Goal: Information Seeking & Learning: Learn about a topic

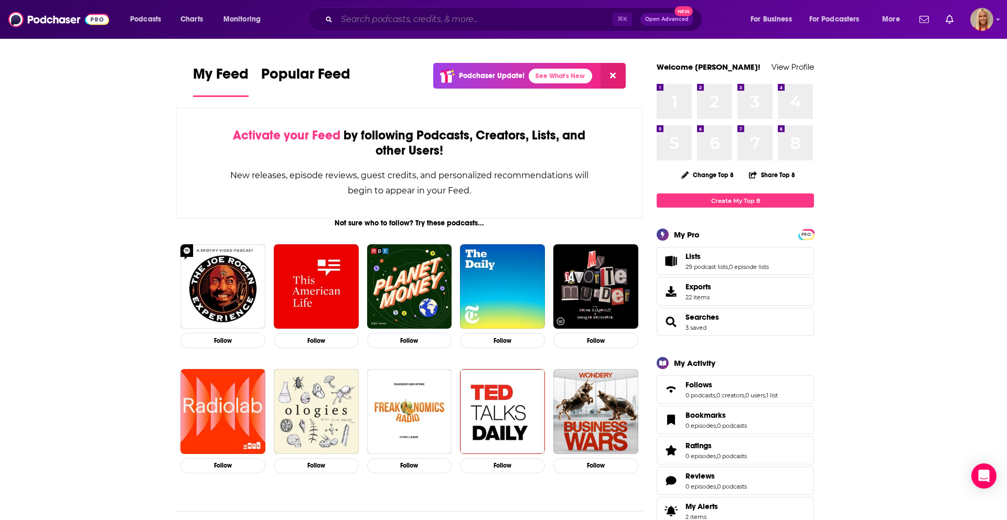
click at [499, 26] on input "Search podcasts, credits, & more..." at bounding box center [475, 19] width 276 height 17
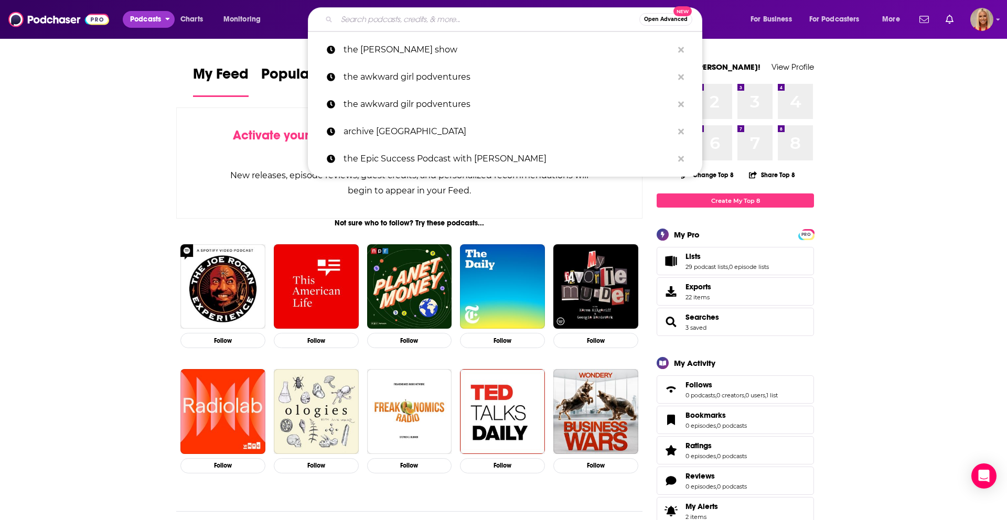
click at [145, 17] on span "Podcasts" at bounding box center [145, 19] width 31 height 15
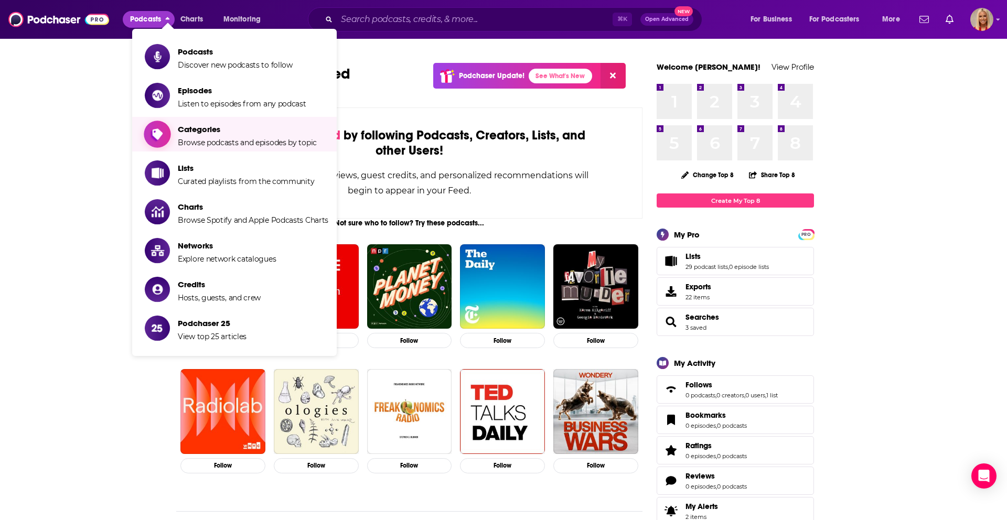
click at [254, 143] on span "Browse podcasts and episodes by topic" at bounding box center [247, 142] width 139 height 9
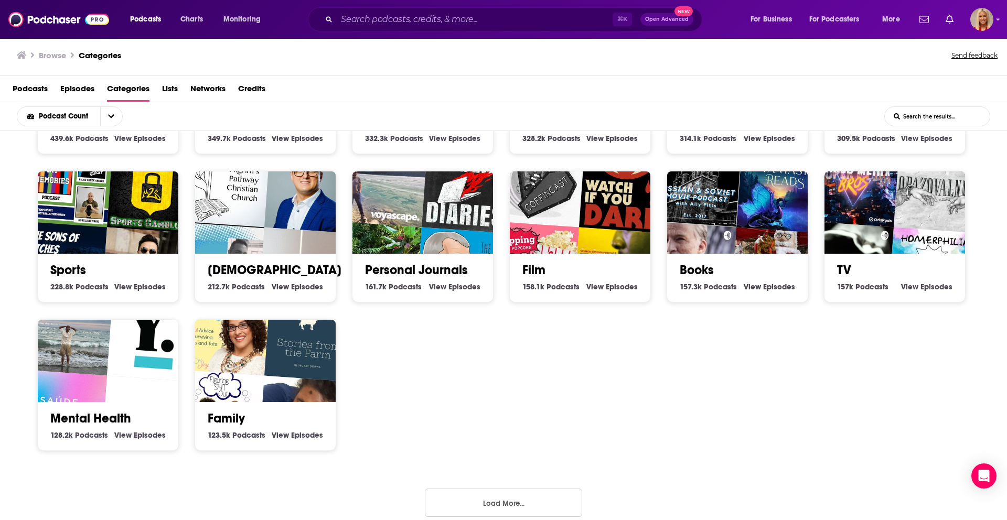
scroll to position [282, 0]
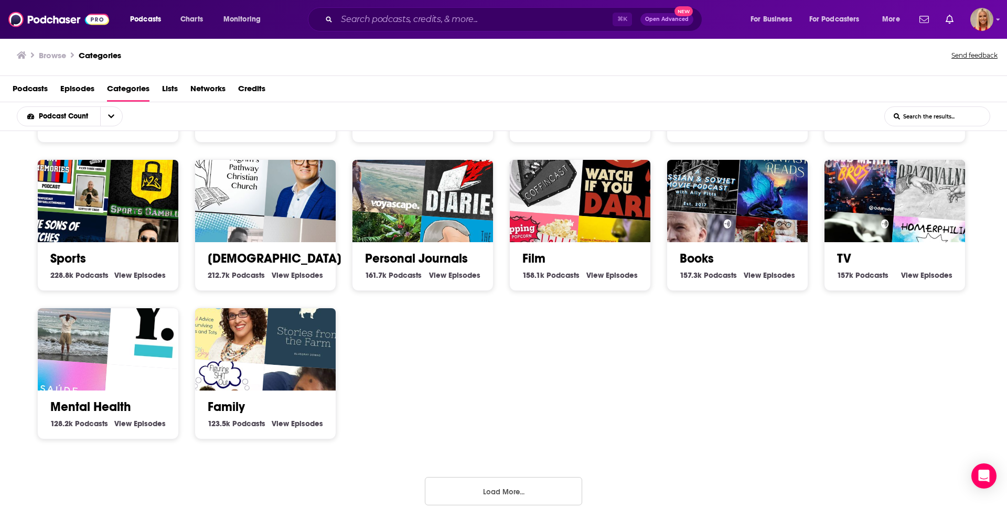
click at [522, 484] on button "Load More..." at bounding box center [503, 491] width 157 height 28
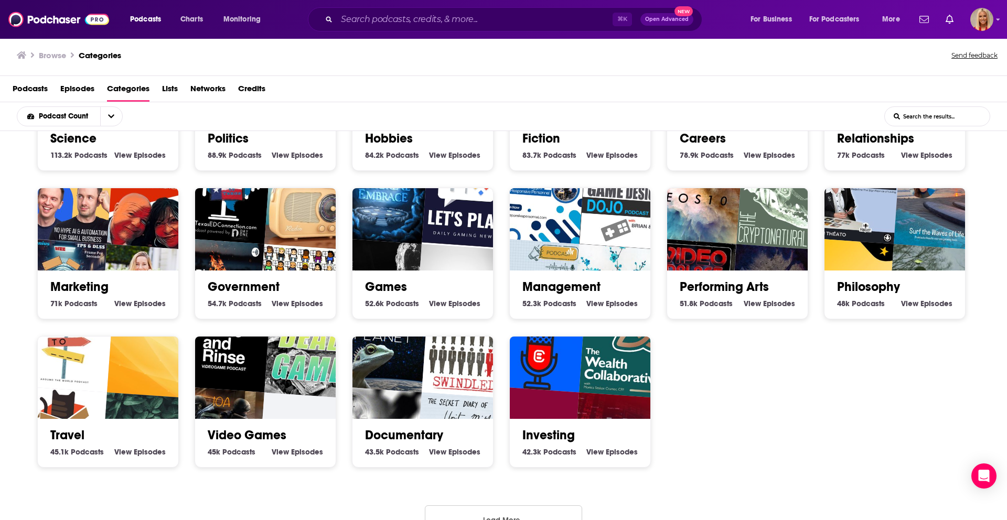
scroll to position [726, 0]
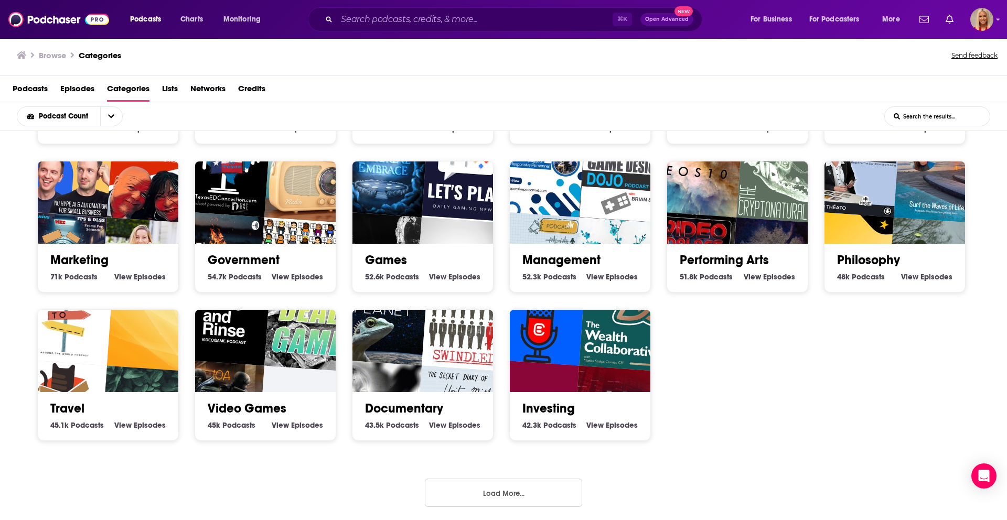
click at [933, 112] on input "List Search Input" at bounding box center [937, 116] width 105 height 19
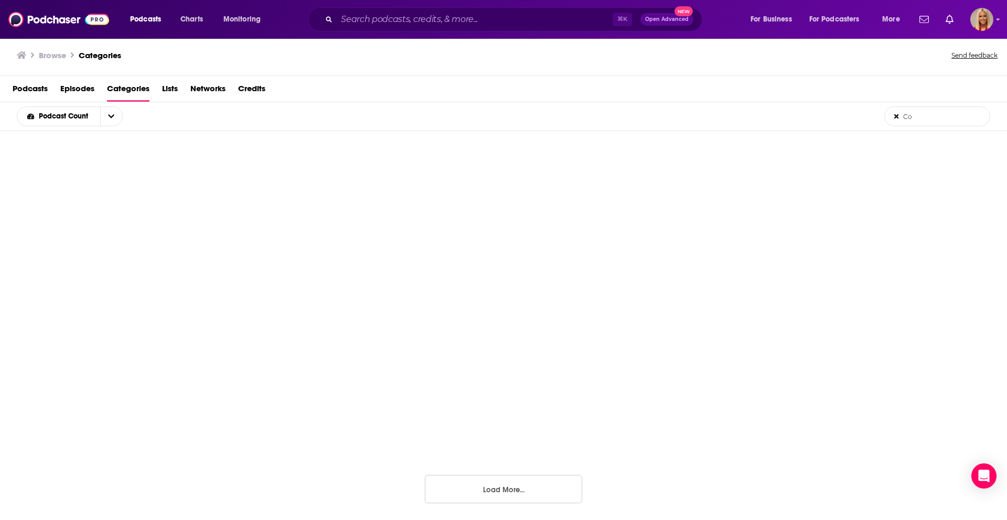
scroll to position [126, 0]
type input "C"
type input "P"
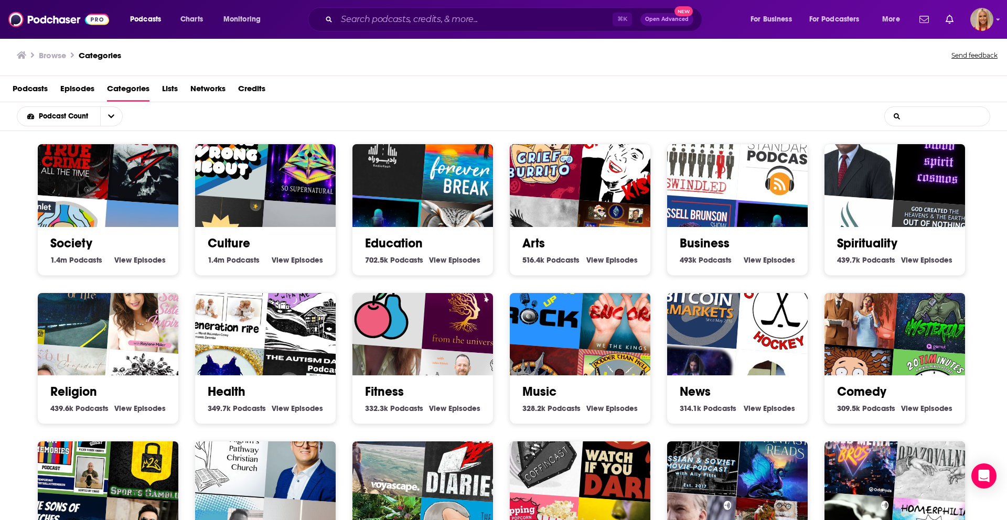
scroll to position [0, 0]
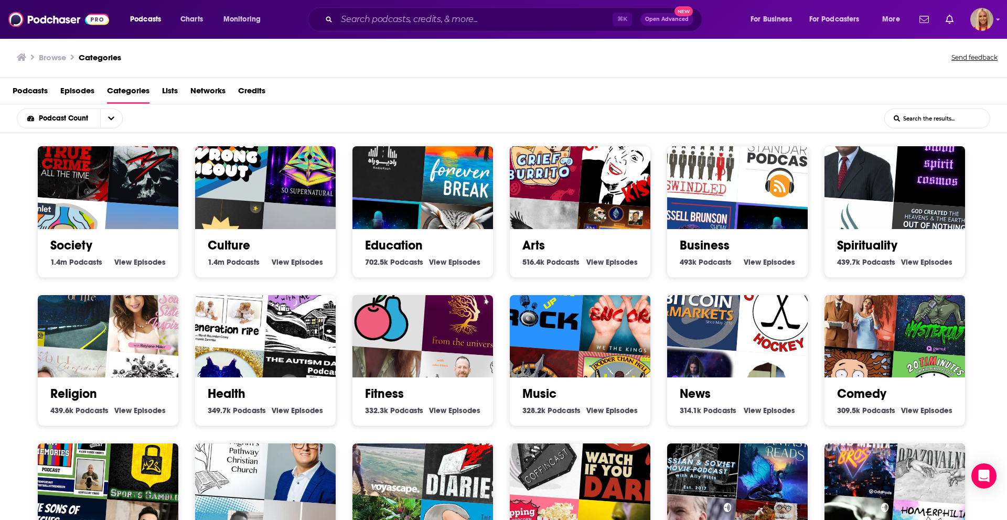
click at [72, 241] on link "Society" at bounding box center [71, 246] width 42 height 16
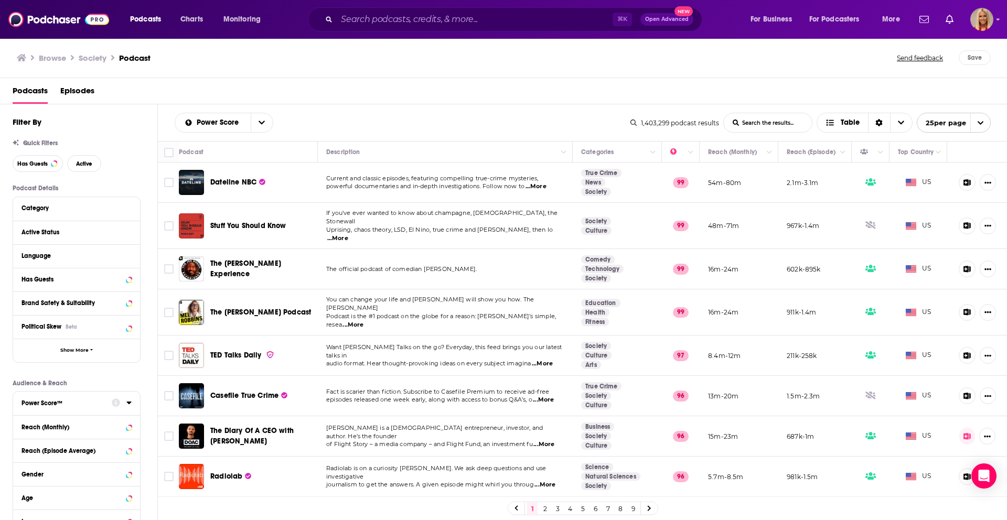
scroll to position [115, 0]
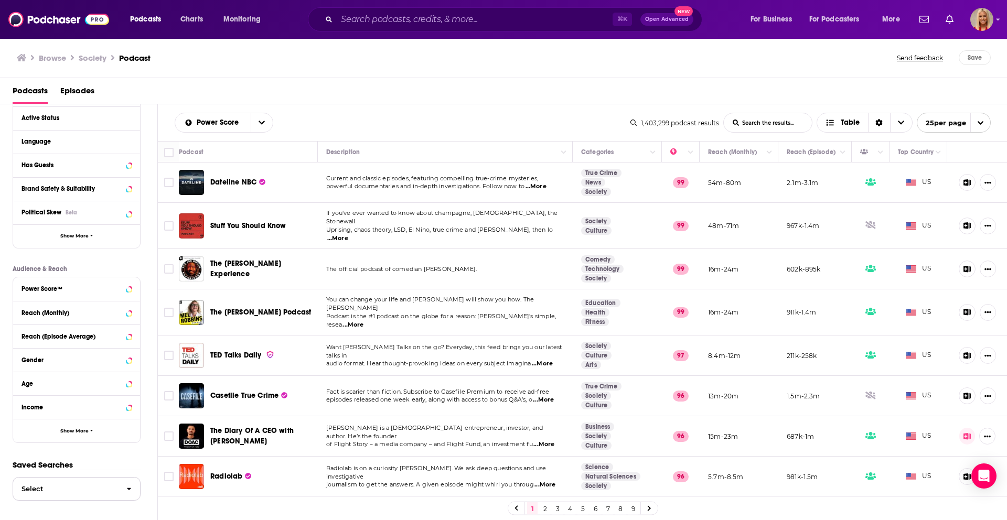
click at [128, 496] on span "button" at bounding box center [129, 489] width 22 height 23
click at [783, 122] on input "List Search Input" at bounding box center [768, 122] width 88 height 19
click at [981, 124] on icon "open menu" at bounding box center [980, 123] width 7 height 7
click at [946, 165] on button "50 per page" at bounding box center [953, 160] width 73 height 16
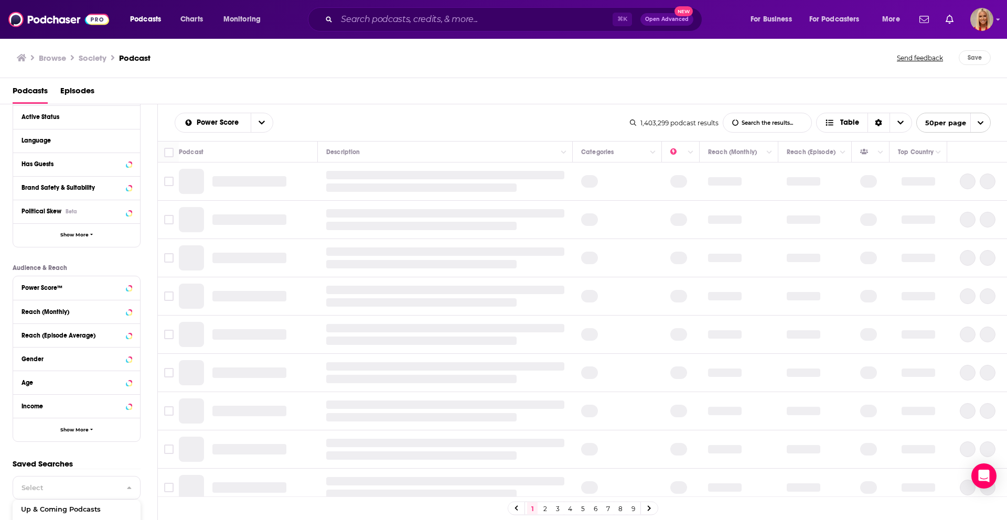
click at [763, 125] on input "List Search Input" at bounding box center [767, 122] width 88 height 19
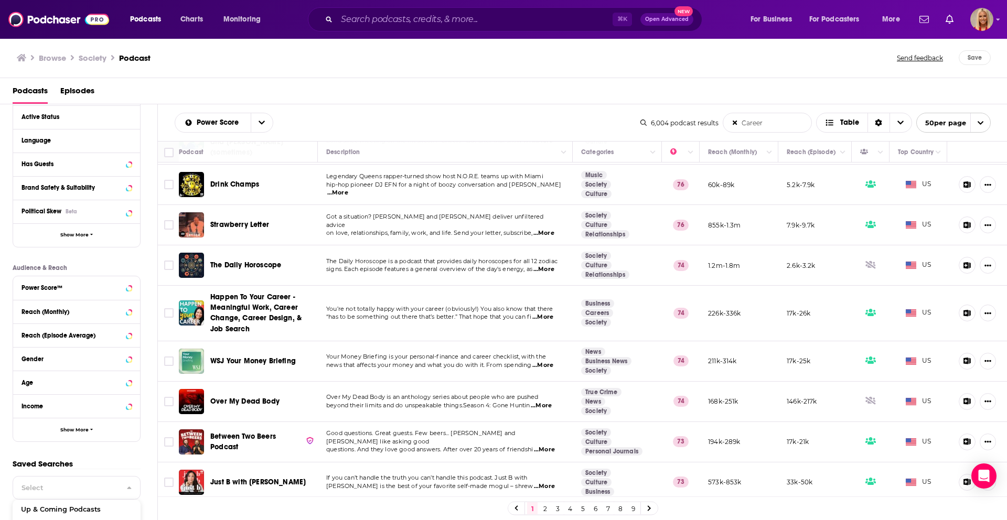
scroll to position [296, 0]
type input "Career"
click at [367, 311] on span "You’re not totally happy with your career (obviously!) You also know that there" at bounding box center [439, 308] width 227 height 7
click at [987, 314] on icon "Show More Button" at bounding box center [987, 312] width 7 height 7
click at [934, 332] on link "View Podcast" at bounding box center [951, 335] width 101 height 19
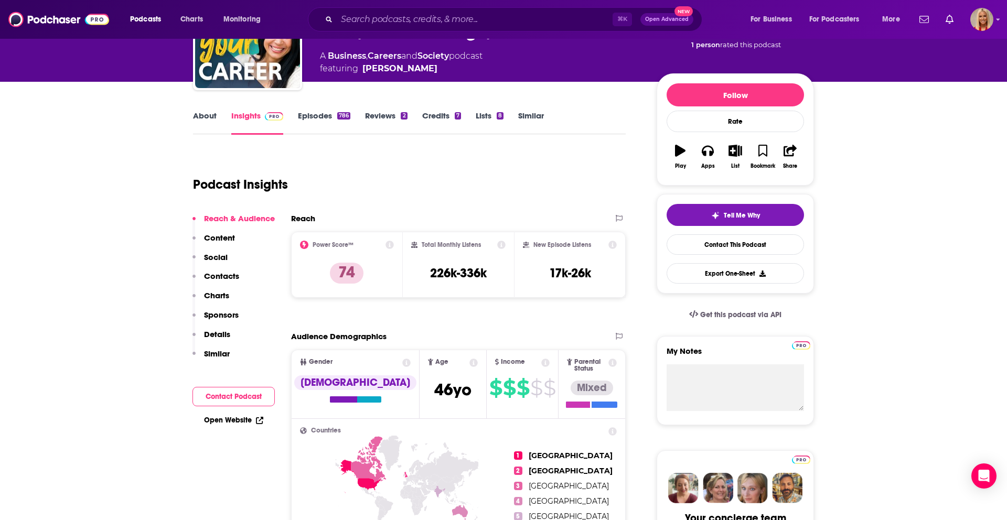
scroll to position [83, 0]
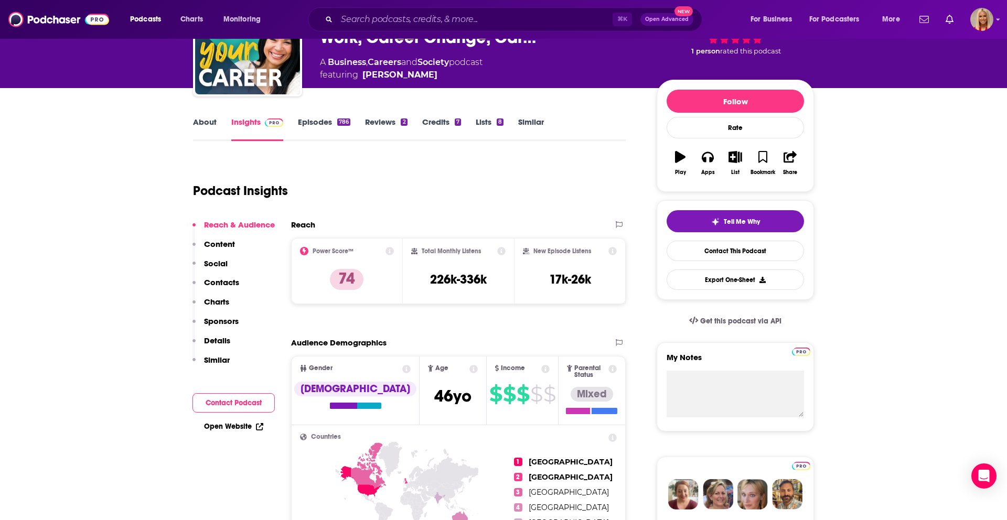
click at [218, 245] on p "Content" at bounding box center [219, 244] width 31 height 10
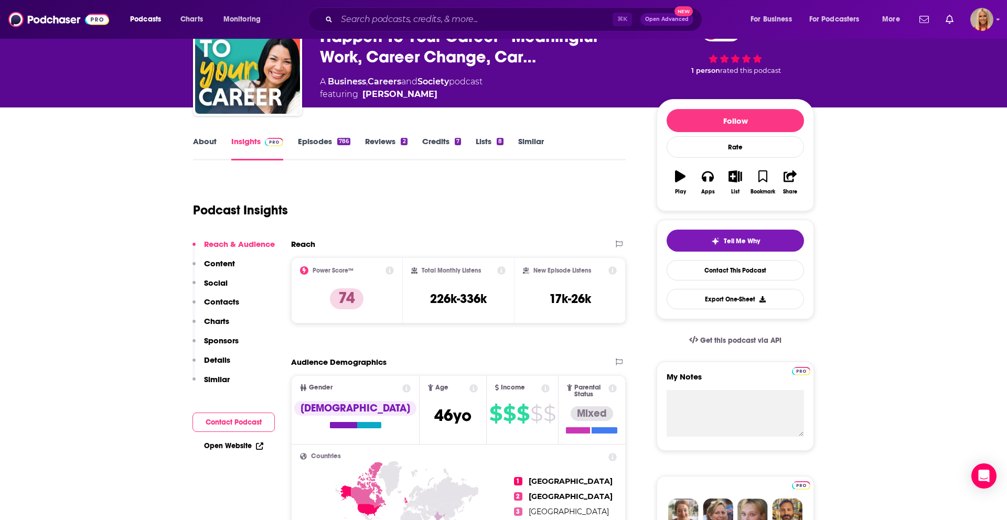
scroll to position [0, 0]
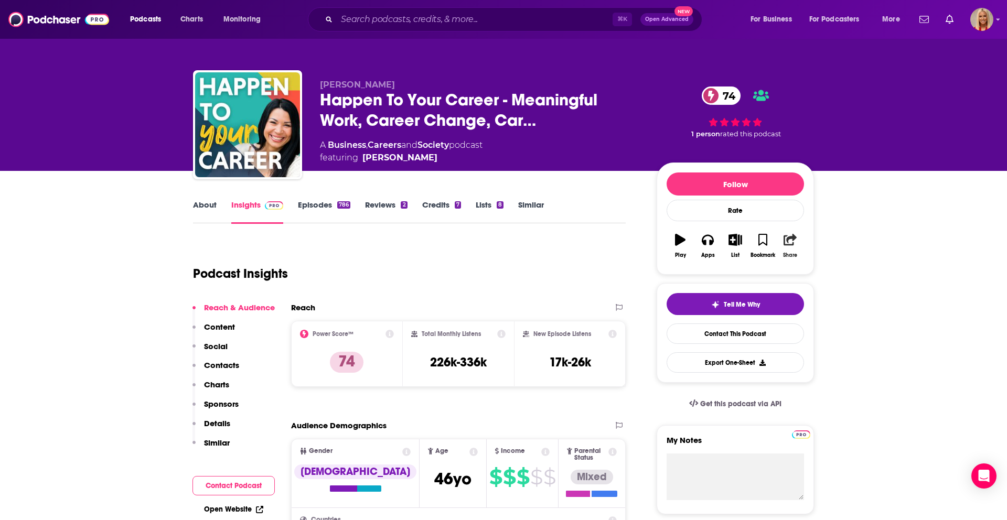
click at [788, 242] on icon "button" at bounding box center [789, 240] width 13 height 12
click at [752, 366] on button "Export One-Sheet" at bounding box center [734, 362] width 137 height 20
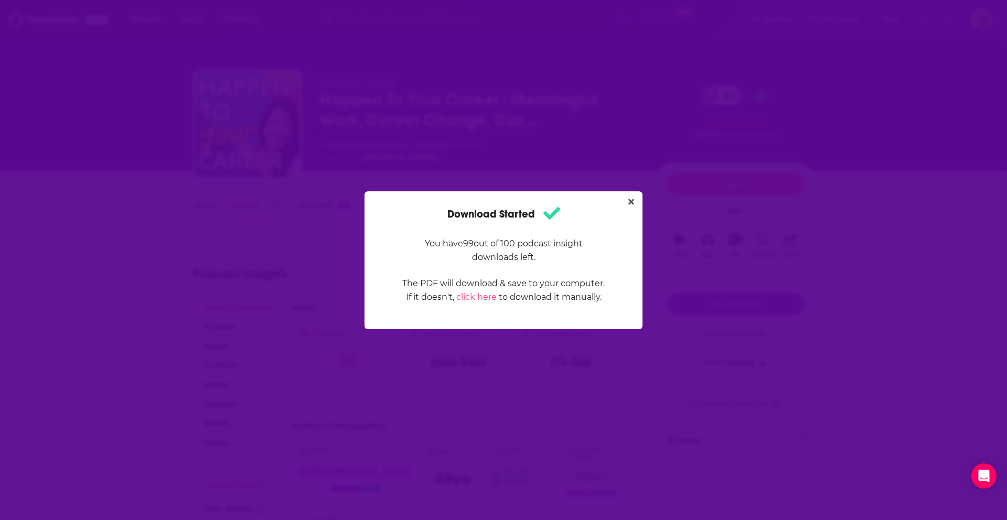
drag, startPoint x: 630, startPoint y: 201, endPoint x: 624, endPoint y: 208, distance: 8.9
click at [630, 201] on icon "Close" at bounding box center [631, 202] width 6 height 6
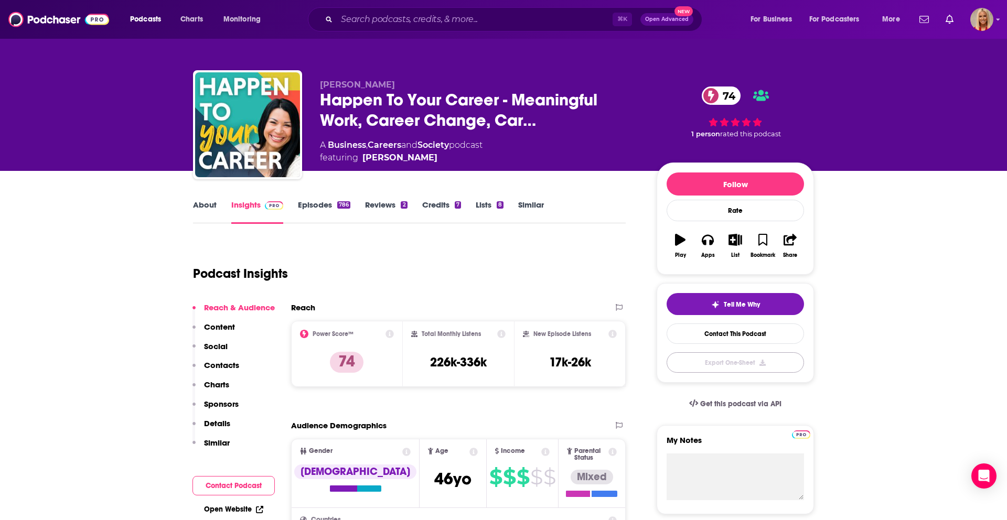
scroll to position [1, 0]
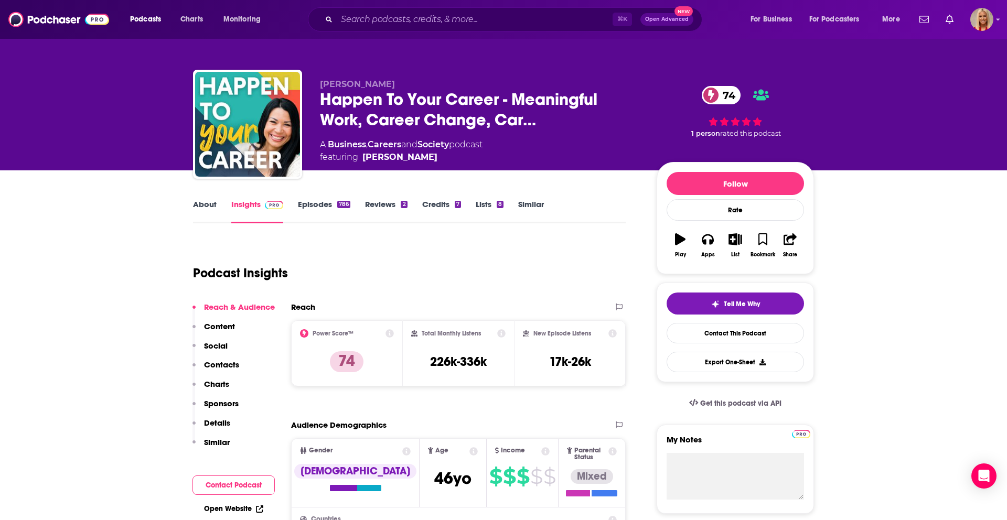
click at [217, 423] on p "Details" at bounding box center [217, 423] width 26 height 10
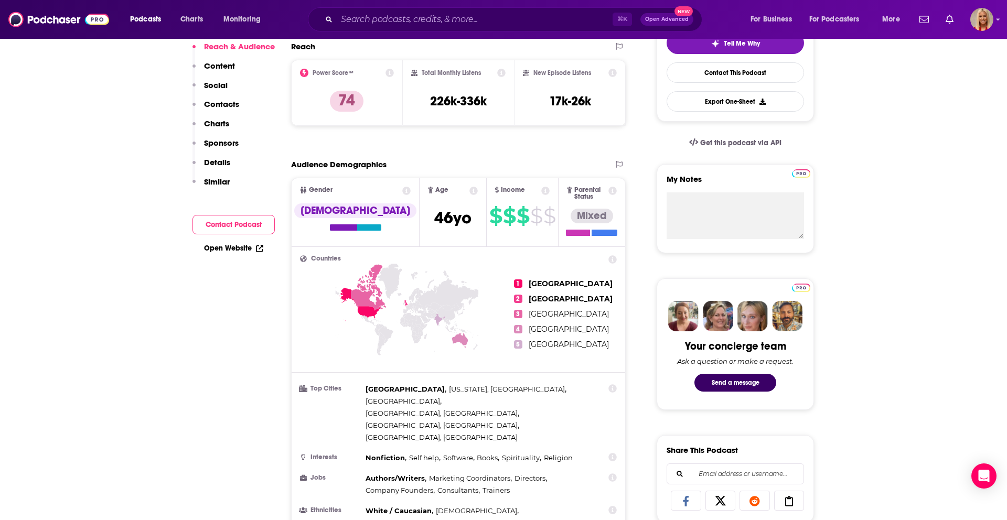
scroll to position [0, 0]
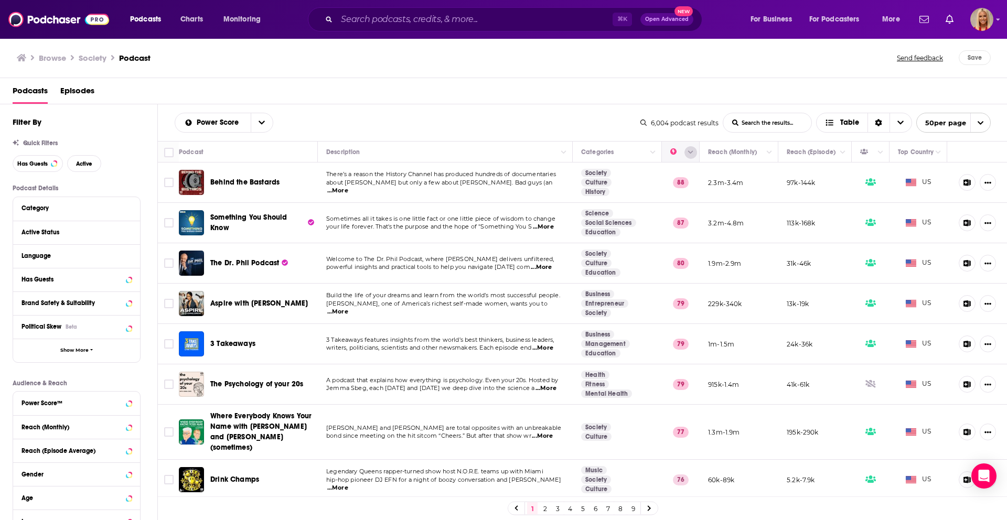
click at [690, 151] on icon "Column Actions" at bounding box center [690, 152] width 5 height 6
click at [670, 151] on div at bounding box center [503, 260] width 1007 height 520
click at [673, 151] on button "Move" at bounding box center [679, 152] width 20 height 13
click at [683, 154] on icon "Move" at bounding box center [679, 152] width 13 height 13
click at [877, 124] on icon "Sort Direction" at bounding box center [878, 123] width 7 height 7
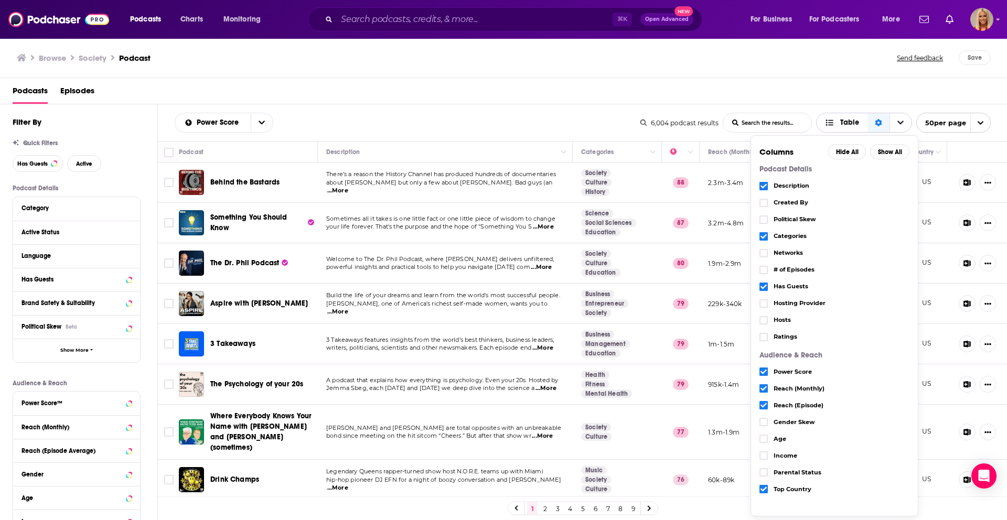
click at [877, 124] on icon "Sort Direction" at bounding box center [878, 123] width 7 height 7
drag, startPoint x: 555, startPoint y: 125, endPoint x: 550, endPoint y: 126, distance: 5.3
click at [553, 126] on div "Power Score List Search Input Search the results... Table" at bounding box center [408, 123] width 466 height 20
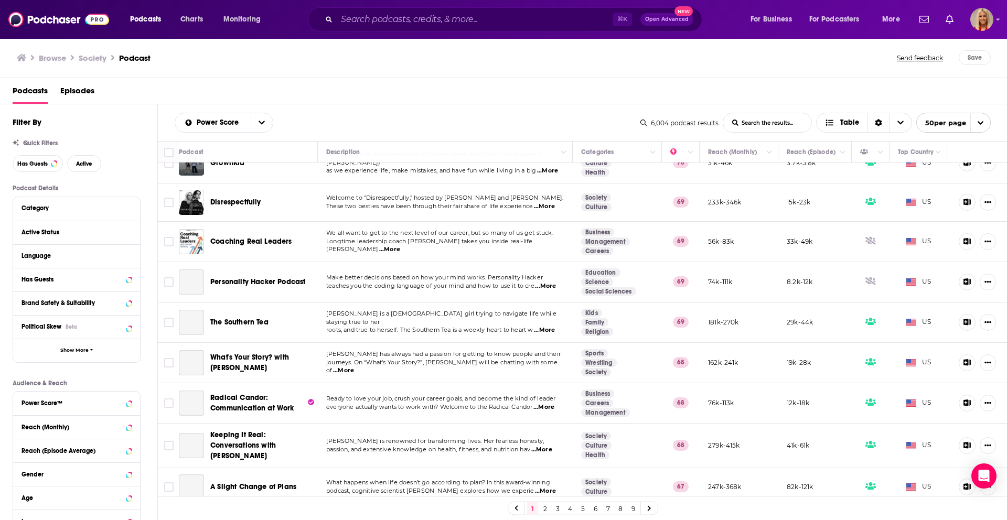
scroll to position [816, 0]
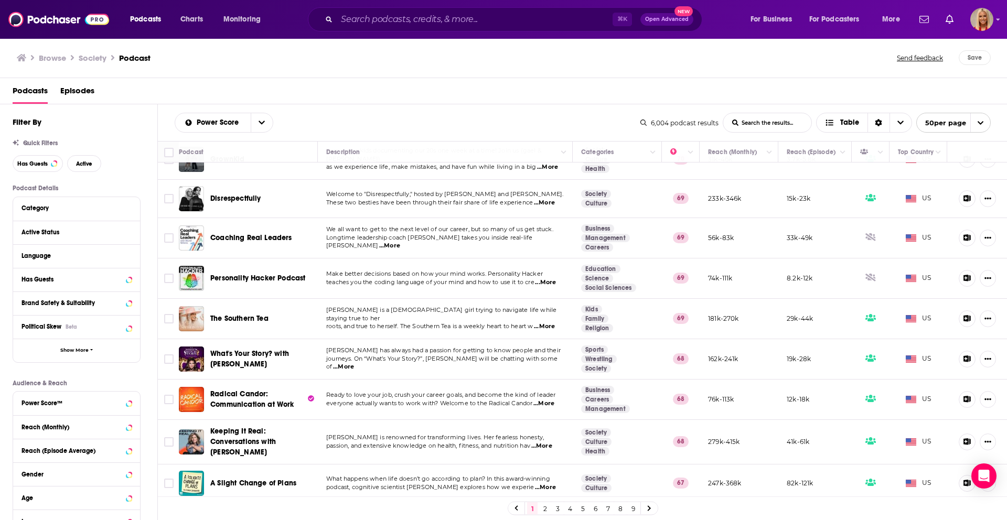
click at [757, 124] on input "List Search Input" at bounding box center [767, 122] width 88 height 19
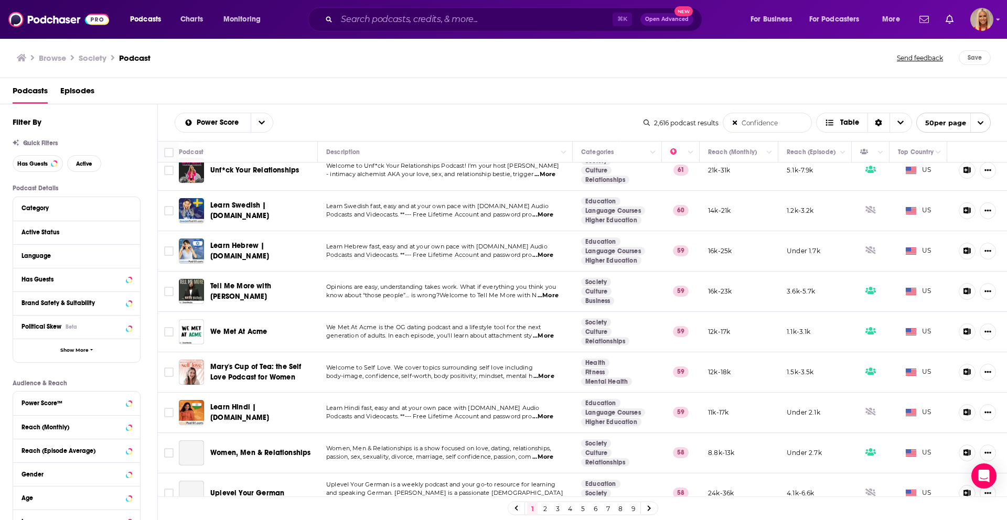
scroll to position [888, 0]
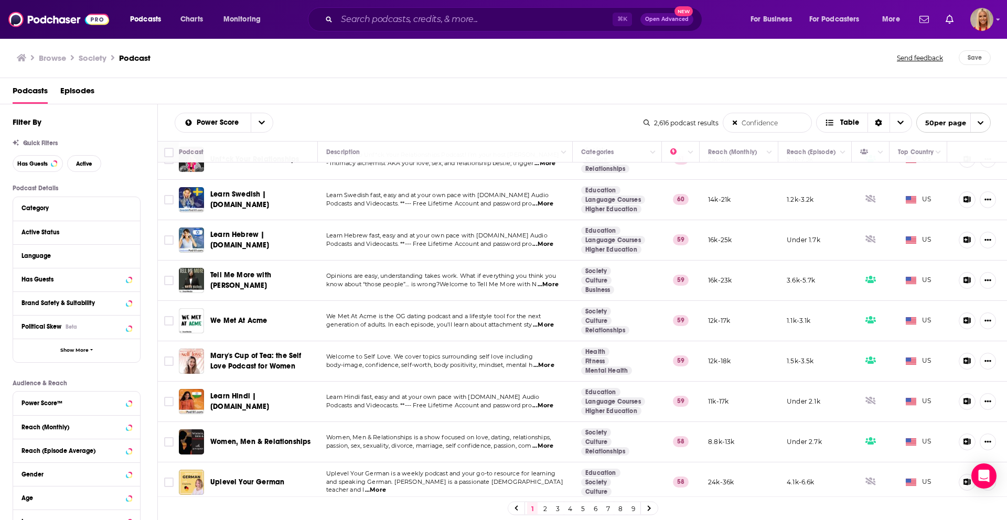
click at [740, 124] on input "Confidence" at bounding box center [767, 122] width 88 height 19
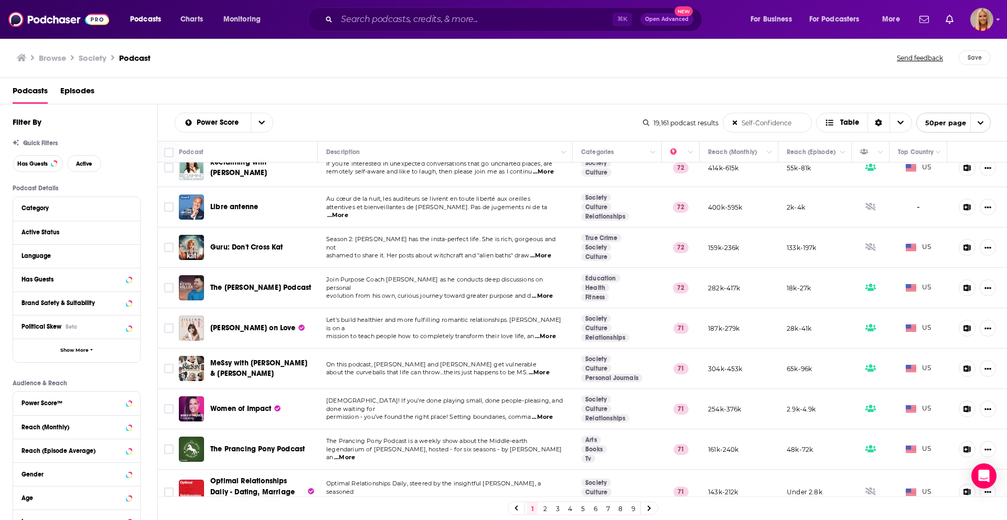
scroll to position [1092, 0]
type input "Self-Confidence"
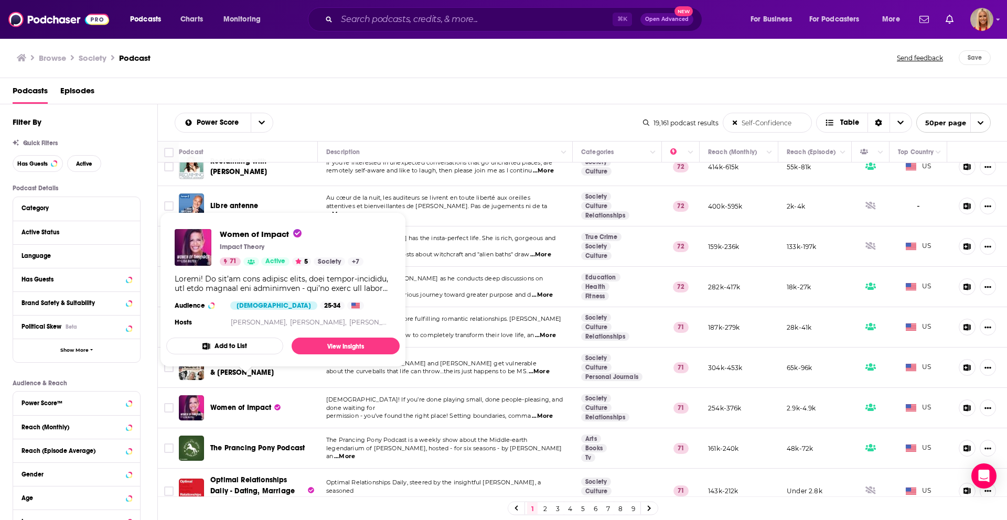
click at [242, 403] on span "Women of Impact" at bounding box center [240, 407] width 61 height 9
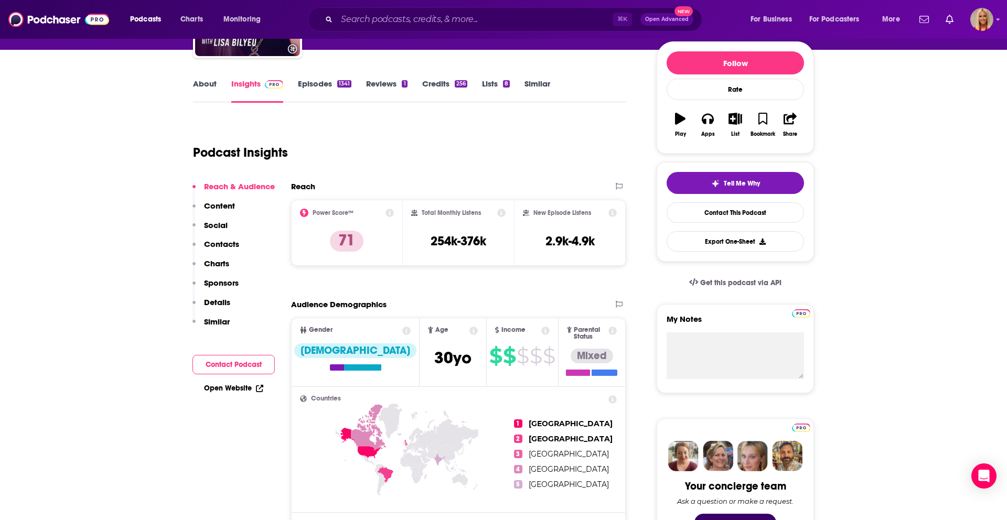
scroll to position [124, 0]
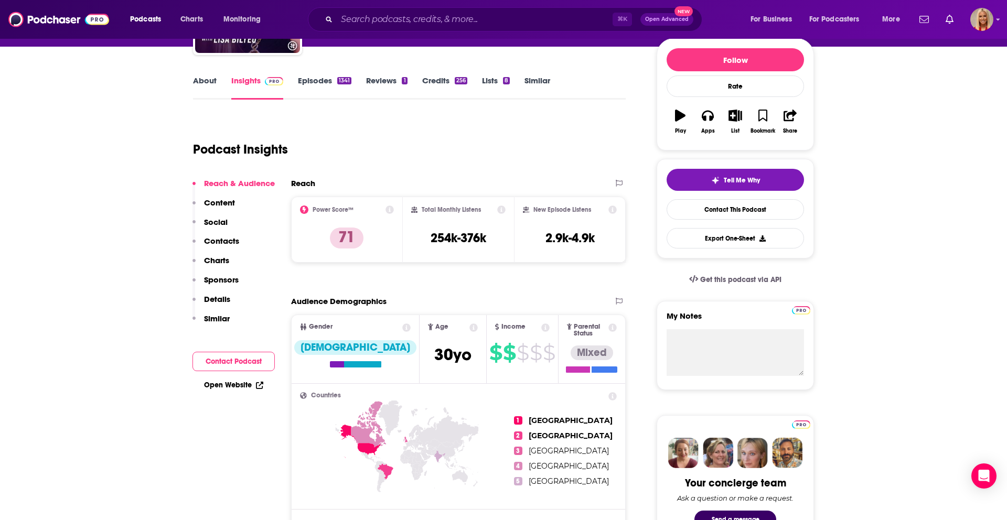
click at [219, 208] on button "Content" at bounding box center [213, 207] width 42 height 19
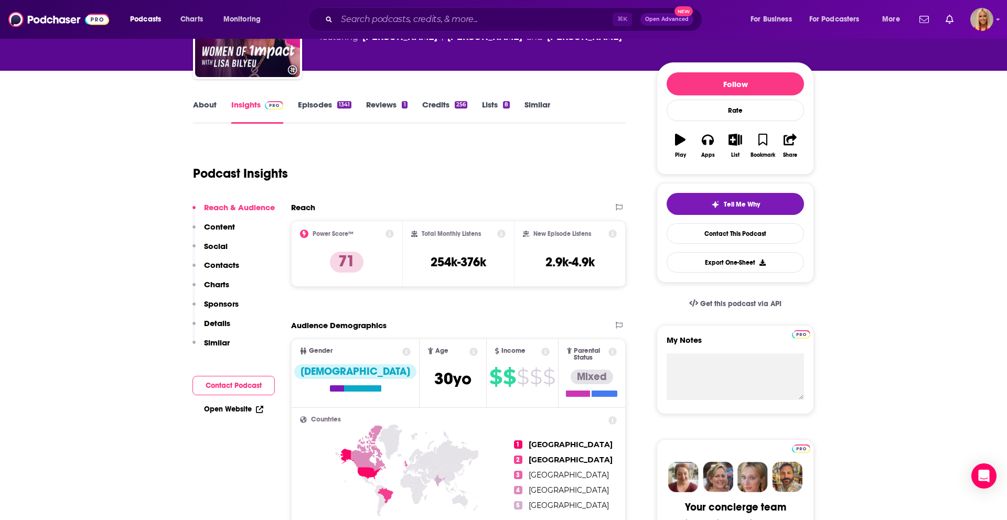
scroll to position [0, 0]
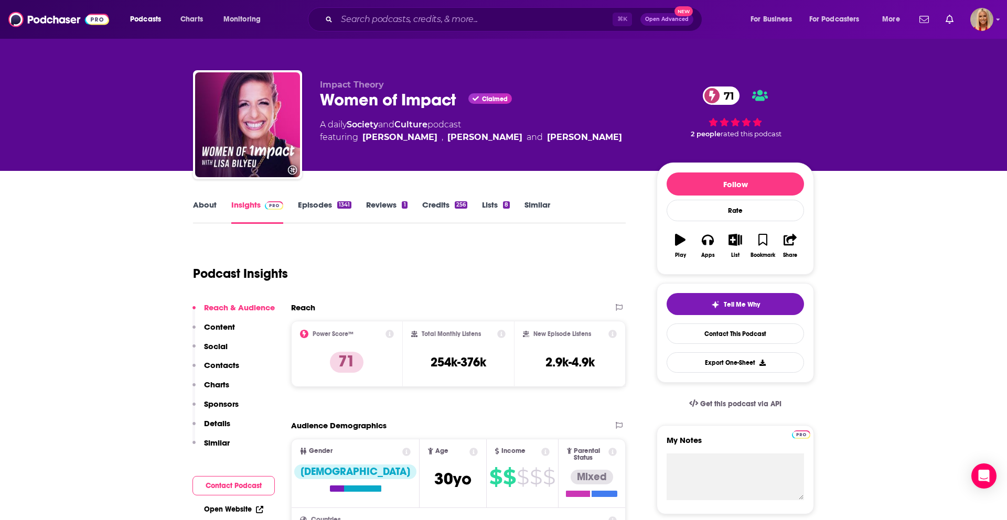
click at [331, 210] on link "Episodes 1341" at bounding box center [324, 212] width 53 height 24
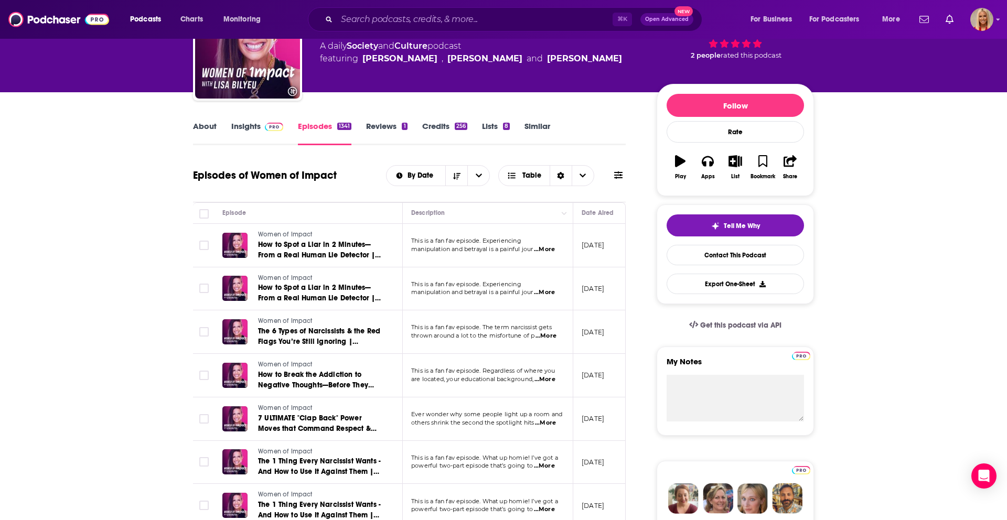
scroll to position [33, 0]
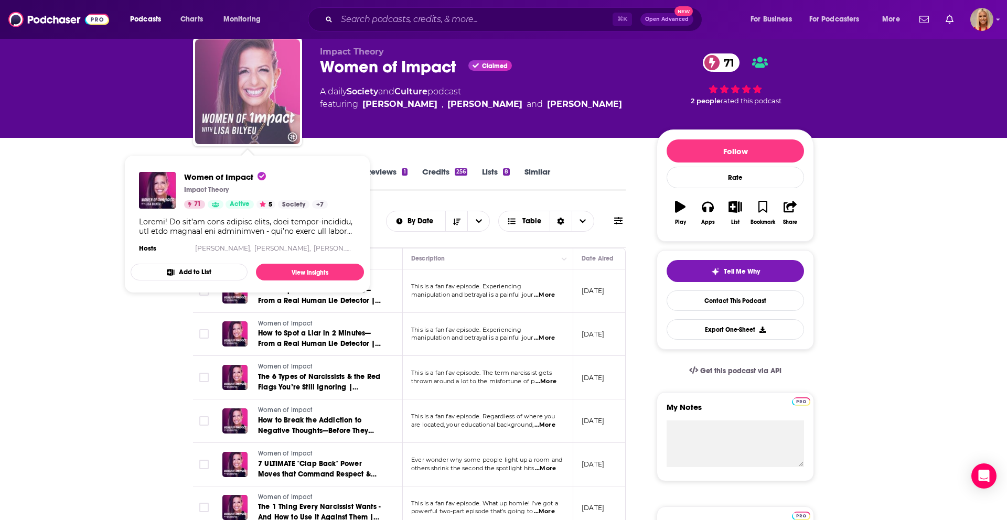
click at [242, 114] on img "Women of Impact" at bounding box center [247, 91] width 105 height 105
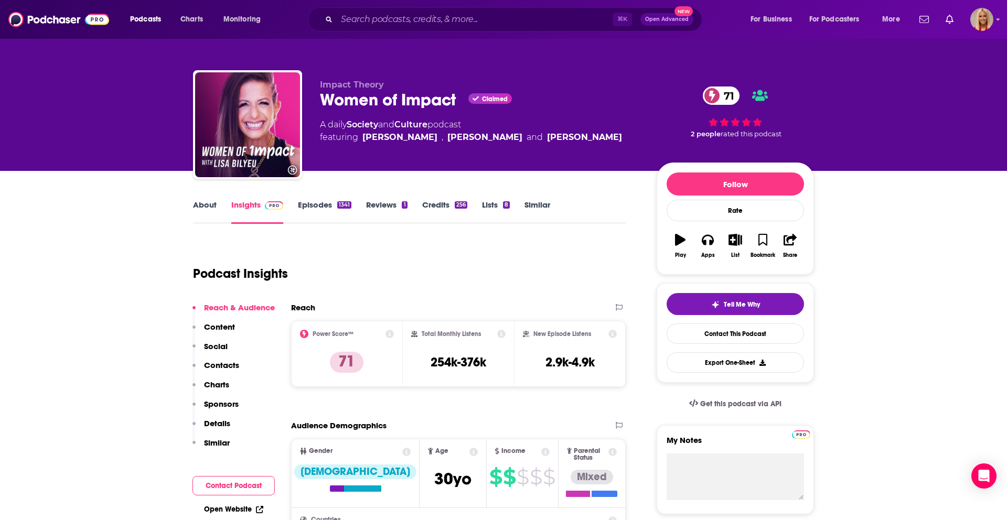
click at [247, 206] on link "Insights" at bounding box center [257, 212] width 52 height 24
click at [205, 202] on link "About" at bounding box center [205, 212] width 24 height 24
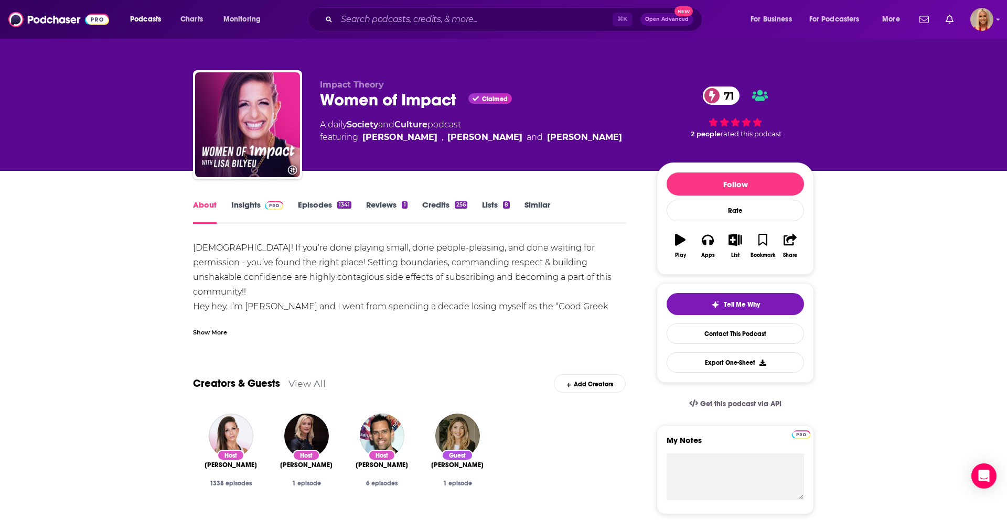
click at [243, 203] on link "Insights" at bounding box center [257, 212] width 52 height 24
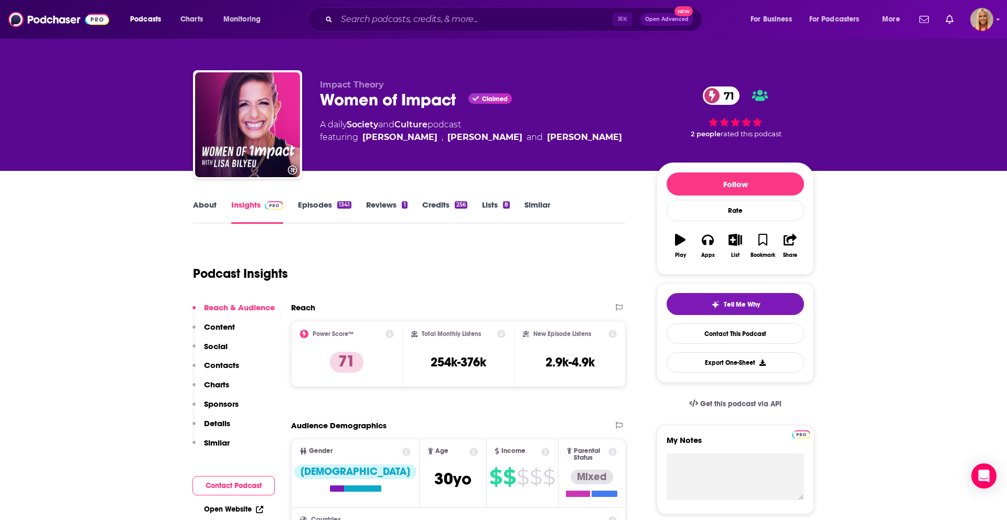
click at [223, 421] on p "Details" at bounding box center [217, 423] width 26 height 10
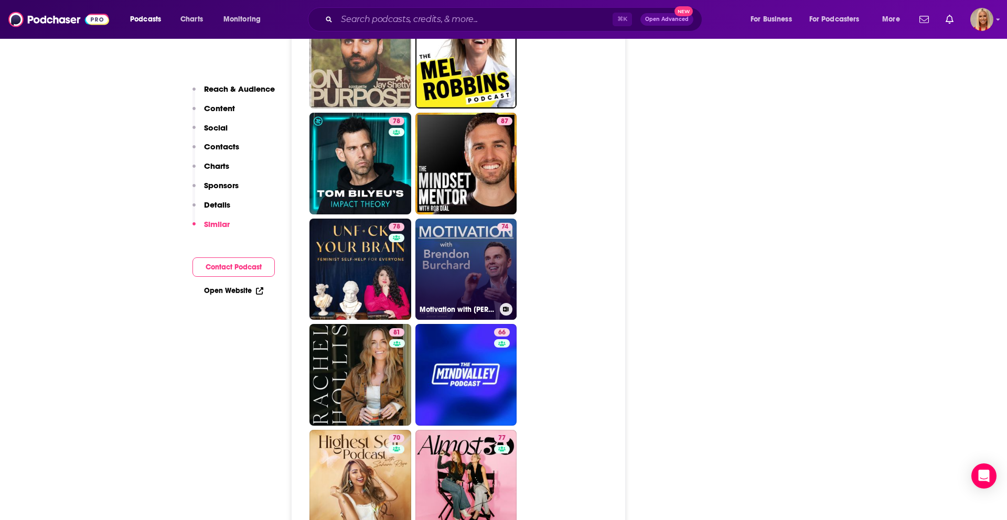
scroll to position [2271, 0]
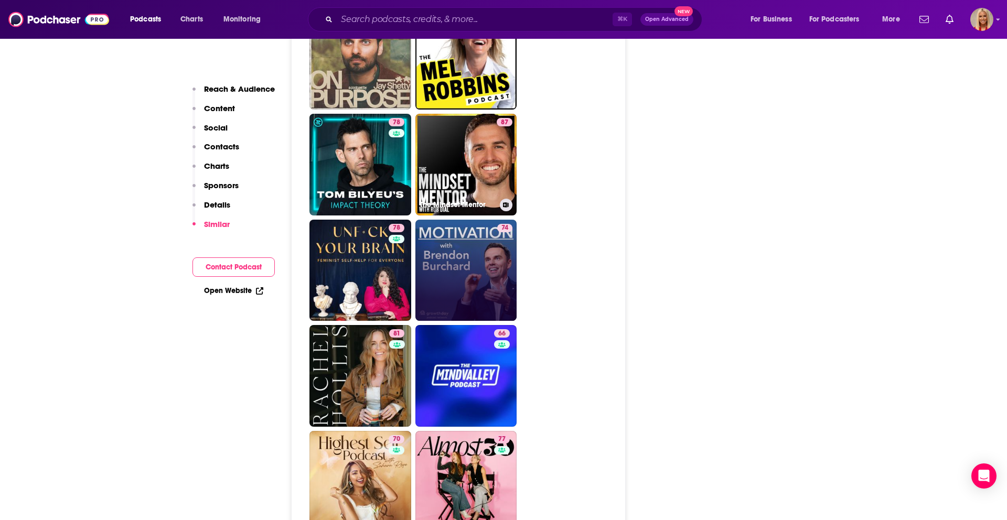
click at [467, 157] on link "87 The Mindset Mentor" at bounding box center [466, 165] width 102 height 102
type input "https://www.podchaser.com/podcasts/the-mindset-mentor-27458"
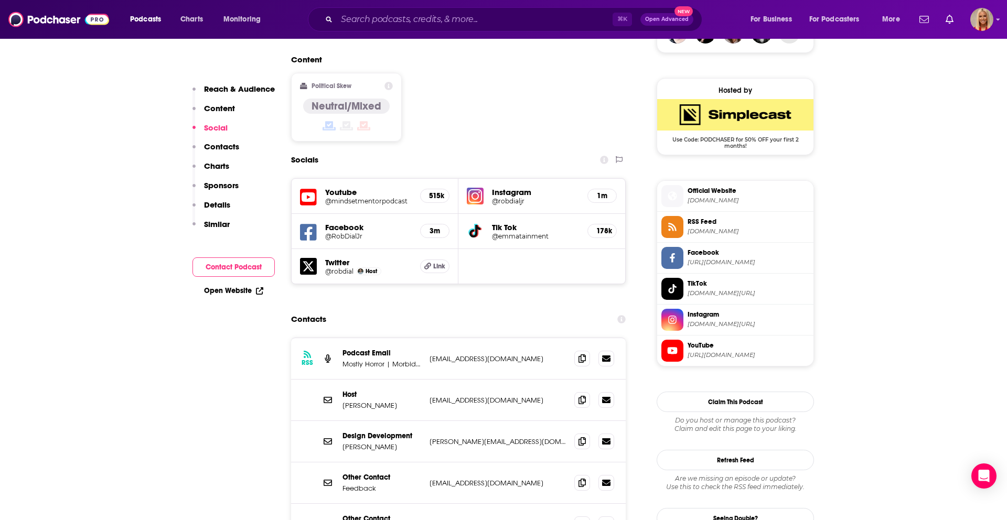
scroll to position [860, 0]
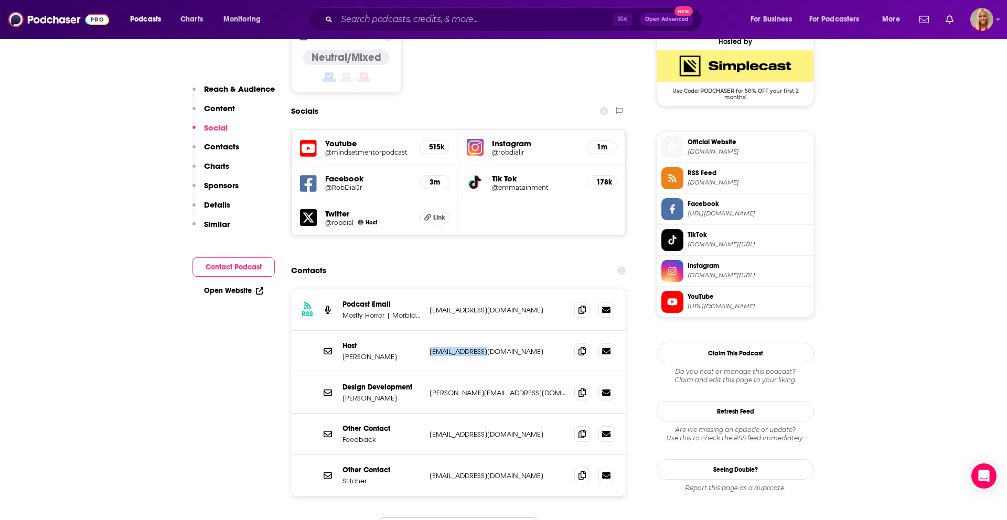
drag, startPoint x: 429, startPoint y: 313, endPoint x: 489, endPoint y: 314, distance: 60.3
click at [489, 331] on div "Host Rob Dial rob@robdial.com rob@robdial.com" at bounding box center [458, 351] width 335 height 41
copy p "rob@robdial.com"
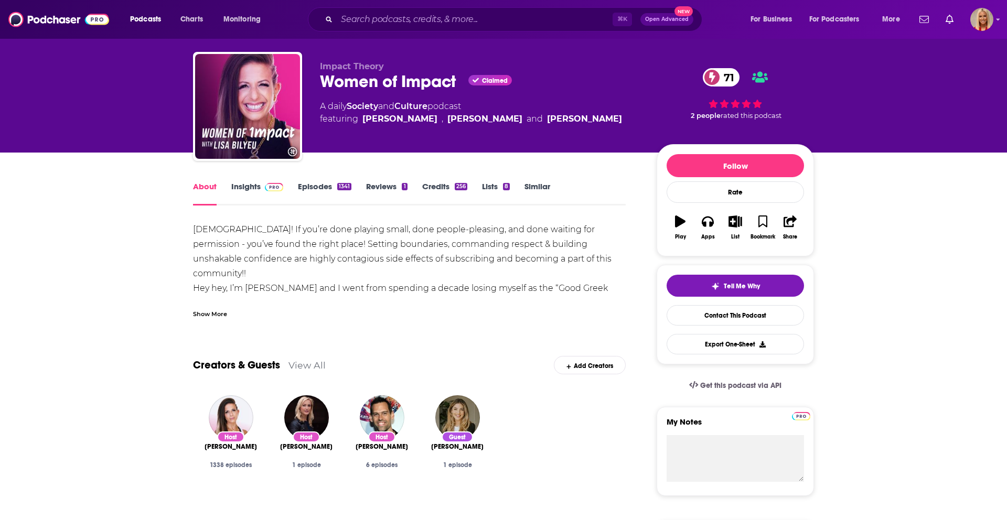
scroll to position [21, 0]
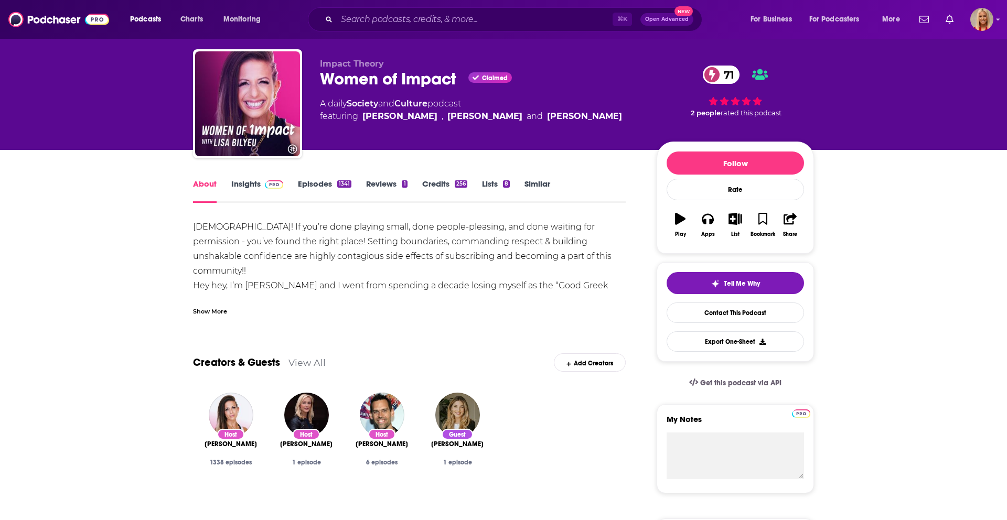
click at [244, 186] on link "Insights" at bounding box center [257, 191] width 52 height 24
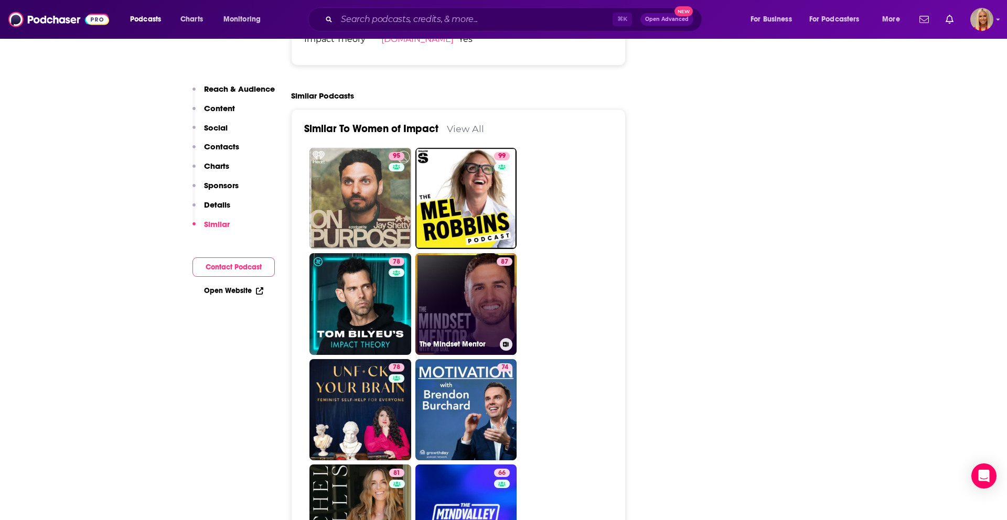
scroll to position [2129, 0]
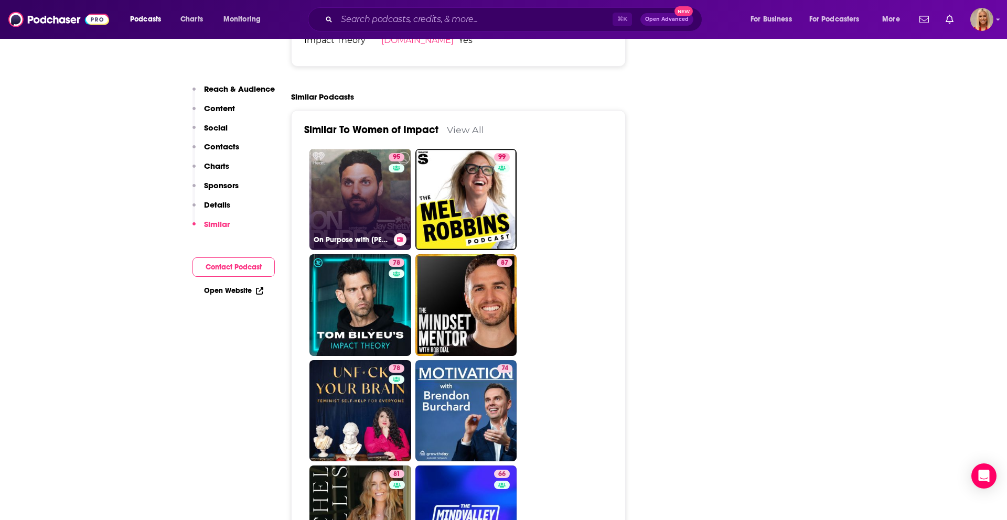
click at [349, 160] on link "95 On Purpose with Jay Shetty" at bounding box center [360, 200] width 102 height 102
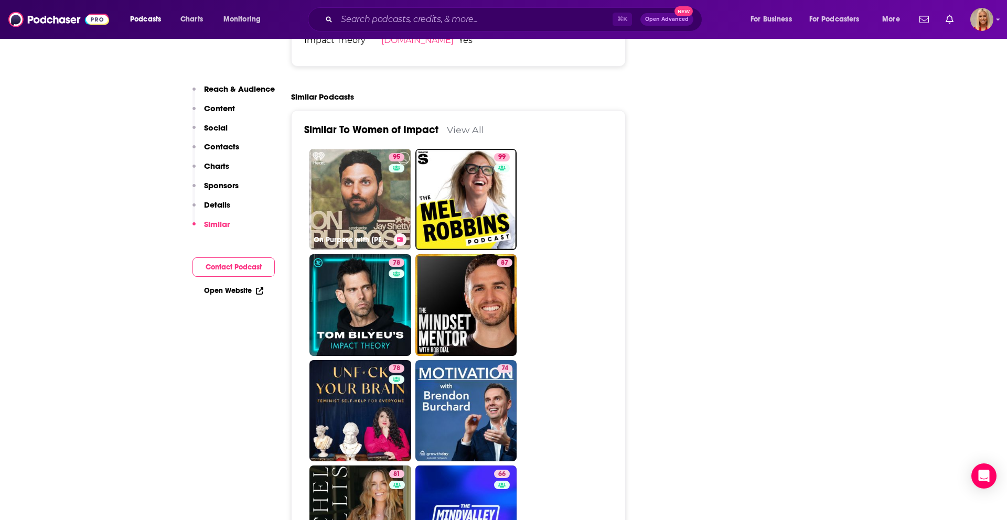
type input "https://www.podchaser.com/podcasts/on-purpose-with-jay-shetty-793442"
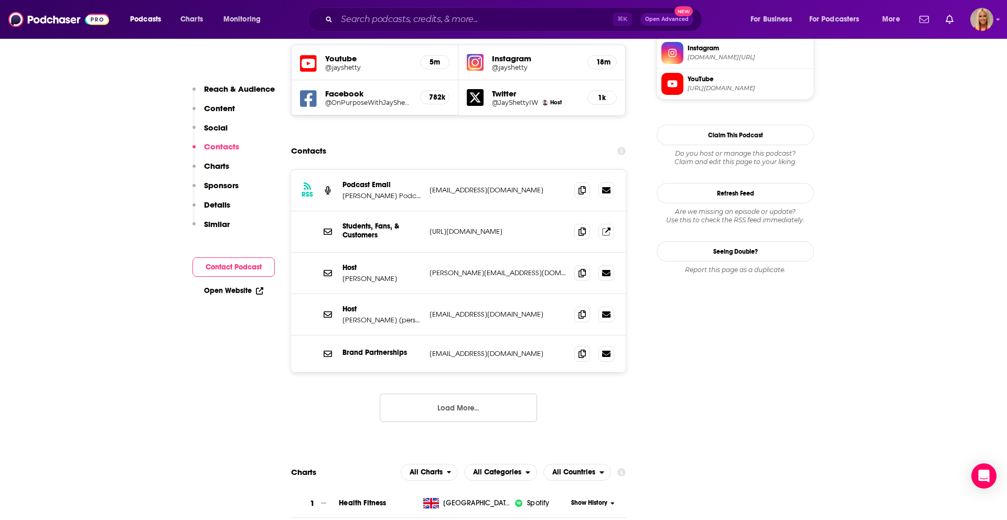
scroll to position [938, 0]
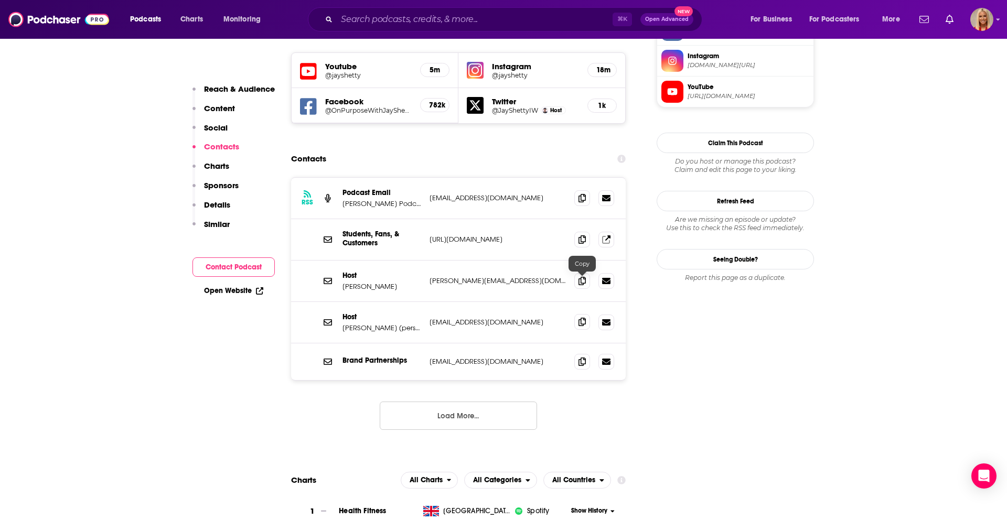
click at [578, 314] on span at bounding box center [582, 322] width 16 height 16
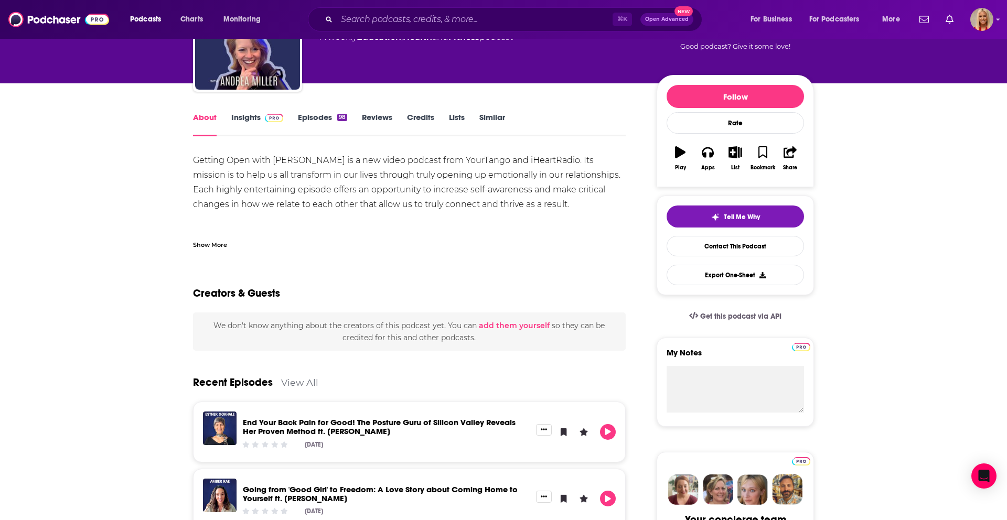
scroll to position [70, 0]
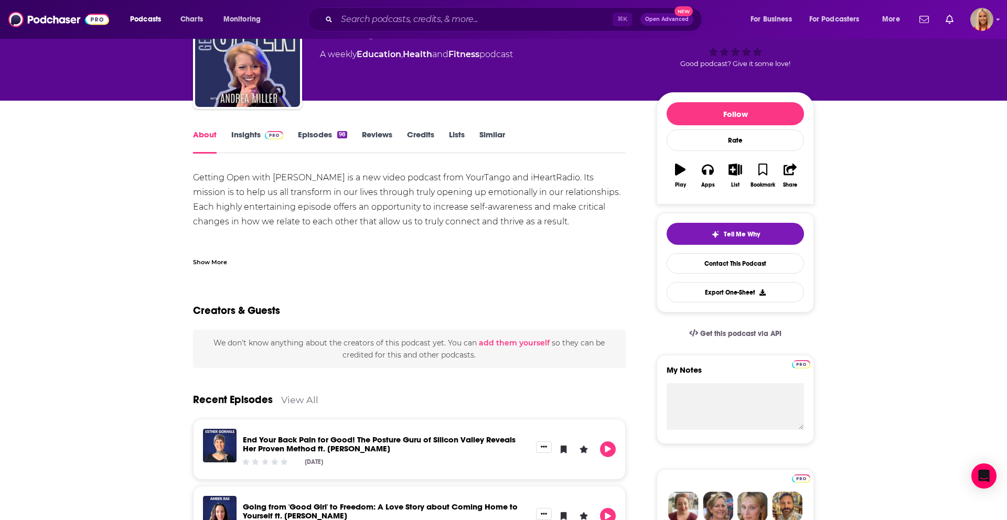
click at [259, 136] on link "Insights" at bounding box center [257, 142] width 52 height 24
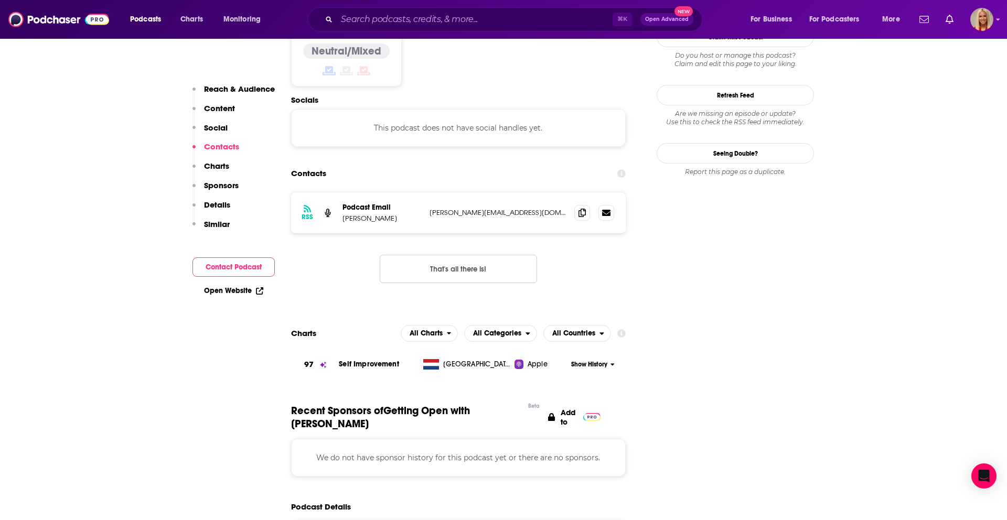
scroll to position [818, 0]
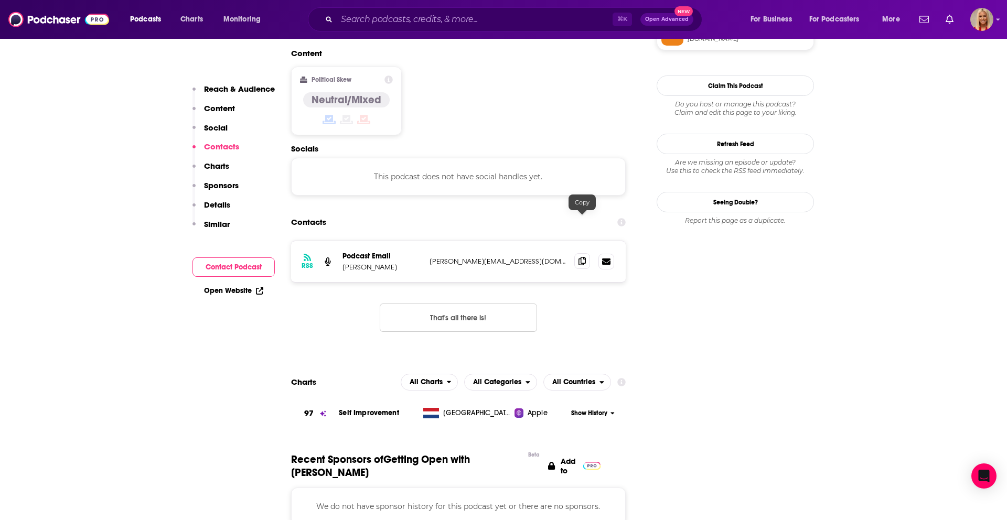
click at [579, 253] on span at bounding box center [582, 261] width 16 height 16
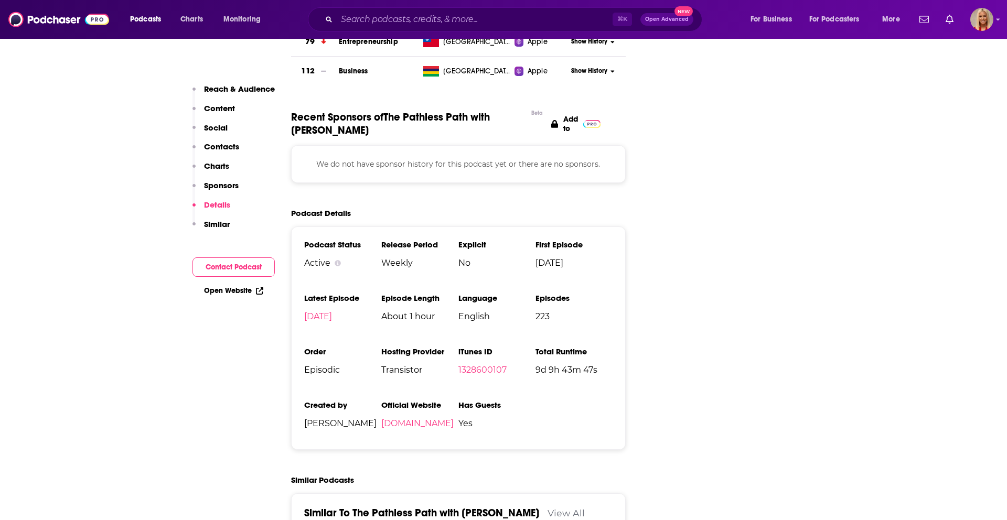
scroll to position [927, 0]
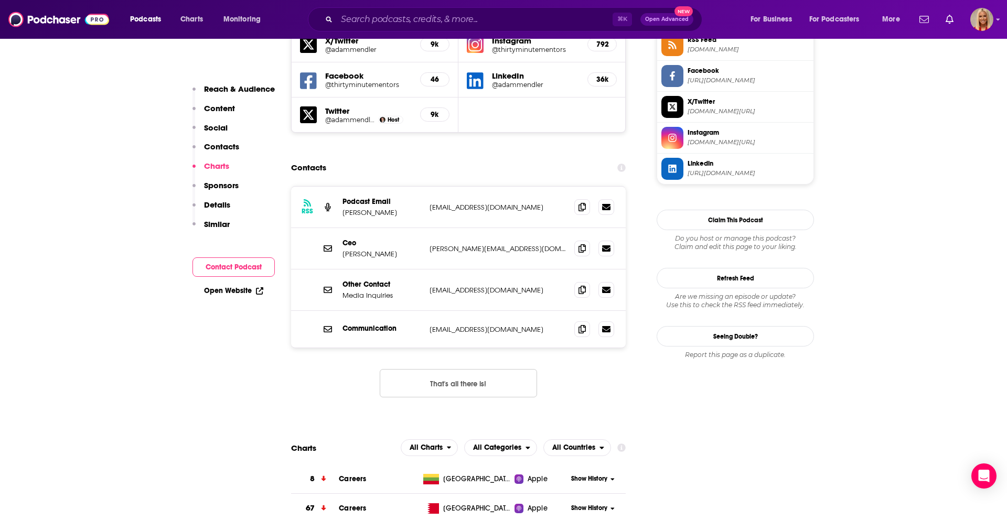
scroll to position [984, 0]
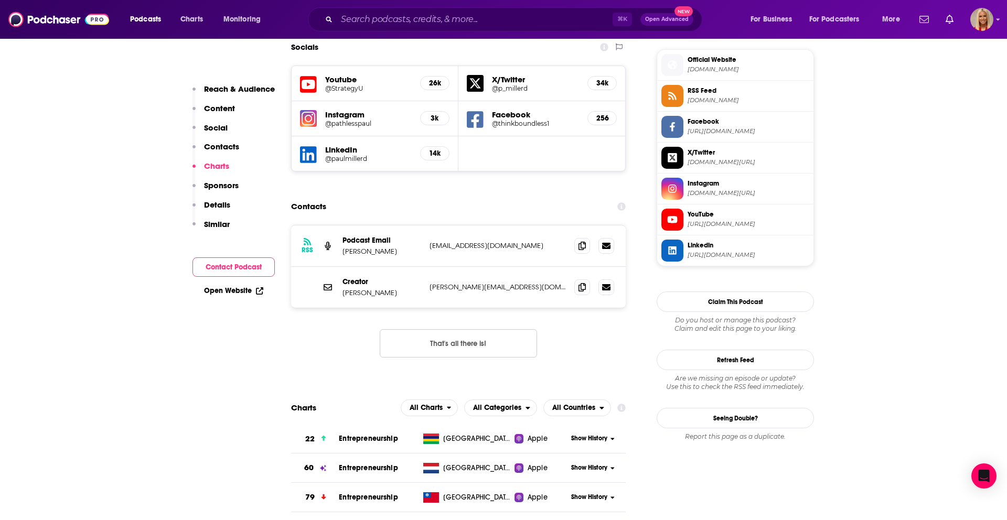
scroll to position [931, 0]
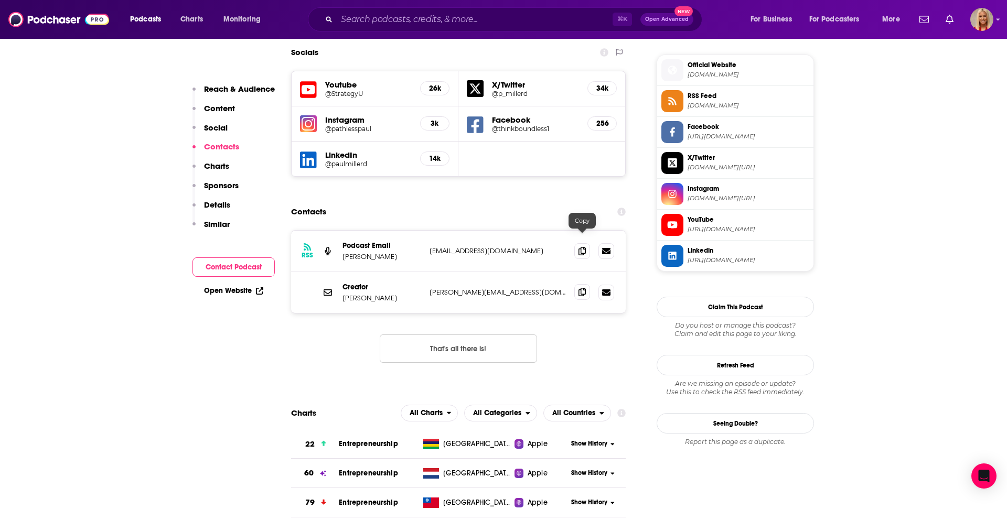
click at [582, 288] on icon at bounding box center [581, 292] width 7 height 8
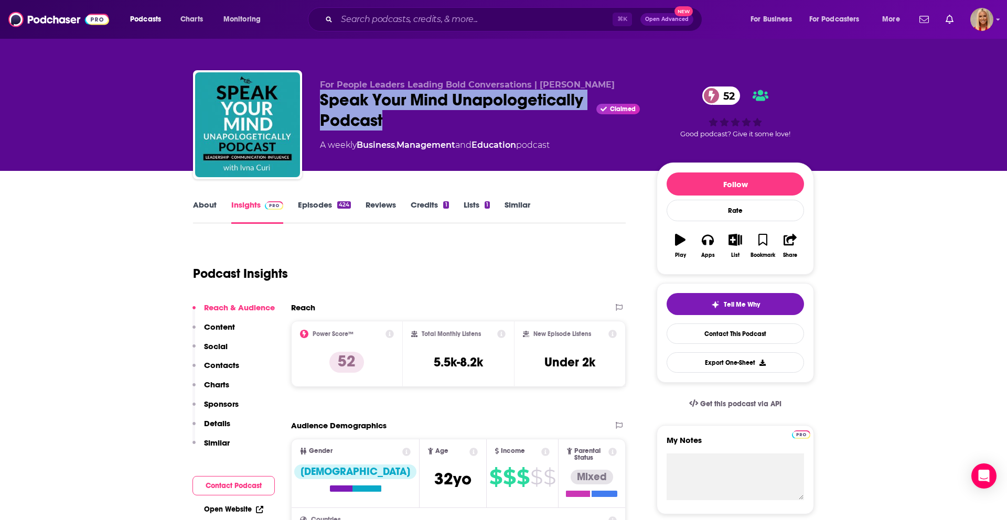
drag, startPoint x: 320, startPoint y: 100, endPoint x: 518, endPoint y: 127, distance: 199.5
click at [532, 127] on div "Speak Your Mind Unapologetically Podcast Claimed 52" at bounding box center [480, 110] width 320 height 41
copy h2 "Speak Your Mind Unapologetically Podcast"
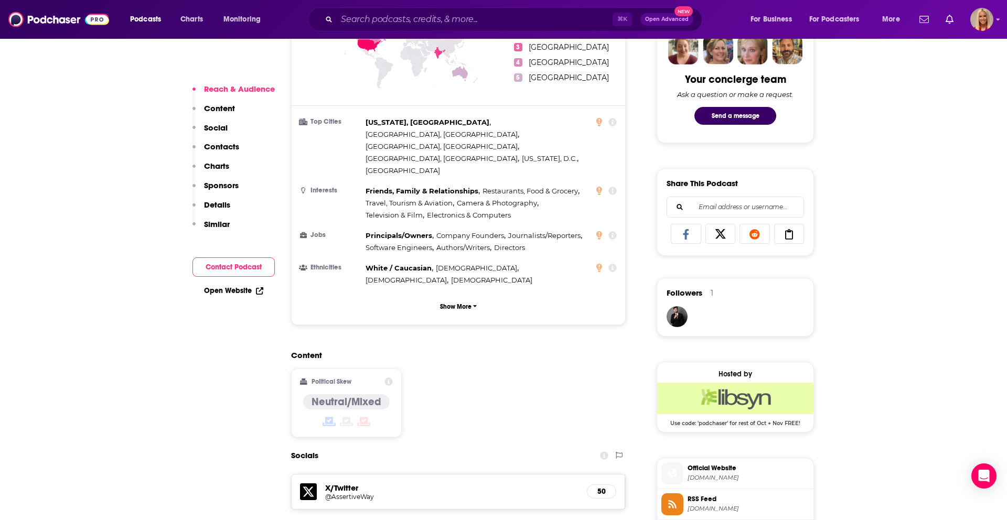
scroll to position [674, 0]
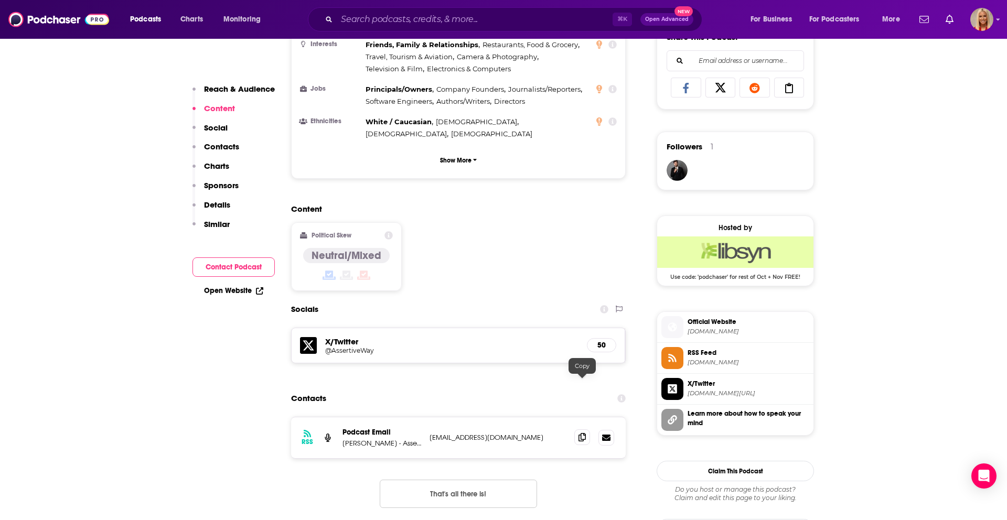
click at [585, 429] on span at bounding box center [582, 437] width 16 height 16
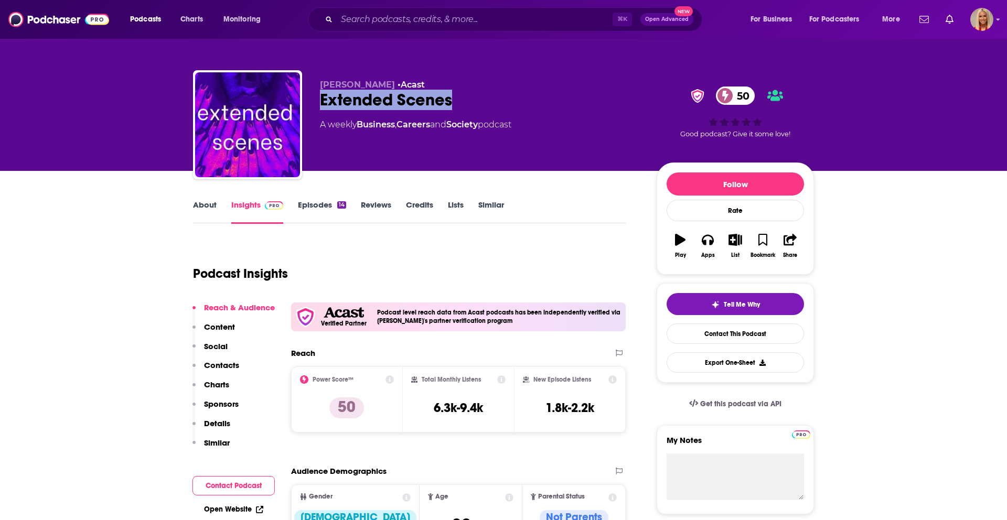
drag, startPoint x: 470, startPoint y: 102, endPoint x: 305, endPoint y: 107, distance: 165.3
click at [305, 107] on div "Jennifer Romolini • Acast Extended Scenes 50 A weekly Business , Careers and So…" at bounding box center [503, 126] width 621 height 113
copy h2 "Extended Scenes"
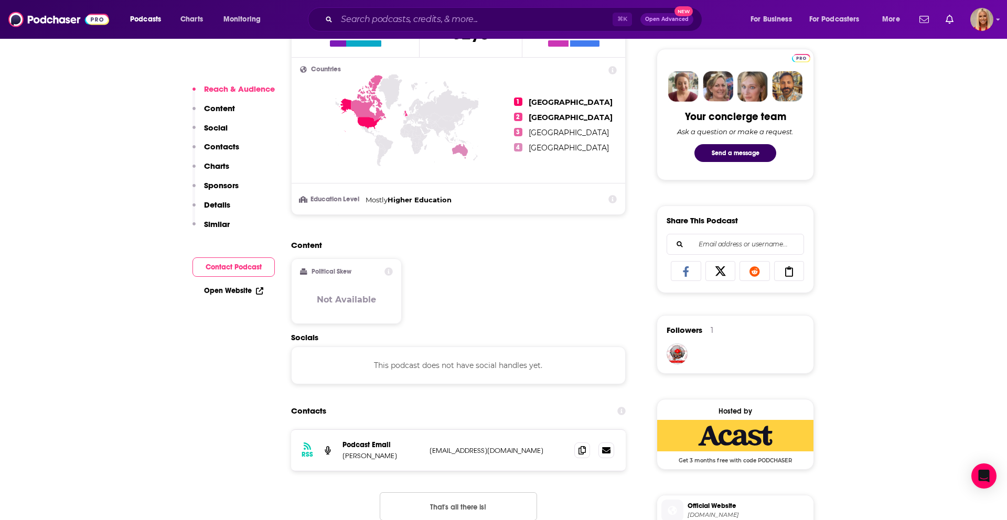
scroll to position [536, 0]
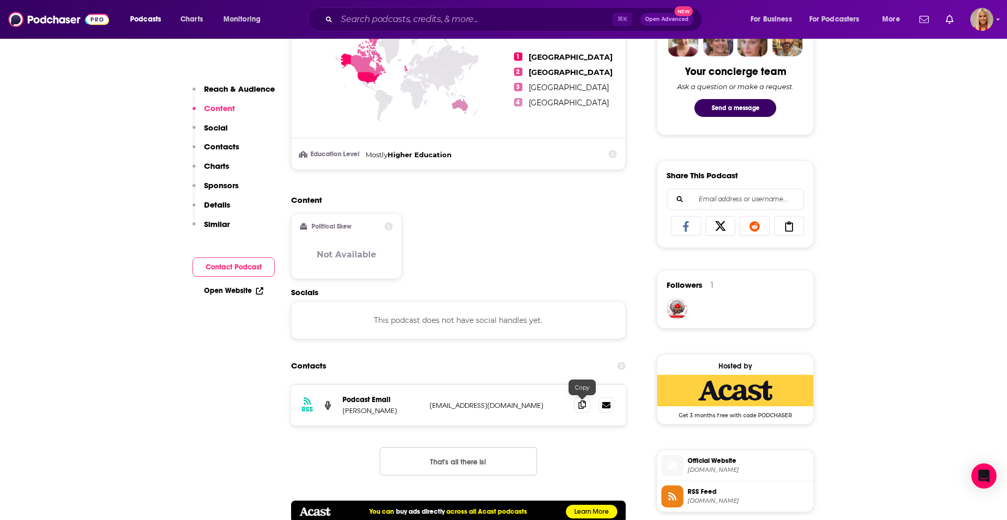
click at [583, 407] on icon at bounding box center [581, 405] width 7 height 8
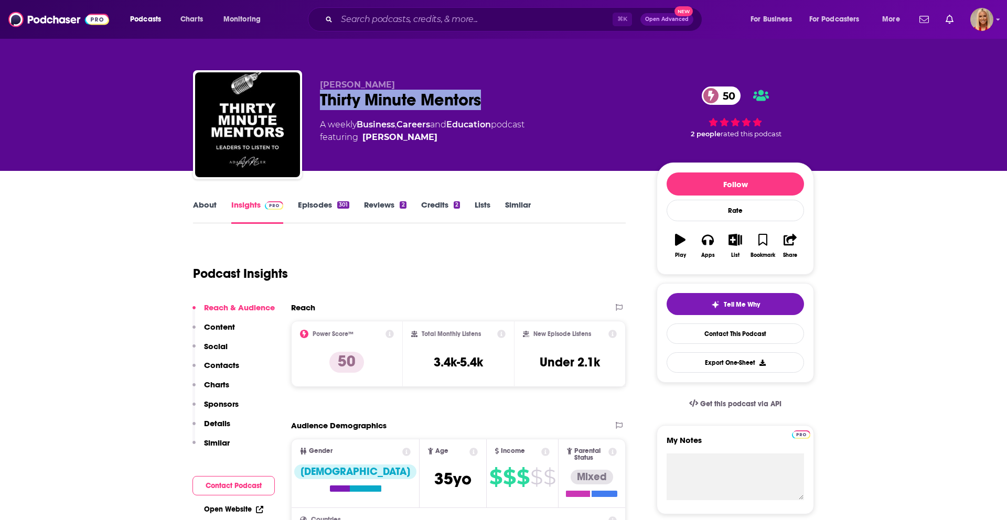
drag, startPoint x: 318, startPoint y: 98, endPoint x: 506, endPoint y: 102, distance: 187.8
click at [506, 102] on div "[PERSON_NAME] Thirty Minute Mentors 50 A weekly Business , Careers and Educatio…" at bounding box center [503, 126] width 621 height 113
copy h2 "Thirty Minute Mentors"
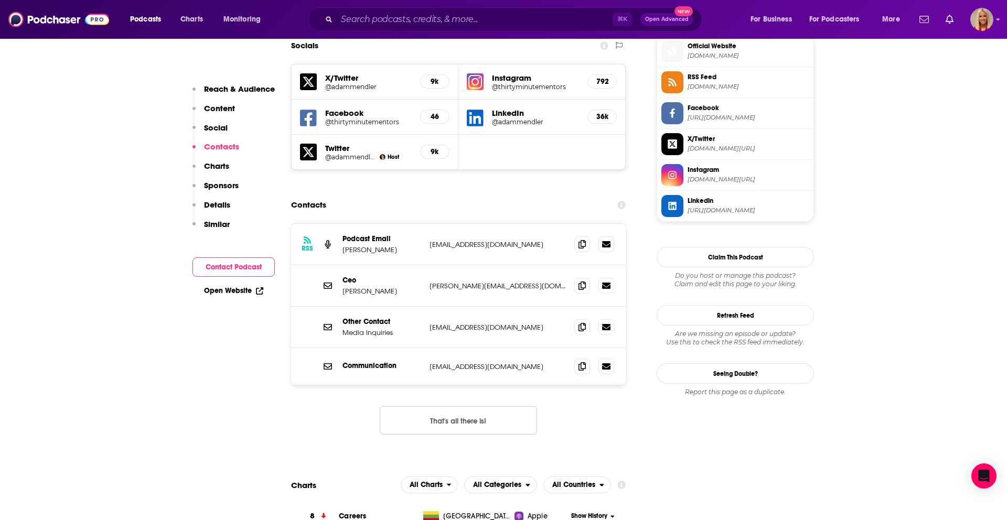
scroll to position [931, 0]
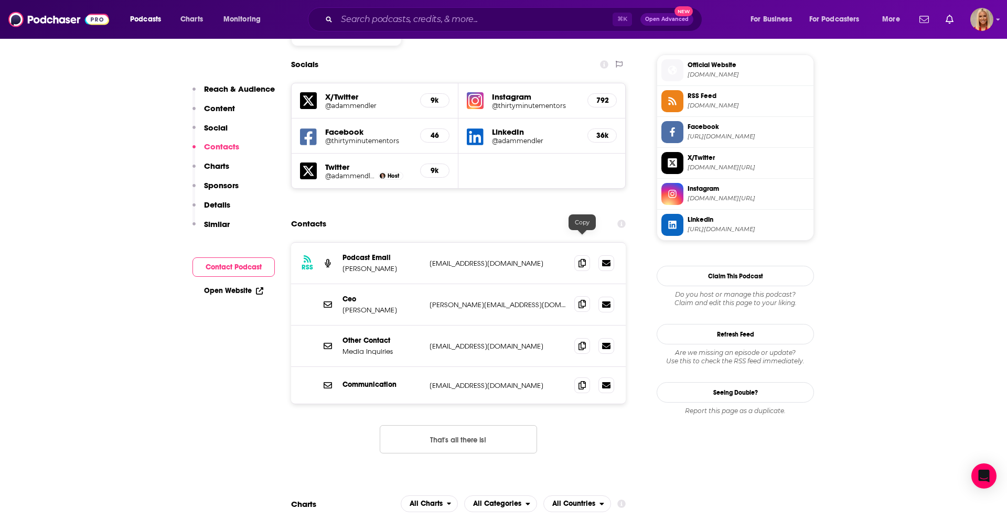
click at [582, 300] on icon at bounding box center [581, 304] width 7 height 8
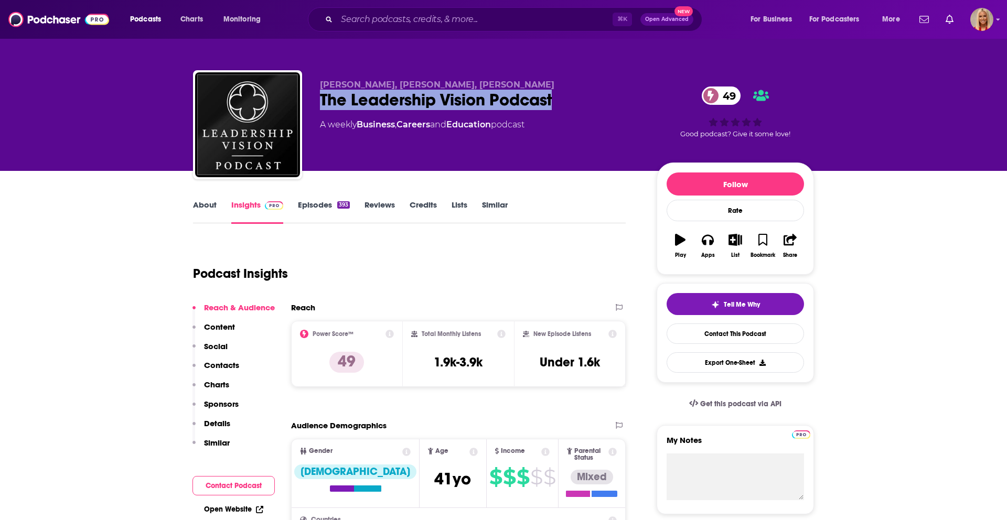
drag, startPoint x: 570, startPoint y: 99, endPoint x: 321, endPoint y: 103, distance: 248.6
click at [321, 103] on div "The Leadership Vision Podcast 49" at bounding box center [480, 100] width 320 height 20
copy h2 "The Leadership Vision Podcast"
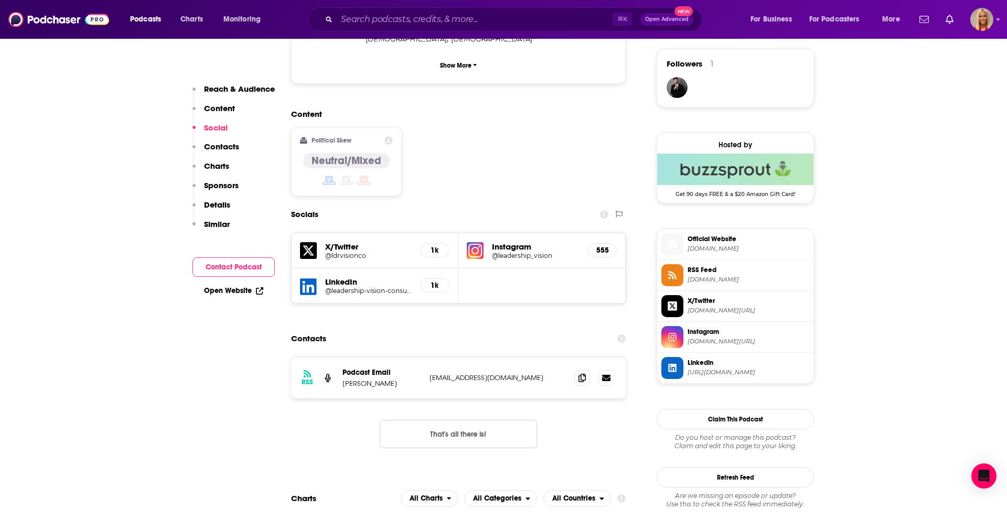
scroll to position [798, 0]
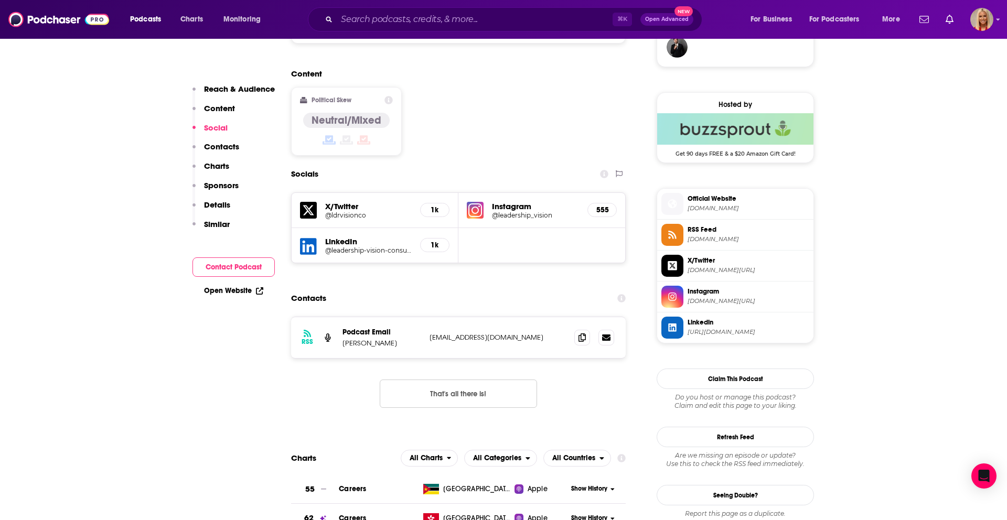
click at [358, 339] on p "Nathan Freeburg" at bounding box center [381, 343] width 79 height 9
click at [584, 333] on icon at bounding box center [581, 337] width 7 height 8
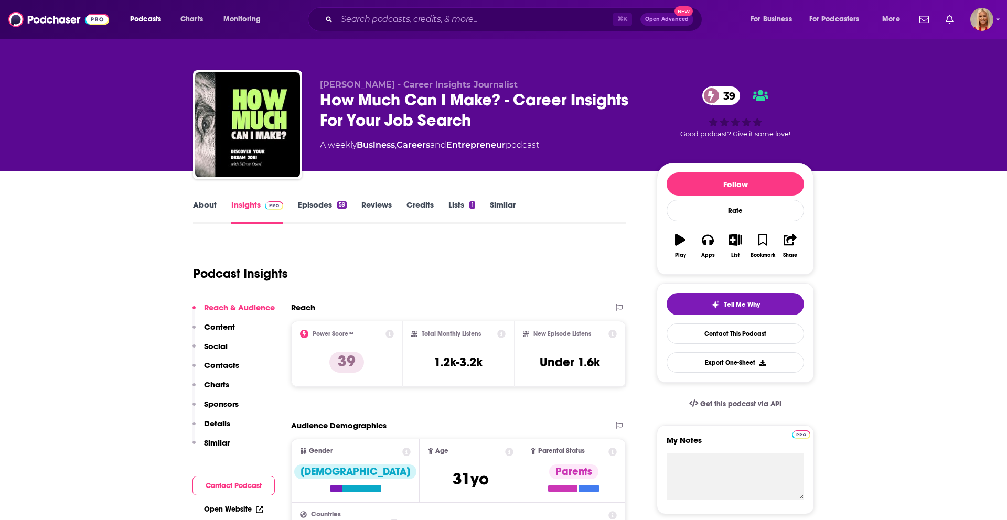
click at [477, 105] on div "How Much Can I Make? - Career Insights For Your Job Search 39" at bounding box center [480, 110] width 320 height 41
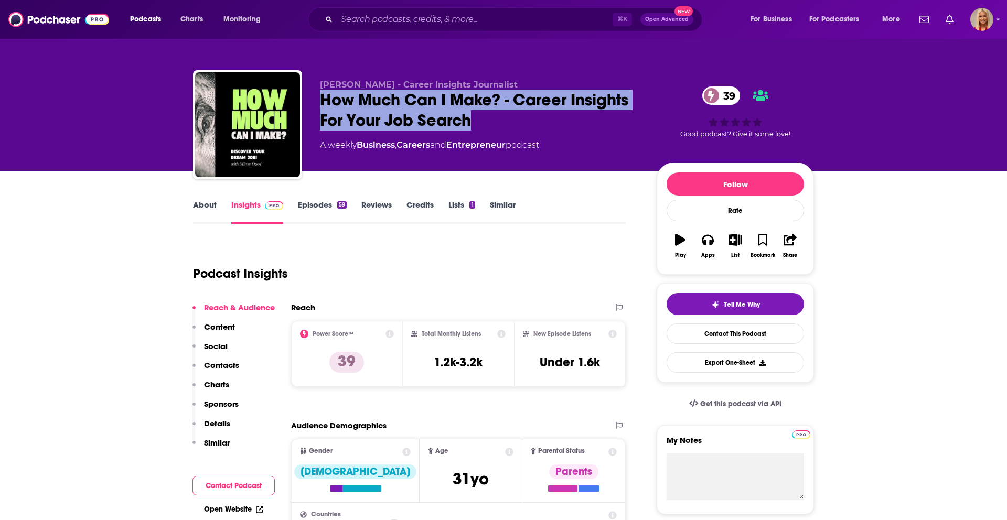
drag, startPoint x: 436, startPoint y: 118, endPoint x: 322, endPoint y: 98, distance: 116.1
click at [322, 98] on div "How Much Can I Make? - Career Insights For Your Job Search 39" at bounding box center [480, 110] width 320 height 41
copy h2 "How Much Can I Make? - Career Insights For Your Job Search"
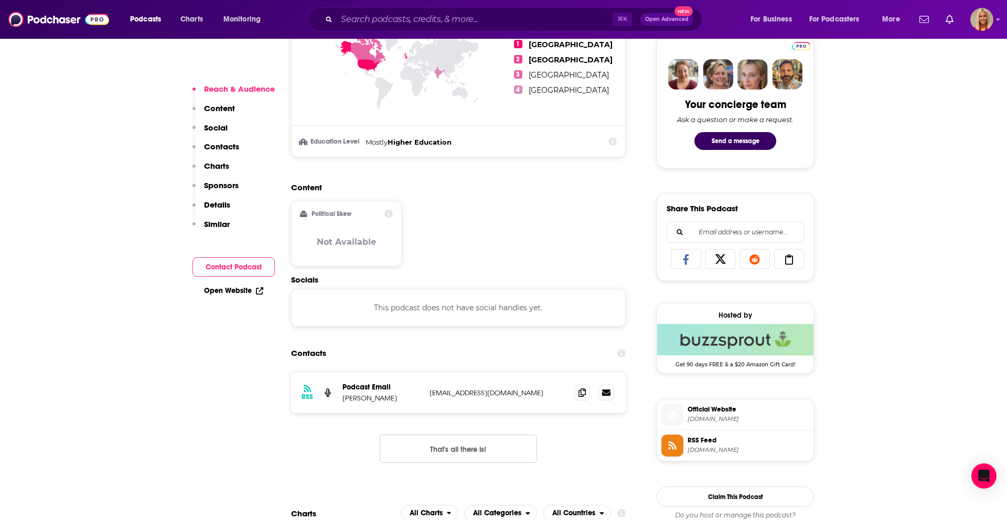
scroll to position [538, 0]
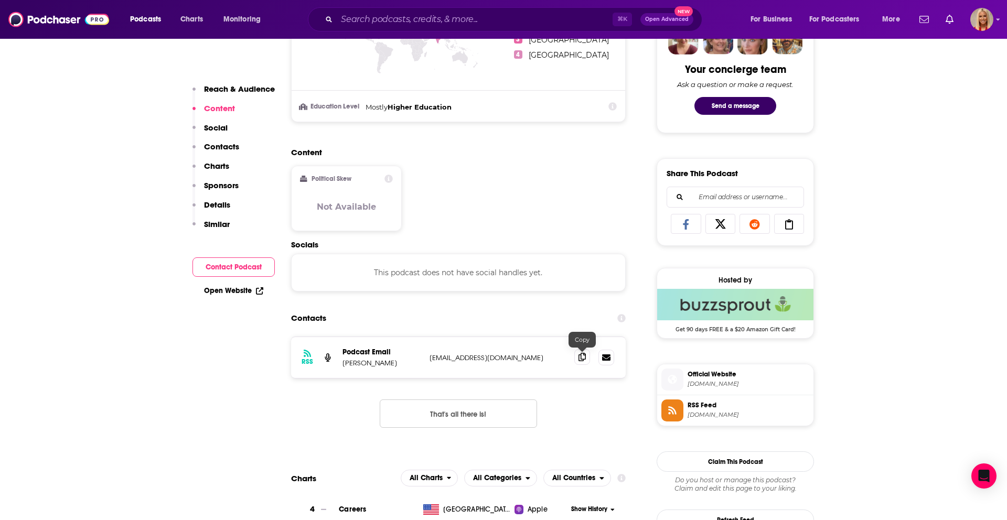
click at [582, 357] on icon at bounding box center [581, 357] width 7 height 8
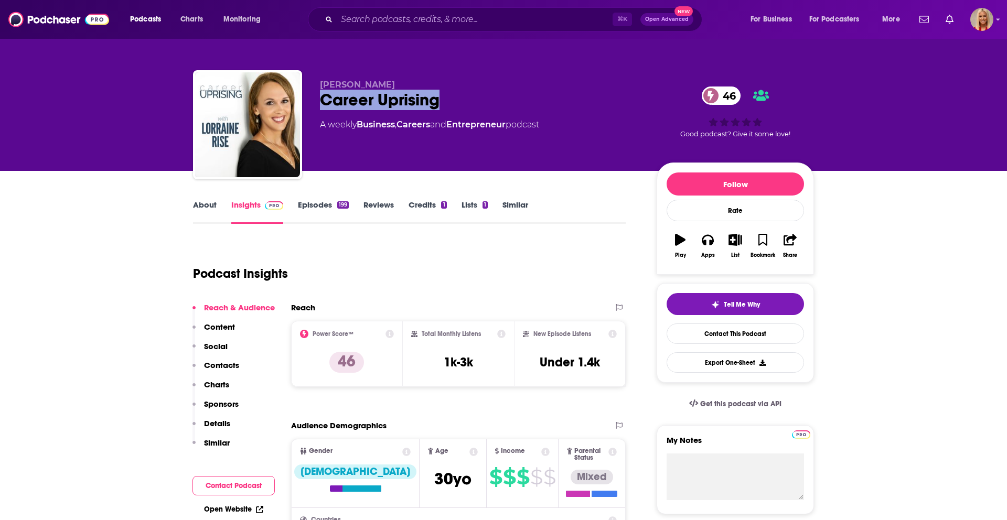
drag, startPoint x: 318, startPoint y: 101, endPoint x: 482, endPoint y: 100, distance: 163.6
click at [482, 100] on div "Lorraine Rise Career Uprising 46 A weekly Business , Careers and Entrepreneur p…" at bounding box center [503, 126] width 621 height 113
copy h2 "Career Uprising"
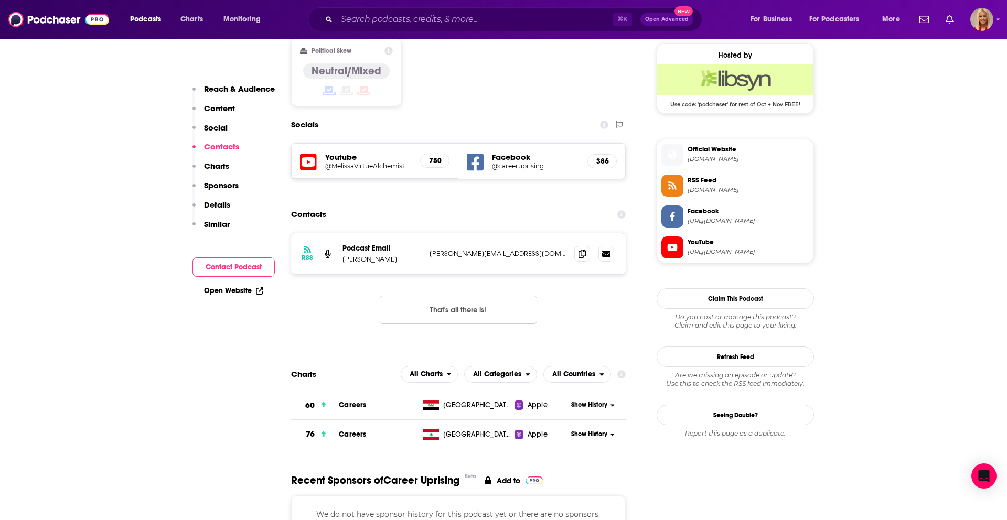
scroll to position [809, 0]
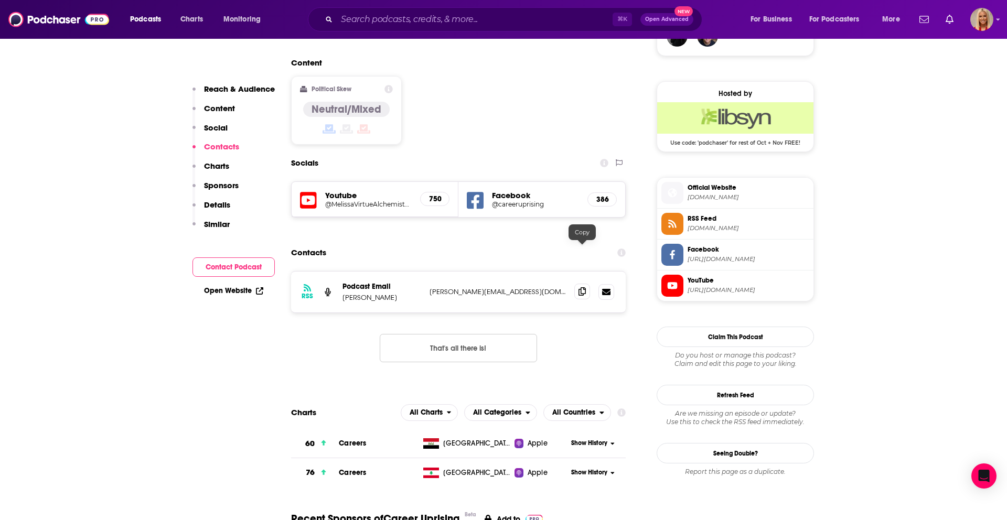
click at [585, 287] on icon at bounding box center [581, 291] width 7 height 8
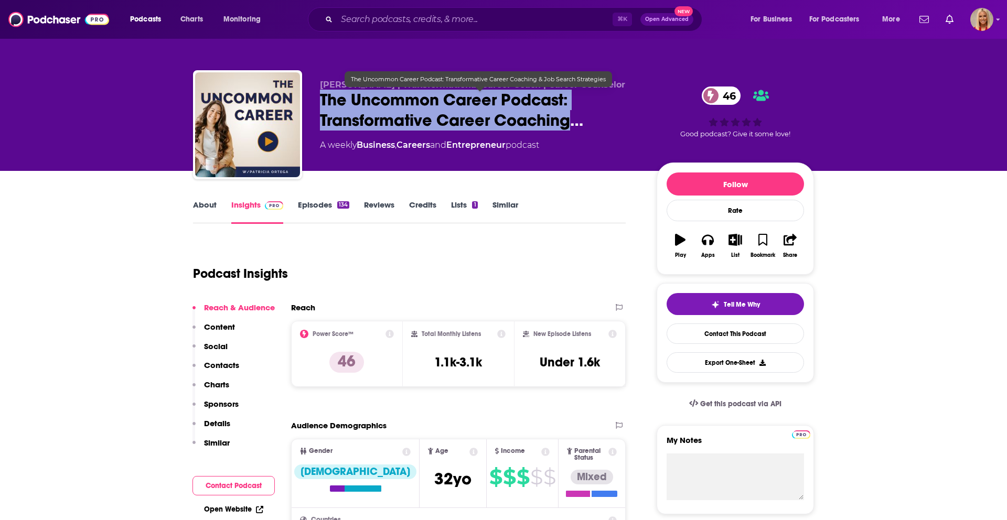
drag, startPoint x: 321, startPoint y: 99, endPoint x: 542, endPoint y: 123, distance: 221.5
click at [573, 120] on span "The Uncommon Career Podcast: Transformative Career Coaching…" at bounding box center [480, 110] width 320 height 41
copy h2 "The Uncommon Career Podcast: Transformative Career Coaching"
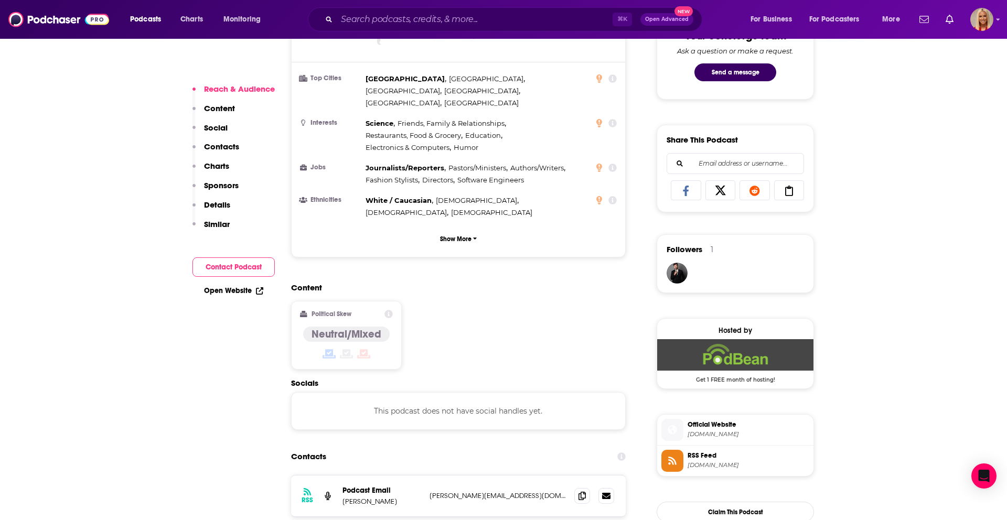
scroll to position [572, 0]
click at [582, 491] on icon at bounding box center [581, 495] width 7 height 8
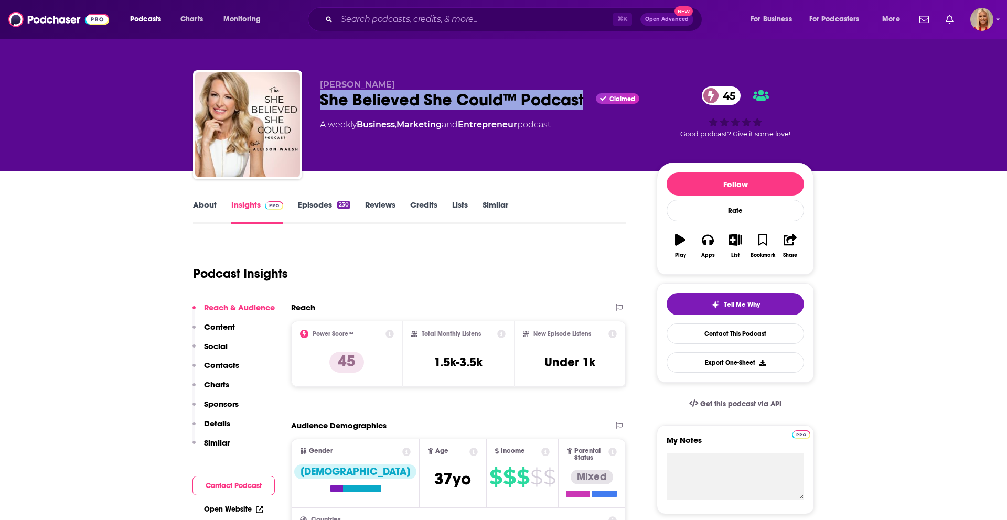
drag, startPoint x: 321, startPoint y: 100, endPoint x: 580, endPoint y: 102, distance: 259.0
click at [580, 102] on div "She Believed She Could™ Podcast Claimed 45" at bounding box center [480, 100] width 320 height 20
copy h2 "She Believed She Could™ Podcast"
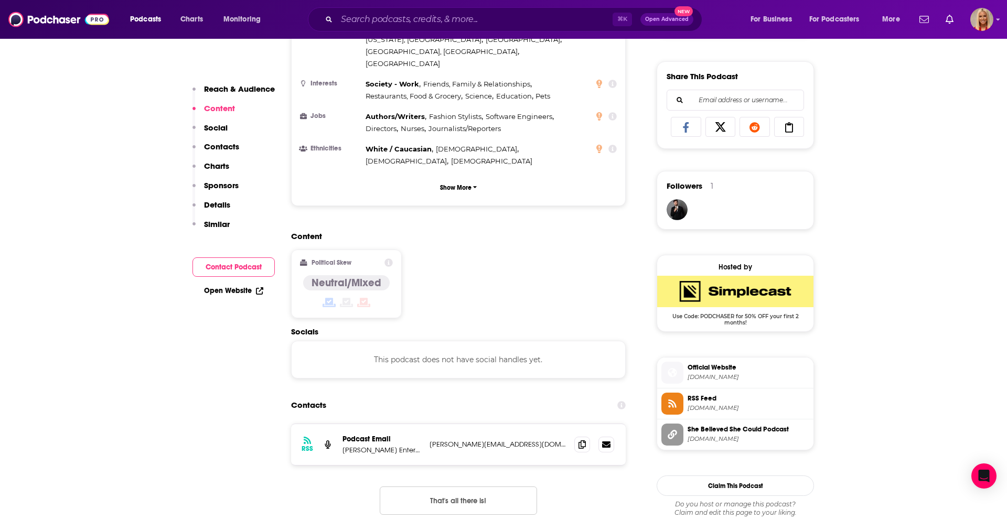
scroll to position [651, 0]
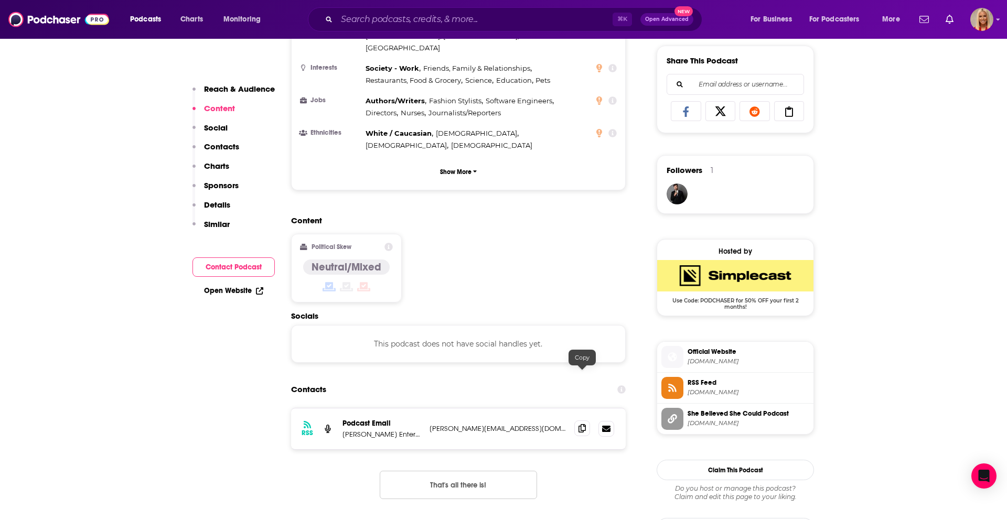
click at [581, 424] on icon at bounding box center [581, 428] width 7 height 8
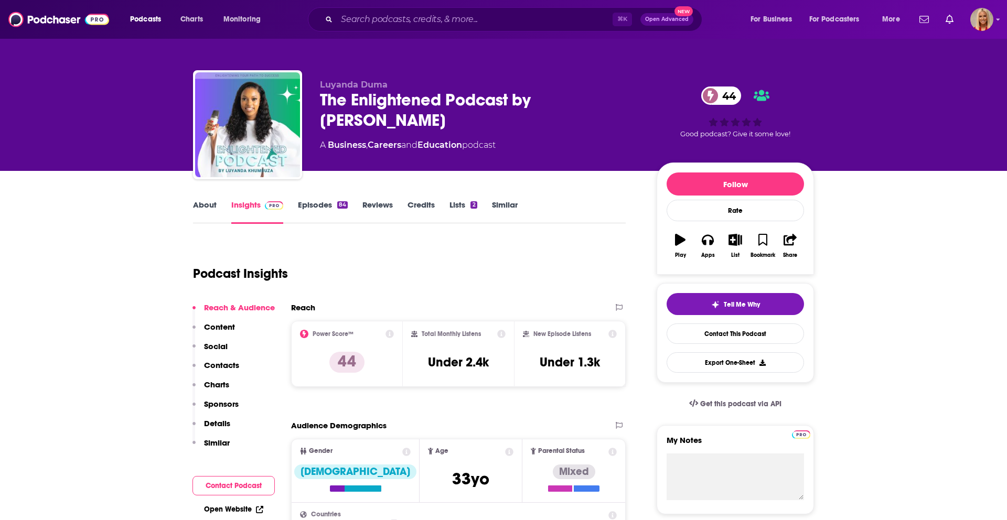
drag, startPoint x: 320, startPoint y: 95, endPoint x: 409, endPoint y: 122, distance: 92.6
click at [409, 122] on div "The Enlightened Podcast by [PERSON_NAME] 44" at bounding box center [480, 110] width 320 height 41
copy h2 "The Enlightened Podcast by [PERSON_NAME]"
click at [415, 107] on div "The Enlightened Podcast by Luyanda Khumbuza 44" at bounding box center [480, 110] width 320 height 41
drag, startPoint x: 415, startPoint y: 128, endPoint x: 317, endPoint y: 101, distance: 101.1
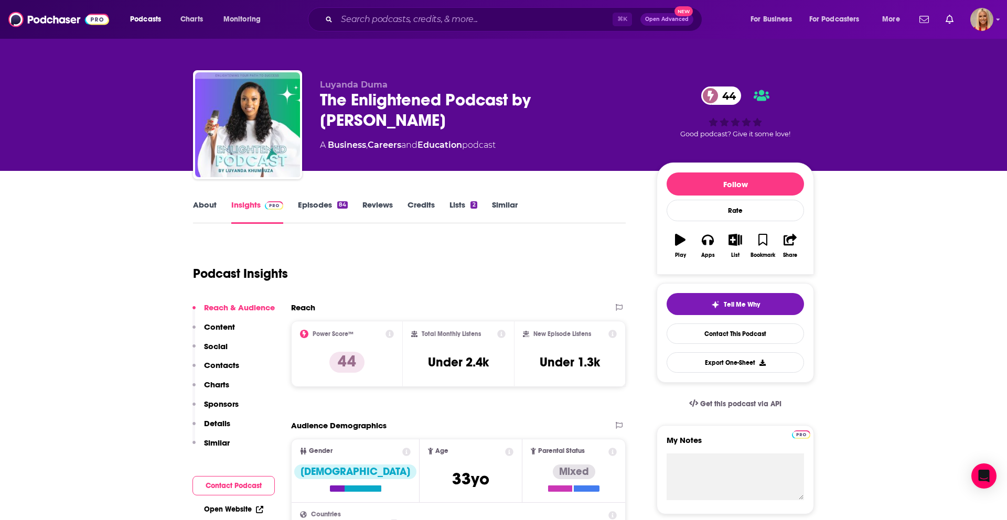
click at [317, 101] on div "Luyanda Duma The Enlightened Podcast by Luyanda Khumbuza 44 A Business , Career…" at bounding box center [503, 126] width 621 height 113
copy h2 "The Enlightened Podcast by Luyanda Khumbuza"
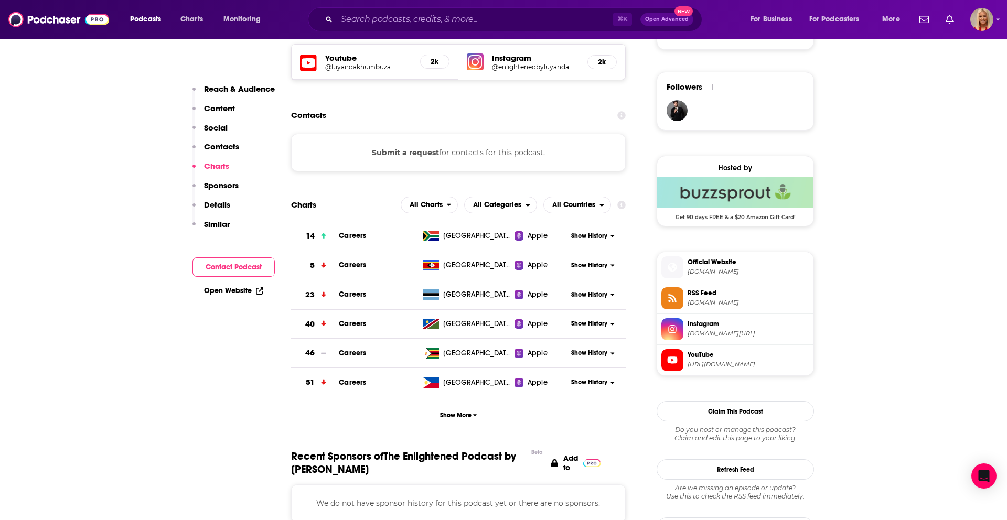
scroll to position [722, 0]
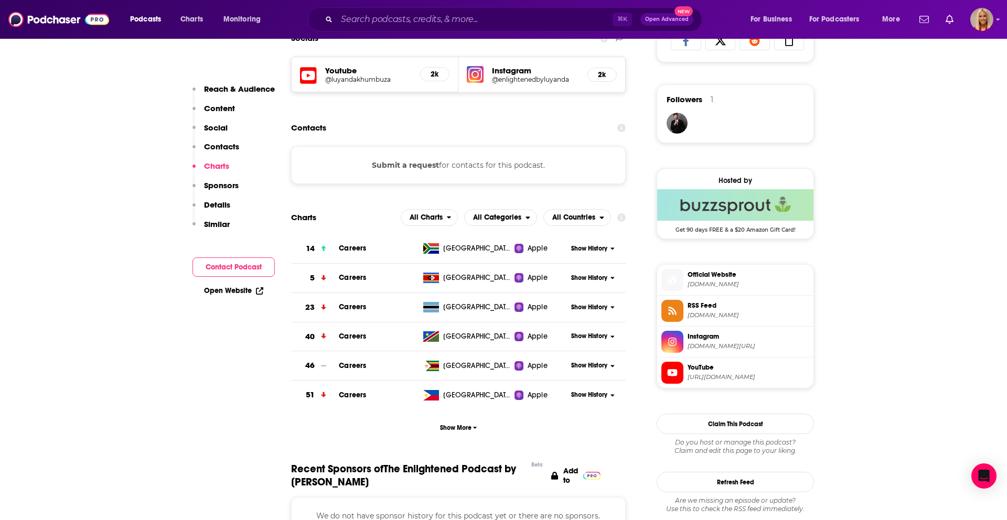
click at [450, 171] on div "Submit a request for contacts for this podcast." at bounding box center [458, 165] width 335 height 38
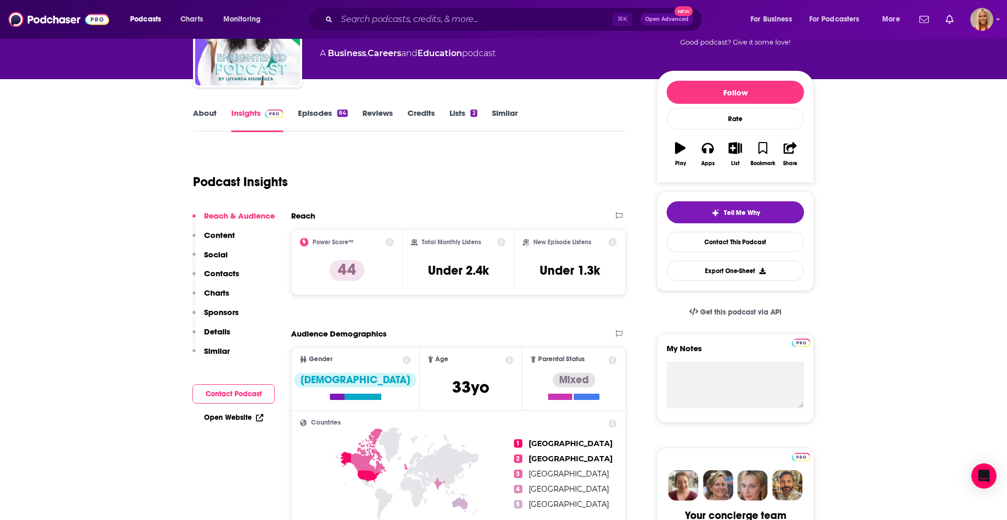
scroll to position [0, 0]
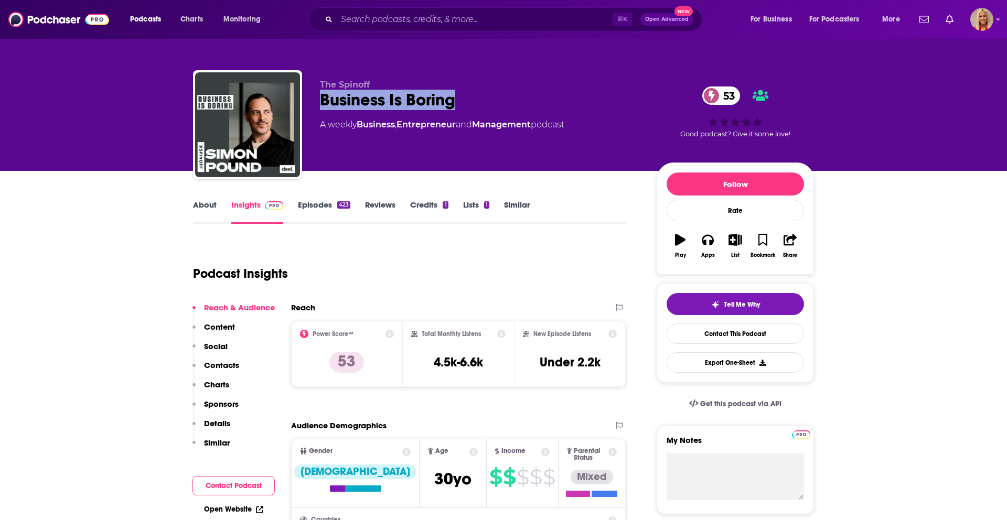
drag, startPoint x: 320, startPoint y: 100, endPoint x: 470, endPoint y: 102, distance: 150.5
click at [470, 102] on div "Business Is Boring 53" at bounding box center [480, 100] width 320 height 20
copy h2 "Business Is Boring"
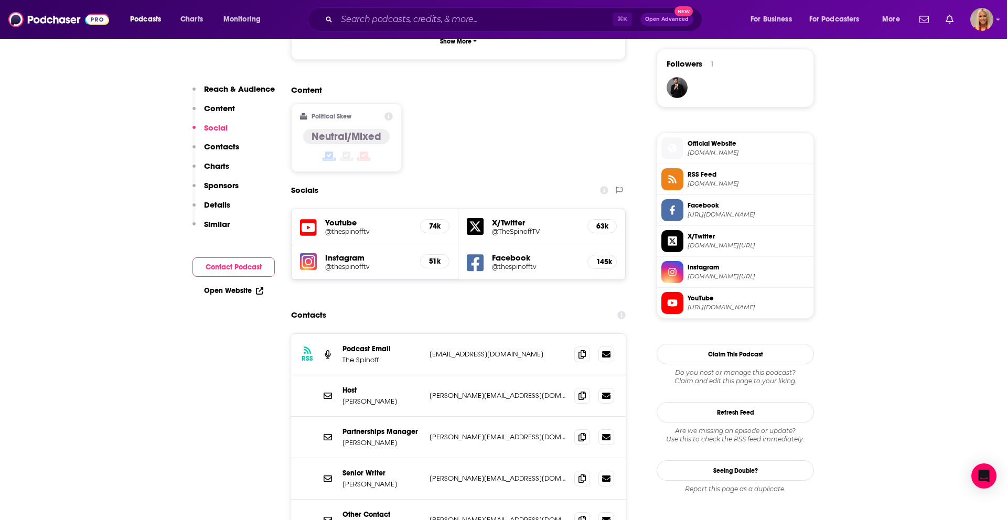
scroll to position [845, 0]
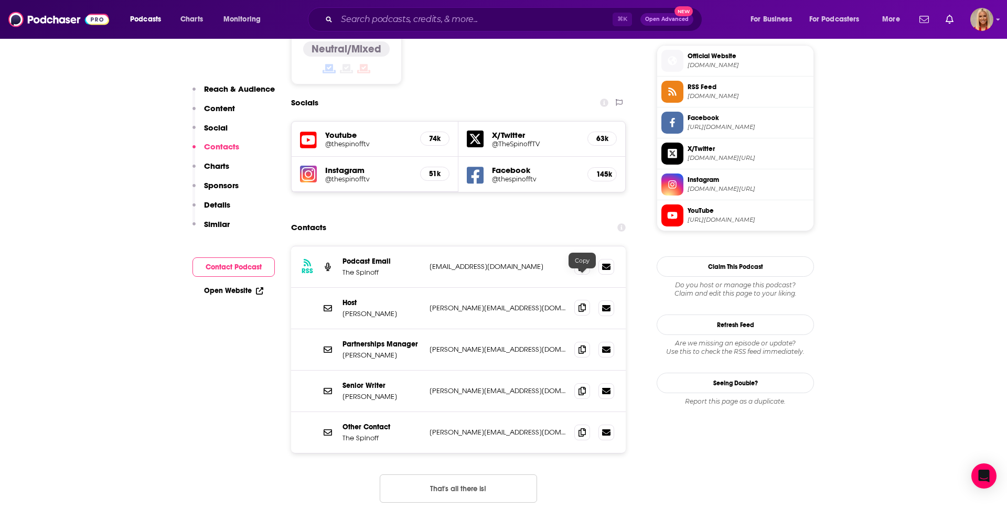
click at [585, 304] on icon at bounding box center [581, 308] width 7 height 8
drag, startPoint x: 430, startPoint y: 239, endPoint x: 524, endPoint y: 240, distance: 94.4
click at [524, 262] on p "podcasts@thespinoff.co.nz" at bounding box center [497, 266] width 136 height 9
drag, startPoint x: 577, startPoint y: 238, endPoint x: 577, endPoint y: 245, distance: 7.4
click at [577, 259] on span at bounding box center [582, 267] width 16 height 16
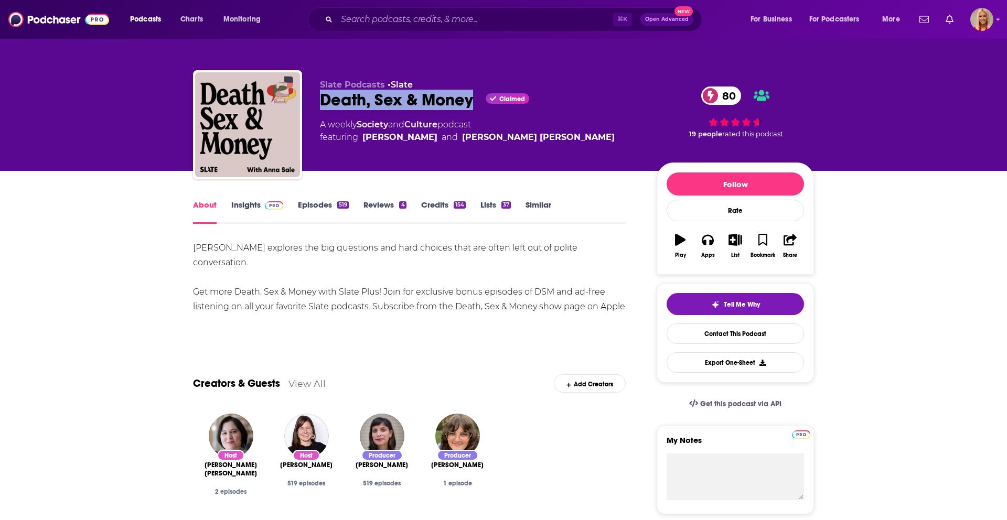
drag, startPoint x: 319, startPoint y: 99, endPoint x: 472, endPoint y: 102, distance: 153.2
click at [473, 102] on div "Death, Sex & Money Claimed 80" at bounding box center [480, 100] width 320 height 20
copy h1 "Death, Sex & Money"
click at [247, 202] on link "Insights" at bounding box center [257, 212] width 52 height 24
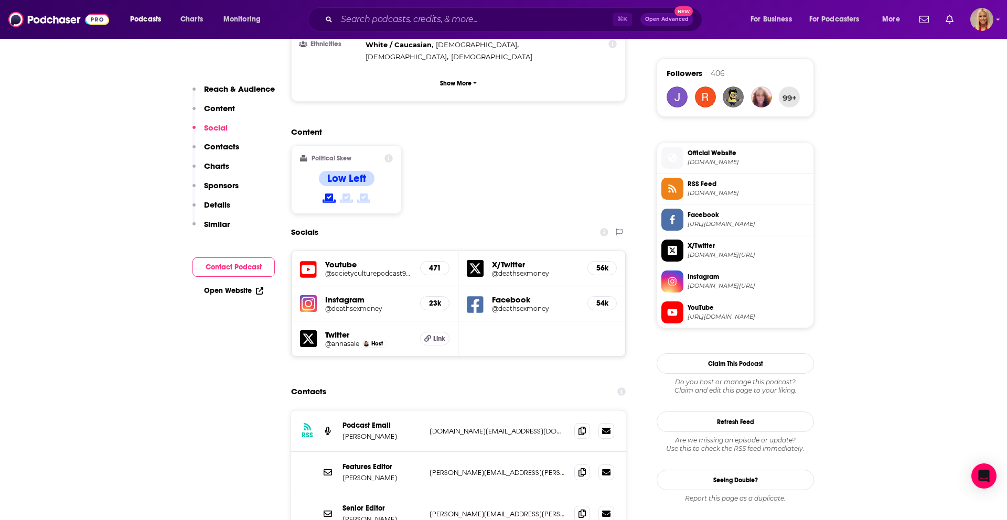
scroll to position [750, 0]
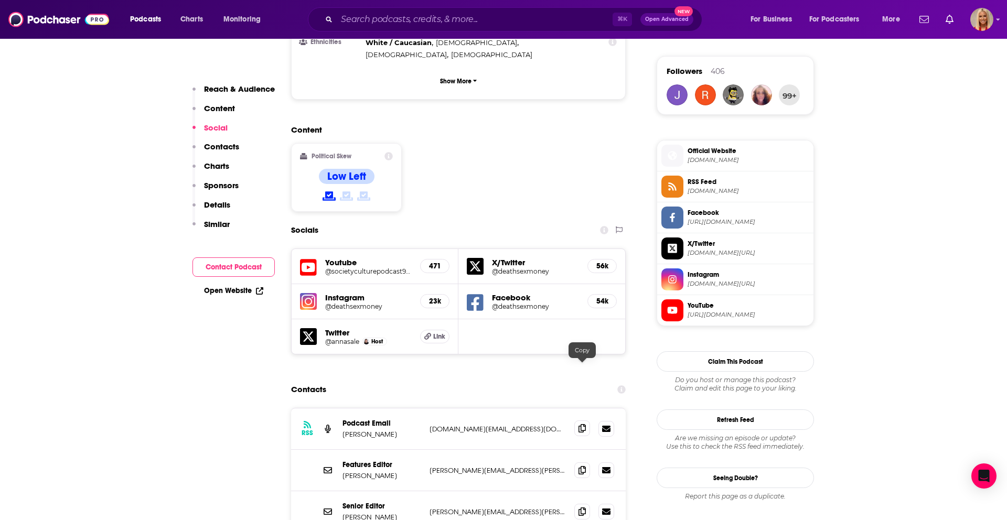
click at [584, 424] on icon at bounding box center [581, 428] width 7 height 8
click at [886, 20] on span "More" at bounding box center [891, 19] width 18 height 15
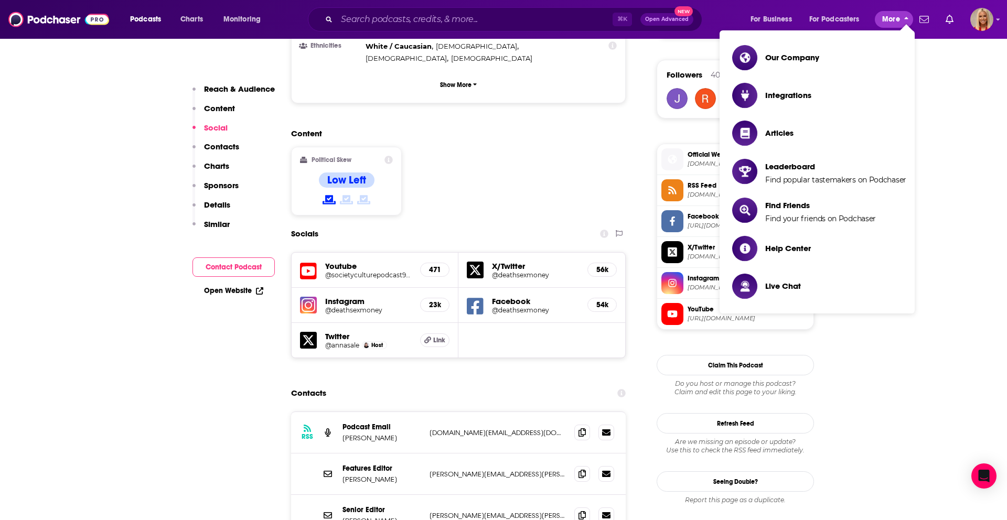
scroll to position [746, 0]
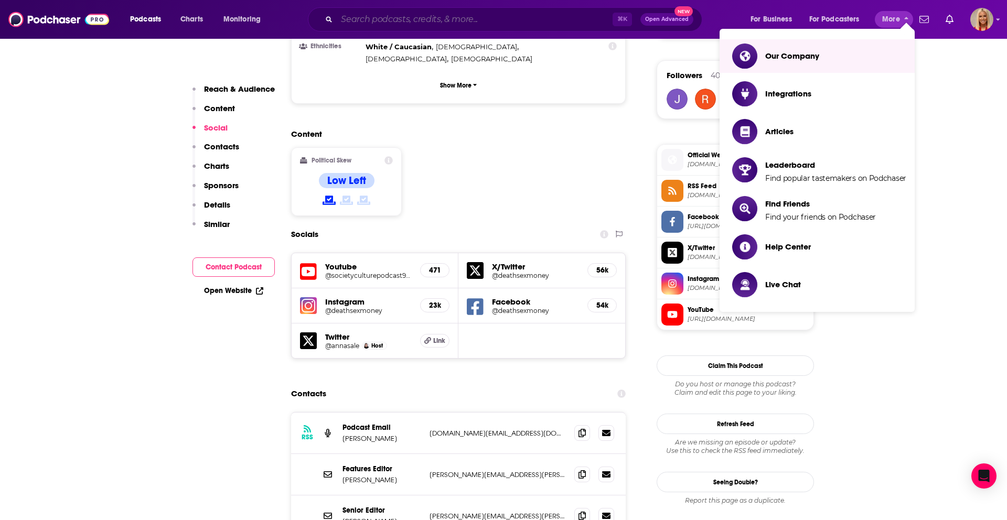
click at [563, 18] on input "Search podcasts, credits, & more..." at bounding box center [475, 19] width 276 height 17
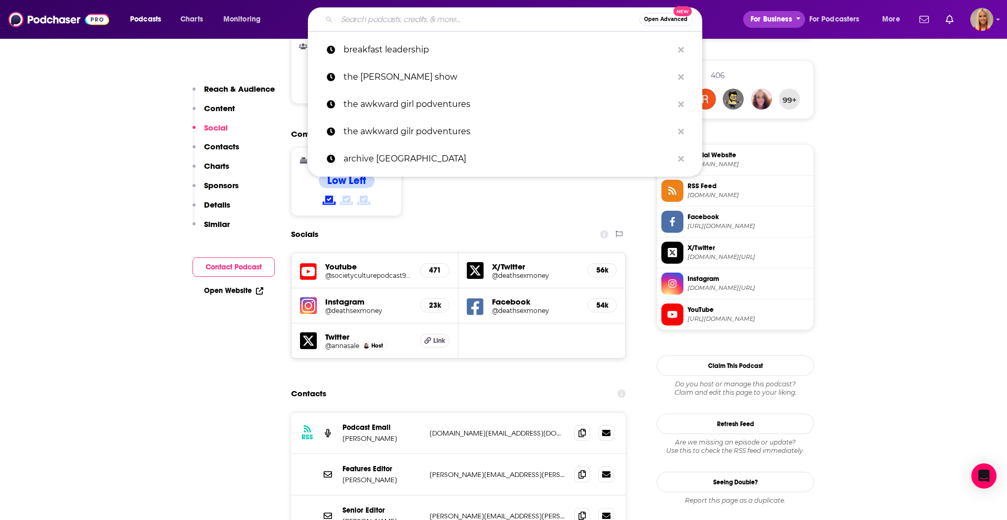
click at [781, 21] on span "For Business" at bounding box center [770, 19] width 41 height 15
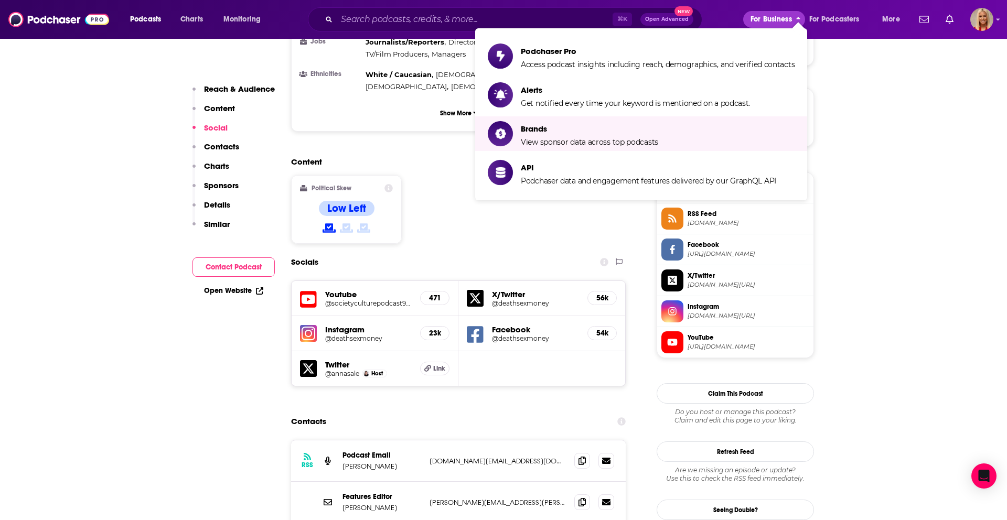
scroll to position [717, 0]
click at [145, 24] on span "Podcasts" at bounding box center [145, 19] width 31 height 15
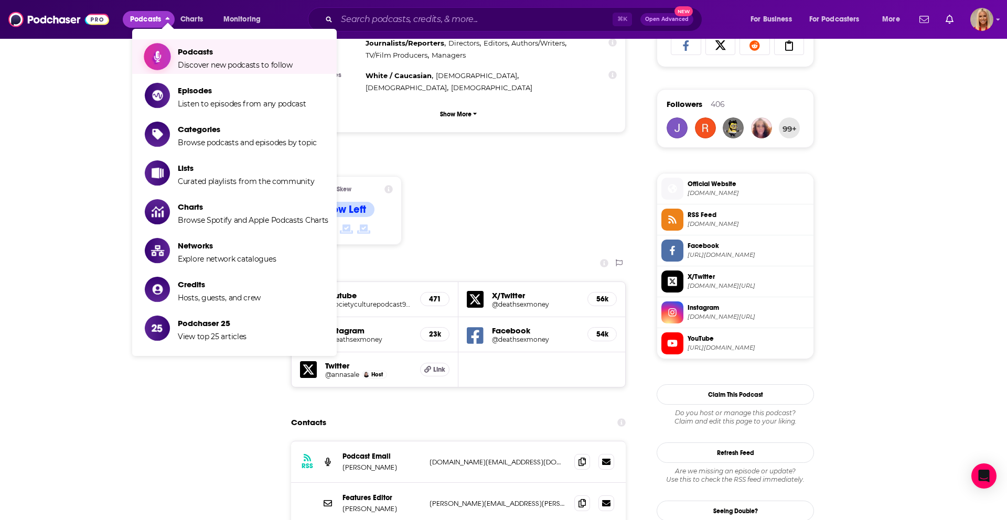
click at [255, 46] on span "Podcasts Discover new podcasts to follow" at bounding box center [235, 57] width 115 height 26
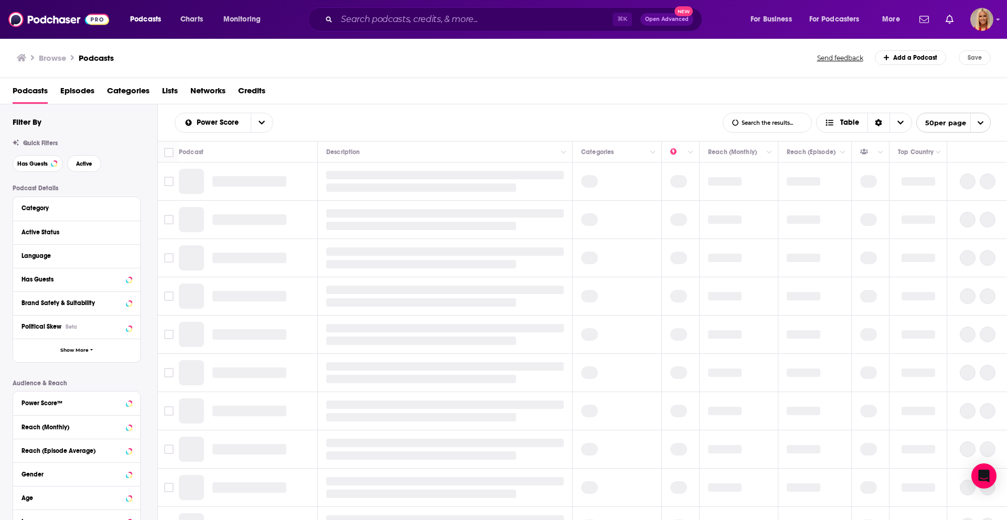
click at [744, 125] on input "List Search Input" at bounding box center [767, 122] width 88 height 19
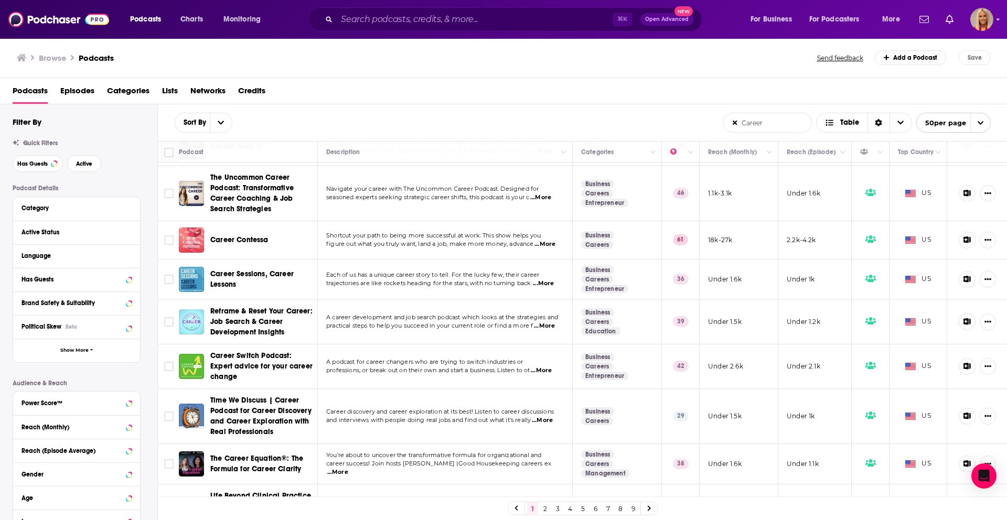
scroll to position [183, 0]
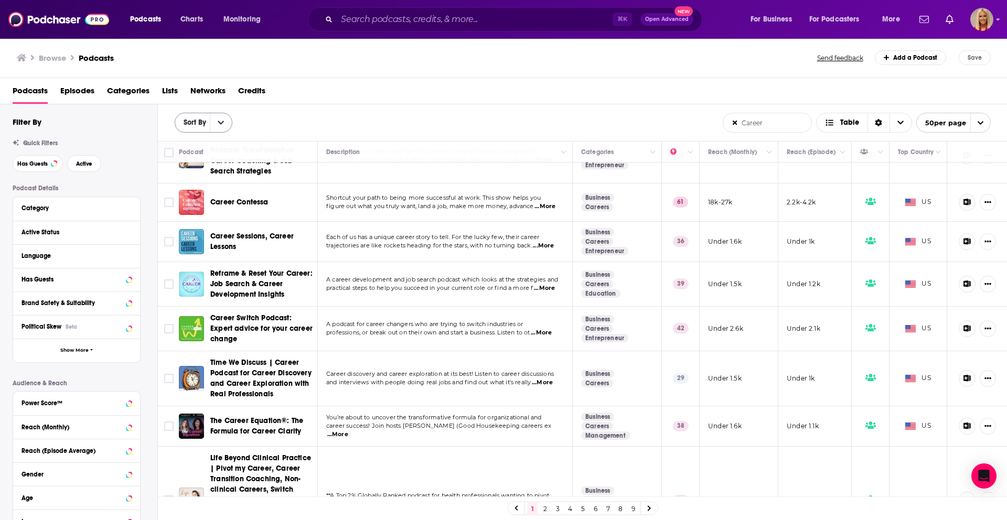
click at [217, 125] on button "open menu" at bounding box center [221, 122] width 22 height 19
drag, startPoint x: 212, startPoint y: 139, endPoint x: 242, endPoint y: 151, distance: 32.7
click at [212, 139] on span "By Rating" at bounding box center [216, 142] width 41 height 6
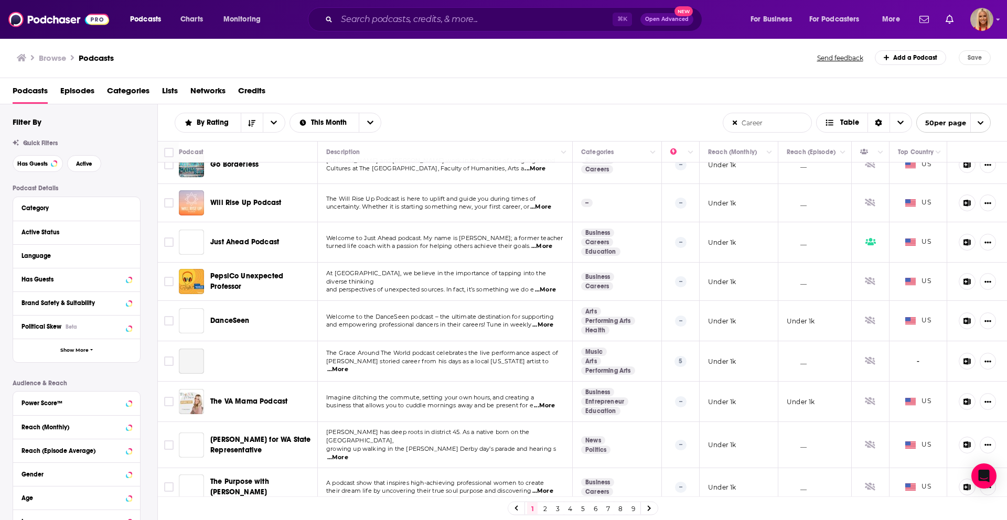
scroll to position [0, 0]
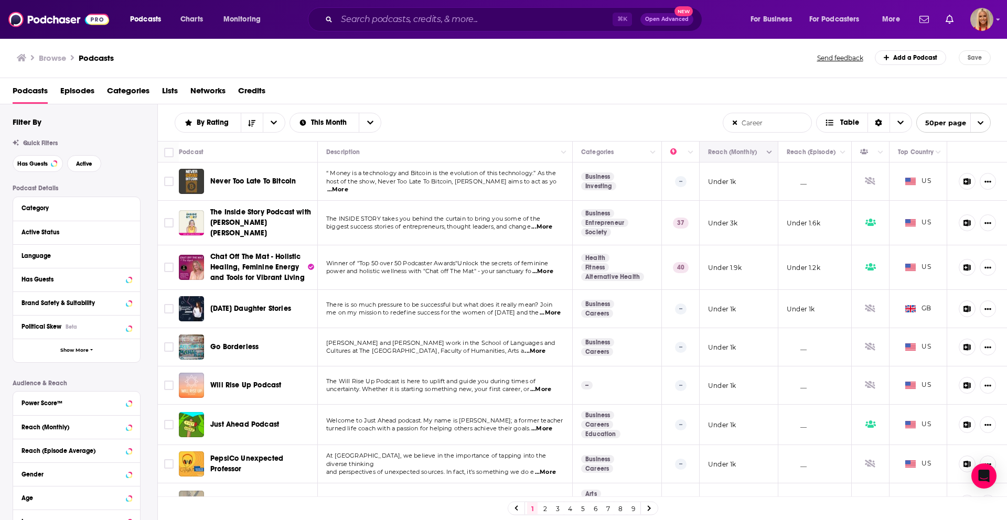
click at [768, 152] on icon "Column Actions" at bounding box center [769, 152] width 5 height 6
click at [742, 154] on div at bounding box center [503, 260] width 1007 height 520
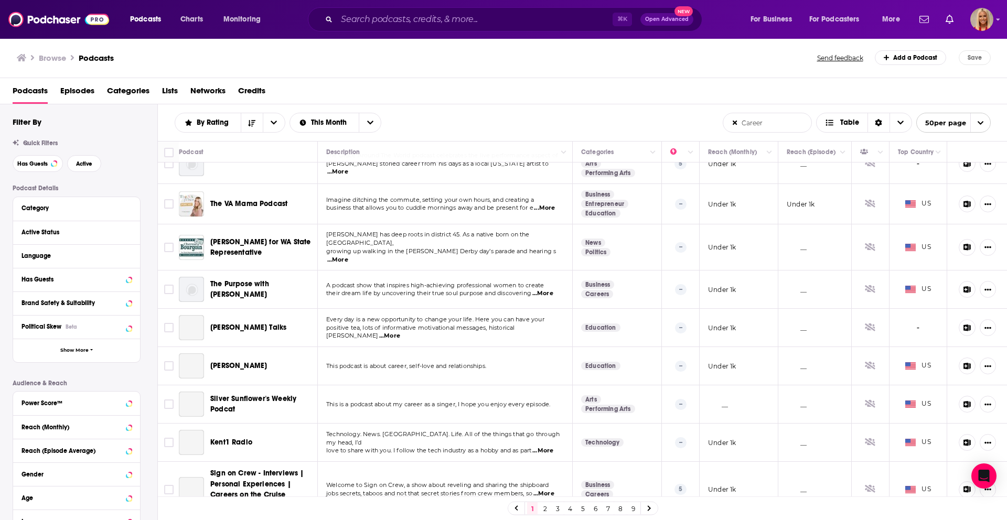
scroll to position [654, 0]
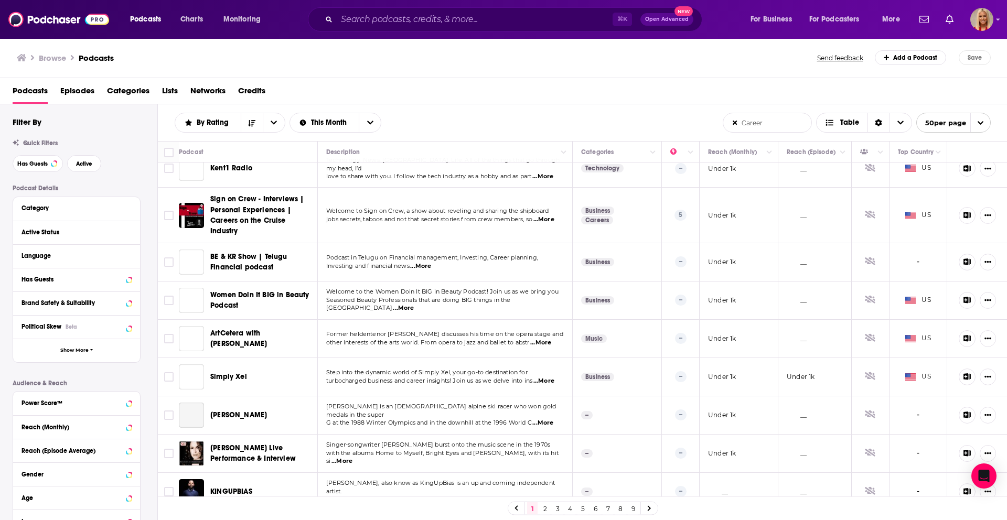
click at [630, 507] on link "9" at bounding box center [633, 508] width 10 height 13
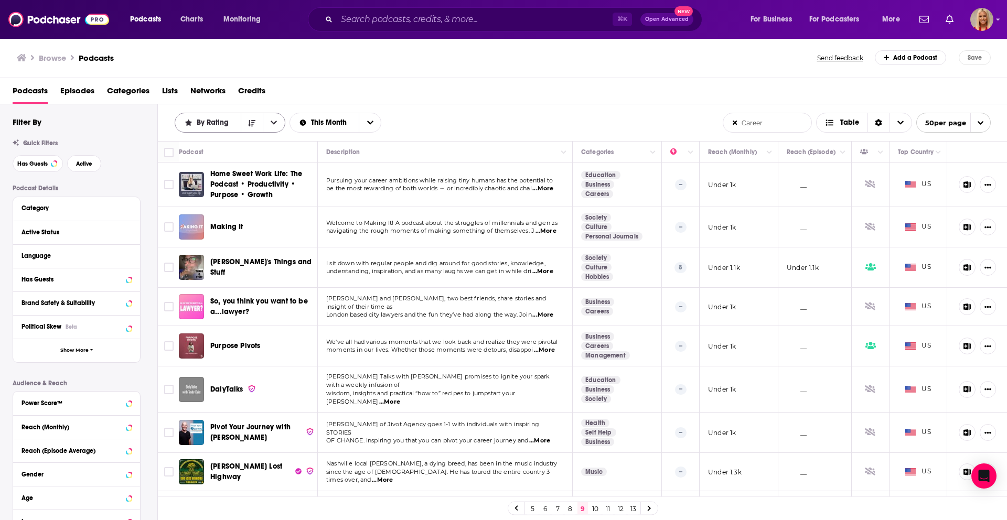
click at [274, 122] on icon "open menu" at bounding box center [274, 122] width 6 height 7
click at [213, 117] on div "By Rating" at bounding box center [230, 123] width 111 height 20
click at [210, 123] on span "By Rating" at bounding box center [215, 122] width 36 height 7
click at [189, 126] on icon "open menu" at bounding box center [189, 123] width 8 height 6
click at [246, 190] on div "Power Score" at bounding box center [230, 195] width 111 height 18
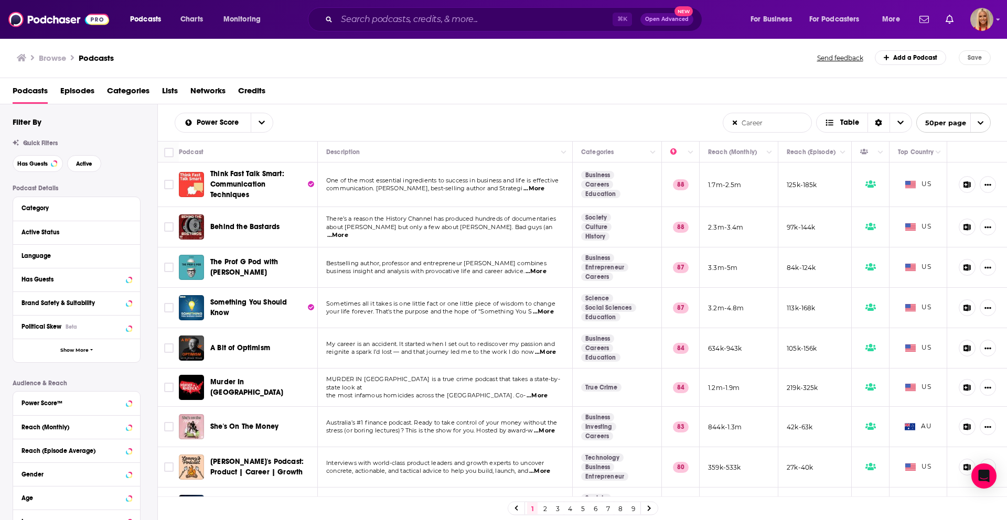
click at [274, 354] on div "A Bit of Optimism" at bounding box center [264, 348] width 109 height 25
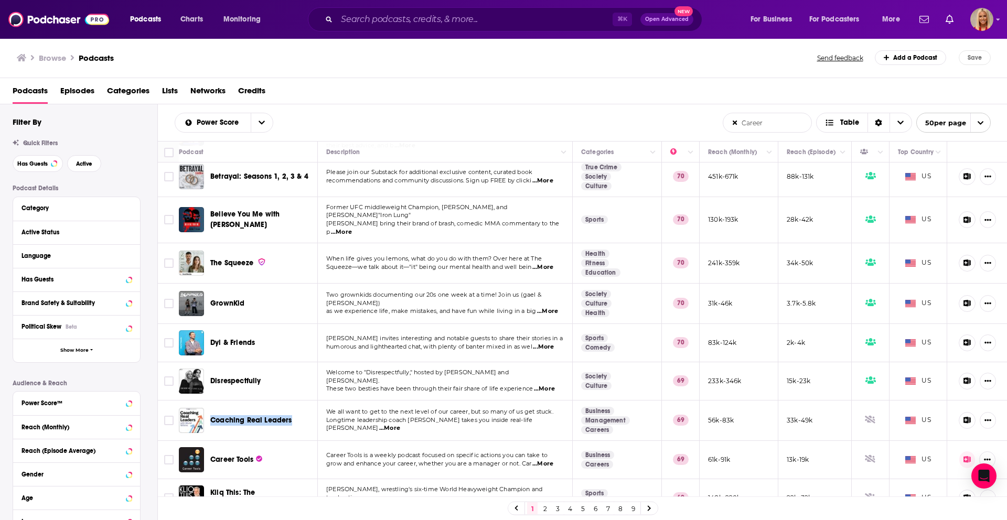
scroll to position [1681, 0]
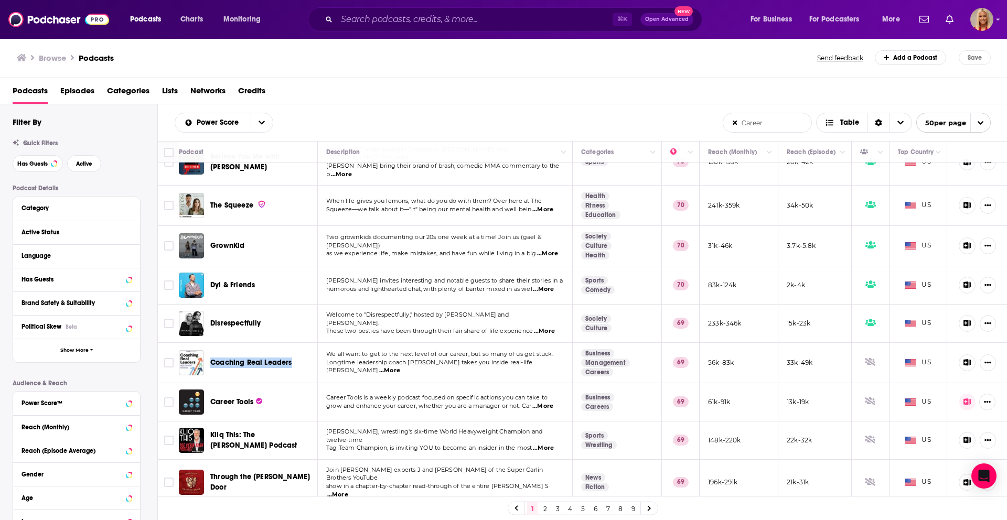
click at [548, 509] on link "2" at bounding box center [545, 508] width 10 height 13
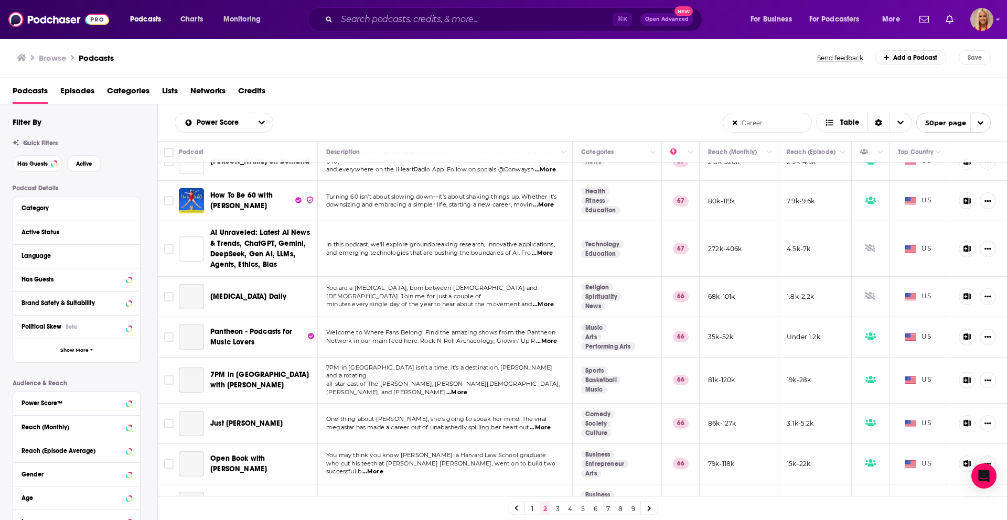
scroll to position [992, 0]
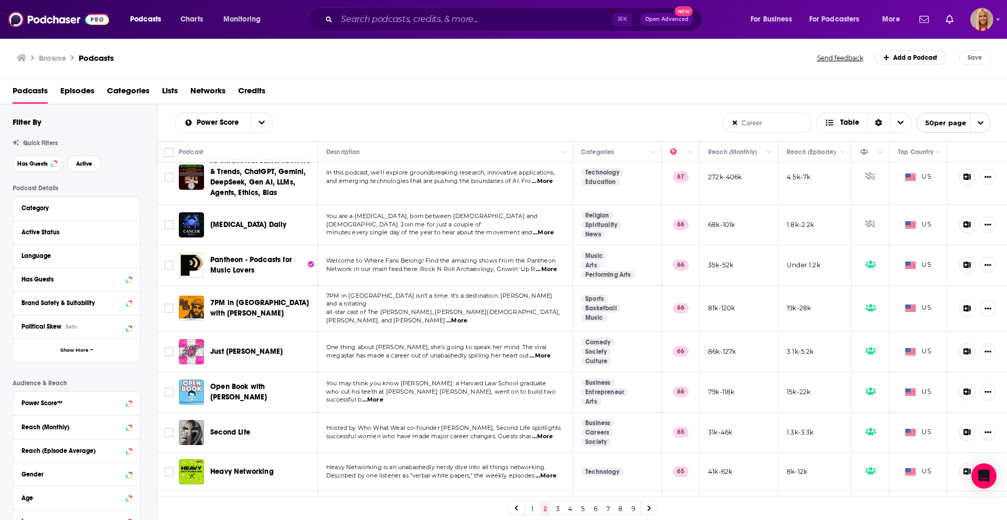
drag, startPoint x: 778, startPoint y: 126, endPoint x: 740, endPoint y: 124, distance: 37.3
click at [740, 124] on input "Career" at bounding box center [767, 122] width 88 height 19
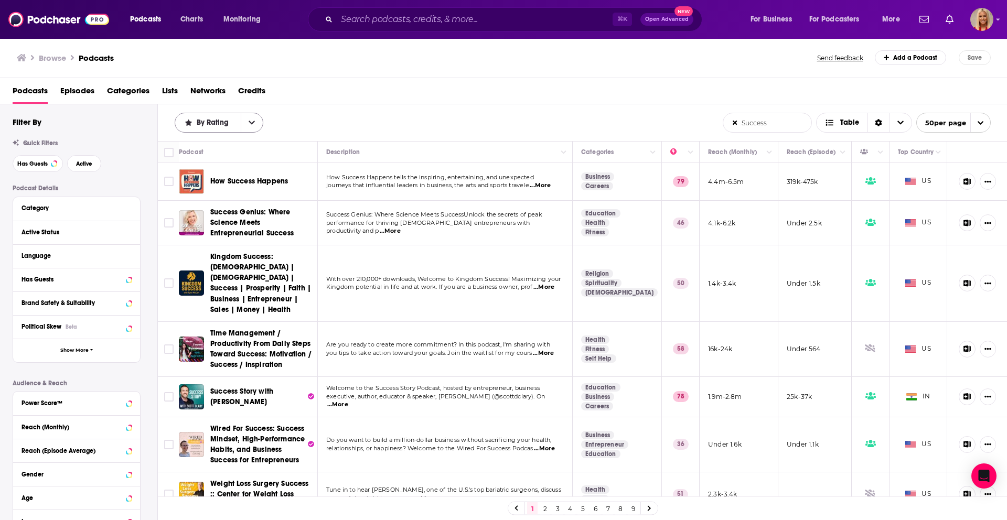
click at [252, 115] on button "open menu" at bounding box center [252, 122] width 22 height 19
click at [219, 196] on span "Power Score" at bounding box center [225, 194] width 59 height 6
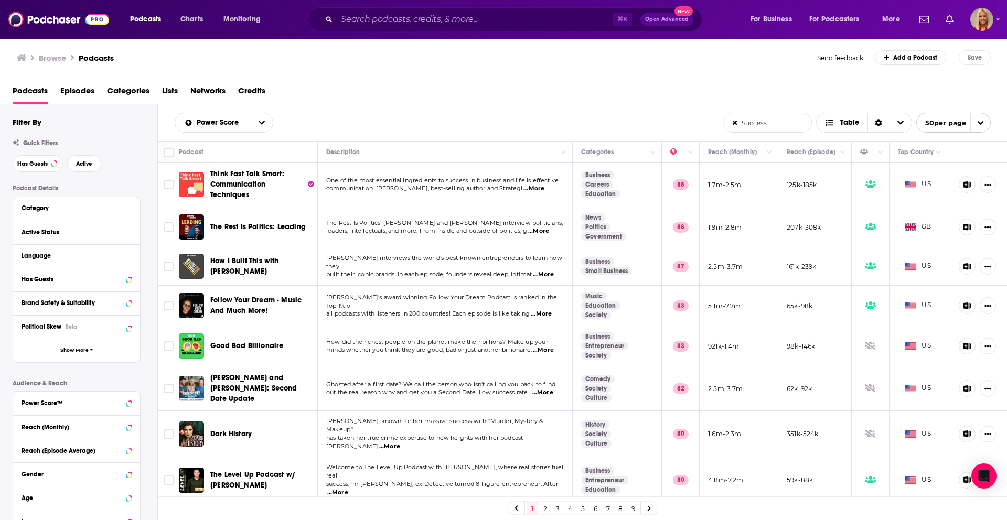
click at [543, 511] on link "2" at bounding box center [545, 508] width 10 height 13
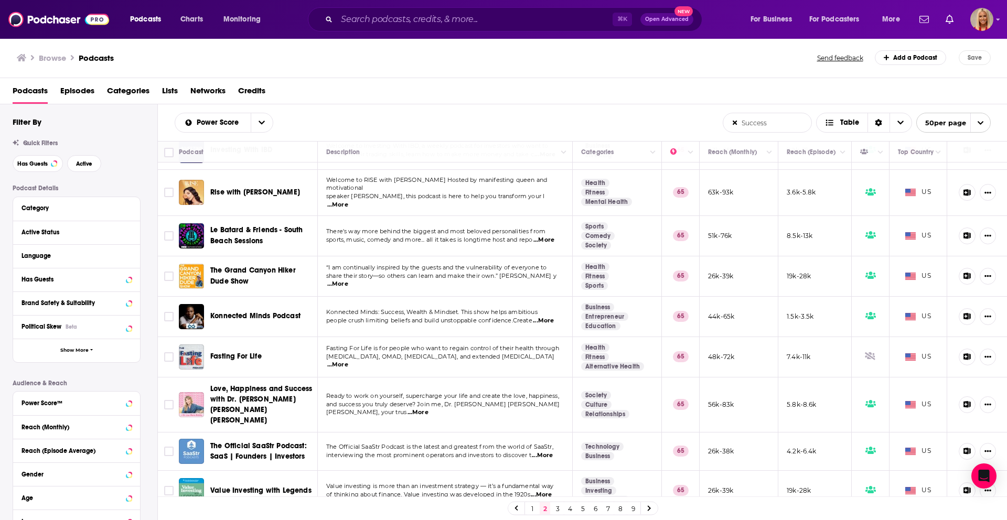
scroll to position [1681, 0]
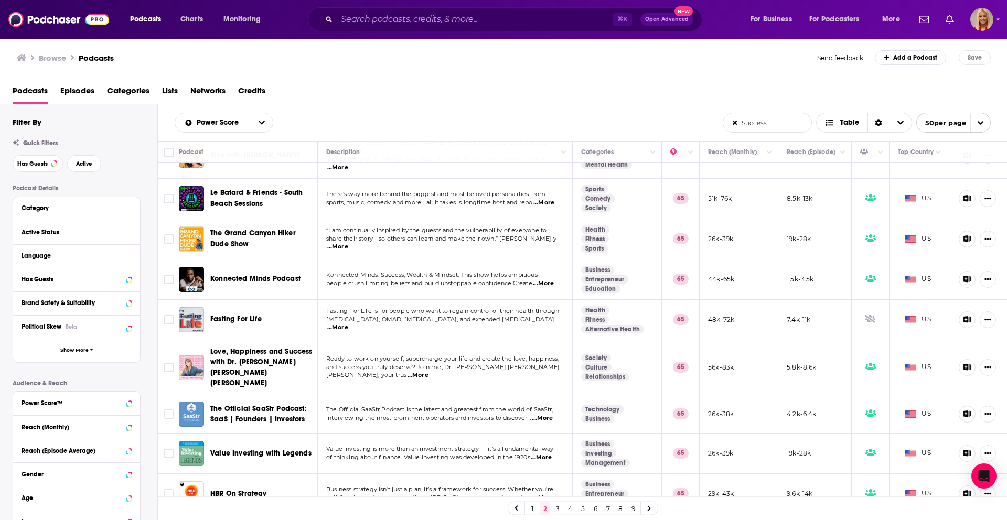
click at [556, 507] on link "3" at bounding box center [557, 508] width 10 height 13
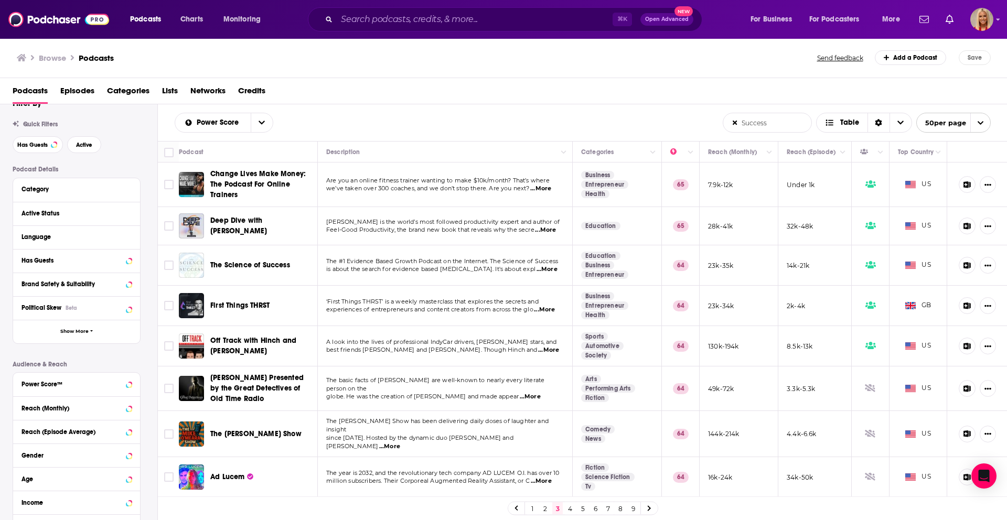
scroll to position [115, 0]
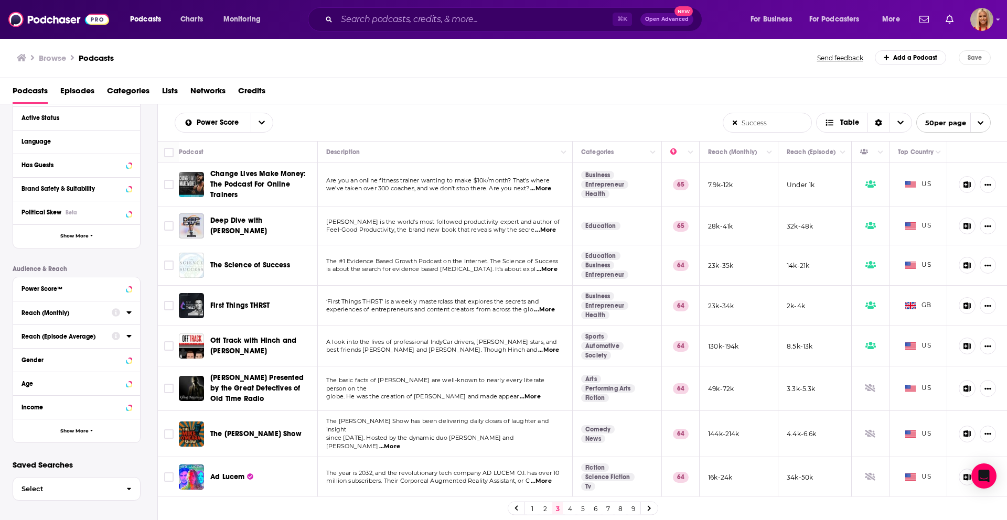
click at [126, 336] on div at bounding box center [122, 335] width 20 height 13
click at [129, 336] on icon at bounding box center [128, 336] width 5 height 3
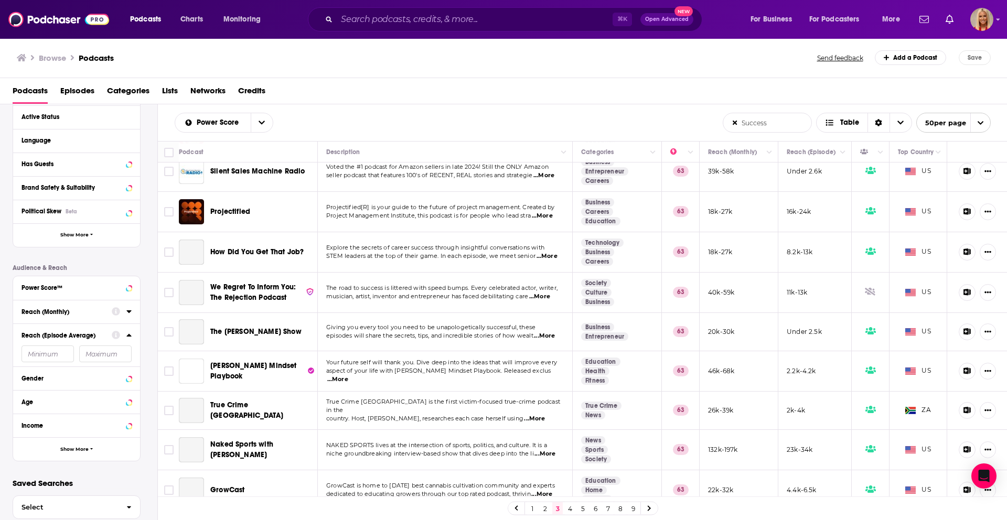
scroll to position [940, 0]
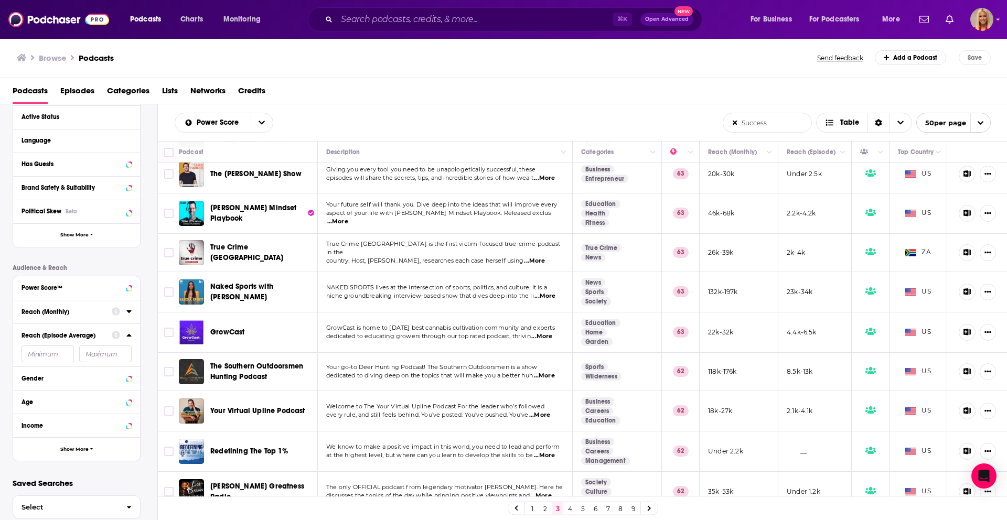
click at [761, 126] on input "Success" at bounding box center [767, 122] width 88 height 19
drag, startPoint x: 773, startPoint y: 125, endPoint x: 740, endPoint y: 126, distance: 33.6
click at [740, 126] on input "Success" at bounding box center [767, 122] width 88 height 19
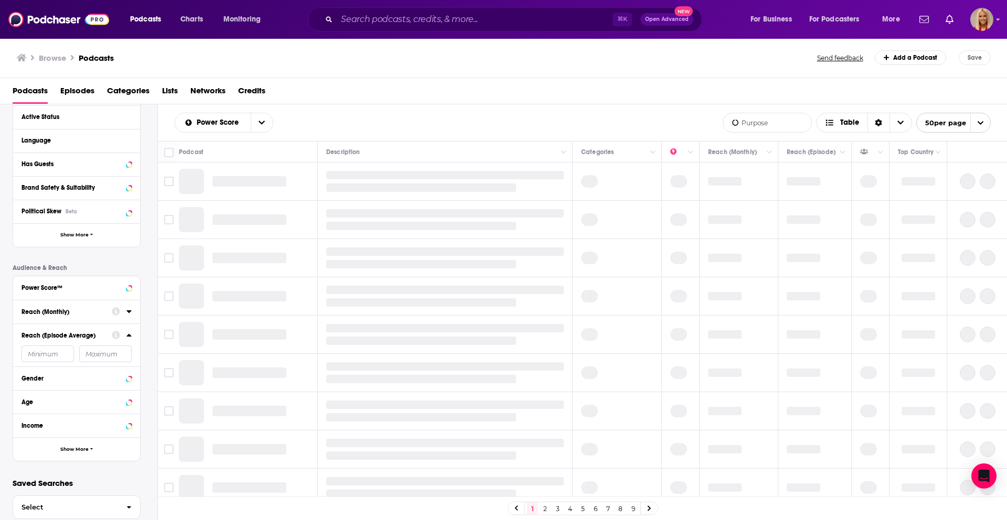
type input "Purpose"
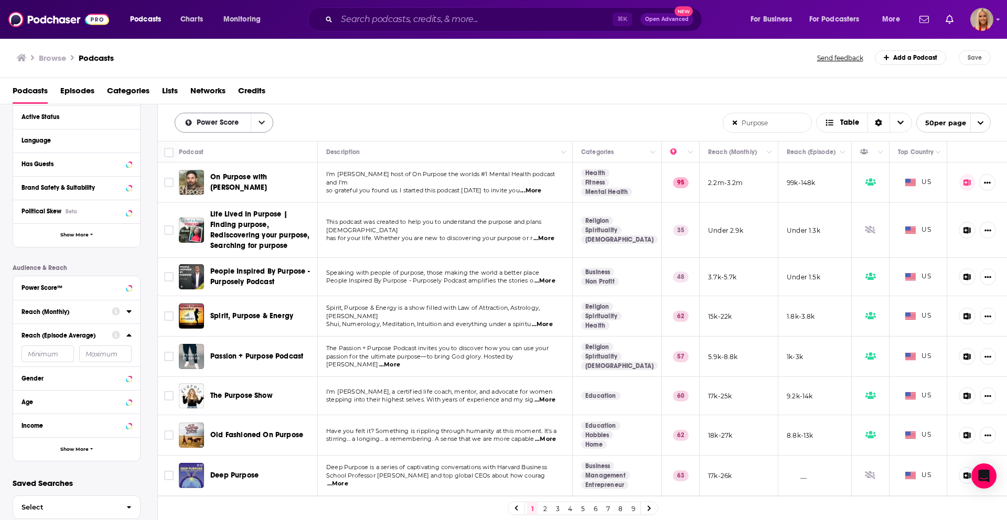
click at [267, 126] on button "open menu" at bounding box center [262, 122] width 22 height 19
click at [219, 159] on span "Trending" at bounding box center [230, 159] width 69 height 6
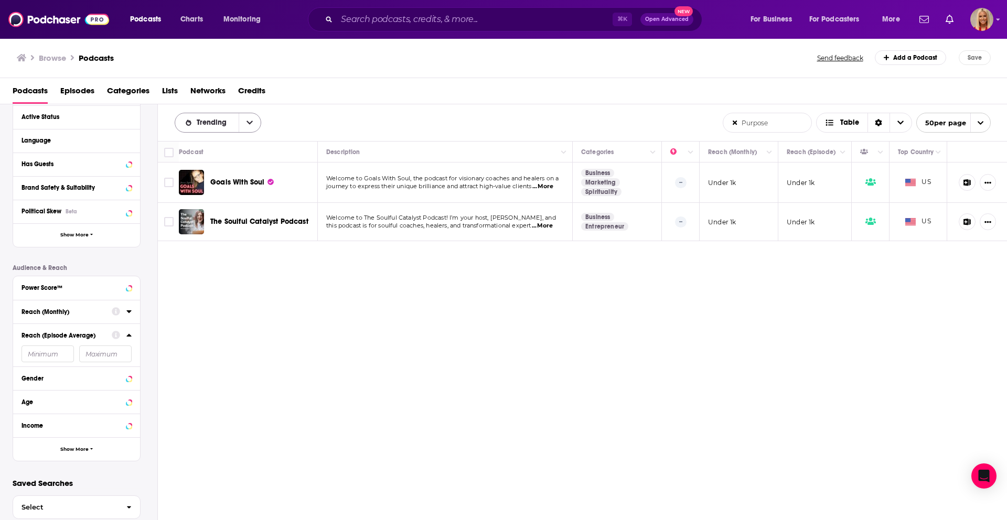
click at [255, 123] on button "open menu" at bounding box center [250, 122] width 22 height 19
click at [220, 157] on span "Trending" at bounding box center [224, 159] width 57 height 6
click at [220, 157] on div "Podcast" at bounding box center [244, 152] width 130 height 13
click at [222, 126] on span "Trending" at bounding box center [214, 122] width 34 height 7
click at [209, 142] on span "By Rating" at bounding box center [224, 142] width 57 height 6
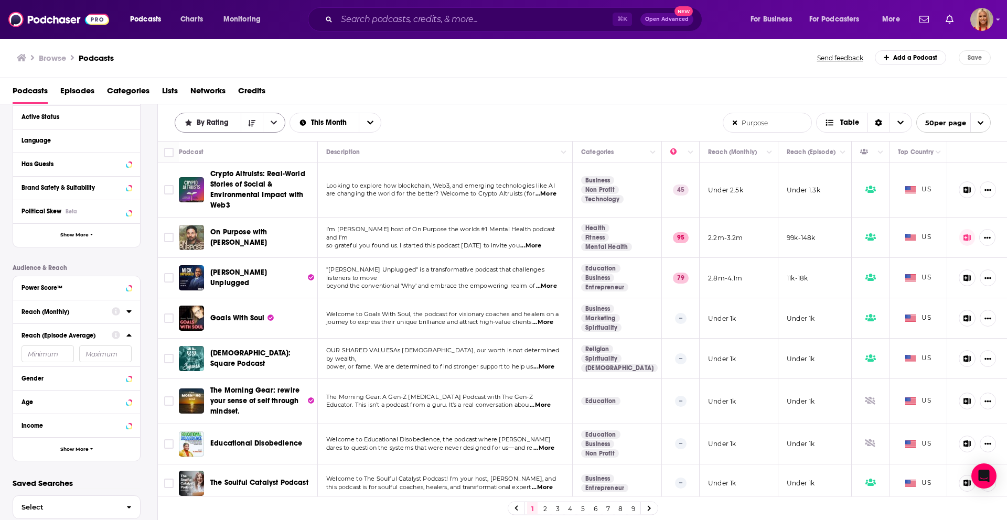
click at [263, 126] on button "open menu" at bounding box center [274, 122] width 22 height 19
click at [206, 191] on span "Power Score" at bounding box center [236, 194] width 81 height 6
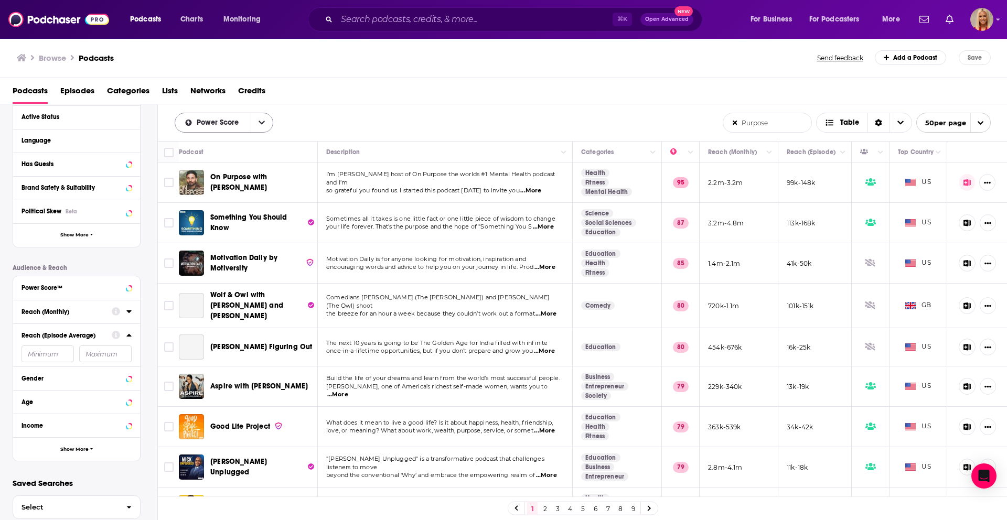
click at [267, 123] on button "open menu" at bounding box center [262, 122] width 22 height 19
click at [222, 191] on span "Power Score" at bounding box center [230, 194] width 69 height 6
click at [234, 124] on span "Power Score" at bounding box center [220, 122] width 46 height 7
click at [218, 168] on div "New" at bounding box center [224, 177] width 99 height 18
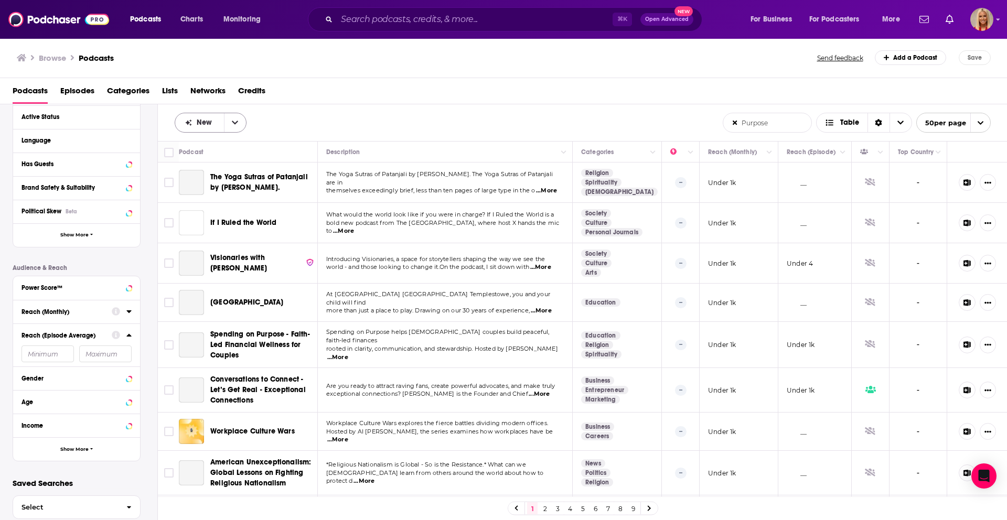
click at [234, 124] on icon "open menu" at bounding box center [235, 122] width 6 height 7
click at [213, 157] on span "Trending" at bounding box center [217, 159] width 42 height 6
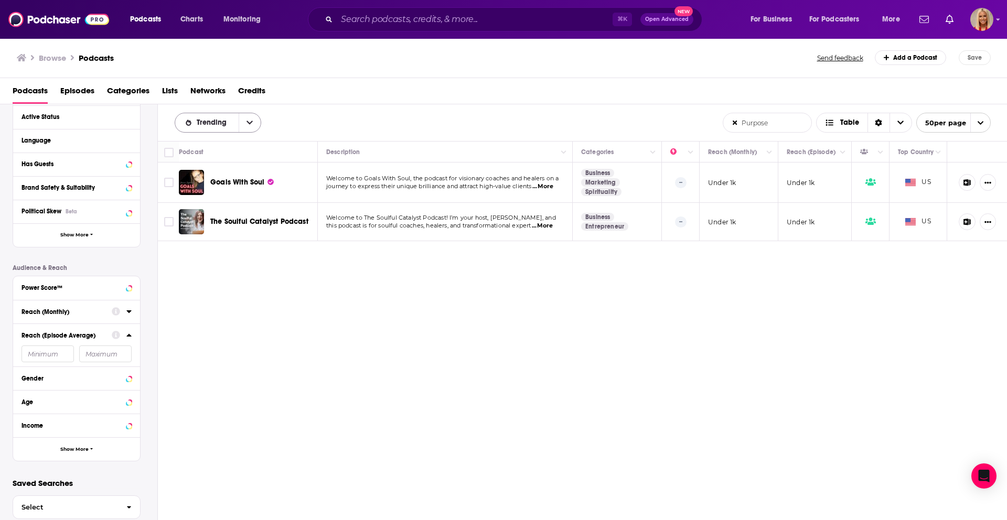
click at [236, 122] on span "Trending" at bounding box center [206, 122] width 63 height 7
click at [207, 147] on div "By Rating" at bounding box center [218, 142] width 87 height 18
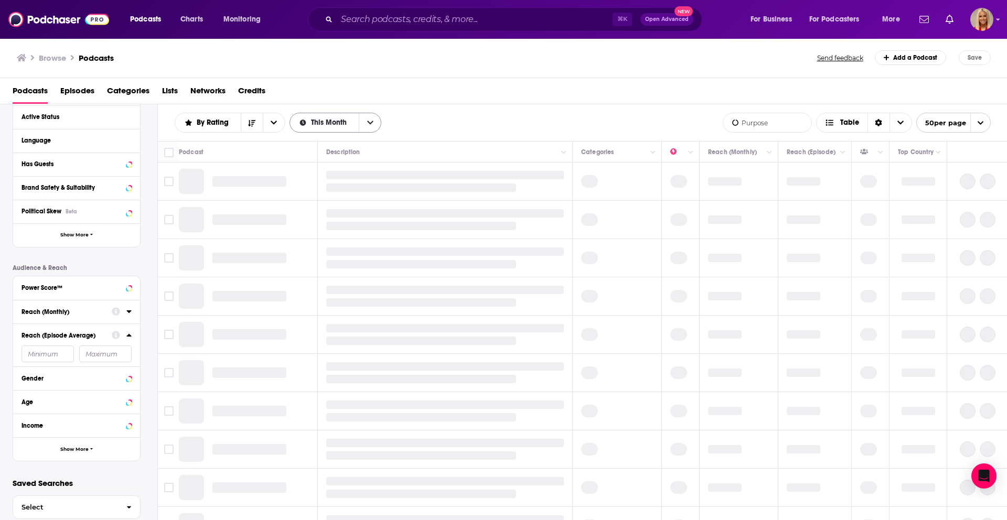
click at [365, 125] on button "open menu" at bounding box center [370, 122] width 22 height 19
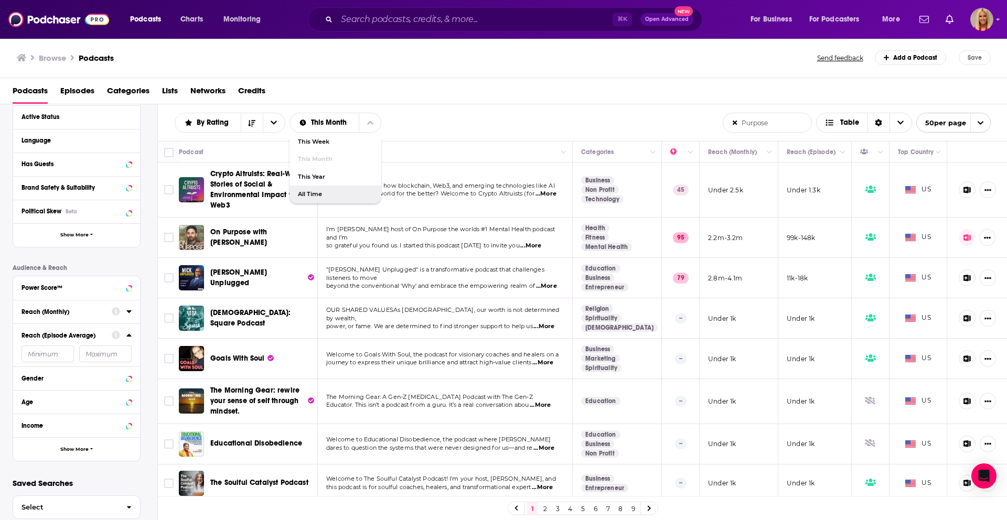
click at [316, 193] on span "All Time" at bounding box center [336, 194] width 76 height 6
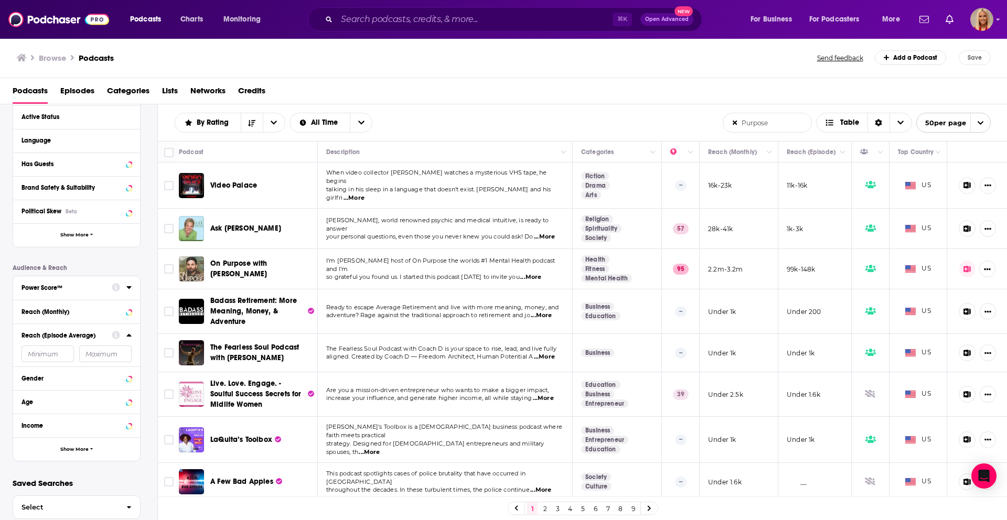
click at [127, 287] on icon at bounding box center [128, 287] width 5 height 8
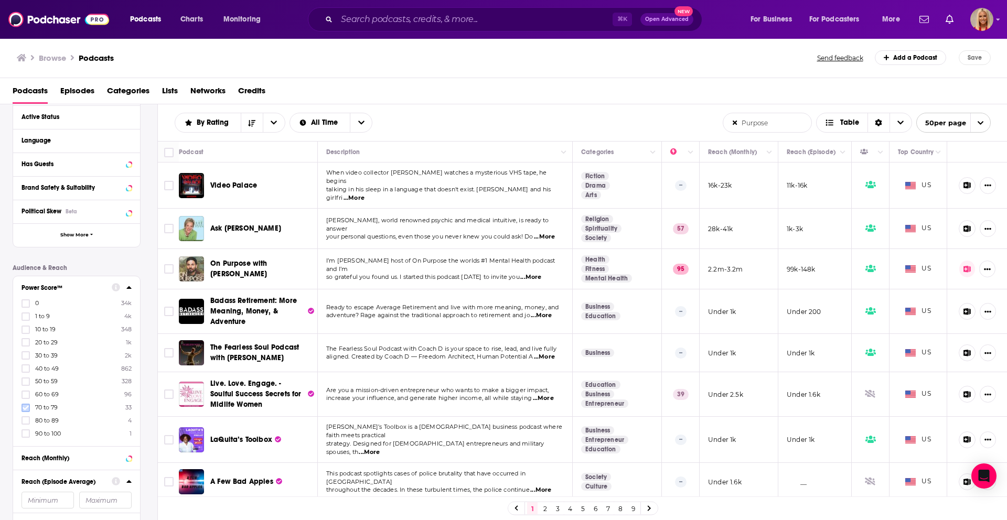
click at [24, 406] on icon at bounding box center [26, 408] width 6 height 6
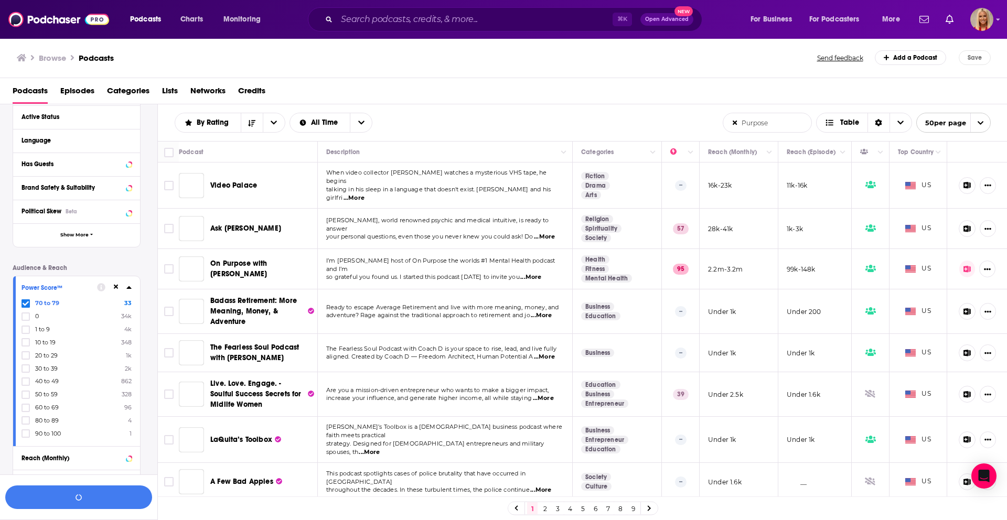
scroll to position [141, 0]
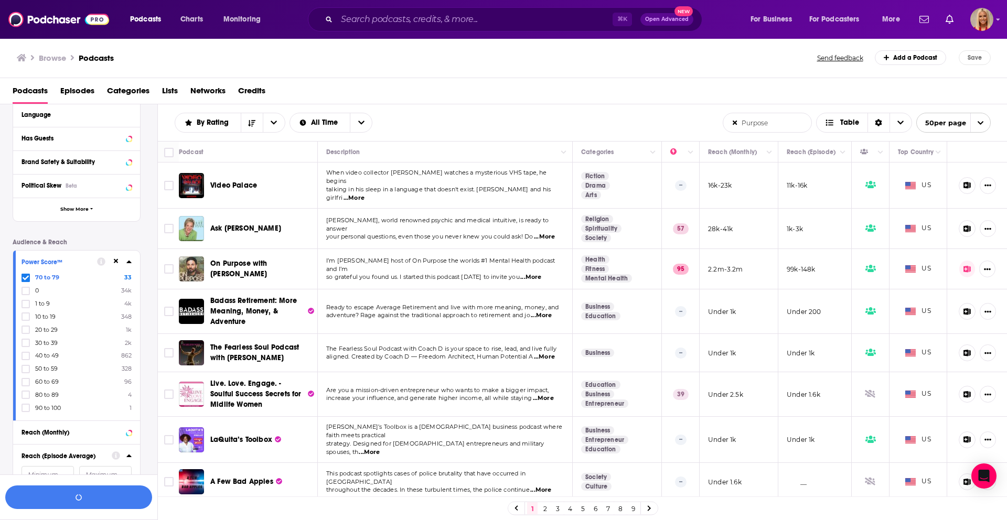
drag, startPoint x: 27, startPoint y: 421, endPoint x: 28, endPoint y: 426, distance: 5.8
click at [27, 421] on div "Reach (Monthly)" at bounding box center [76, 433] width 127 height 24
click at [27, 392] on icon at bounding box center [26, 395] width 6 height 6
click at [25, 408] on icon at bounding box center [26, 408] width 6 height 5
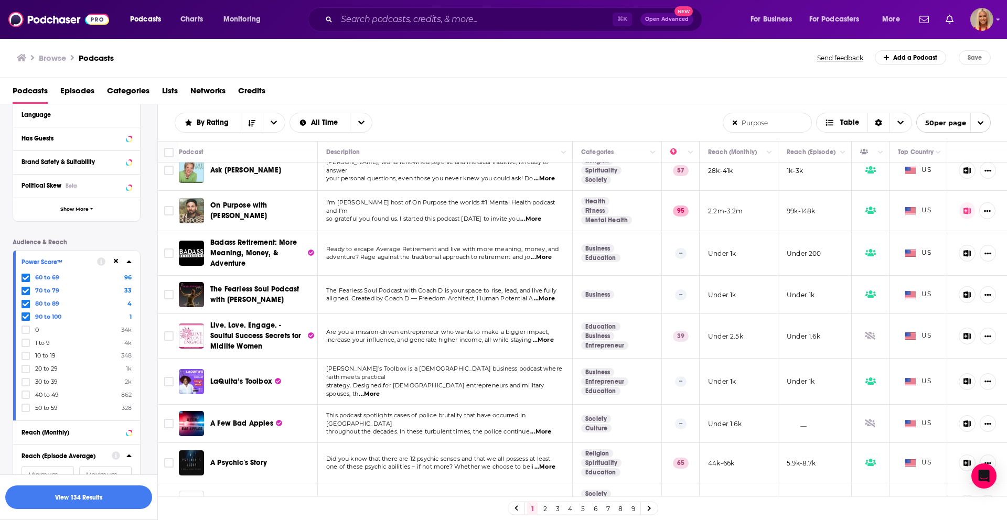
scroll to position [0, 0]
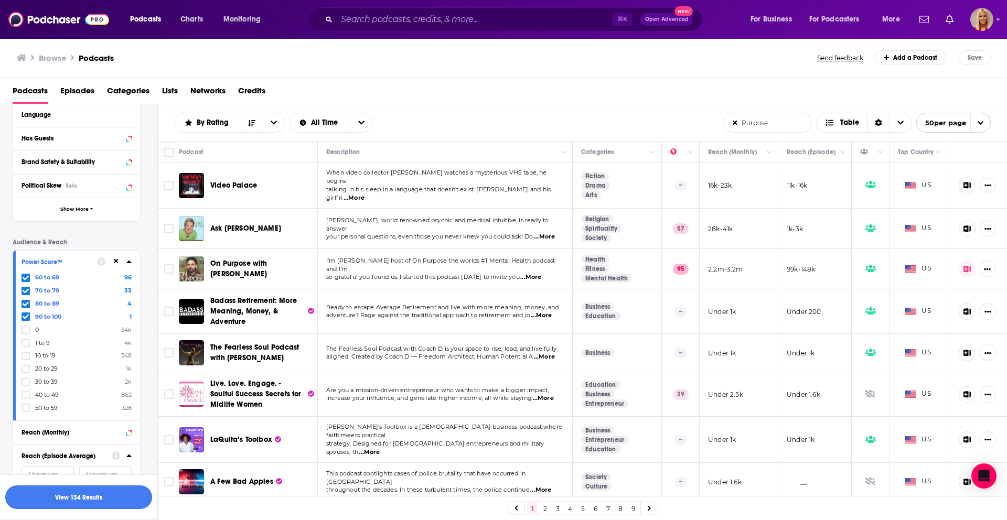
click at [86, 499] on button "View 134 Results" at bounding box center [78, 498] width 147 height 24
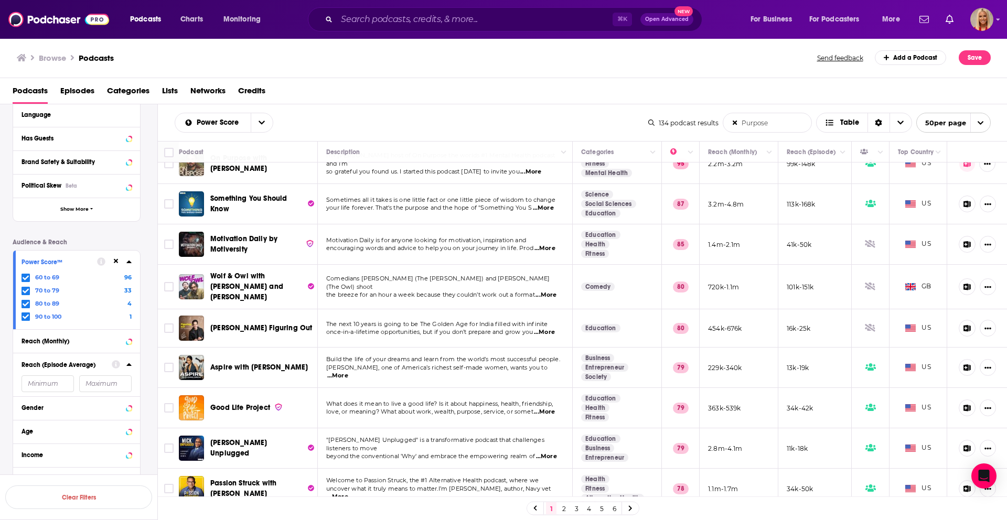
scroll to position [21, 0]
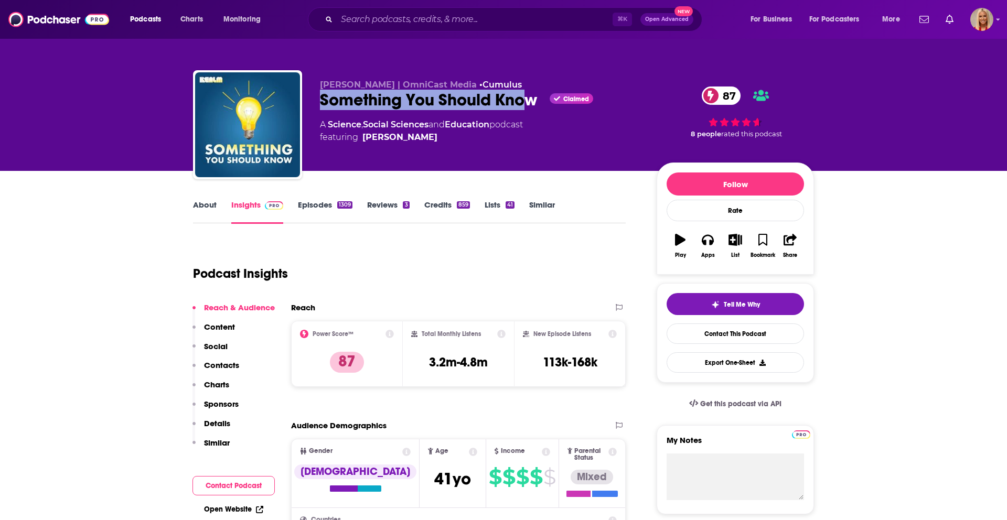
drag, startPoint x: 318, startPoint y: 99, endPoint x: 531, endPoint y: 110, distance: 212.6
click at [531, 110] on div "[PERSON_NAME] | OmniCast Media • Cumulus Something You Should Know Claimed 87 A…" at bounding box center [503, 126] width 621 height 113
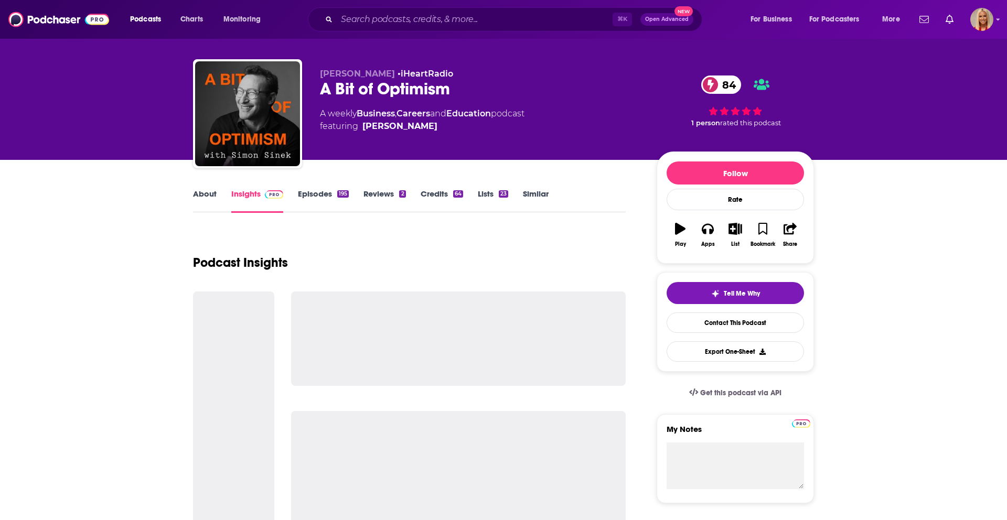
scroll to position [13, 0]
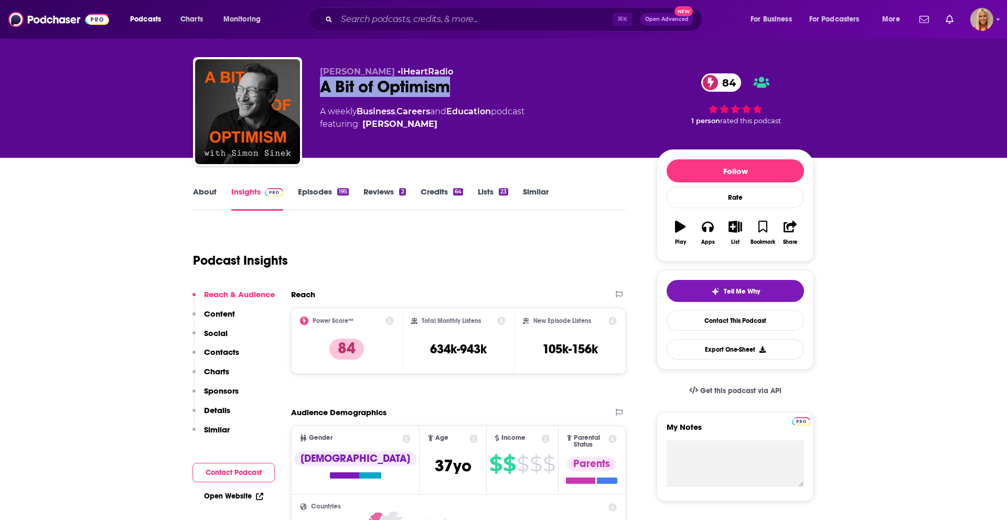
drag, startPoint x: 317, startPoint y: 91, endPoint x: 459, endPoint y: 91, distance: 142.6
click at [459, 91] on div "[PERSON_NAME] • iHeartRadio A Bit of Optimism 84 A weekly Business , Careers an…" at bounding box center [503, 113] width 621 height 113
copy h2 "A Bit of Optimism"
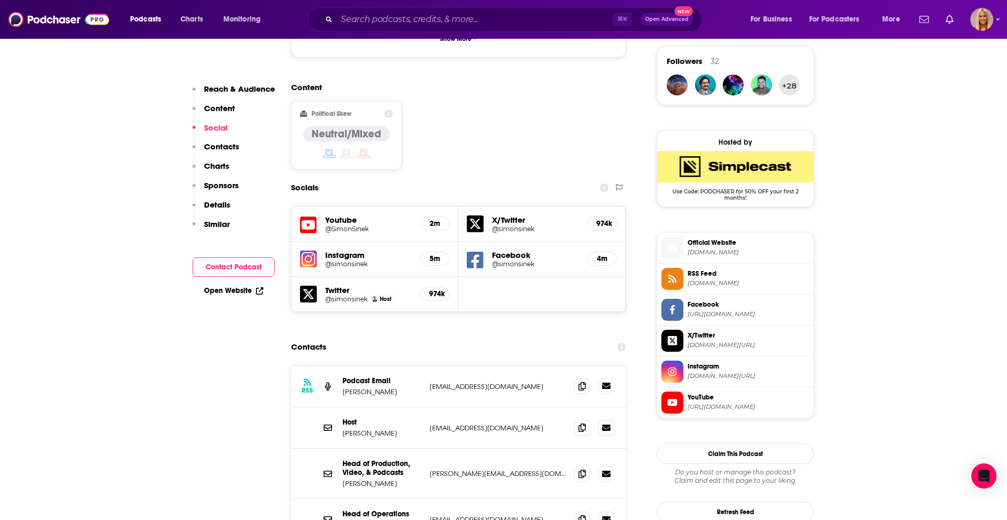
scroll to position [760, 0]
click at [584, 381] on icon at bounding box center [581, 385] width 7 height 8
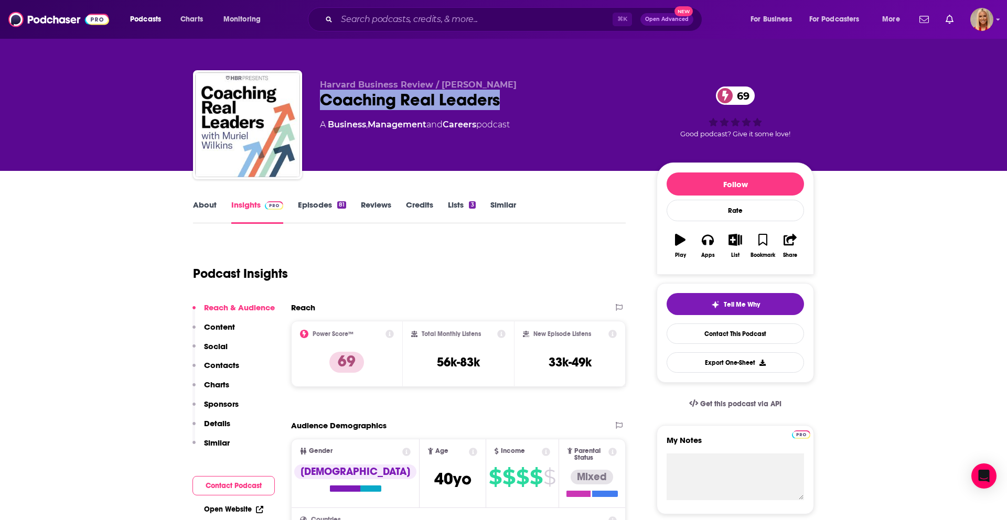
drag, startPoint x: 319, startPoint y: 103, endPoint x: 503, endPoint y: 100, distance: 183.5
click at [503, 100] on div "Coaching Real Leaders 69" at bounding box center [480, 100] width 320 height 20
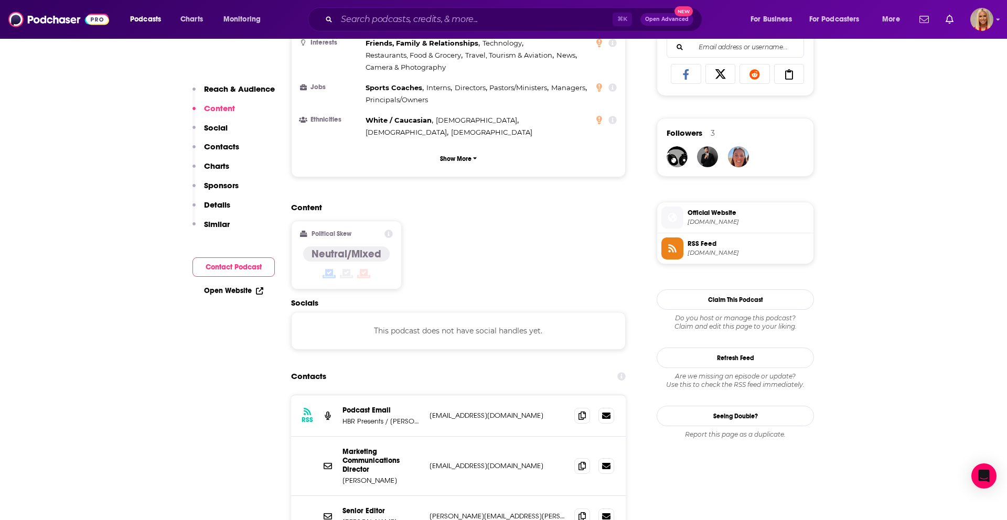
scroll to position [693, 0]
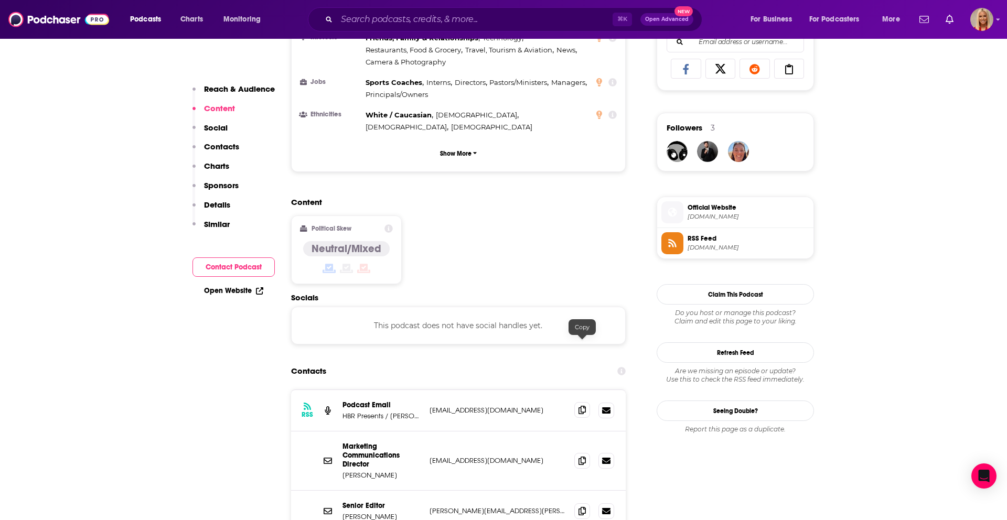
click at [583, 406] on icon at bounding box center [581, 410] width 7 height 8
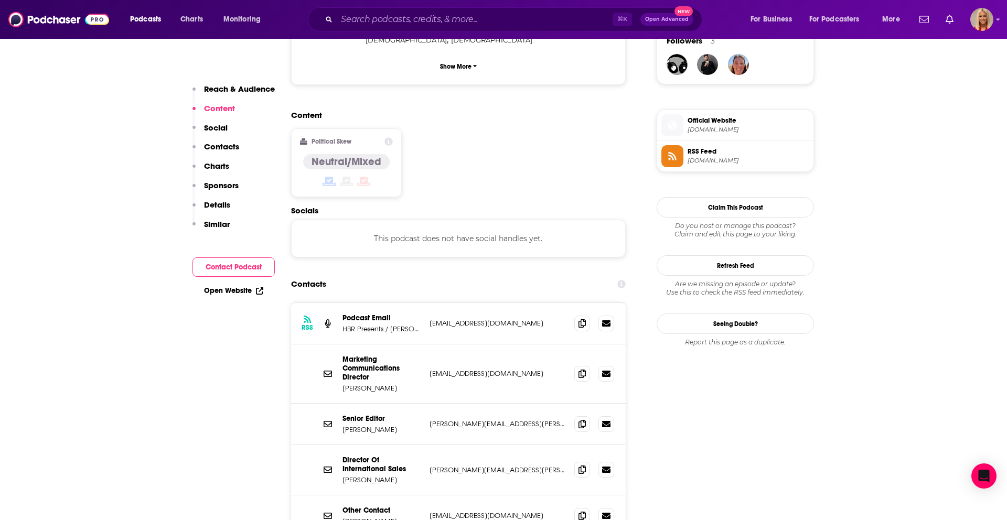
scroll to position [781, 0]
click at [409, 324] on p "HBR Presents / Porter Braswell" at bounding box center [381, 328] width 79 height 9
click at [395, 324] on p "HBR Presents / Porter Braswell" at bounding box center [381, 328] width 79 height 9
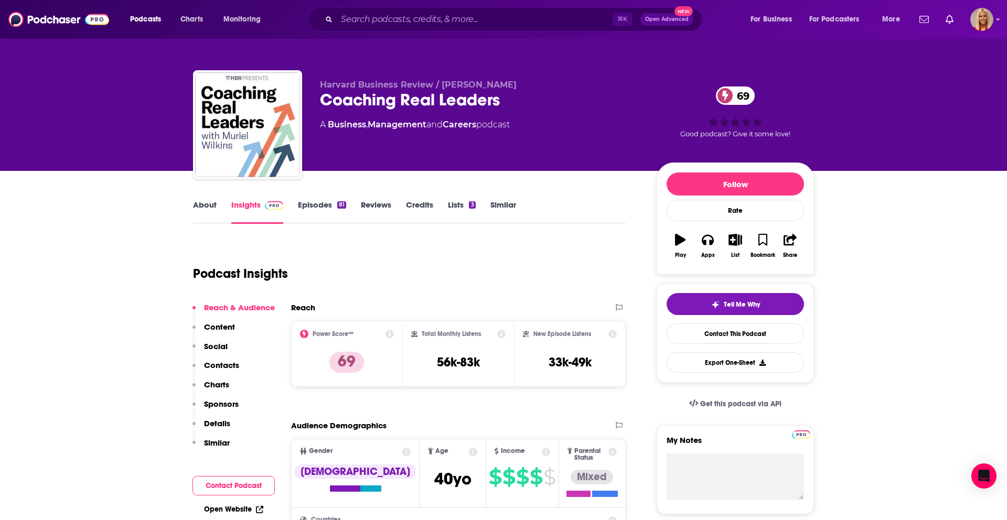
scroll to position [2, 0]
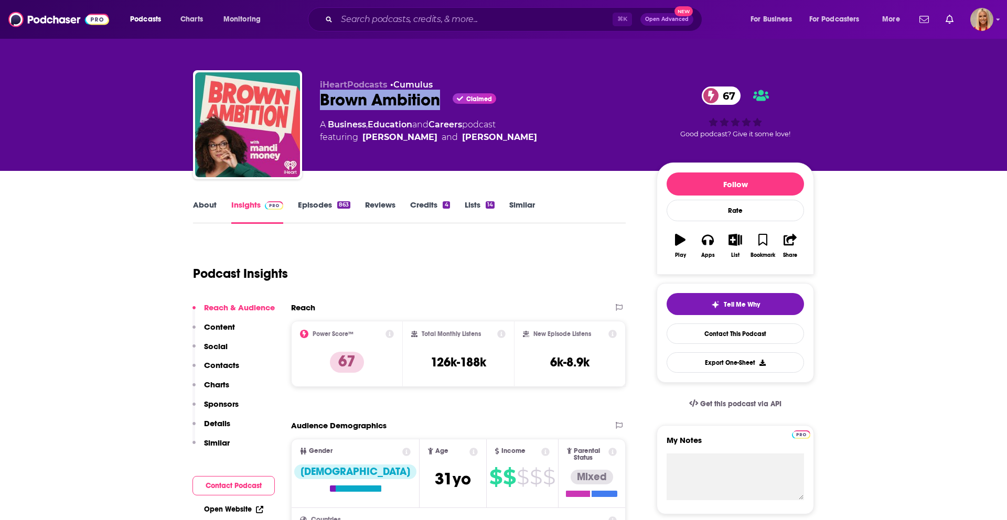
drag, startPoint x: 319, startPoint y: 100, endPoint x: 441, endPoint y: 104, distance: 121.7
click at [441, 104] on div "Brown Ambition Claimed 67" at bounding box center [480, 100] width 320 height 20
copy h2 "Brown Ambition"
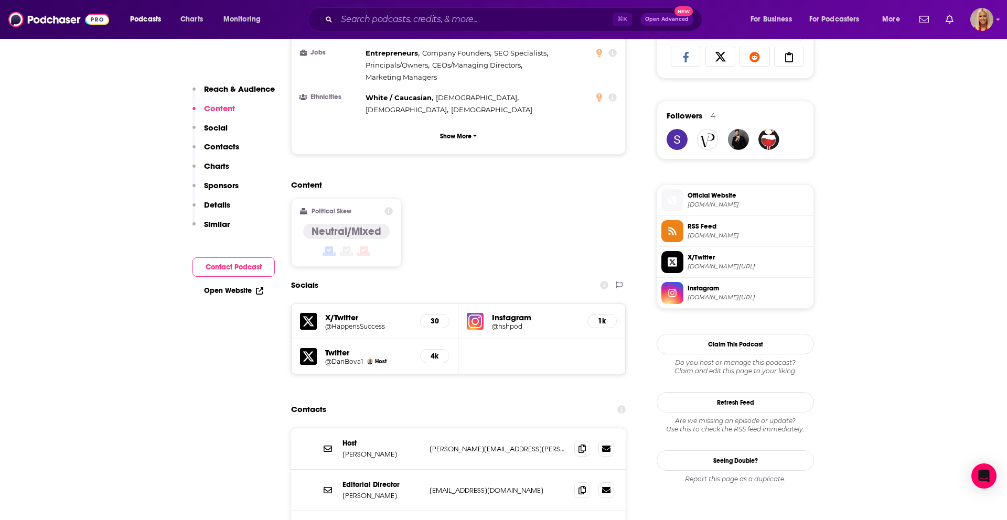
scroll to position [725, 0]
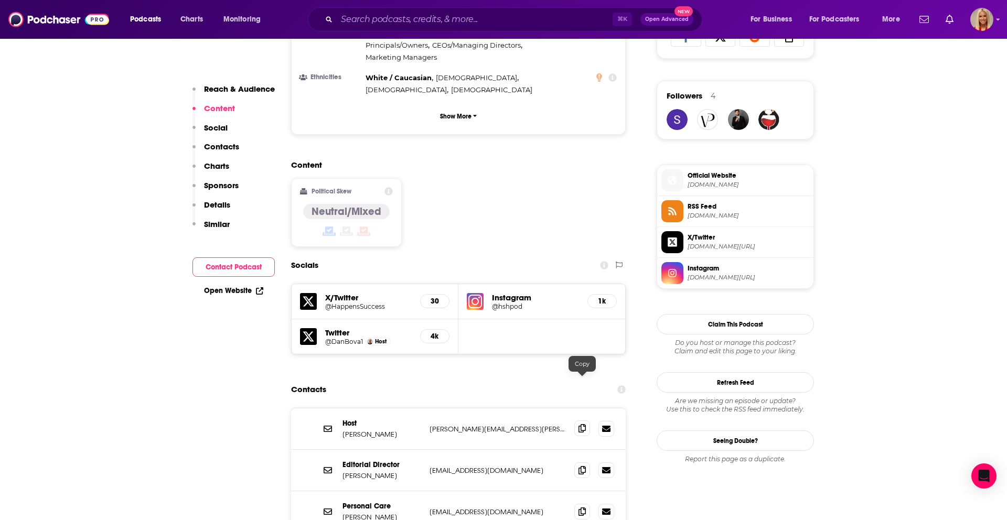
click at [582, 424] on icon at bounding box center [581, 428] width 7 height 8
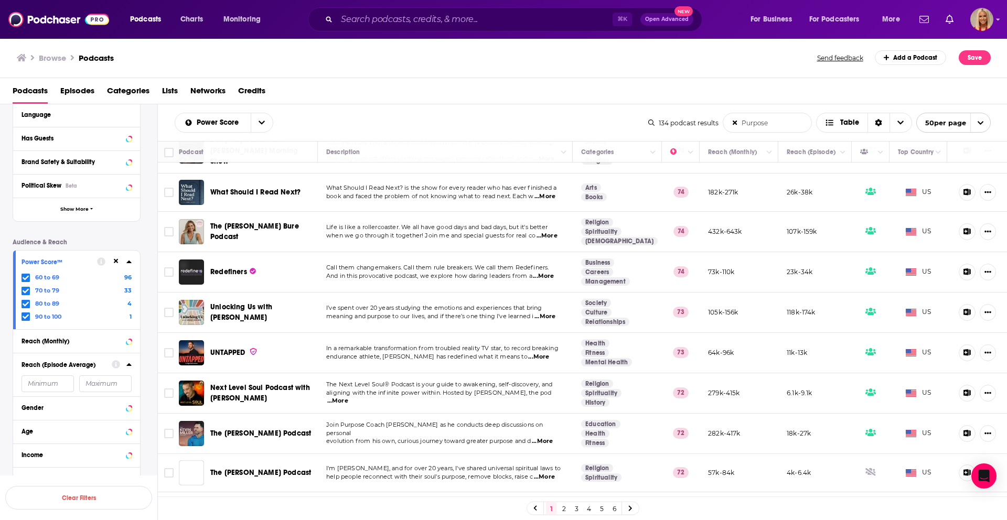
scroll to position [671, 0]
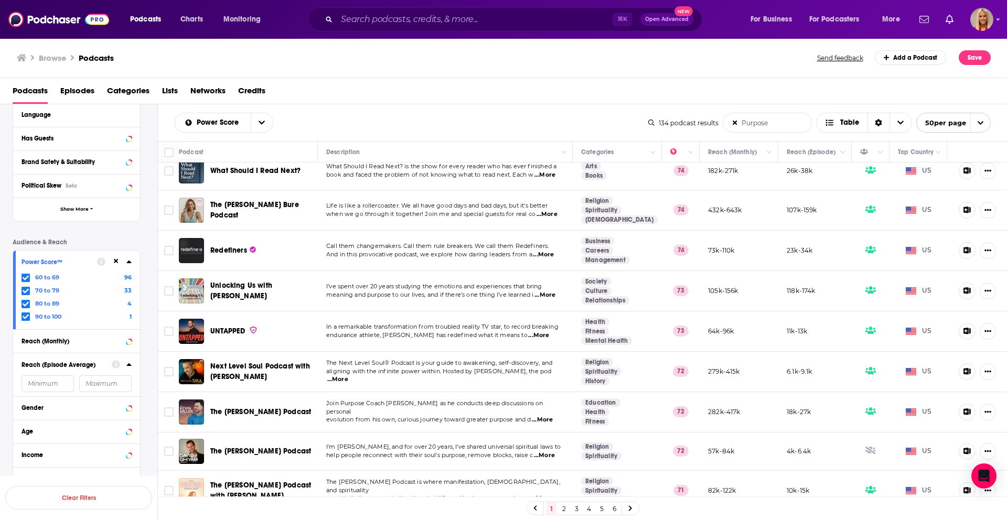
click at [565, 508] on link "2" at bounding box center [563, 508] width 10 height 13
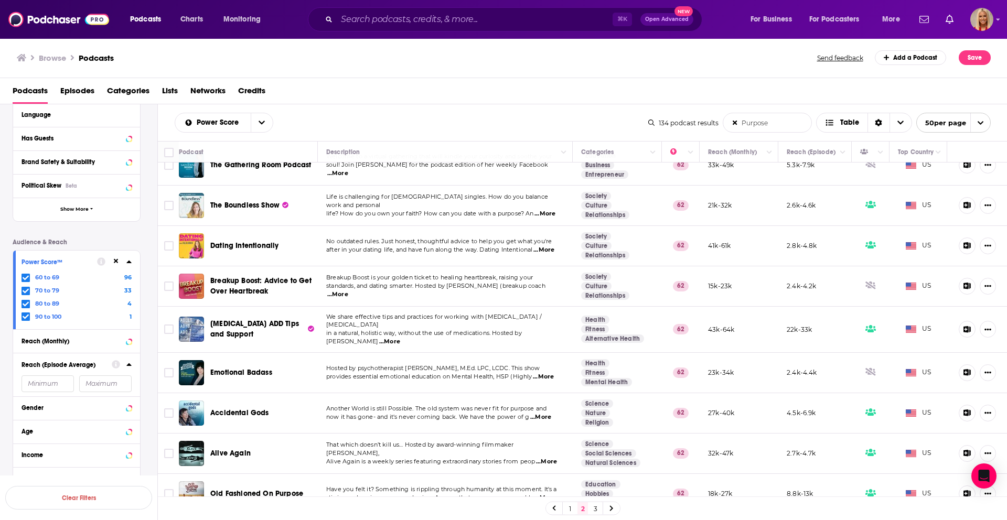
scroll to position [1725, 0]
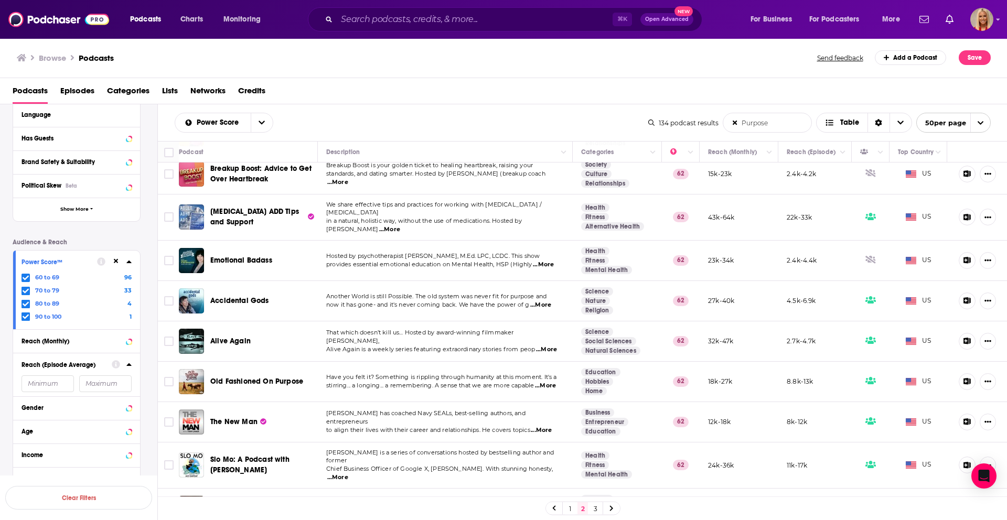
click at [24, 279] on icon at bounding box center [26, 277] width 6 height 5
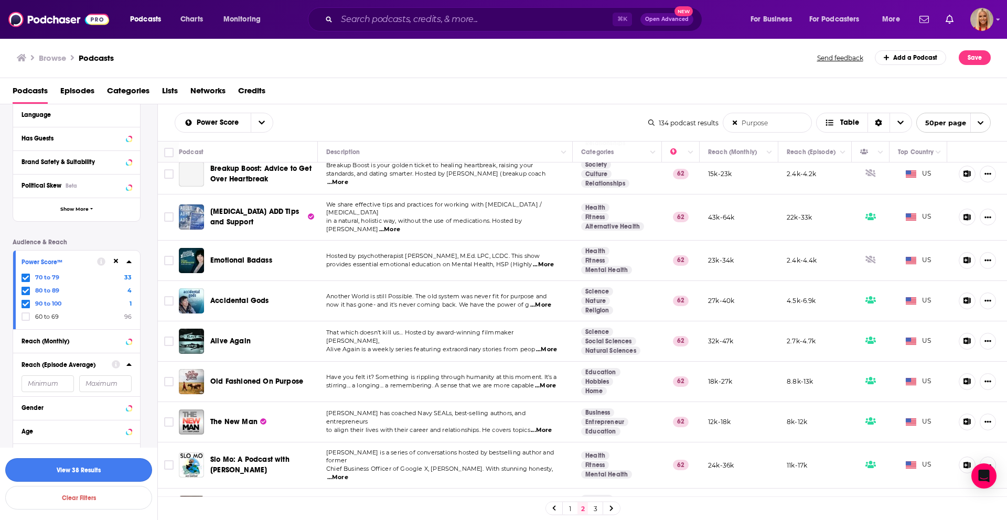
click at [95, 471] on button "View 38 Results" at bounding box center [78, 470] width 147 height 24
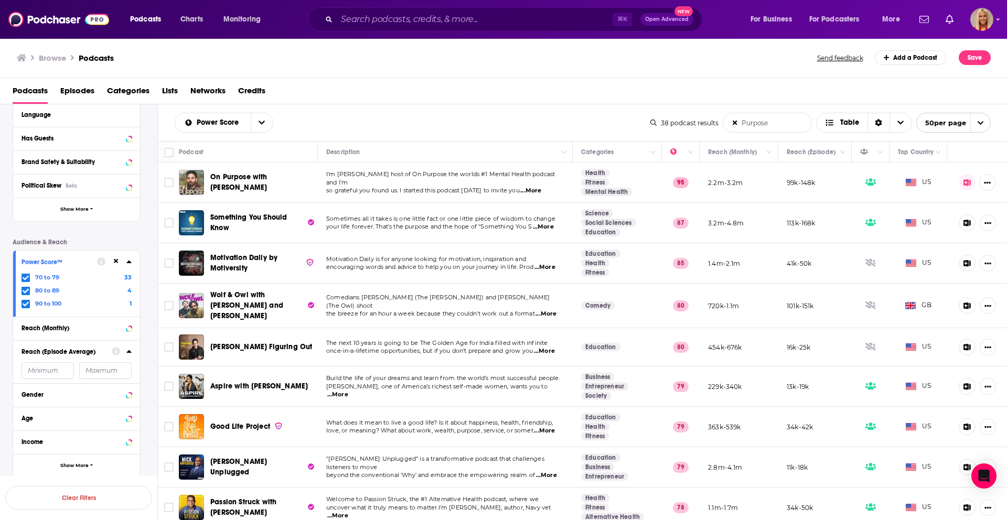
scroll to position [177, 0]
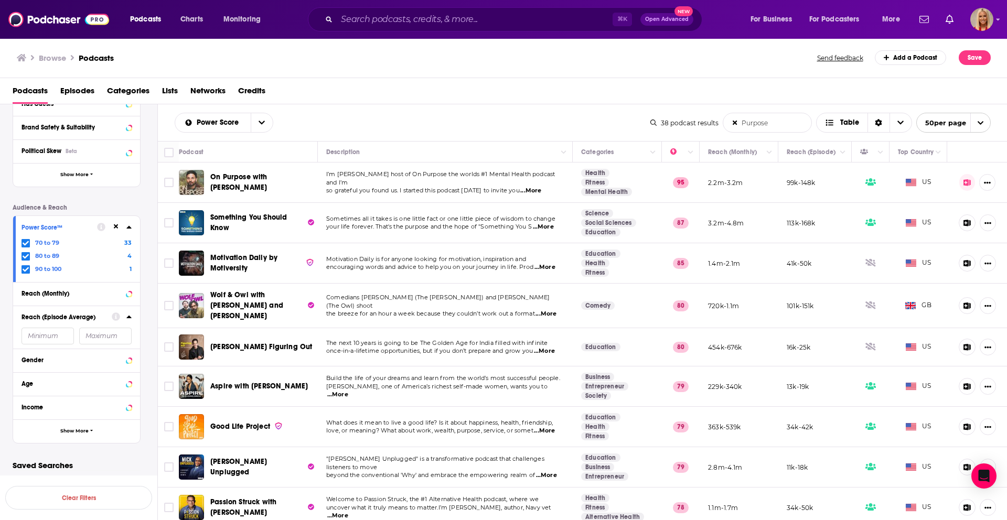
click at [116, 227] on icon at bounding box center [116, 226] width 5 height 5
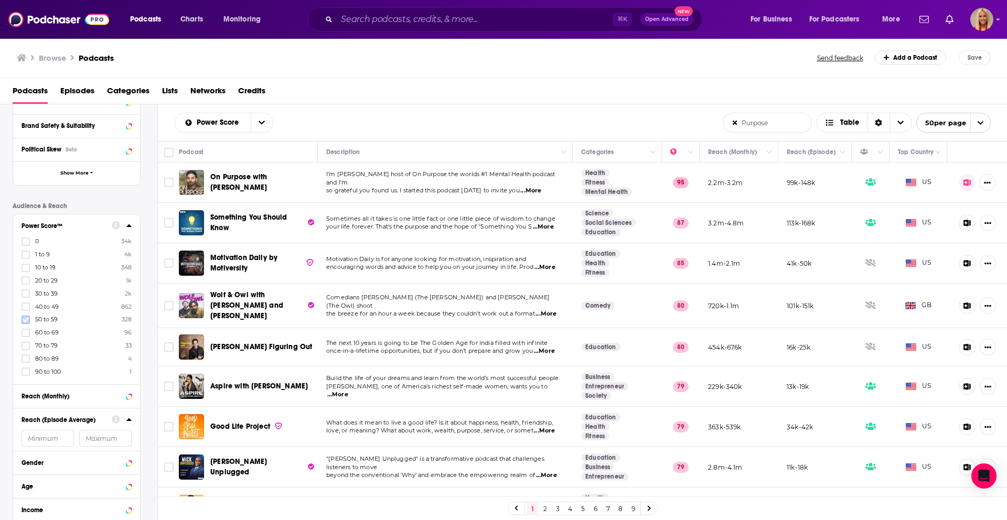
click at [27, 318] on icon at bounding box center [26, 319] width 6 height 5
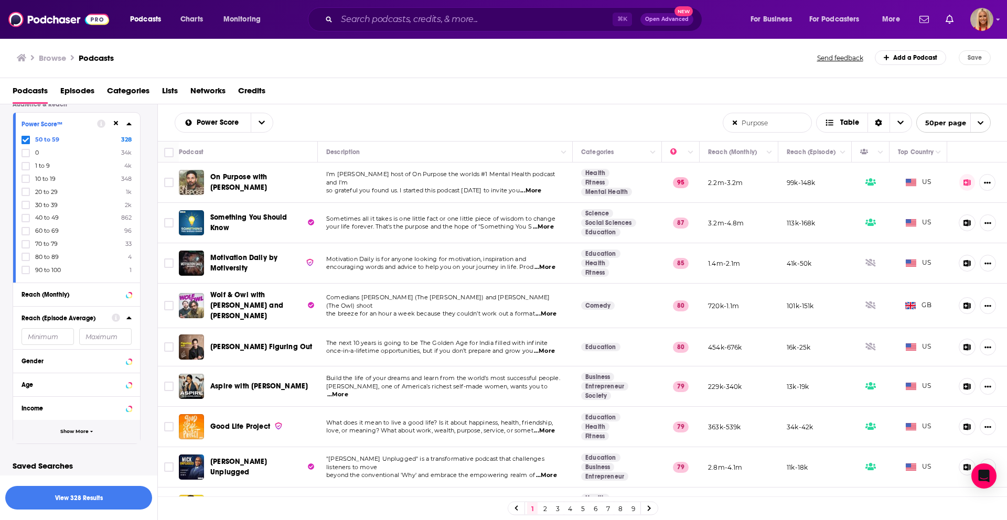
scroll to position [208, 0]
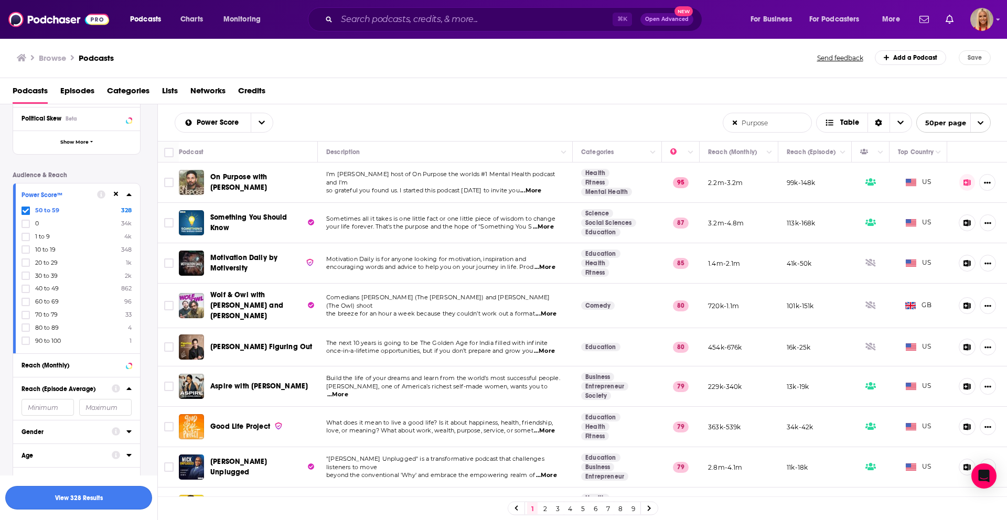
click at [99, 495] on button "View 328 Results" at bounding box center [78, 498] width 147 height 24
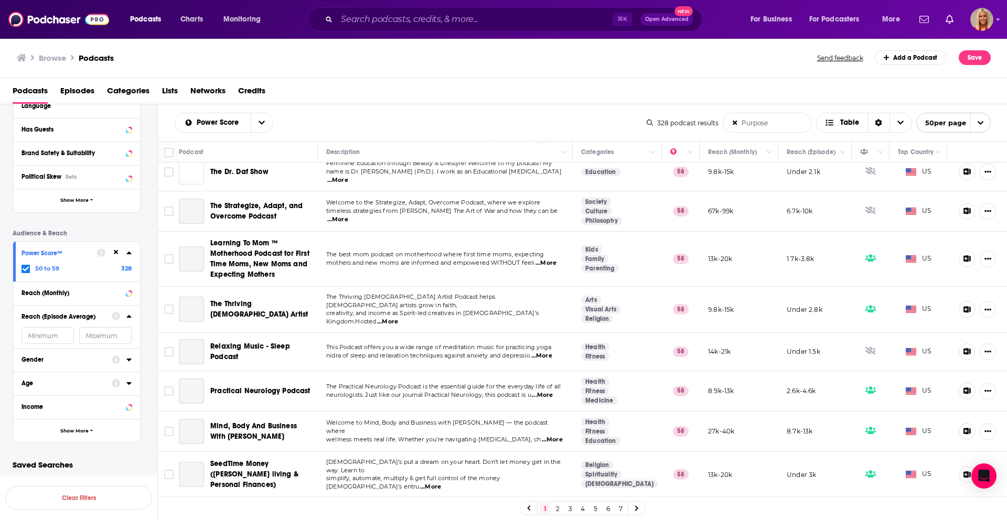
scroll to position [1695, 0]
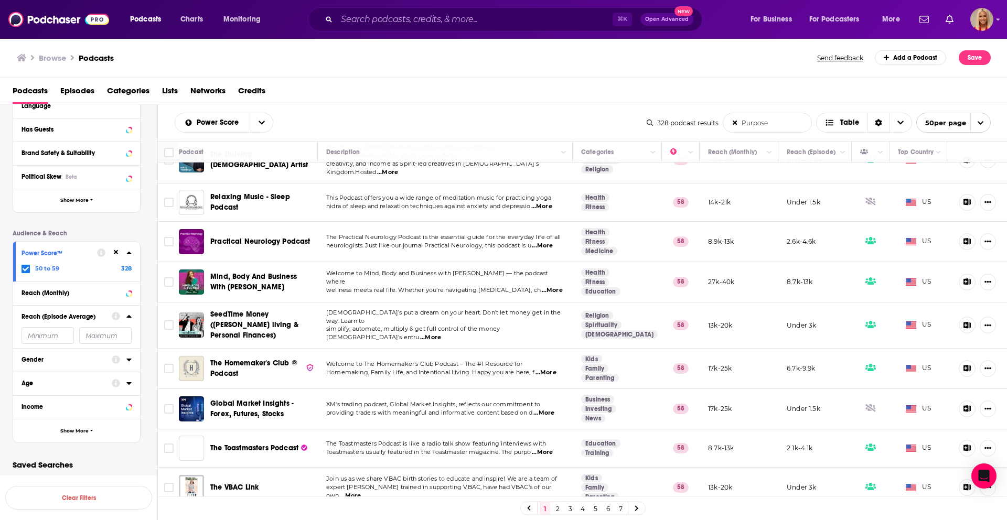
click at [763, 126] on input "Purpose" at bounding box center [767, 122] width 88 height 19
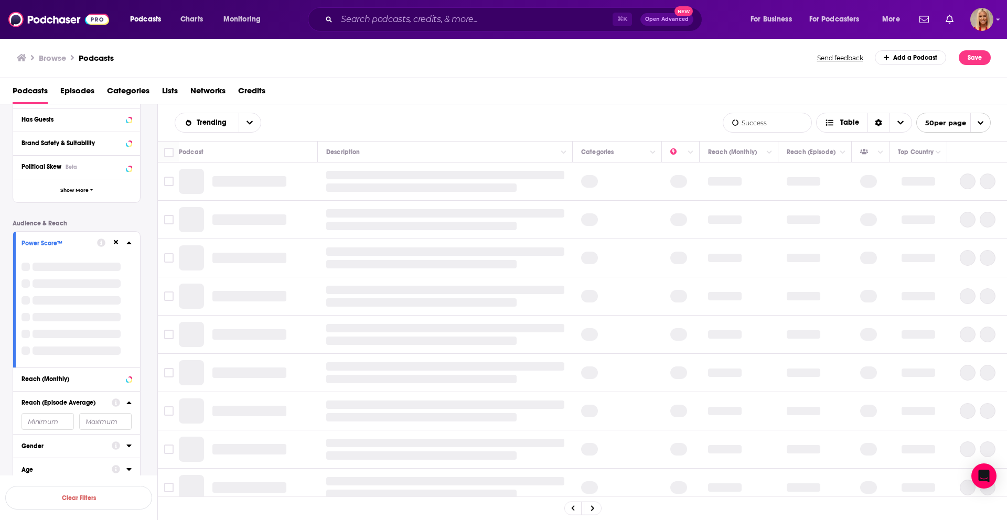
scroll to position [208, 0]
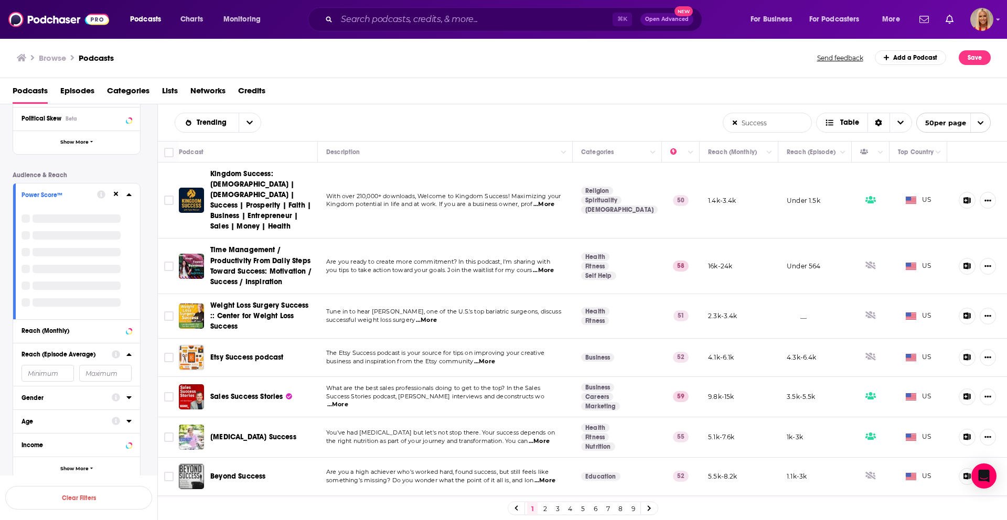
click at [116, 198] on icon at bounding box center [116, 194] width 5 height 7
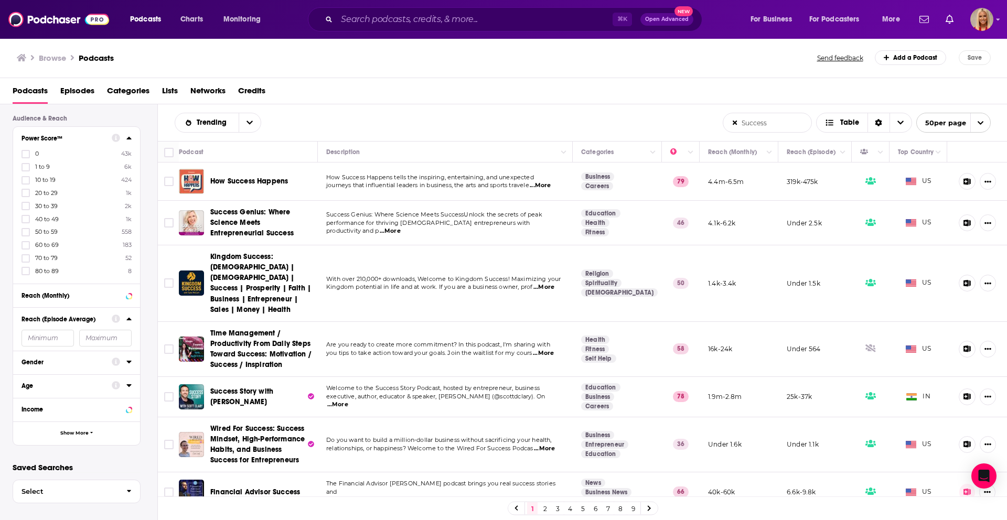
scroll to position [266, 0]
click at [27, 269] on icon at bounding box center [26, 269] width 6 height 6
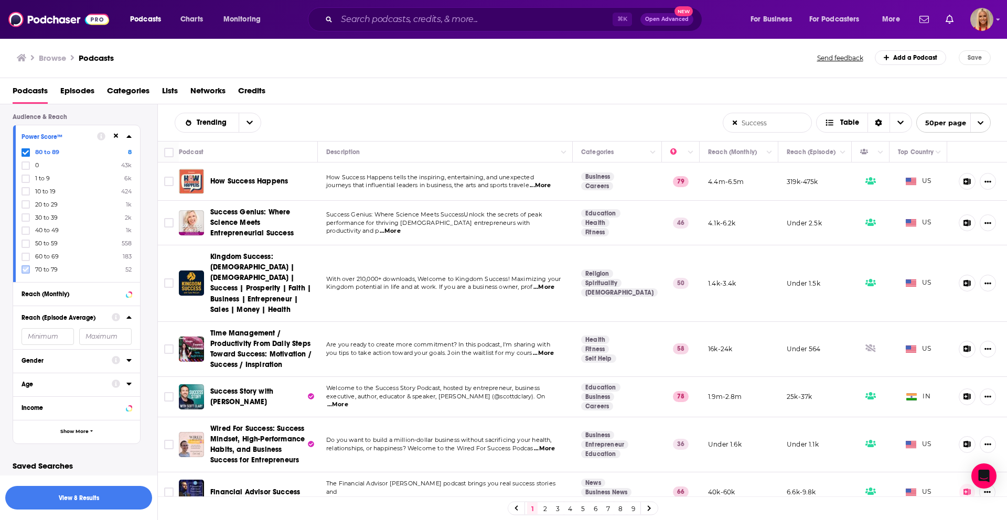
click at [28, 266] on icon at bounding box center [26, 269] width 6 height 6
click at [96, 501] on button "View 243 Results" at bounding box center [78, 498] width 147 height 24
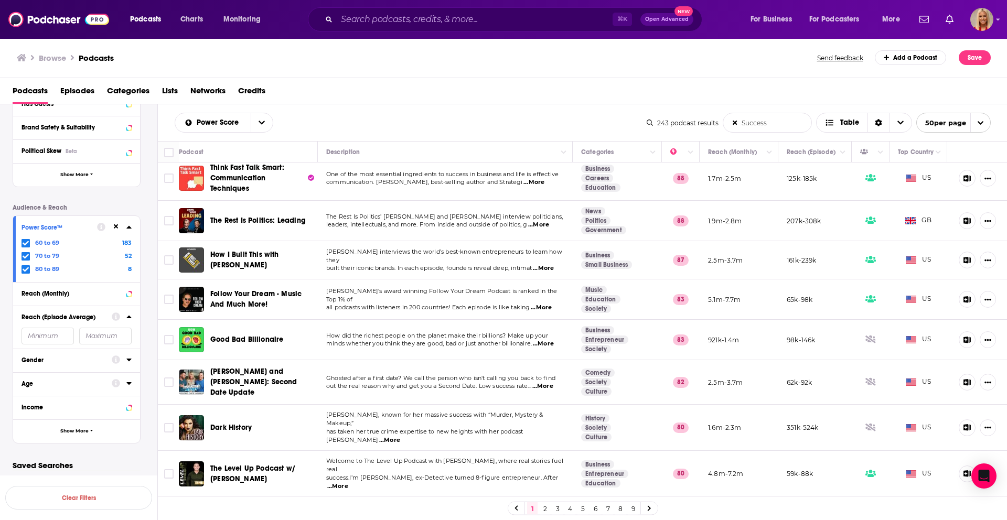
scroll to position [7, 0]
click at [652, 152] on icon "Column Actions" at bounding box center [652, 152] width 5 height 3
click at [282, 462] on div at bounding box center [503, 260] width 1007 height 520
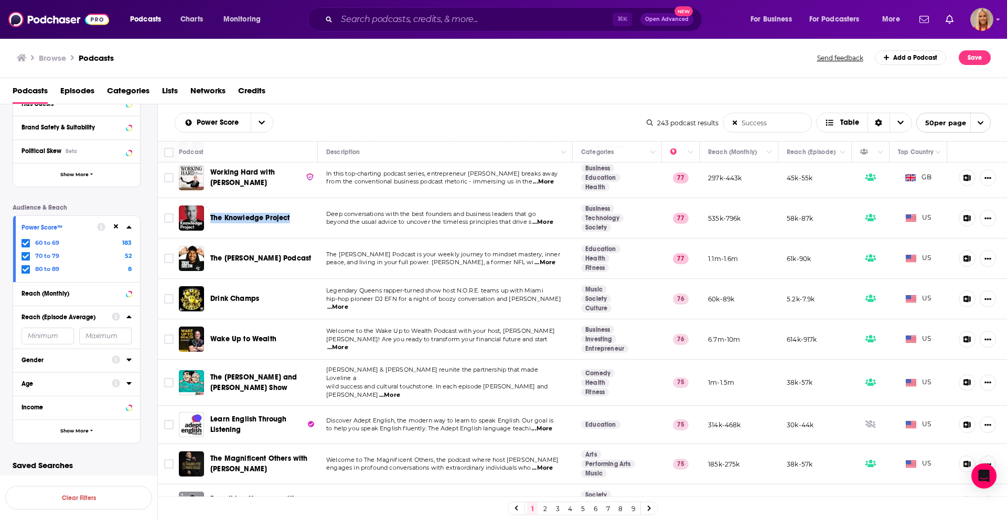
scroll to position [671, 0]
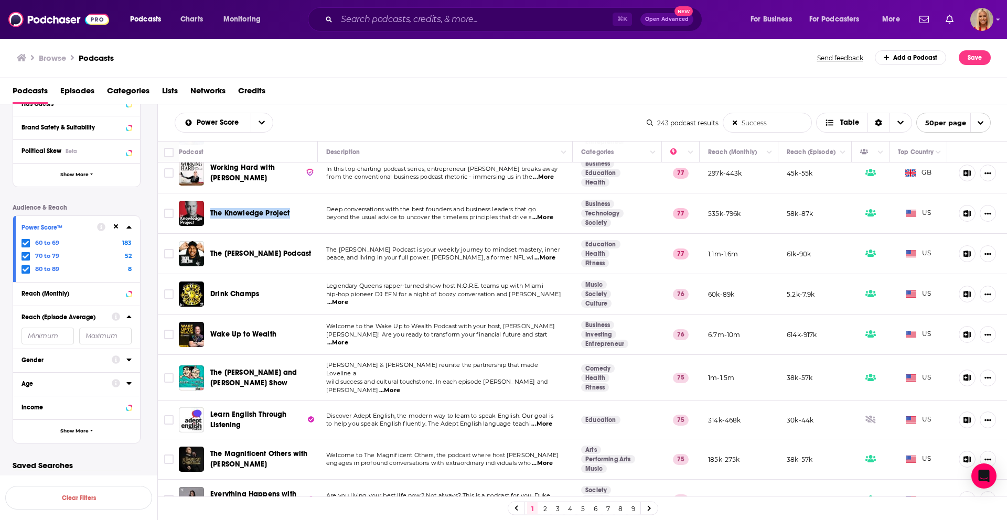
click at [559, 510] on link "3" at bounding box center [557, 508] width 10 height 13
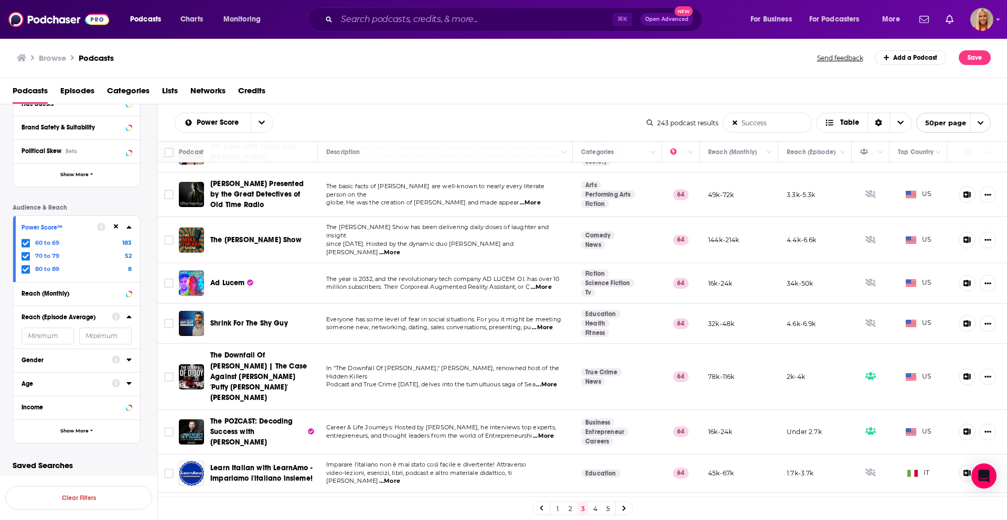
scroll to position [204, 0]
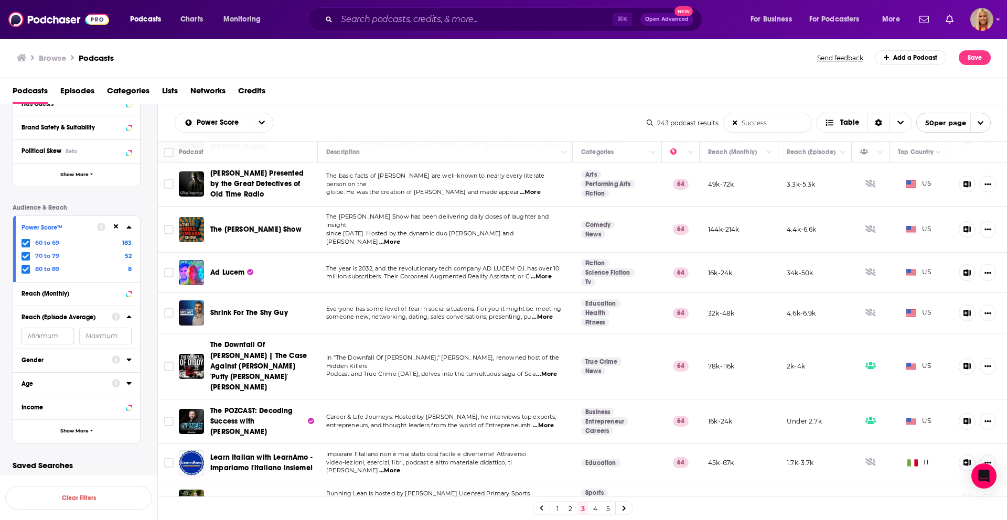
click at [575, 510] on link "2" at bounding box center [570, 508] width 10 height 13
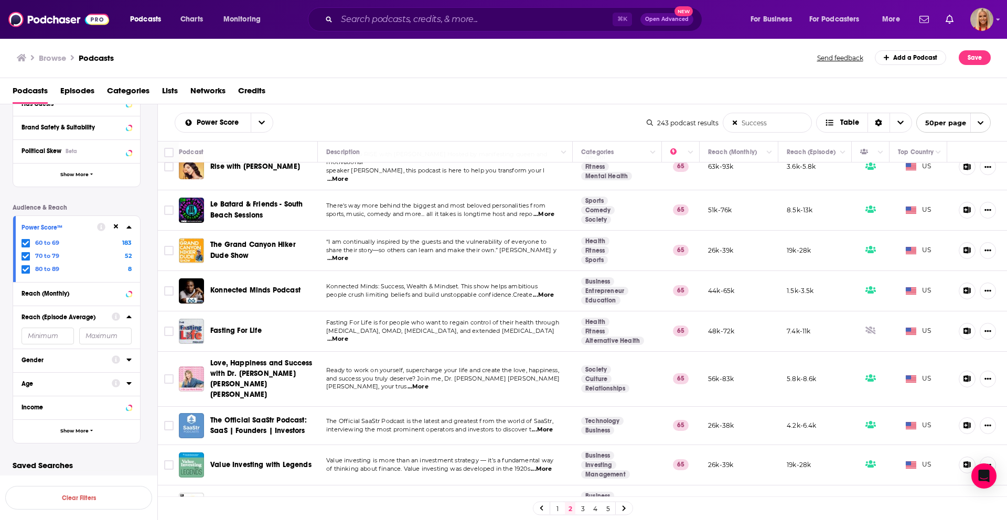
scroll to position [1681, 0]
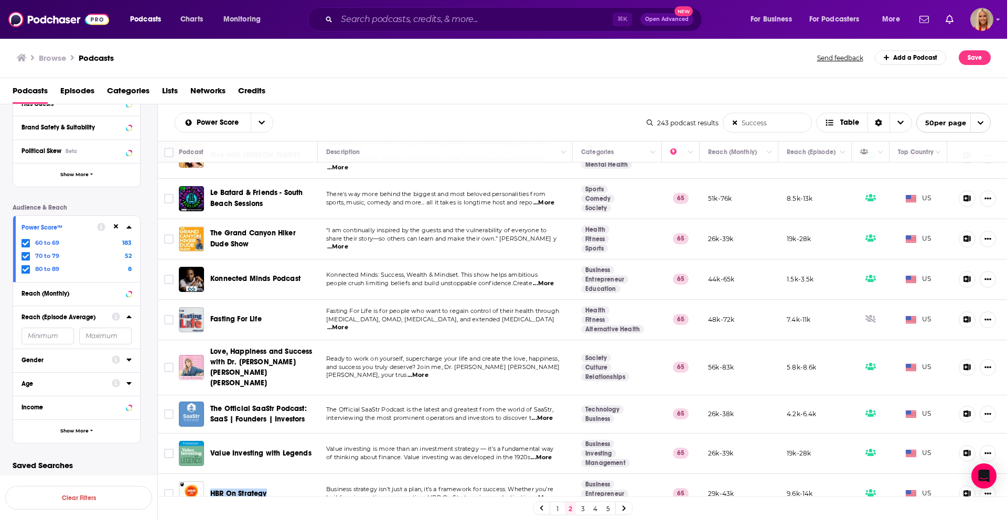
click at [587, 509] on link "3" at bounding box center [582, 508] width 10 height 13
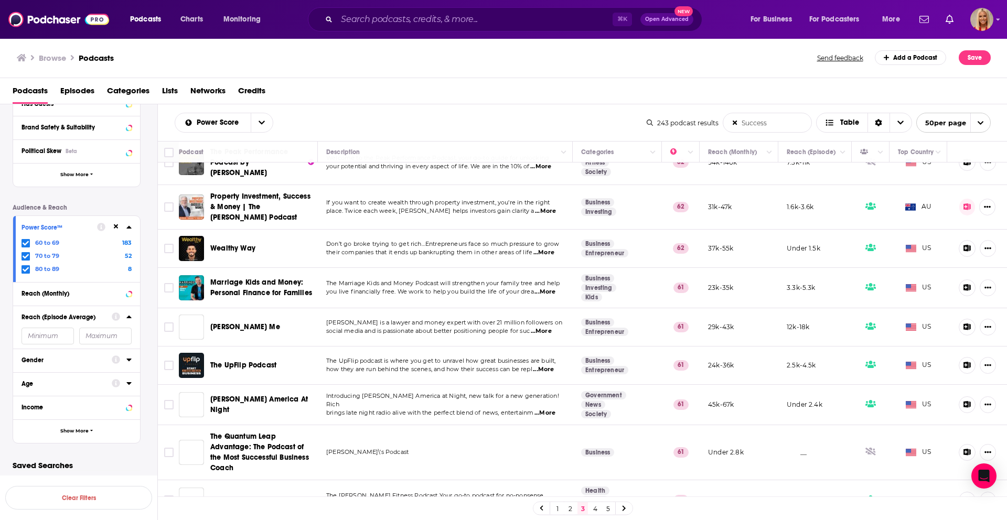
scroll to position [1716, 0]
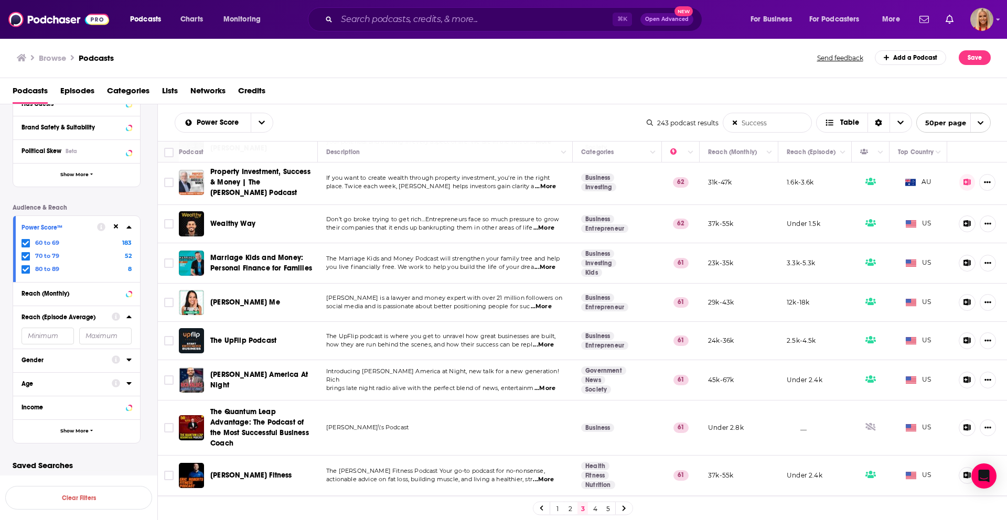
click at [595, 510] on link "4" at bounding box center [595, 508] width 10 height 13
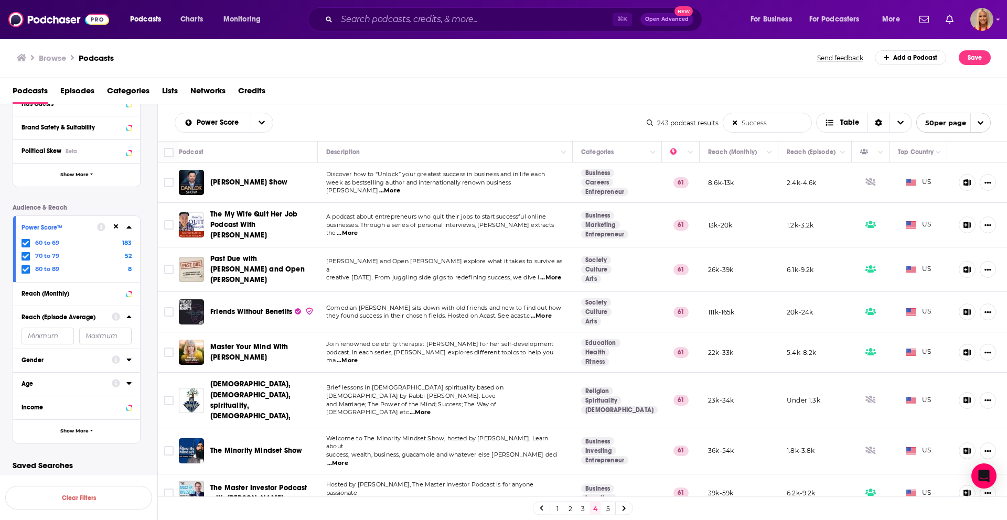
drag, startPoint x: 788, startPoint y: 124, endPoint x: 690, endPoint y: 123, distance: 98.6
click at [690, 123] on div "243 podcast results Success List Search Input Search the results... Table 50 pe…" at bounding box center [819, 123] width 344 height 20
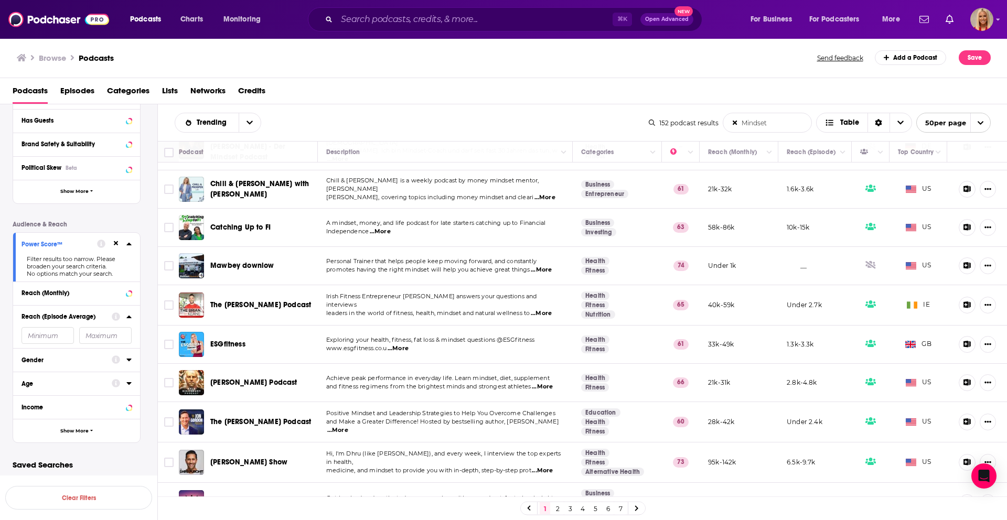
scroll to position [730, 0]
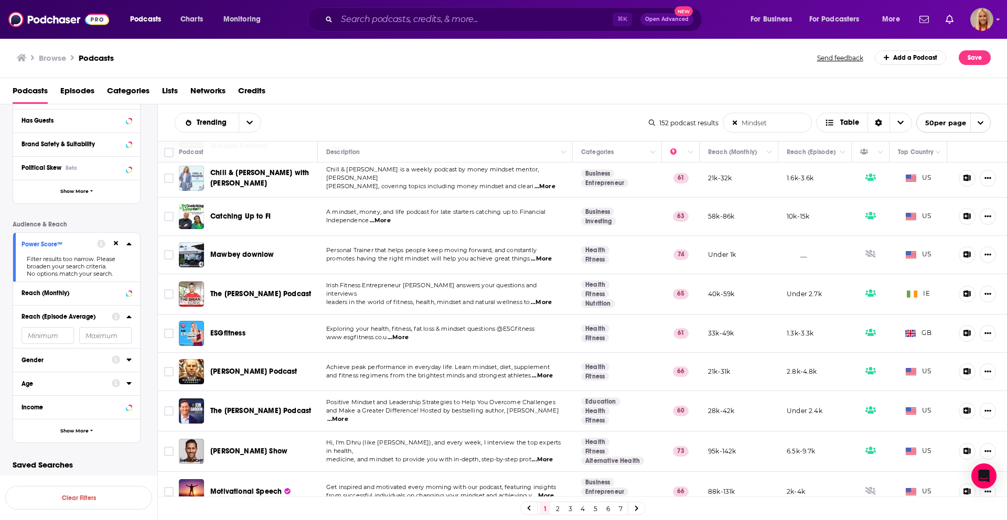
click at [558, 508] on link "2" at bounding box center [557, 508] width 10 height 13
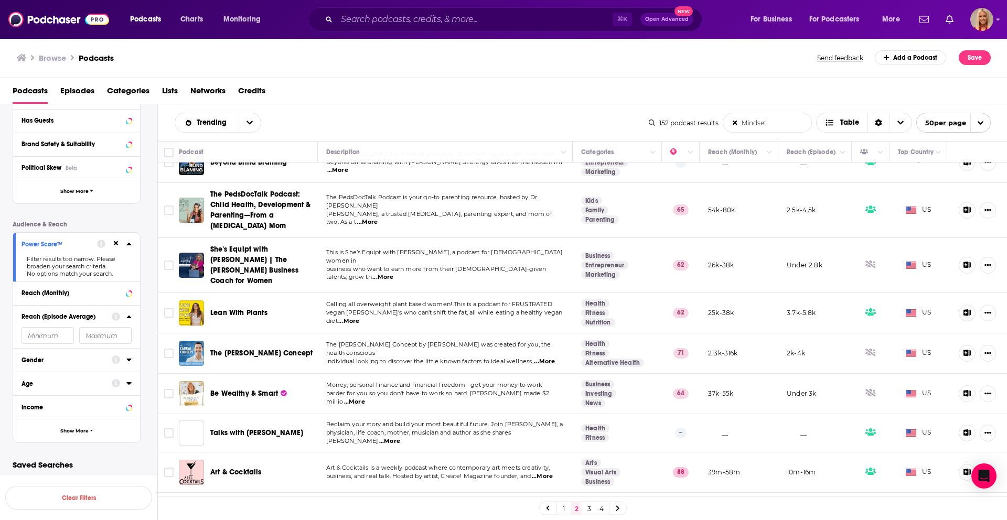
scroll to position [1691, 0]
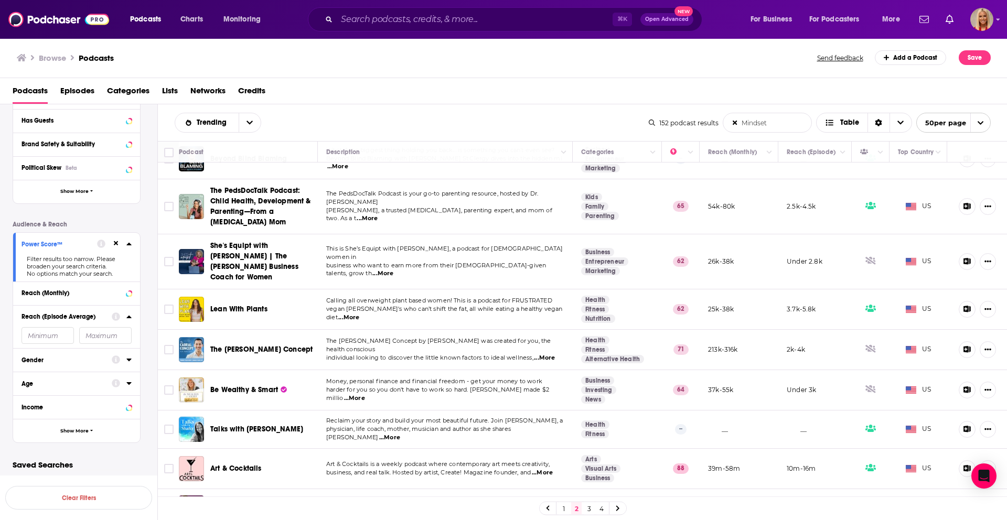
click at [589, 510] on link "3" at bounding box center [589, 508] width 10 height 13
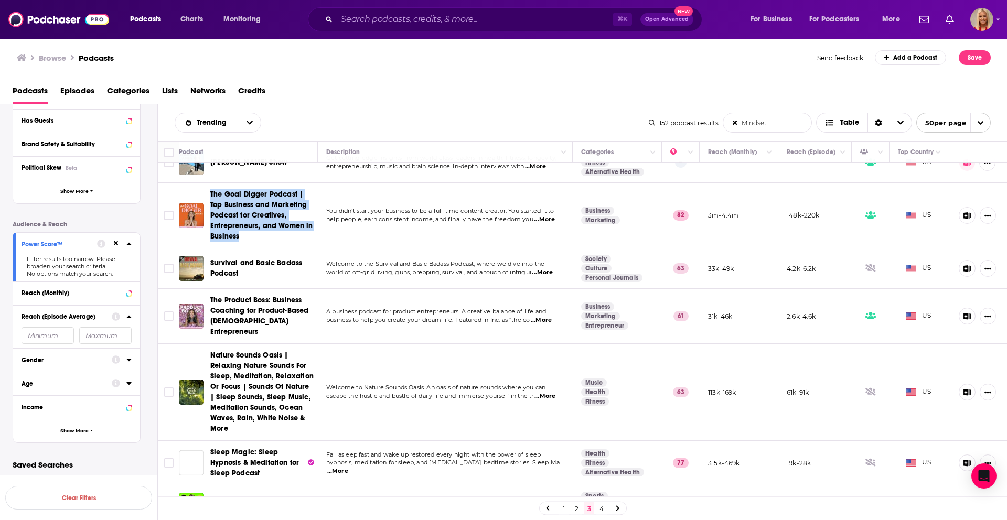
scroll to position [1857, 0]
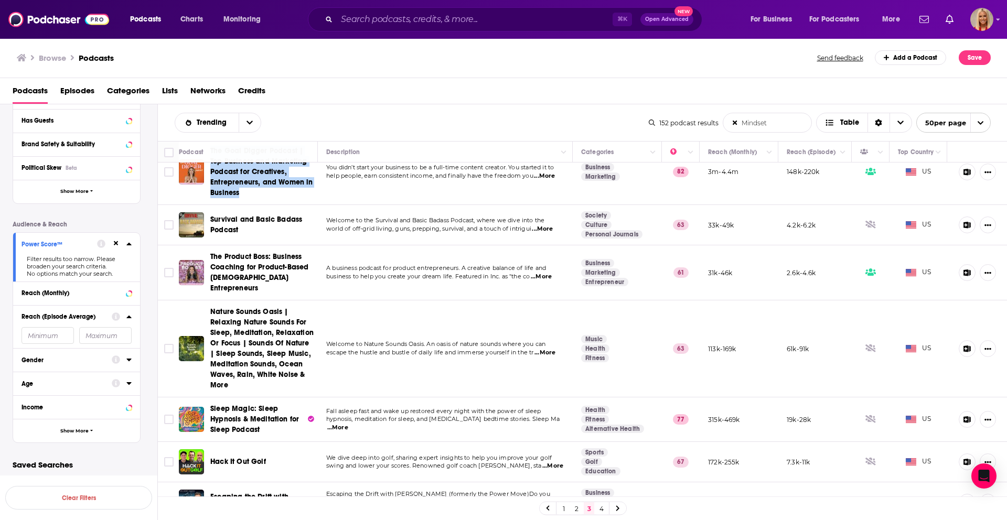
click at [601, 508] on link "4" at bounding box center [601, 508] width 10 height 13
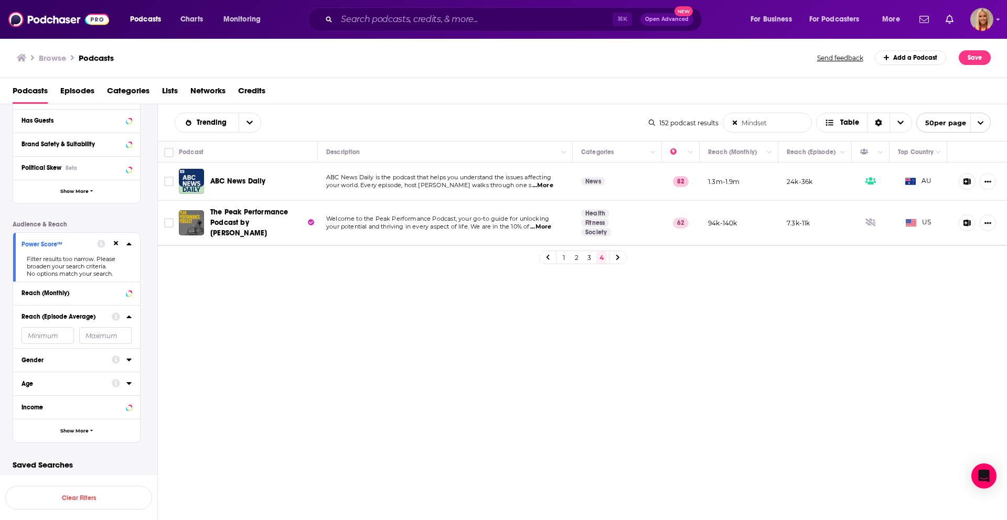
drag, startPoint x: 779, startPoint y: 123, endPoint x: 692, endPoint y: 114, distance: 88.0
click at [692, 114] on div "152 podcast results Mindset List Search Input Search the results... Table 50 pe…" at bounding box center [820, 123] width 342 height 20
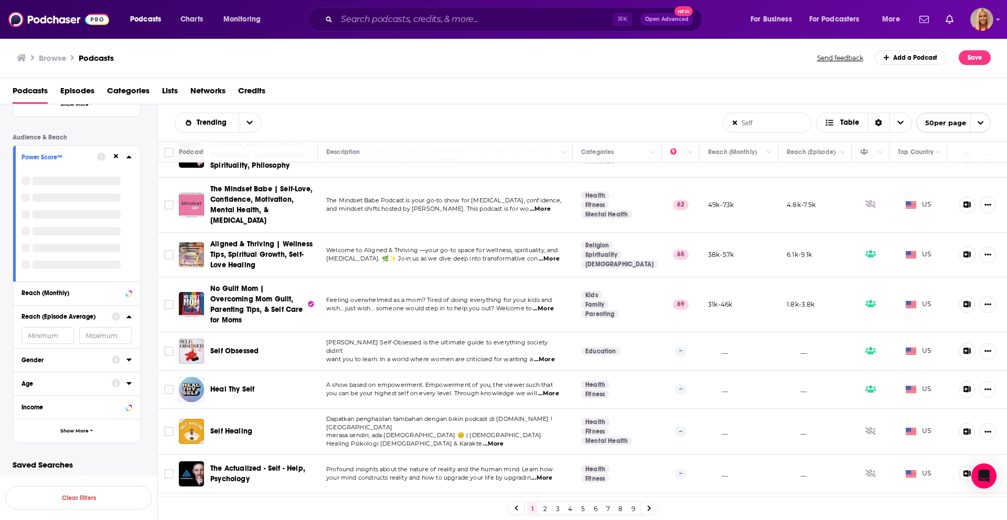
scroll to position [795, 0]
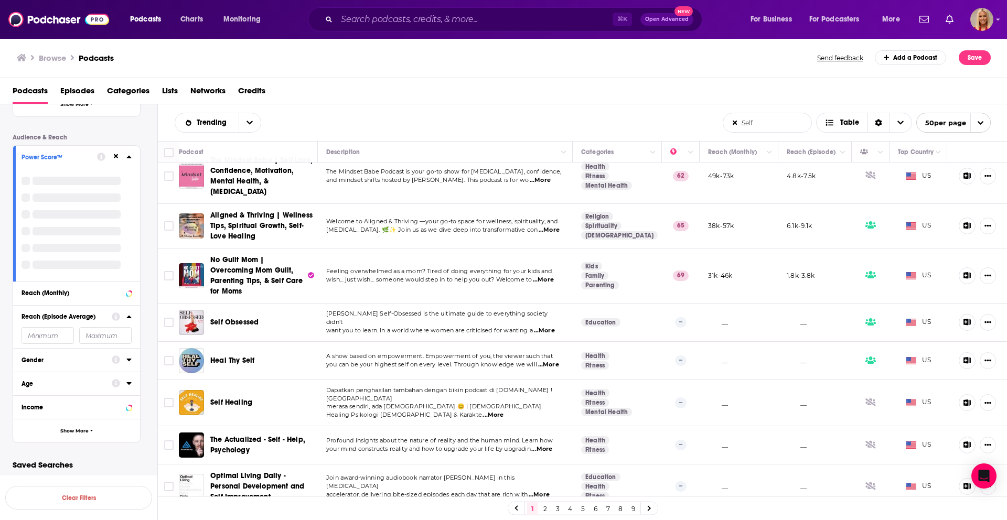
click at [546, 511] on link "2" at bounding box center [545, 508] width 10 height 13
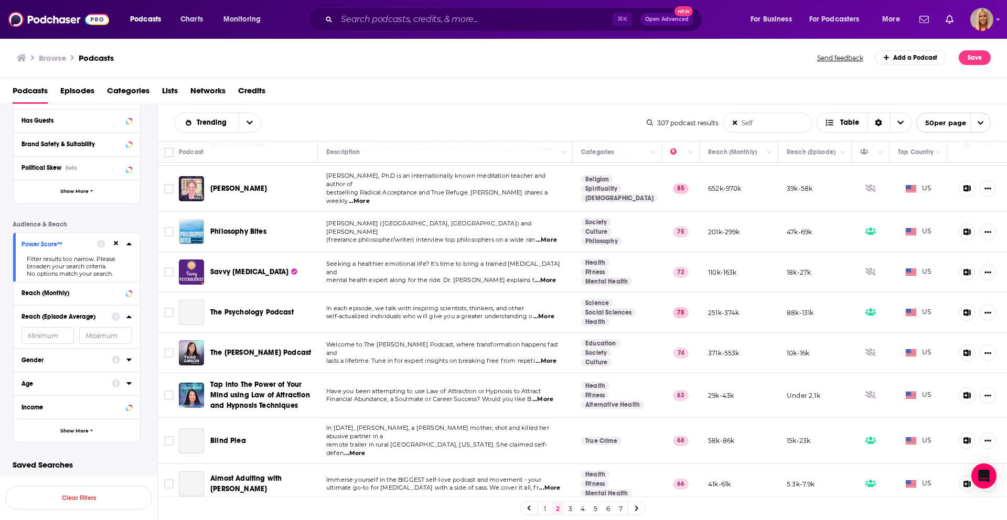
scroll to position [962, 0]
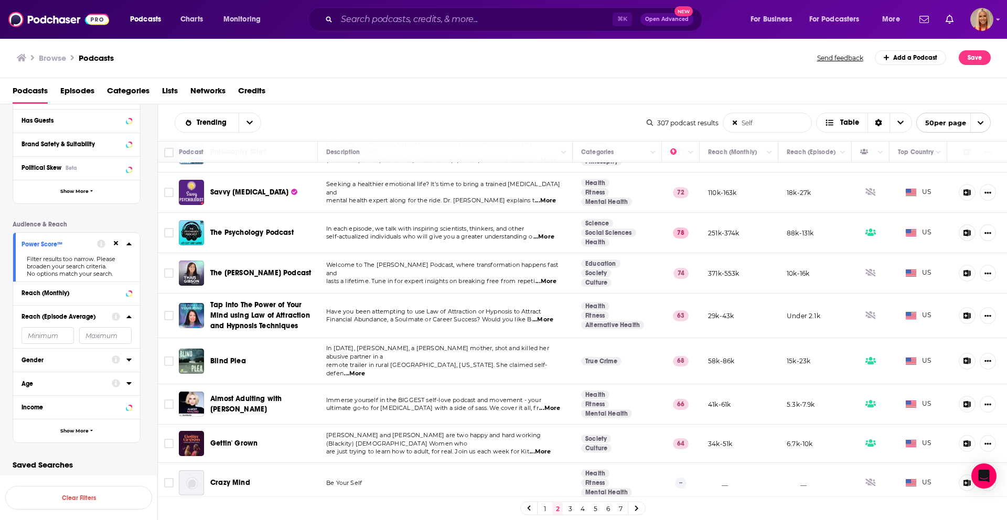
drag, startPoint x: 769, startPoint y: 125, endPoint x: 709, endPoint y: 125, distance: 59.3
click at [709, 125] on div "307 podcast results Self List Search Input Search the results... Table 50 per p…" at bounding box center [819, 123] width 344 height 20
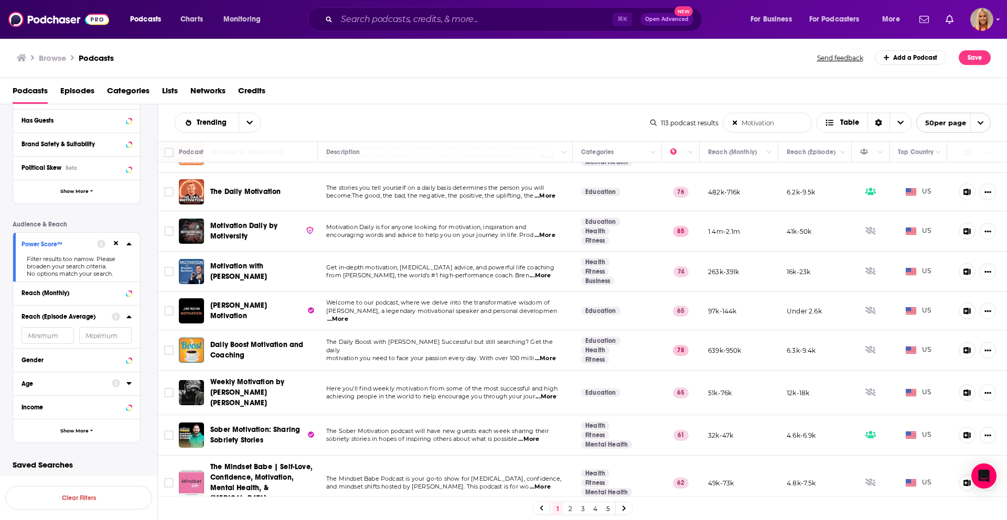
scroll to position [115, 0]
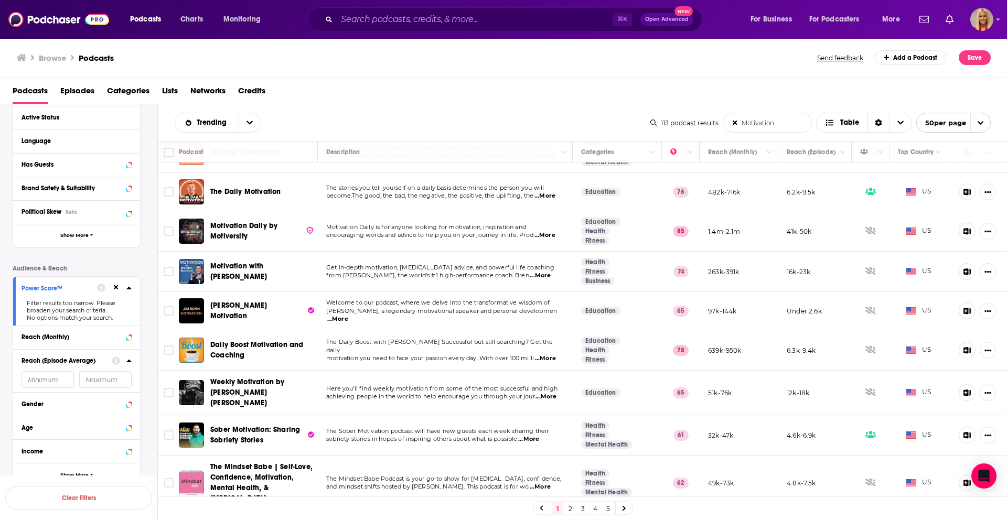
click at [114, 289] on icon at bounding box center [116, 287] width 5 height 7
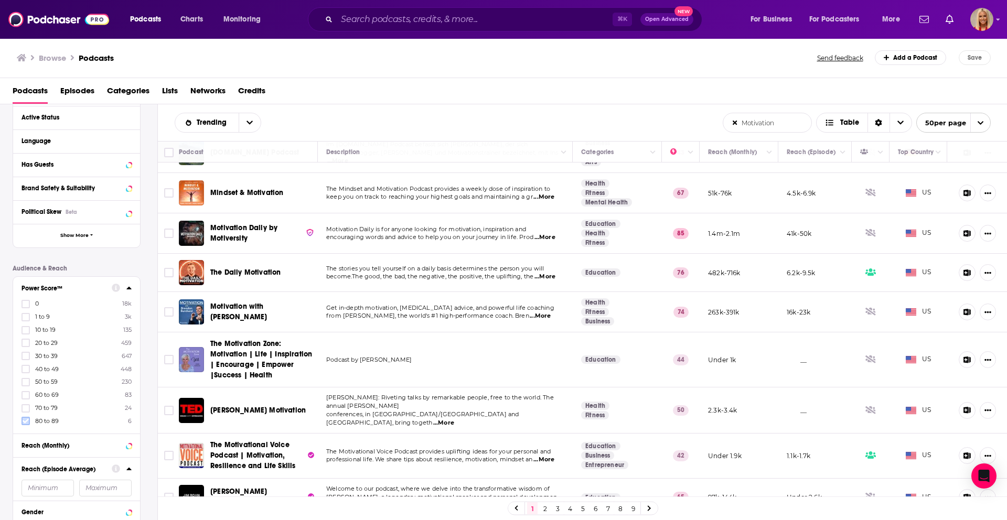
click at [27, 418] on icon at bounding box center [26, 421] width 6 height 6
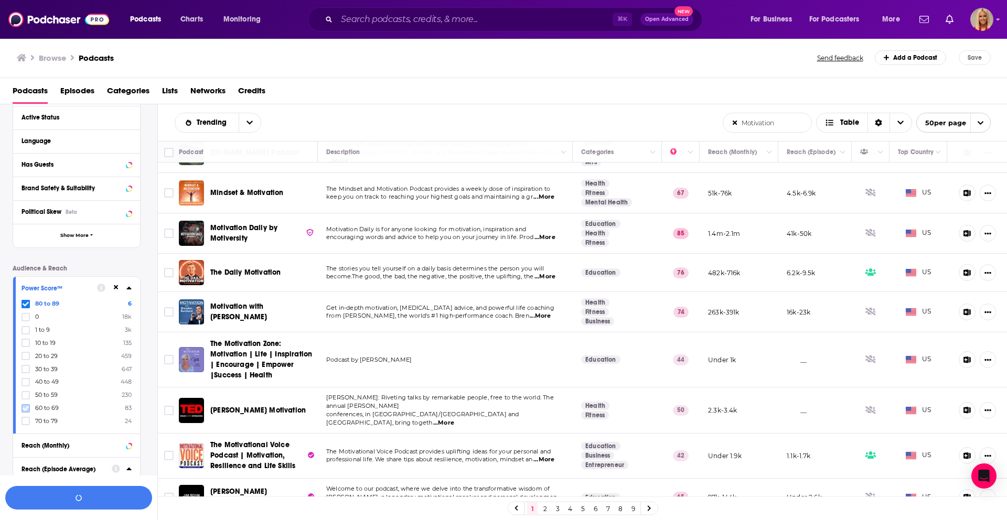
click at [26, 405] on icon at bounding box center [26, 408] width 6 height 6
click at [26, 421] on icon at bounding box center [26, 421] width 6 height 6
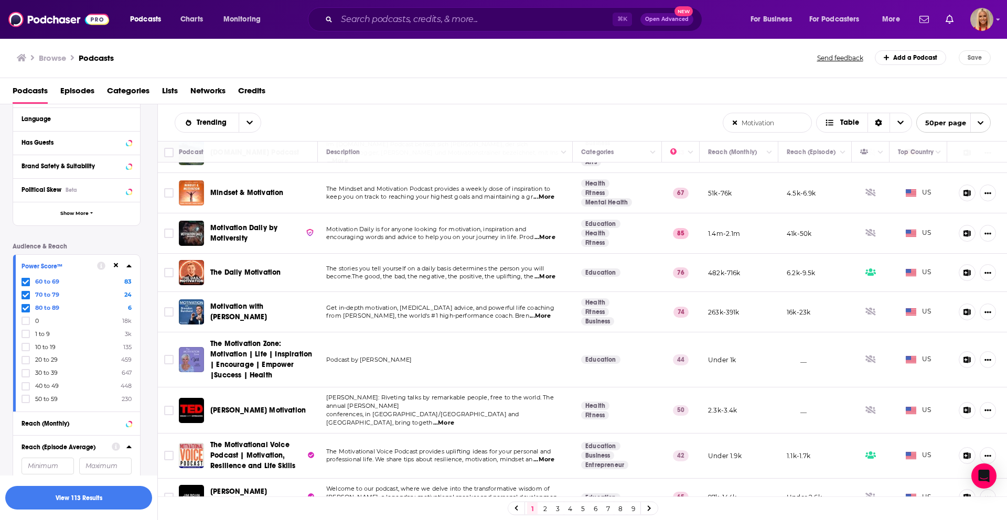
scroll to position [138, 0]
click at [89, 505] on button "View 113 Results" at bounding box center [78, 498] width 147 height 24
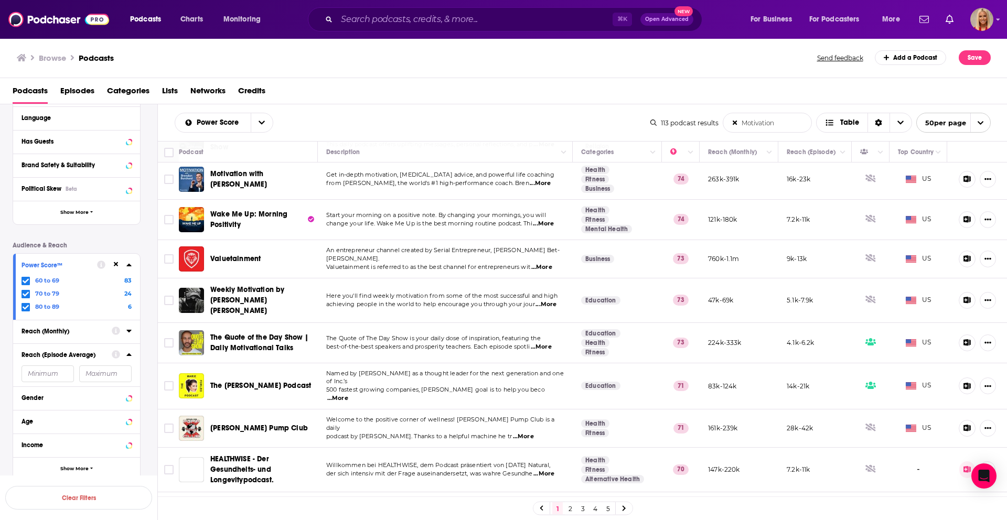
scroll to position [703, 0]
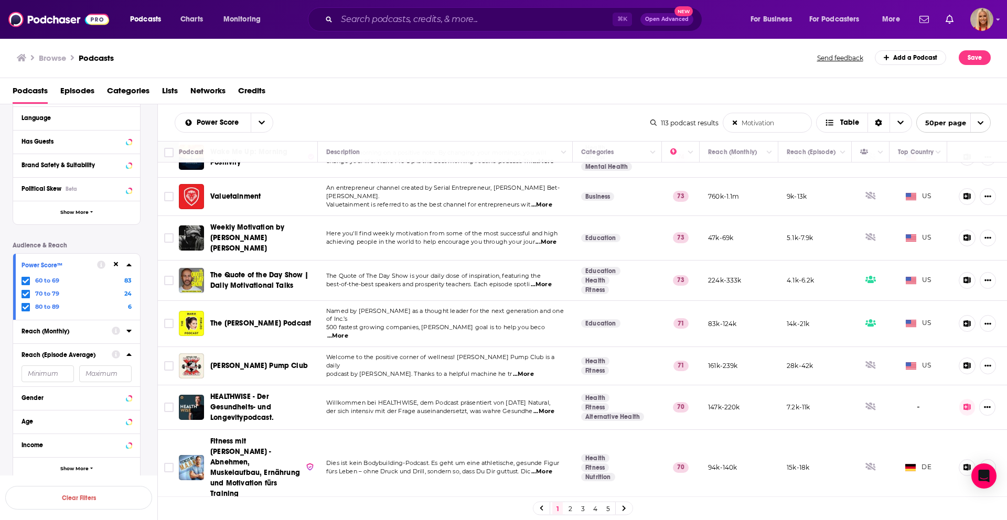
drag, startPoint x: 781, startPoint y: 120, endPoint x: 692, endPoint y: 122, distance: 89.2
click at [692, 122] on div "113 podcast results Motivation List Search Input Search the results... Table 50…" at bounding box center [820, 123] width 340 height 20
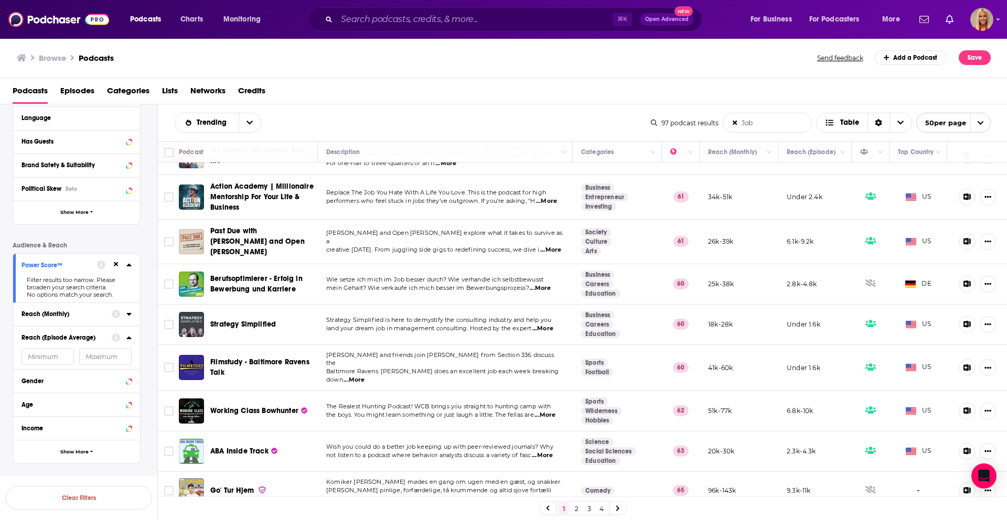
scroll to position [688, 0]
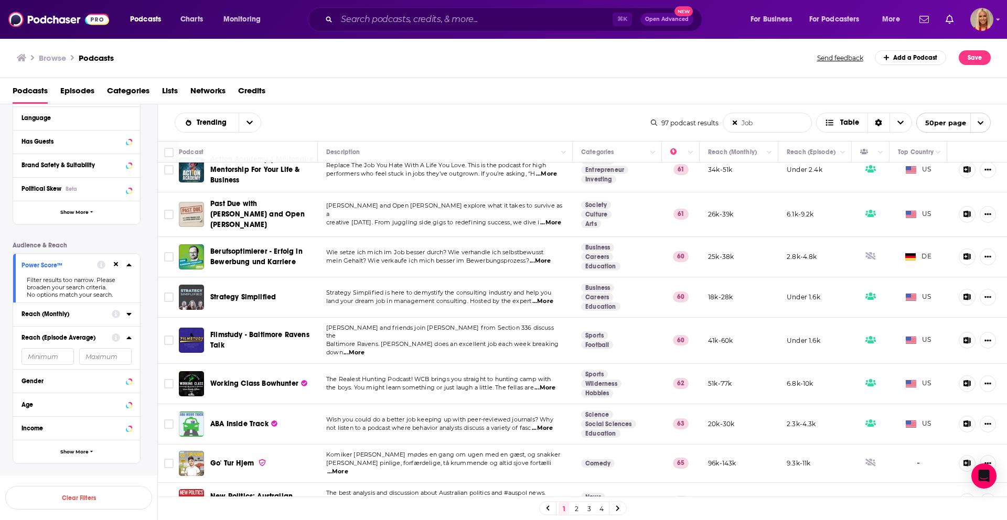
click at [578, 508] on link "2" at bounding box center [576, 508] width 10 height 13
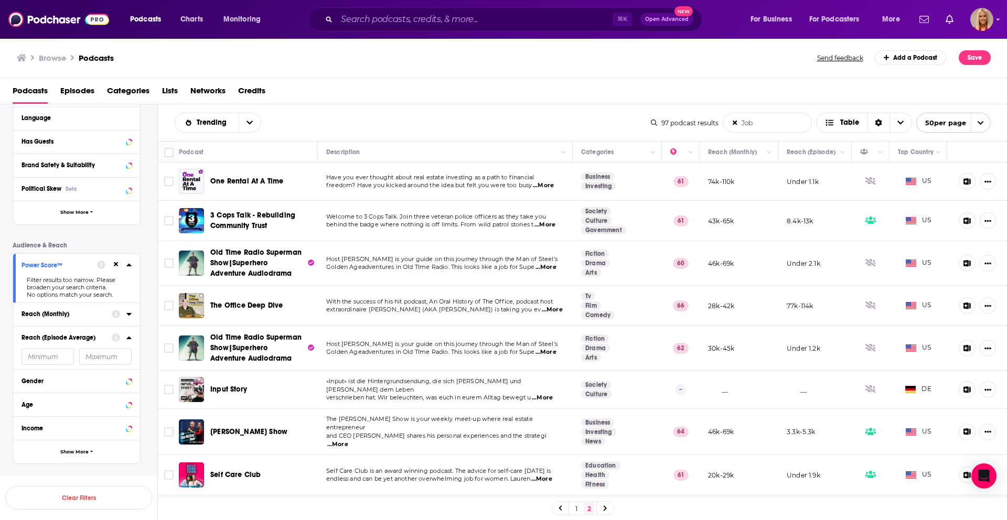
drag, startPoint x: 761, startPoint y: 121, endPoint x: 671, endPoint y: 122, distance: 90.7
click at [674, 122] on div "97 podcast results Job List Search Input Search the results... Table 50 per page" at bounding box center [821, 123] width 340 height 20
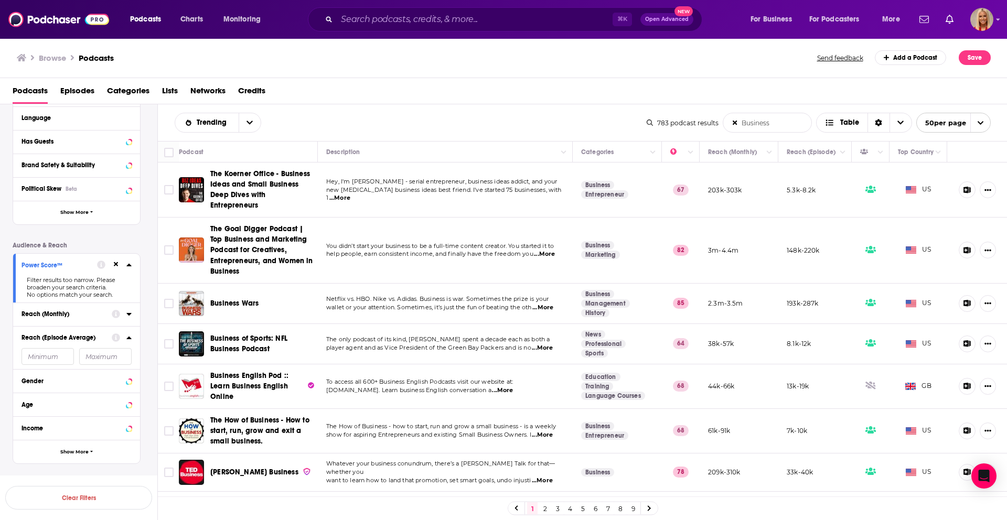
type input "Business"
click at [116, 268] on icon at bounding box center [116, 264] width 5 height 7
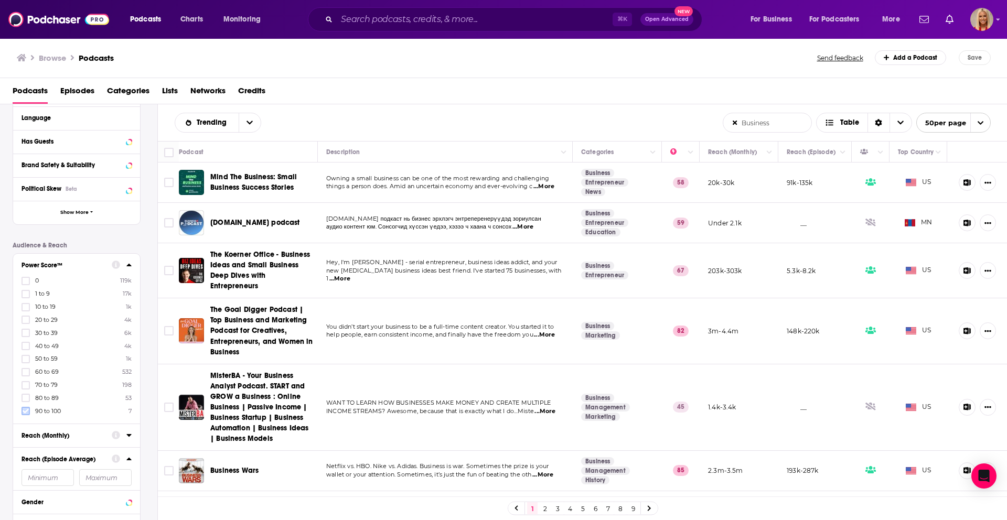
click at [26, 408] on icon at bounding box center [26, 411] width 6 height 6
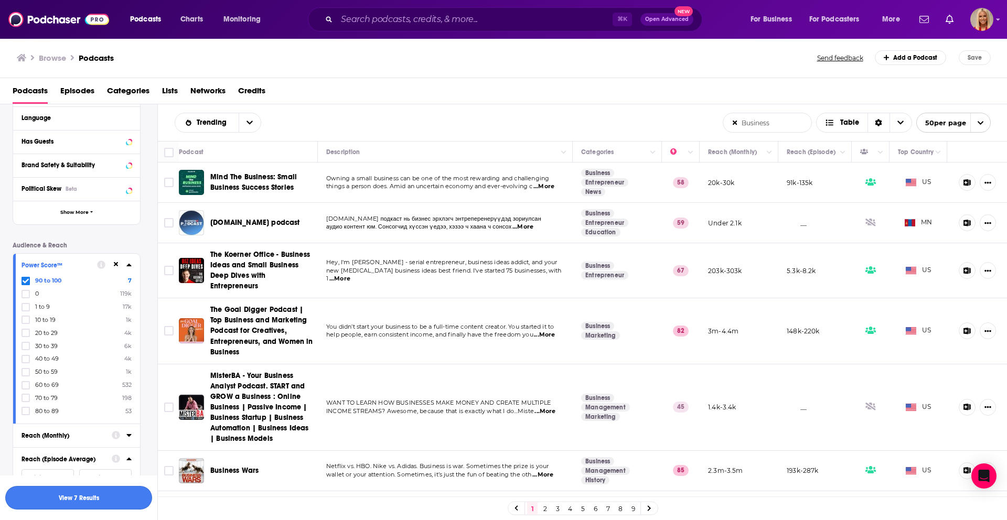
click at [115, 492] on button "View 7 Results" at bounding box center [78, 498] width 147 height 24
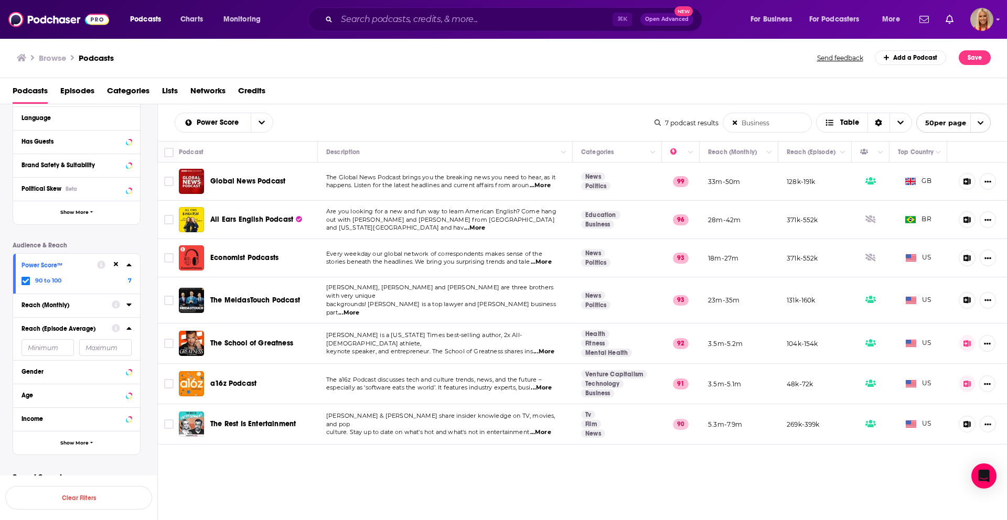
click at [550, 348] on span "...More" at bounding box center [543, 352] width 21 height 8
click at [77, 285] on label "90 to 100 7" at bounding box center [76, 280] width 110 height 9
click at [26, 283] on input "multiSelectOption-90-0" at bounding box center [26, 283] width 0 height 0
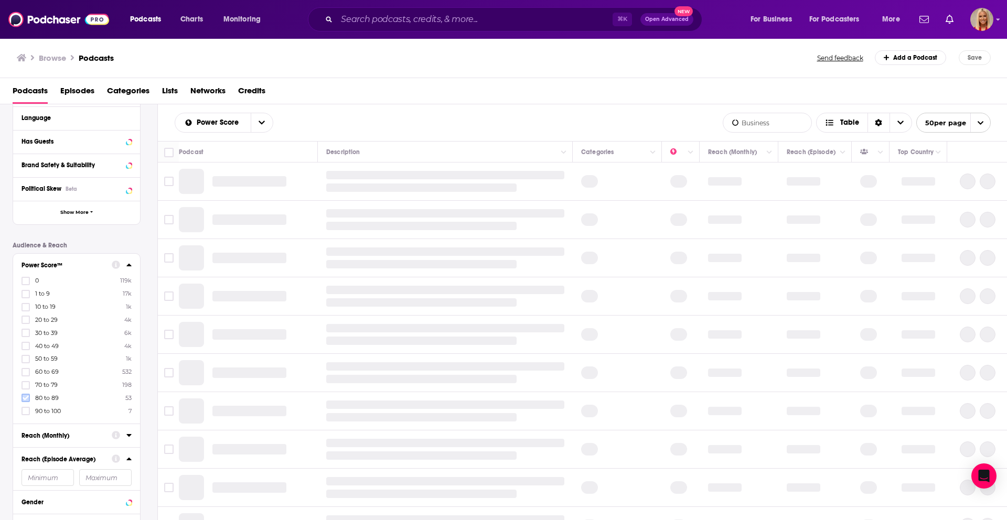
click at [23, 399] on icon at bounding box center [26, 398] width 6 height 6
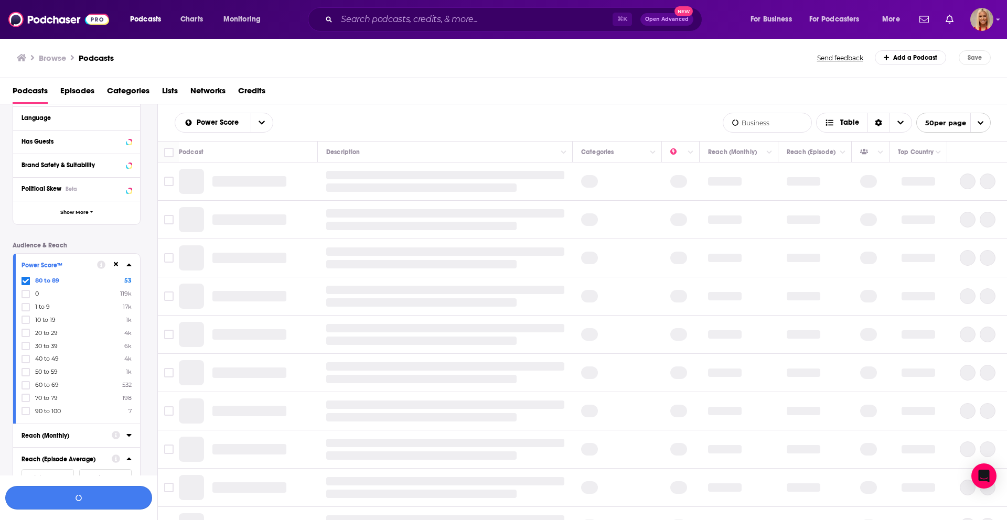
click at [112, 499] on button "button" at bounding box center [78, 498] width 147 height 24
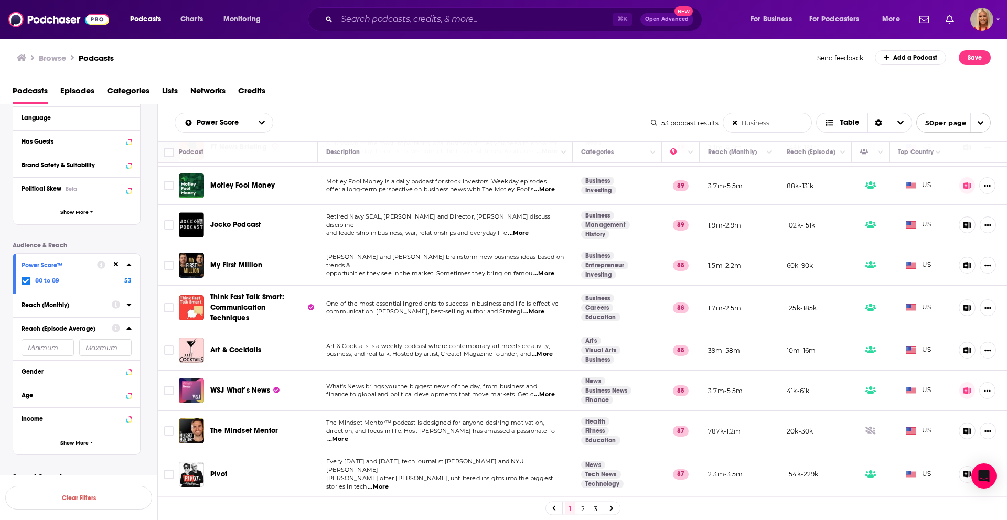
scroll to position [94, 0]
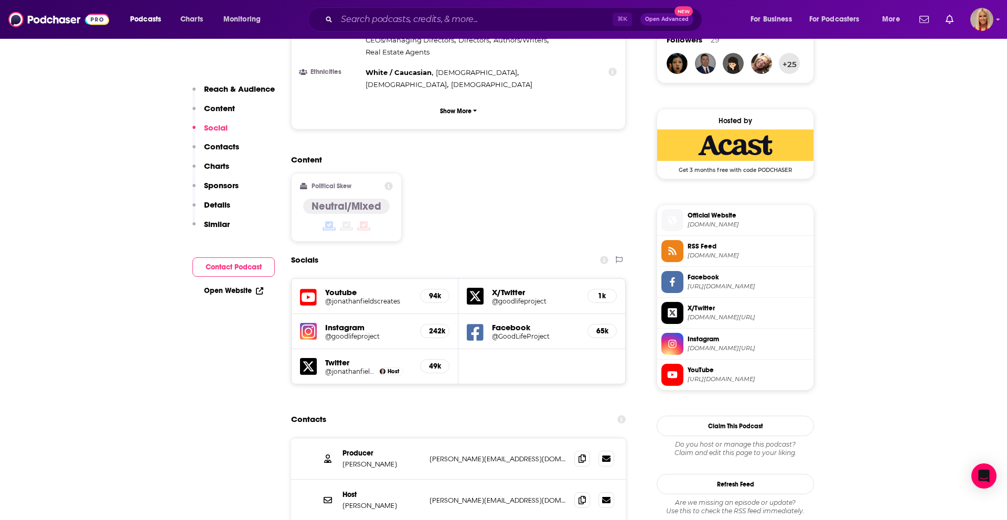
scroll to position [796, 0]
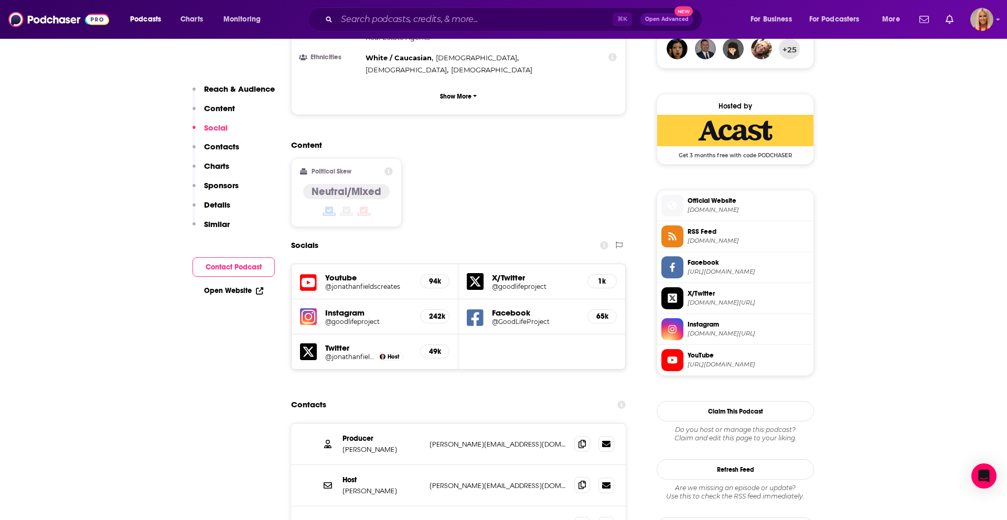
click at [584, 481] on icon at bounding box center [581, 485] width 7 height 8
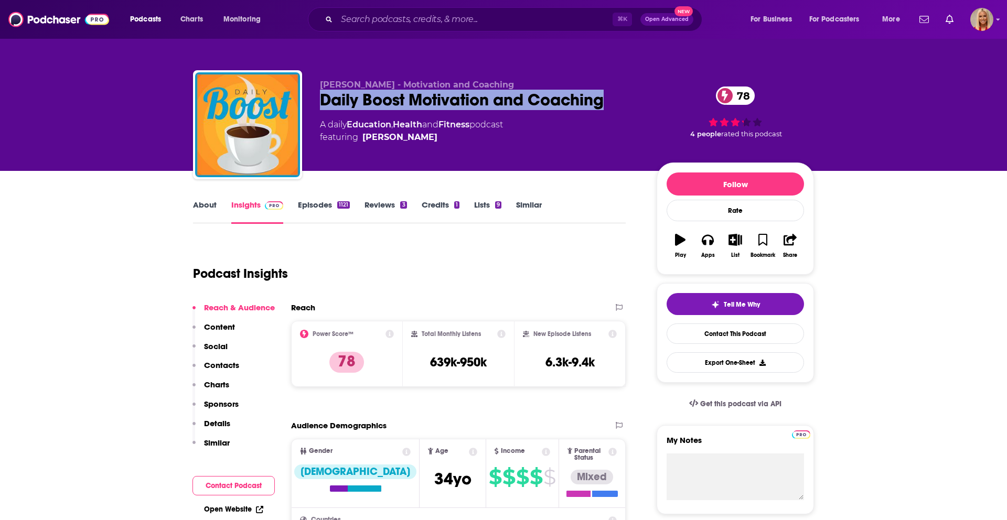
drag, startPoint x: 317, startPoint y: 100, endPoint x: 611, endPoint y: 106, distance: 294.2
click at [611, 106] on div "Scott Smith - Motivation and Coaching Daily Boost Motivation and Coaching 78 A …" at bounding box center [503, 126] width 621 height 113
copy h2 "Daily Boost Motivation and Coaching"
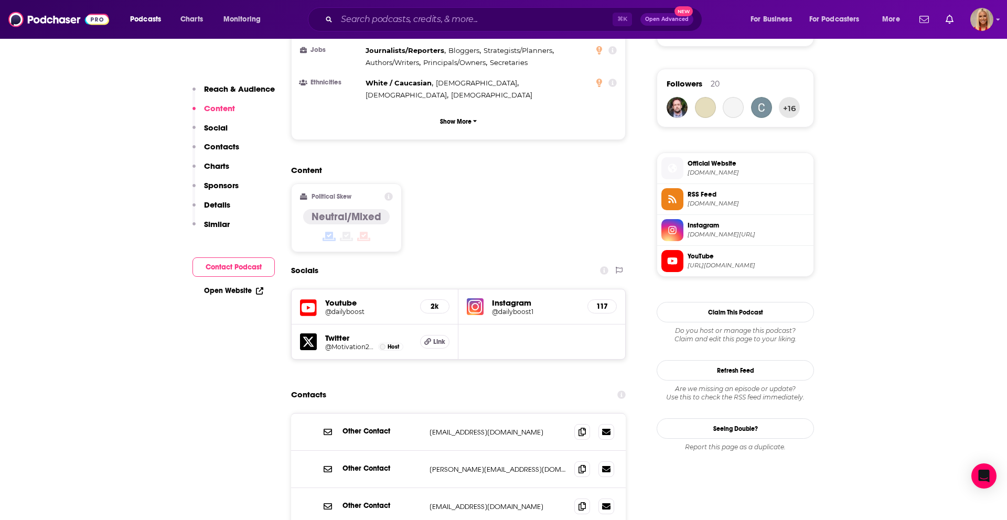
scroll to position [784, 0]
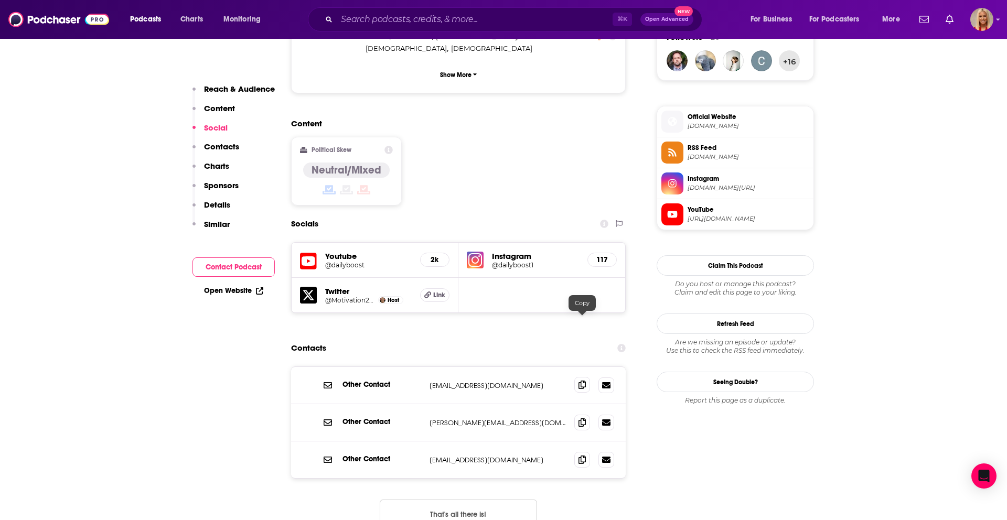
click at [578, 381] on icon at bounding box center [581, 385] width 7 height 8
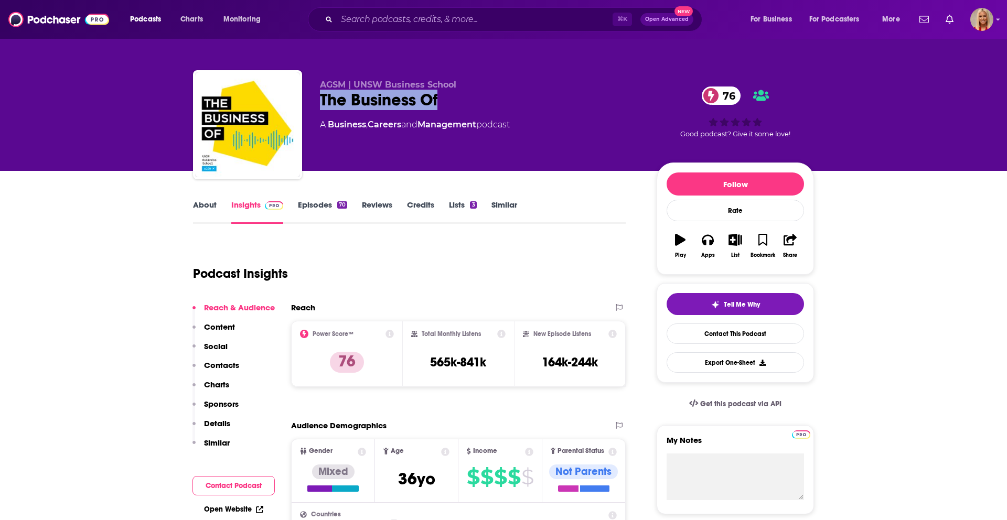
drag, startPoint x: 318, startPoint y: 102, endPoint x: 478, endPoint y: 101, distance: 160.5
click at [478, 101] on div "AGSM | UNSW Business School The Business Of 76 A Business , Careers and Managem…" at bounding box center [503, 126] width 621 height 113
copy h2 "The Business Of"
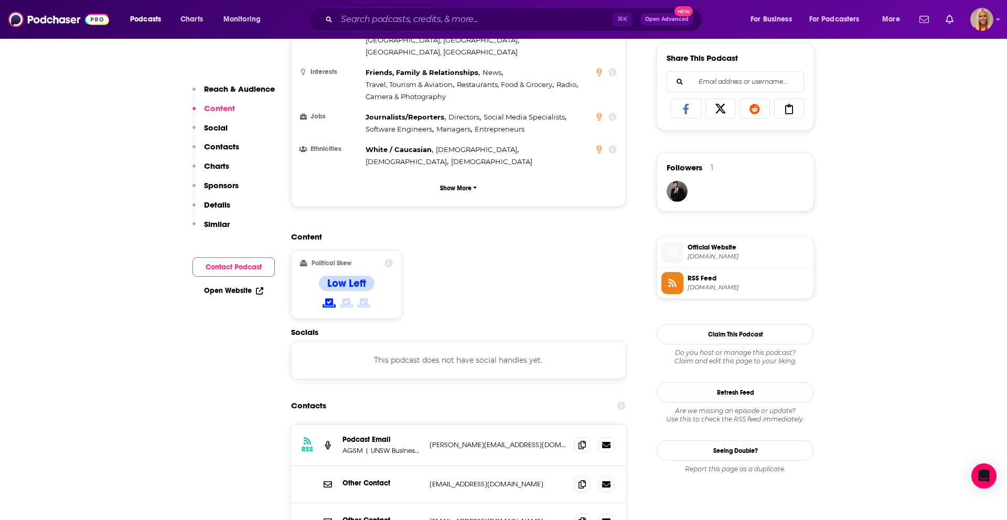
scroll to position [677, 0]
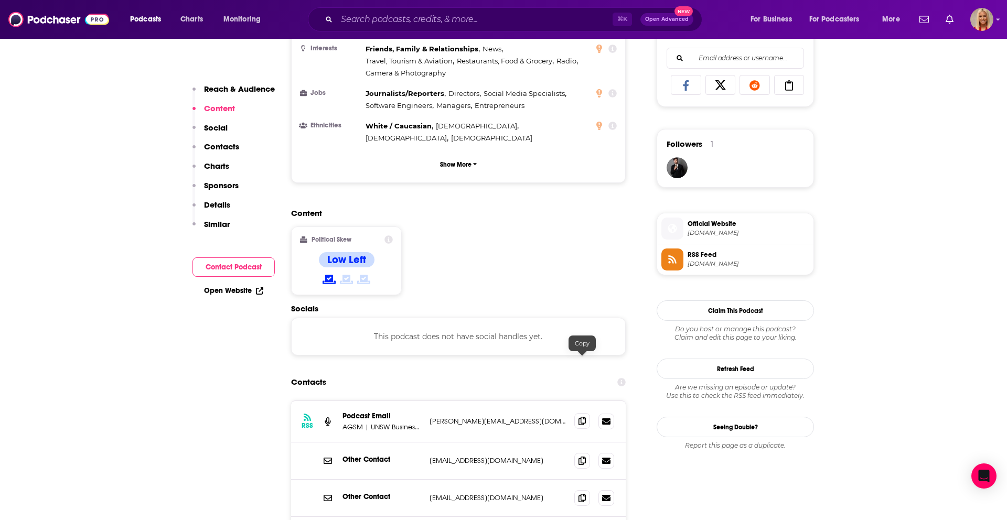
click at [582, 417] on icon at bounding box center [581, 421] width 7 height 8
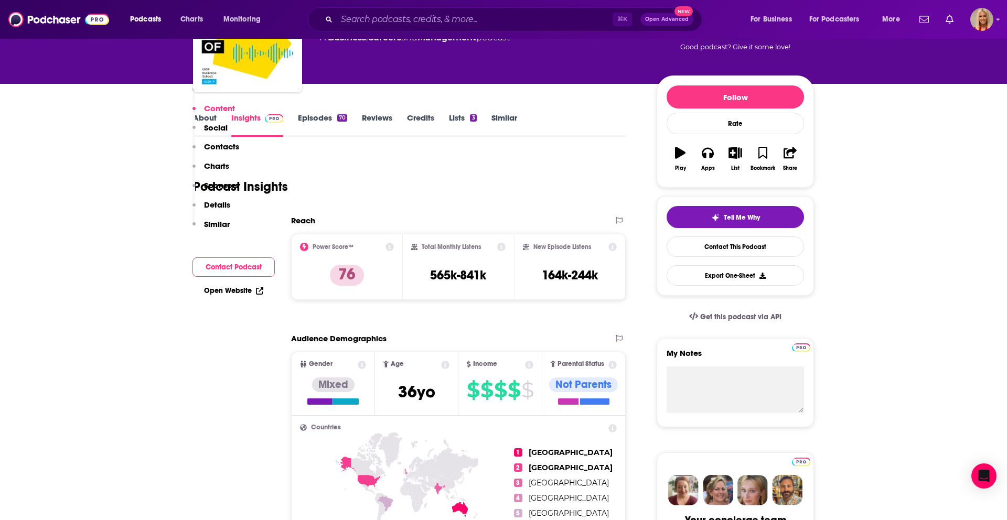
scroll to position [0, 0]
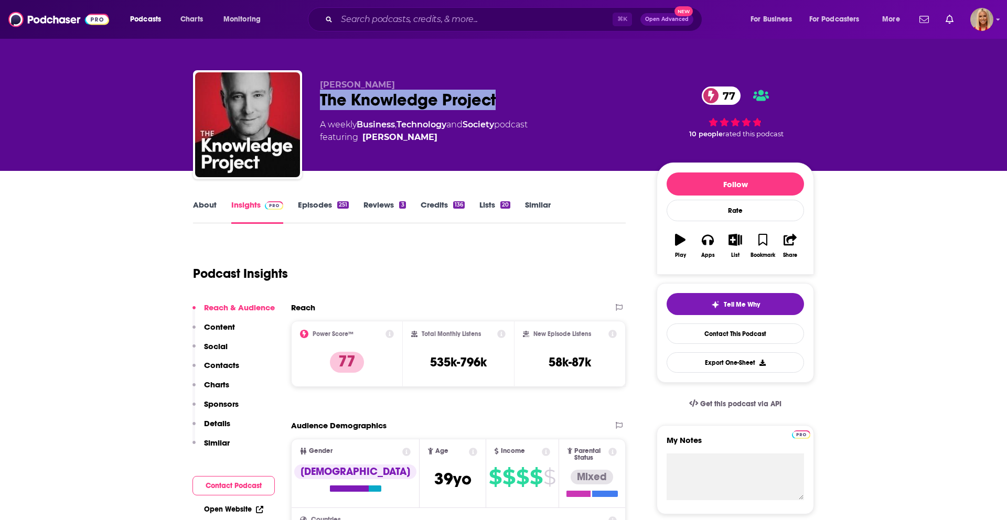
drag, startPoint x: 320, startPoint y: 105, endPoint x: 553, endPoint y: 109, distance: 232.3
click at [553, 109] on div "The Knowledge Project 77" at bounding box center [480, 100] width 320 height 20
copy h2 "The Knowledge Project"
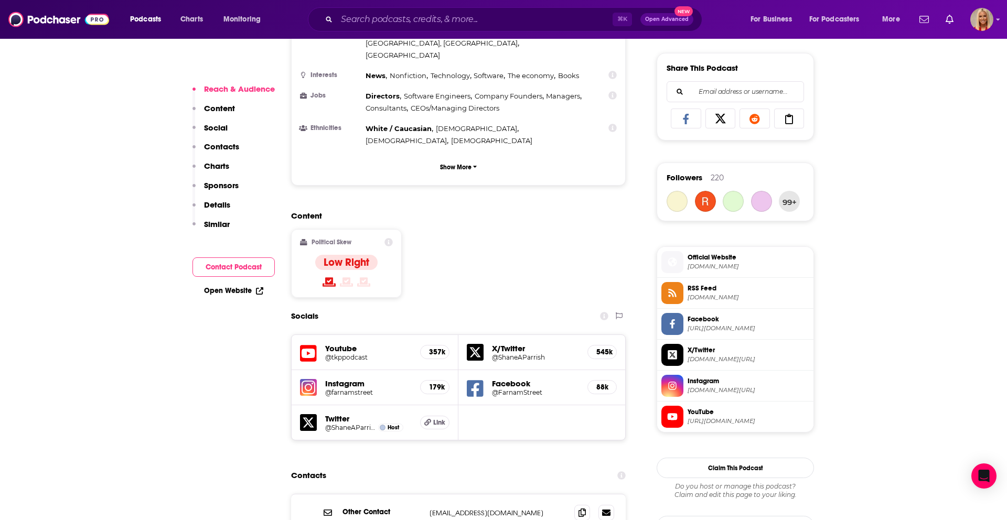
scroll to position [752, 0]
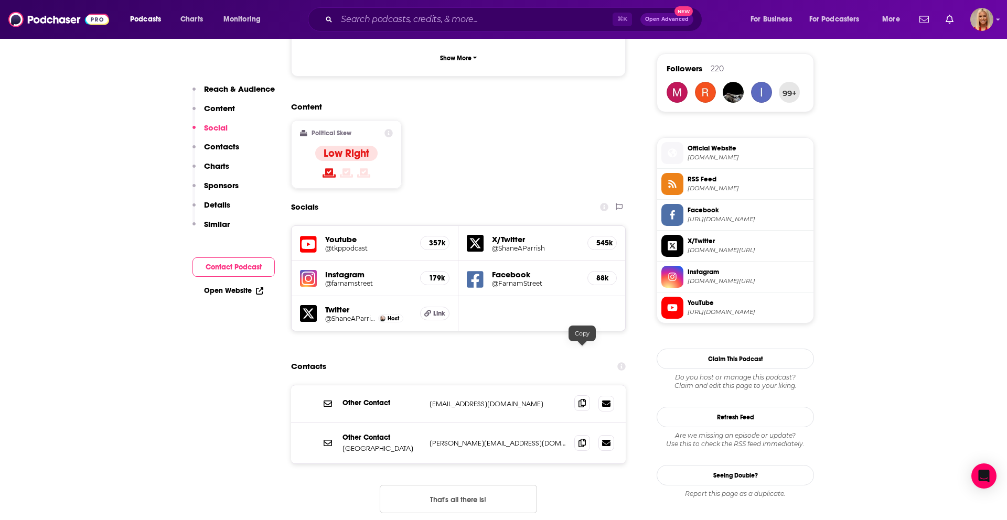
click at [580, 399] on icon at bounding box center [581, 403] width 7 height 8
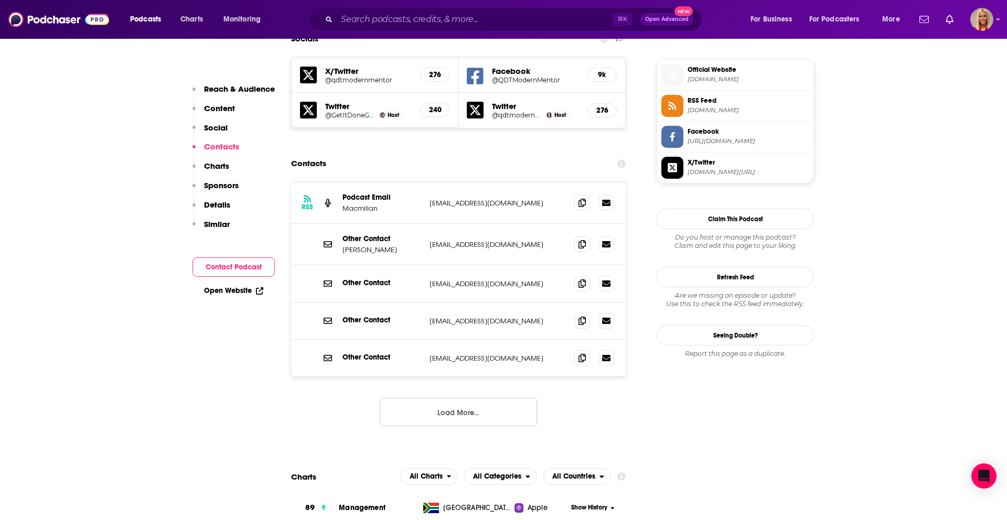
scroll to position [925, 0]
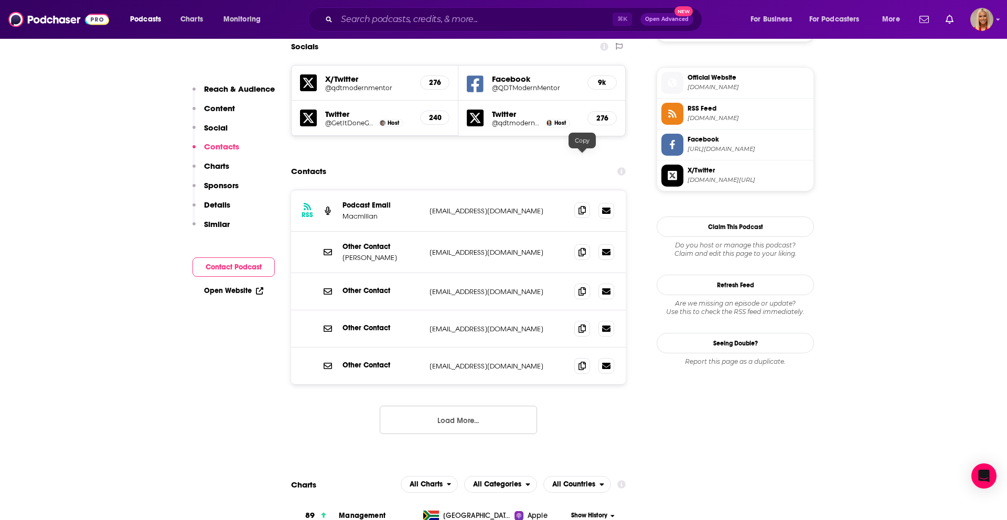
click at [583, 206] on icon at bounding box center [581, 210] width 7 height 8
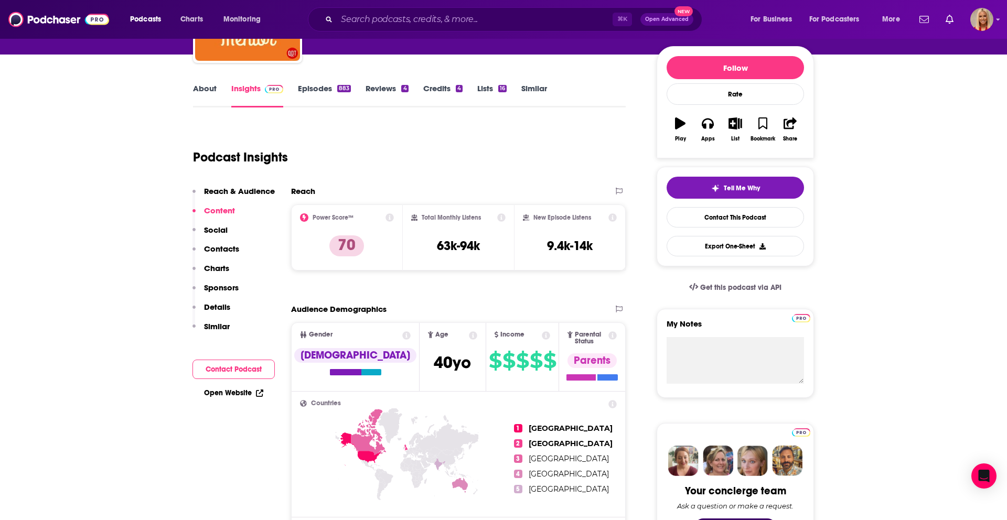
scroll to position [14, 0]
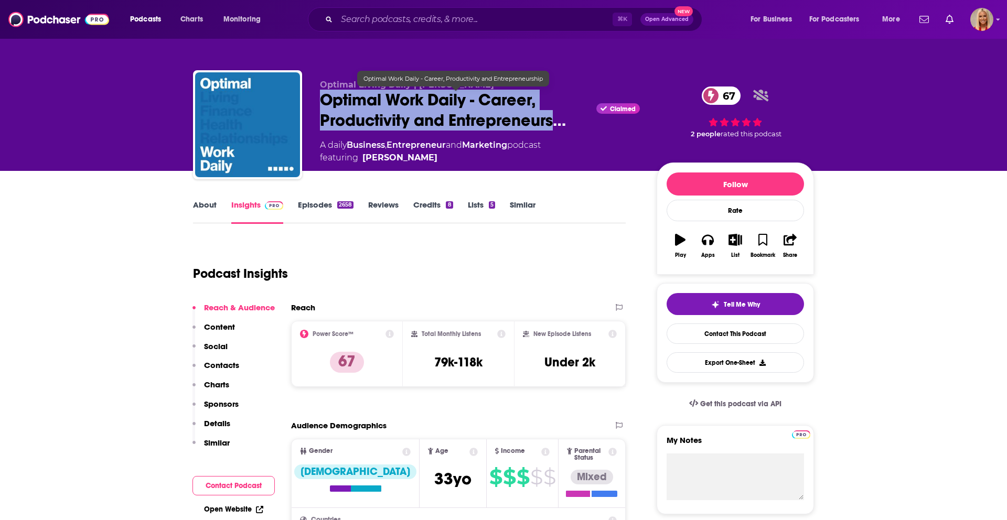
drag, startPoint x: 322, startPoint y: 99, endPoint x: 537, endPoint y: 124, distance: 217.0
click at [552, 124] on span "Optimal Work Daily - Career, Productivity and Entrepreneurs…" at bounding box center [456, 110] width 272 height 41
copy h2 "Optimal Work Daily - Career, Productivity and Entrepreneurs"
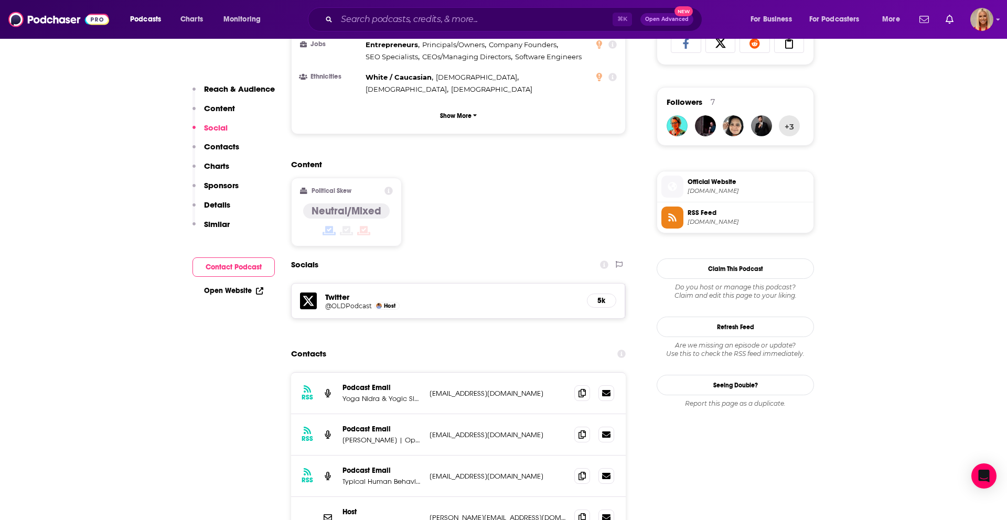
scroll to position [766, 0]
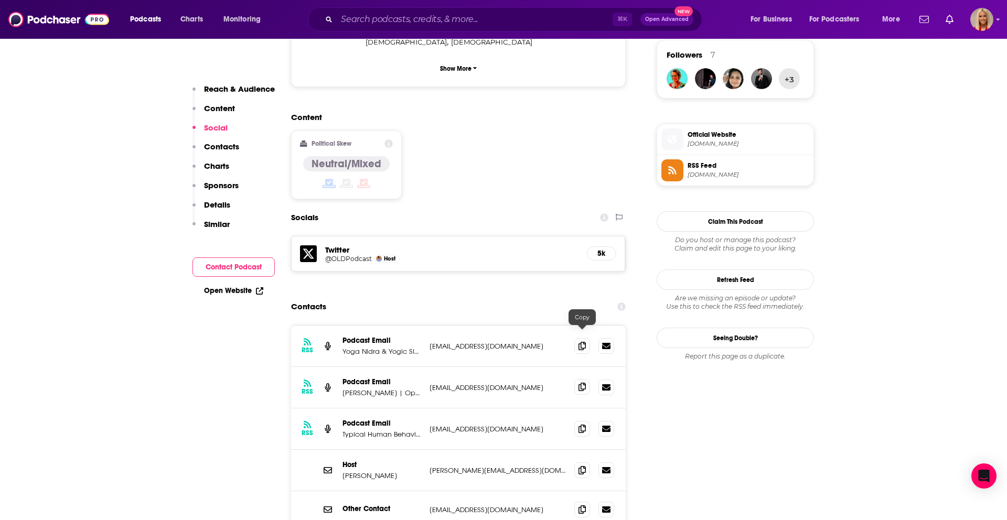
click at [581, 383] on icon at bounding box center [581, 387] width 7 height 8
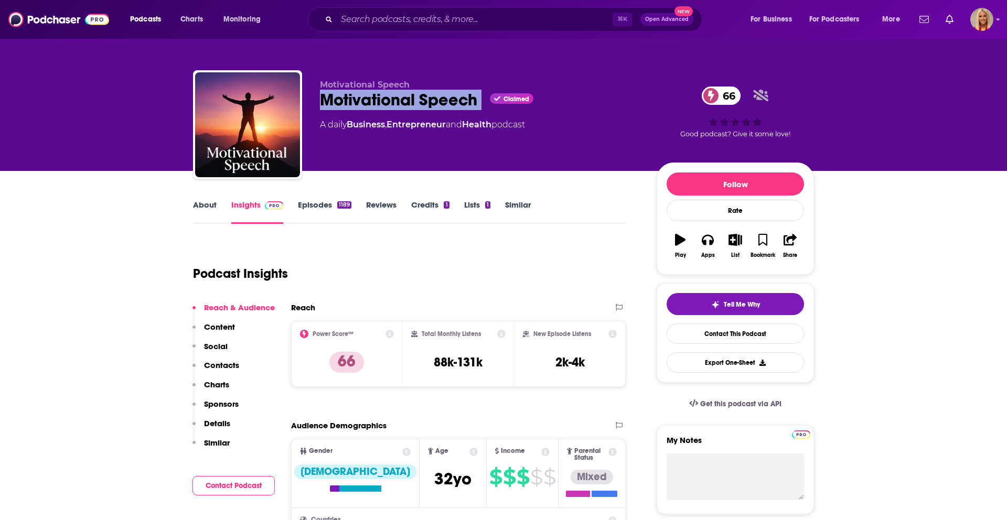
drag, startPoint x: 320, startPoint y: 101, endPoint x: 483, endPoint y: 102, distance: 163.1
click at [483, 102] on div "Motivational Speech Claimed 66" at bounding box center [480, 100] width 320 height 20
copy div "Motivational Speech"
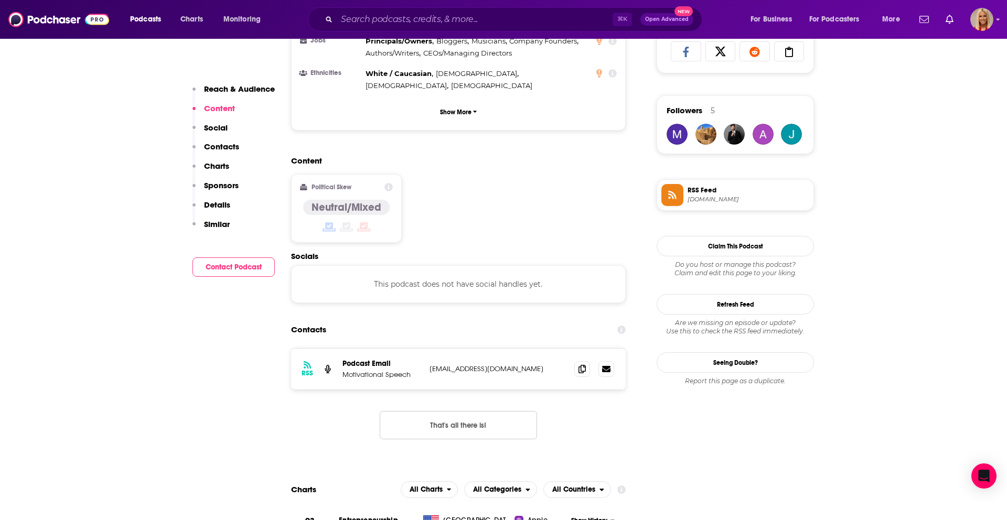
scroll to position [711, 0]
click at [580, 364] on icon at bounding box center [581, 368] width 7 height 8
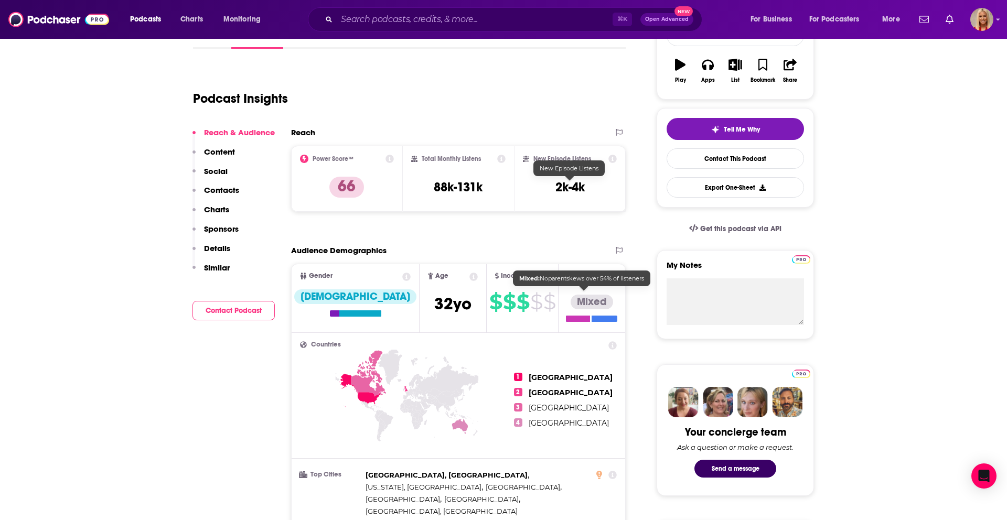
scroll to position [0, 0]
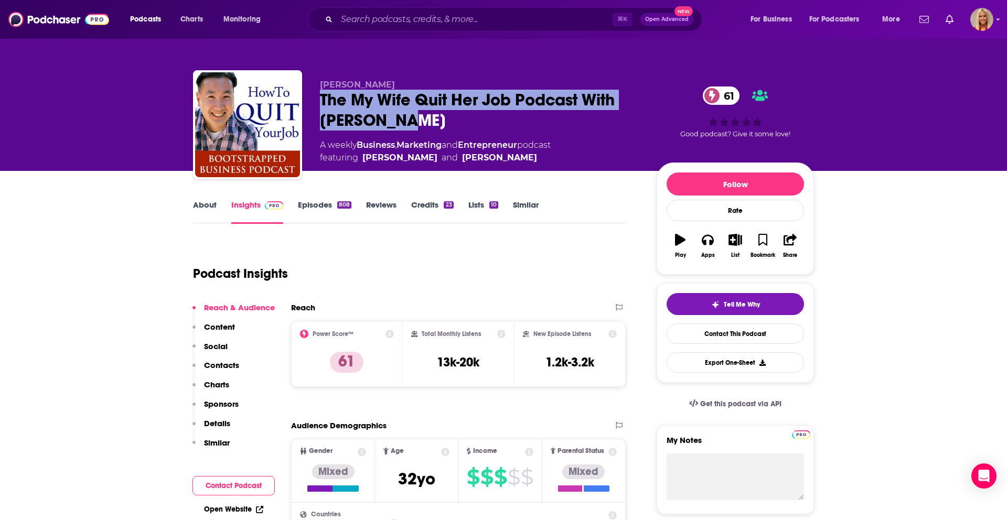
drag, startPoint x: 413, startPoint y: 120, endPoint x: 339, endPoint y: 107, distance: 74.6
click at [317, 107] on div "[PERSON_NAME] The My Wife Quit Her Job Podcast With [PERSON_NAME] 61 A weekly B…" at bounding box center [503, 126] width 621 height 113
click at [353, 125] on div "The My Wife Quit Her Job Podcast With [PERSON_NAME] 61" at bounding box center [480, 110] width 320 height 41
drag, startPoint x: 408, startPoint y: 123, endPoint x: 307, endPoint y: 96, distance: 104.8
click at [307, 96] on div "[PERSON_NAME] The My Wife Quit Her Job Podcast With [PERSON_NAME] 61 A weekly B…" at bounding box center [503, 126] width 621 height 113
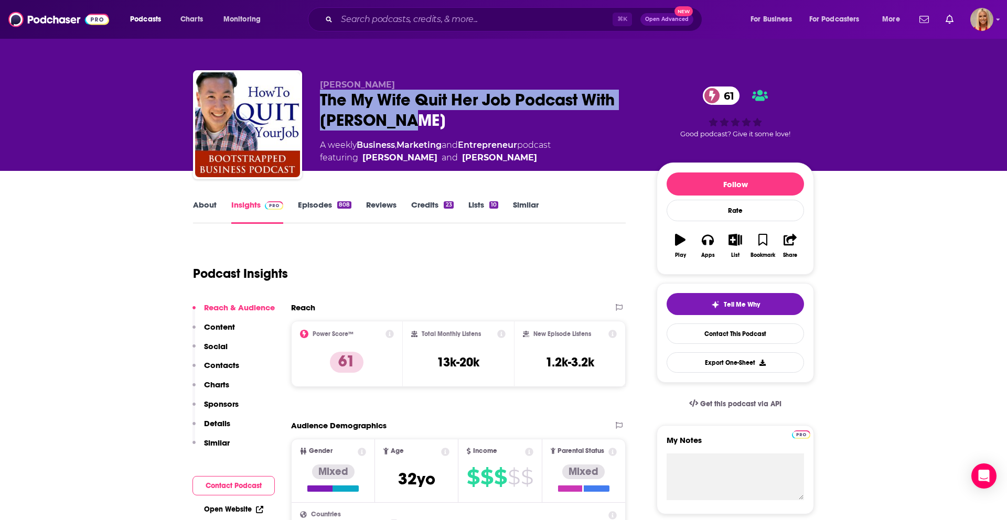
copy h2 "The My Wife Quit Her Job Podcast With [PERSON_NAME]"
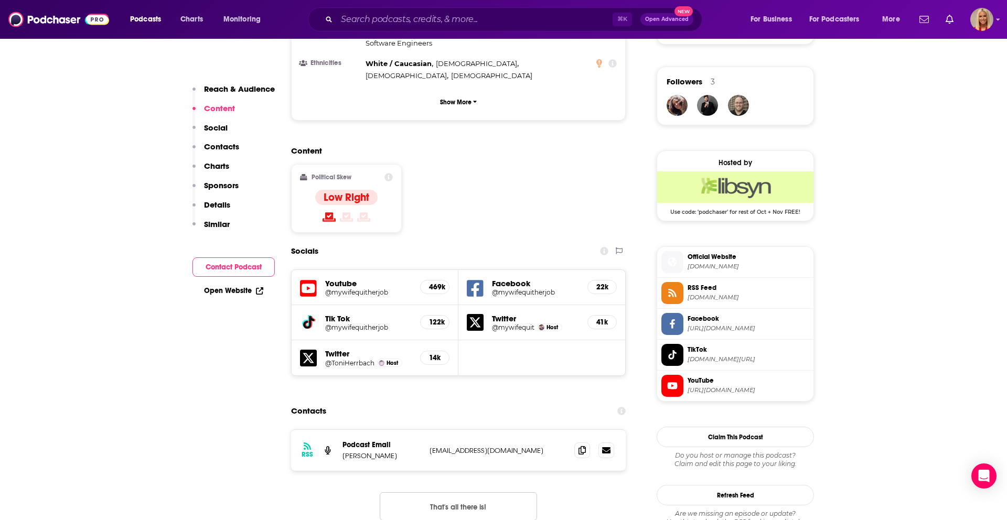
scroll to position [760, 0]
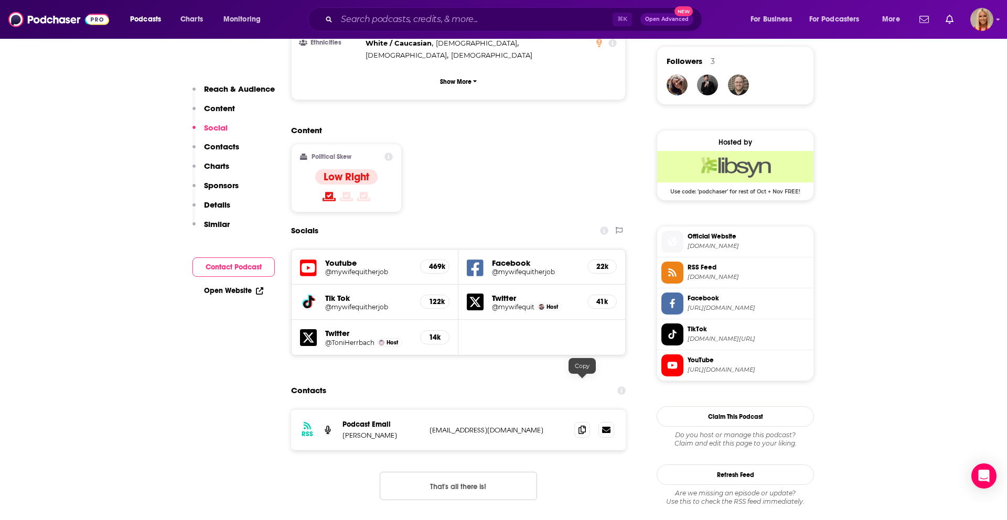
drag, startPoint x: 583, startPoint y: 385, endPoint x: 573, endPoint y: 383, distance: 10.3
click at [583, 426] on icon at bounding box center [581, 430] width 7 height 8
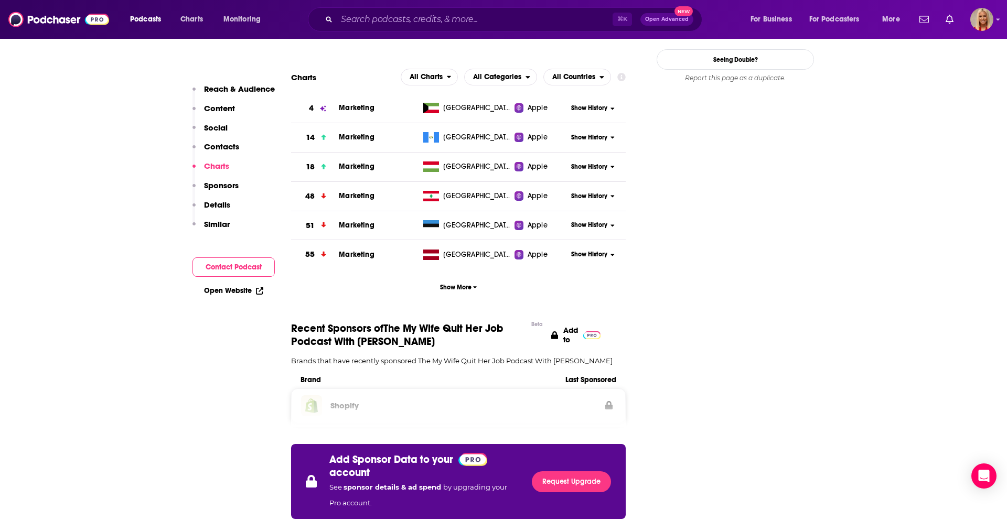
scroll to position [1299, 0]
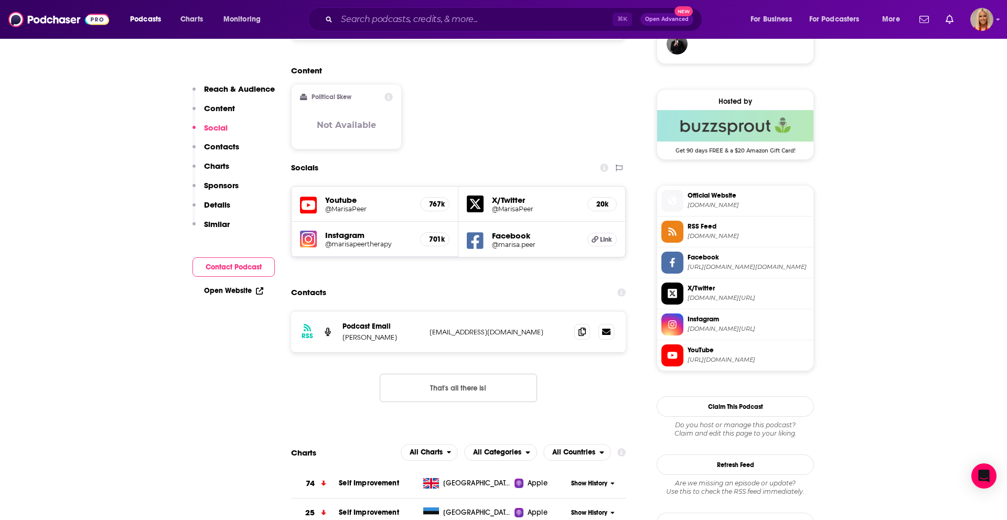
scroll to position [812, 0]
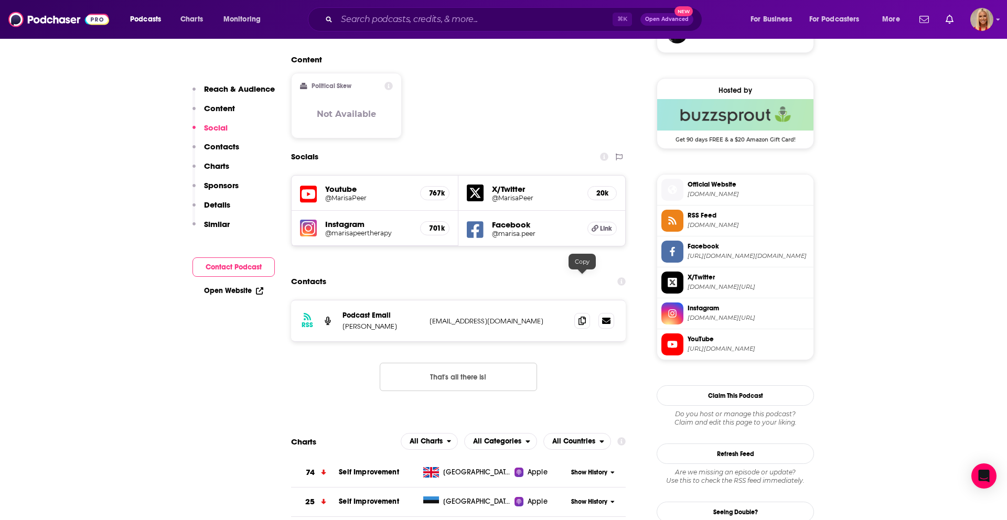
drag, startPoint x: 580, startPoint y: 280, endPoint x: 582, endPoint y: 294, distance: 14.2
click at [580, 317] on icon at bounding box center [581, 321] width 7 height 8
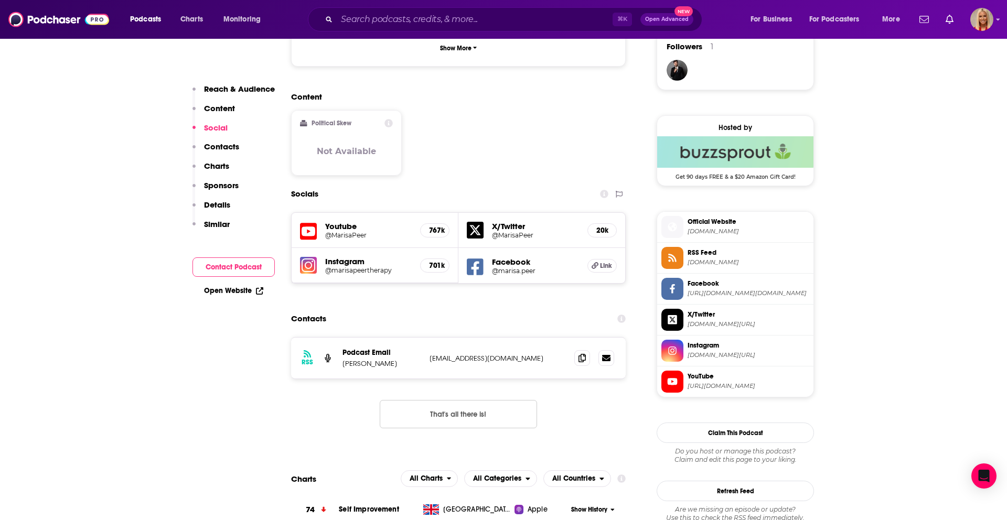
scroll to position [838, 0]
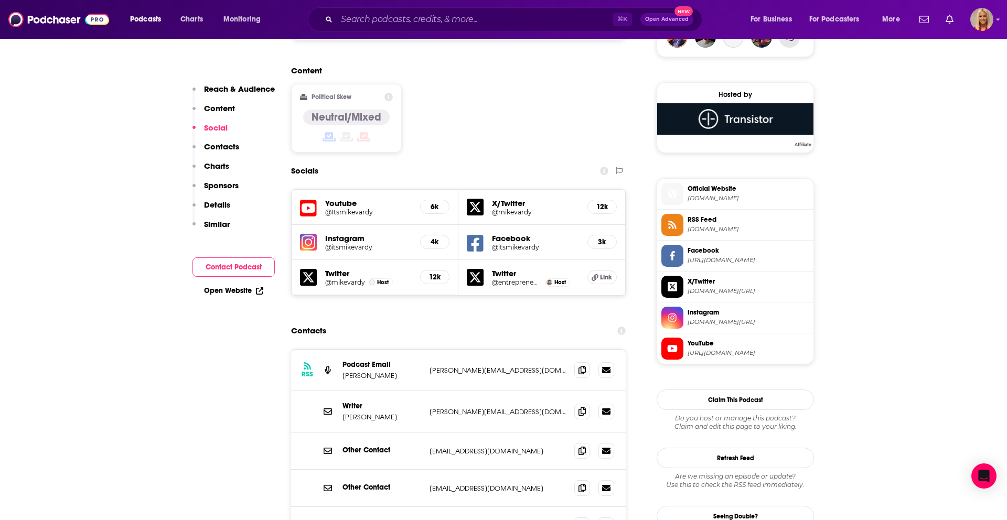
scroll to position [821, 0]
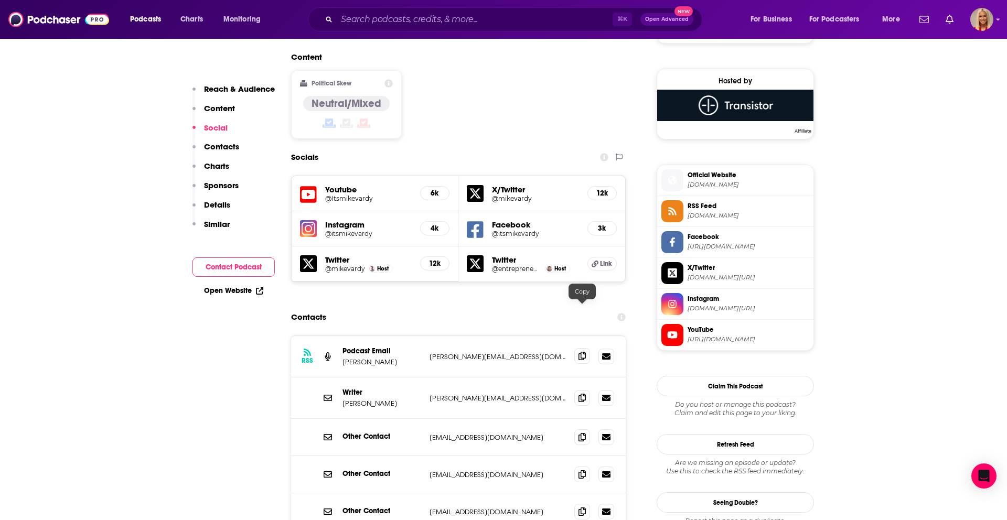
click at [583, 352] on icon at bounding box center [581, 356] width 7 height 8
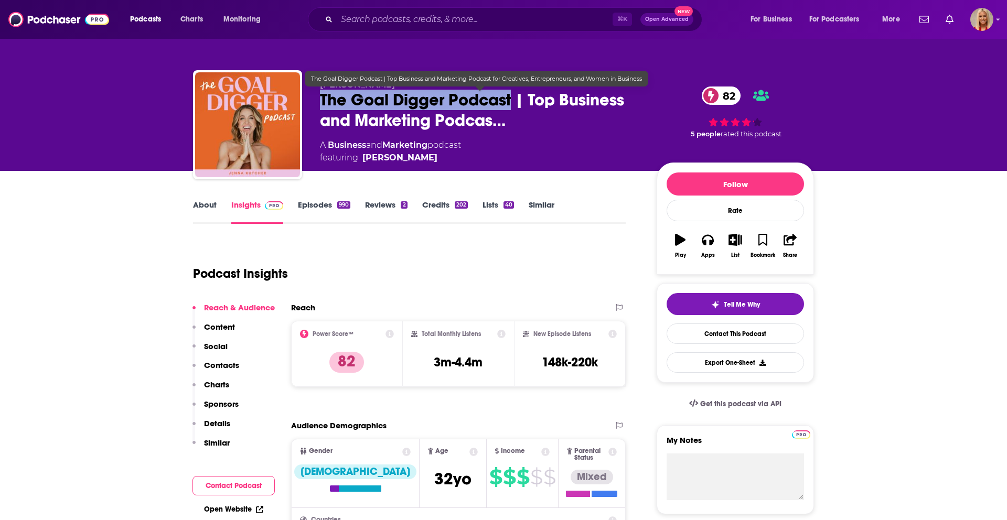
drag, startPoint x: 321, startPoint y: 98, endPoint x: 511, endPoint y: 105, distance: 189.4
click at [511, 105] on span "The Goal Digger Podcast | Top Business and Marketing Podcas…" at bounding box center [480, 110] width 320 height 41
copy h2 "The Goal Digger Podcast"
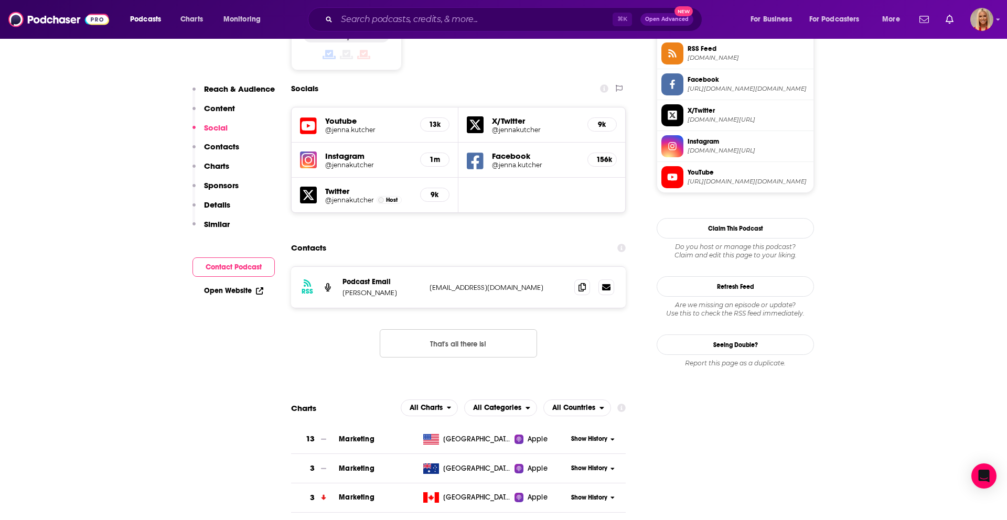
scroll to position [935, 0]
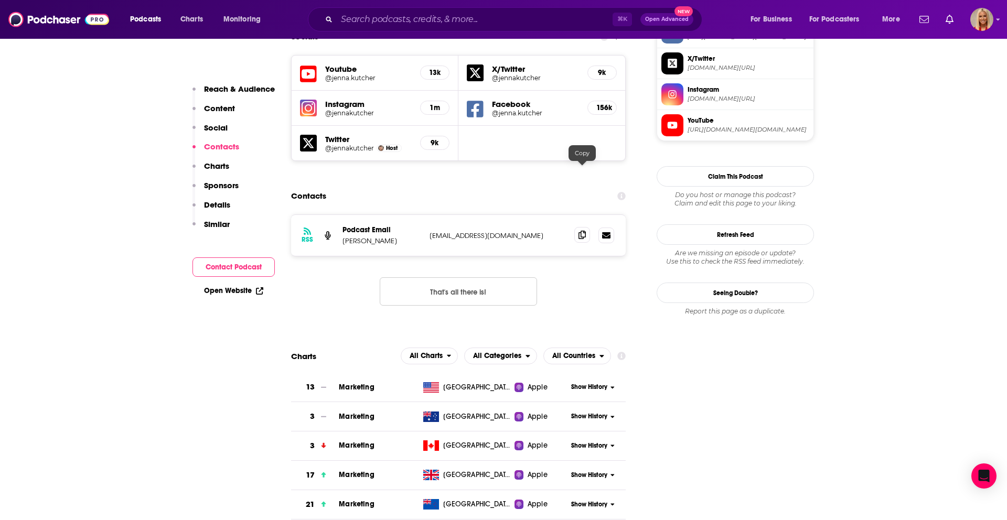
click at [579, 231] on icon at bounding box center [581, 235] width 7 height 8
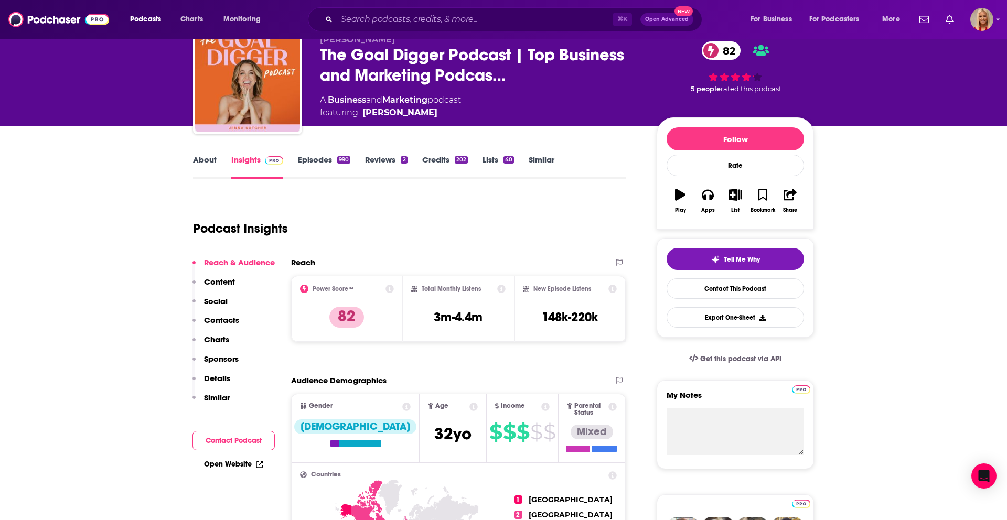
scroll to position [0, 0]
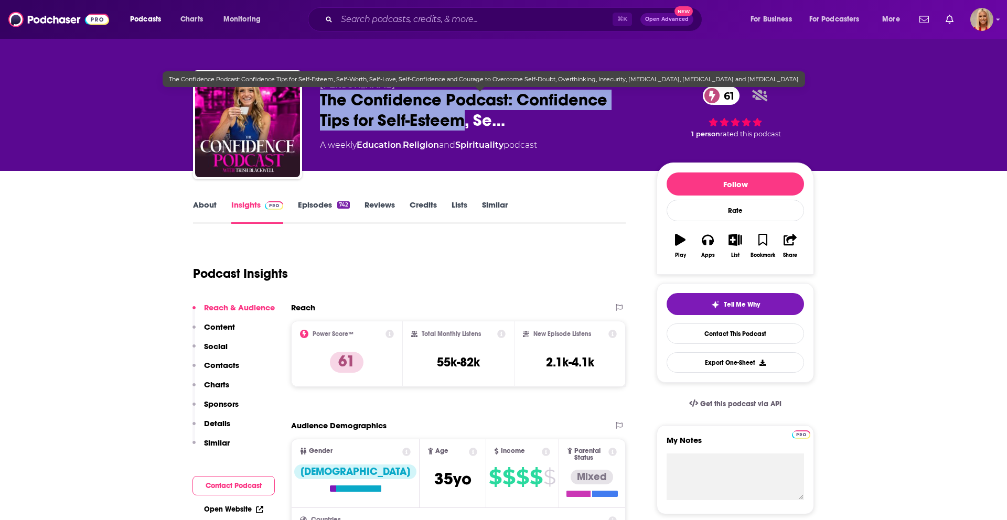
drag, startPoint x: 319, startPoint y: 105, endPoint x: 448, endPoint y: 121, distance: 129.9
click at [466, 117] on span "The Confidence Podcast: Confidence Tips for Self-Esteem, Se…" at bounding box center [480, 110] width 320 height 41
copy h2 "The Confidence Podcast: Confidence Tips for Self-Esteem"
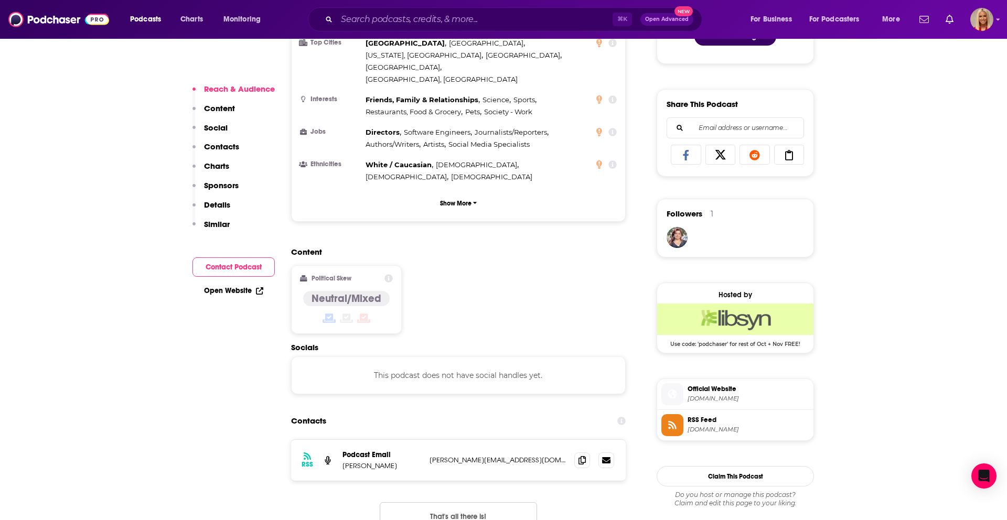
scroll to position [674, 0]
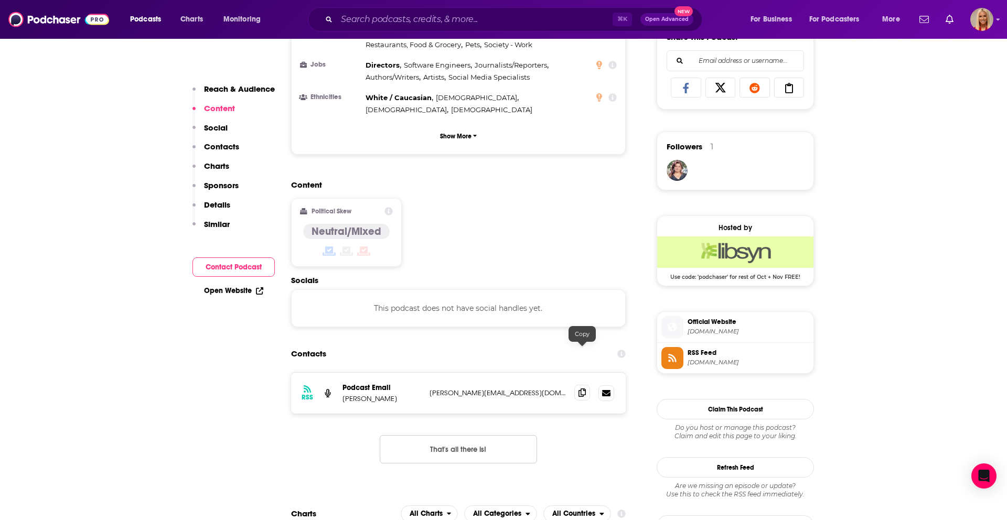
click at [577, 385] on span at bounding box center [582, 393] width 16 height 16
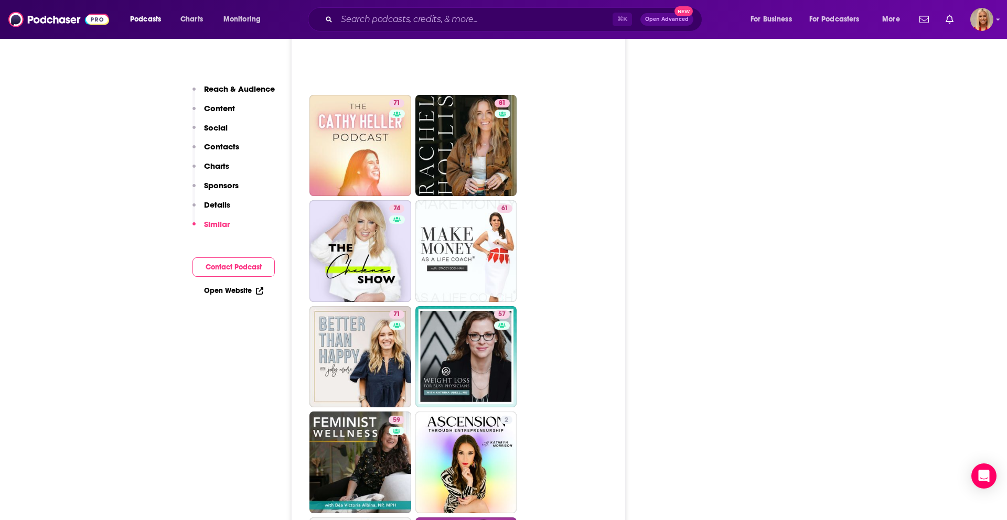
scroll to position [2533, 0]
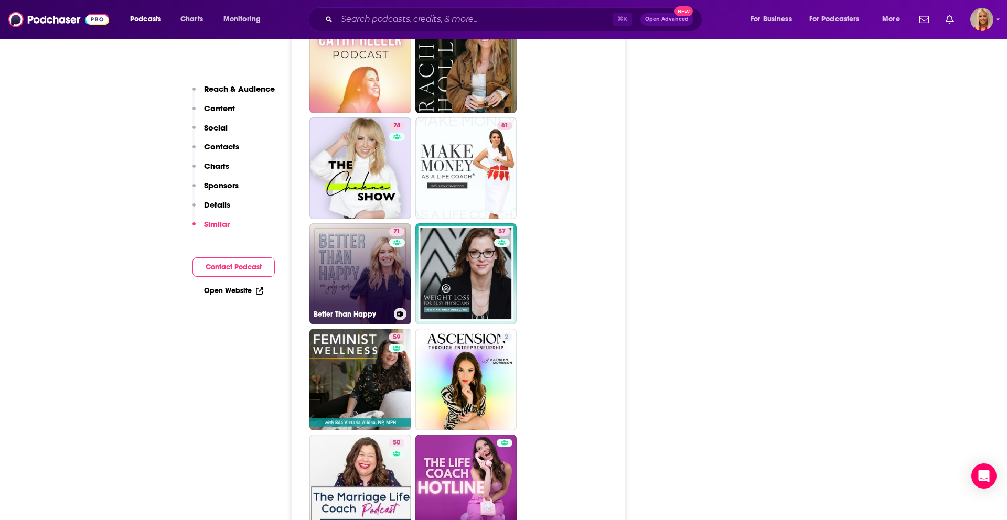
click at [377, 227] on link "71 Better Than Happy" at bounding box center [360, 274] width 102 height 102
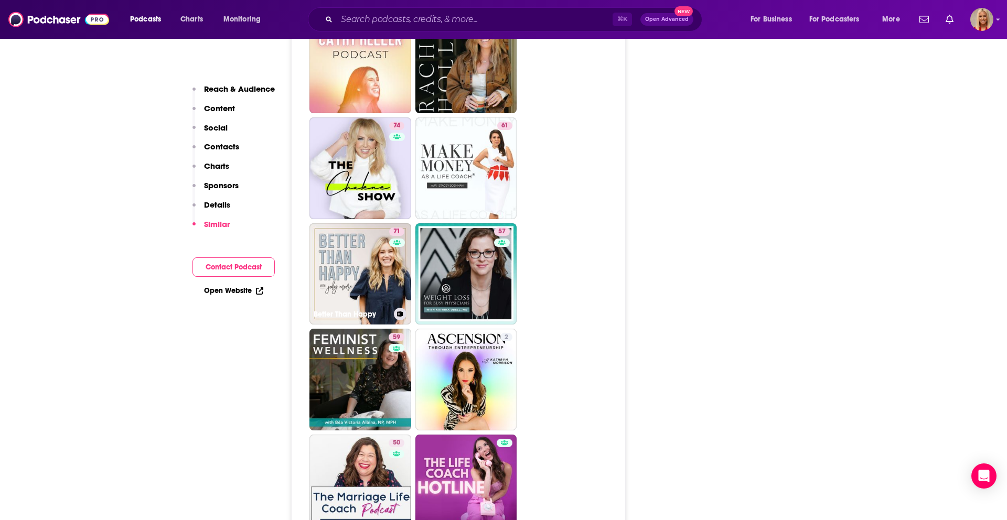
type input "https://www.podchaser.com/podcasts/better-than-happy-46009"
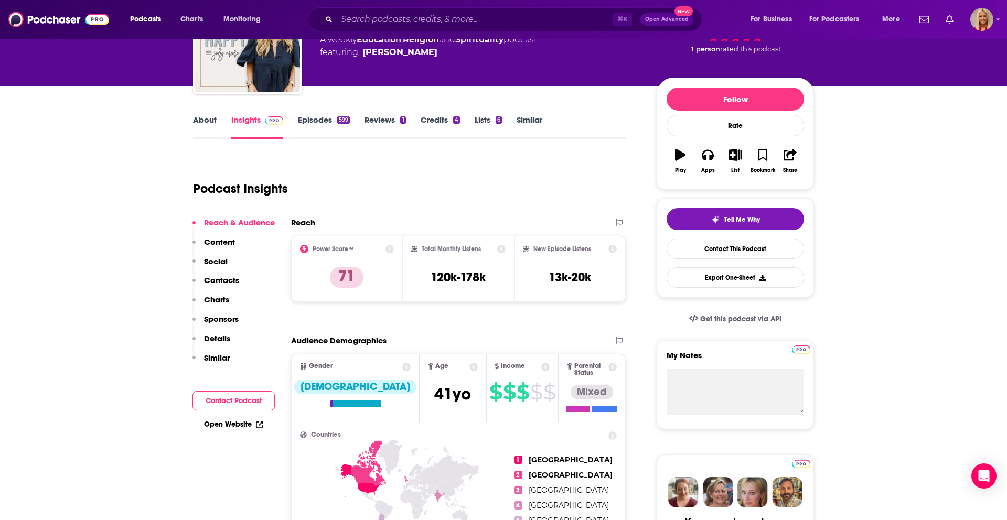
scroll to position [84, 0]
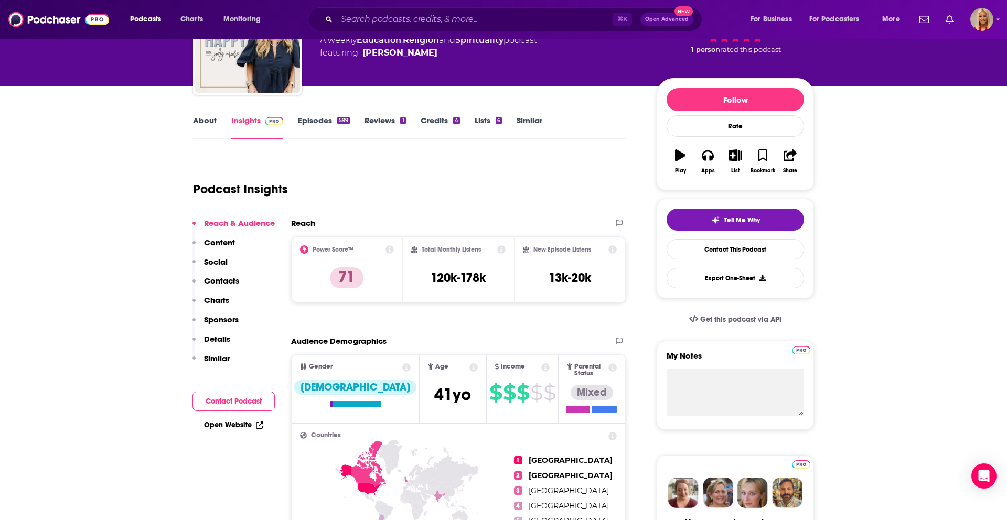
click at [229, 243] on p "Content" at bounding box center [219, 243] width 31 height 10
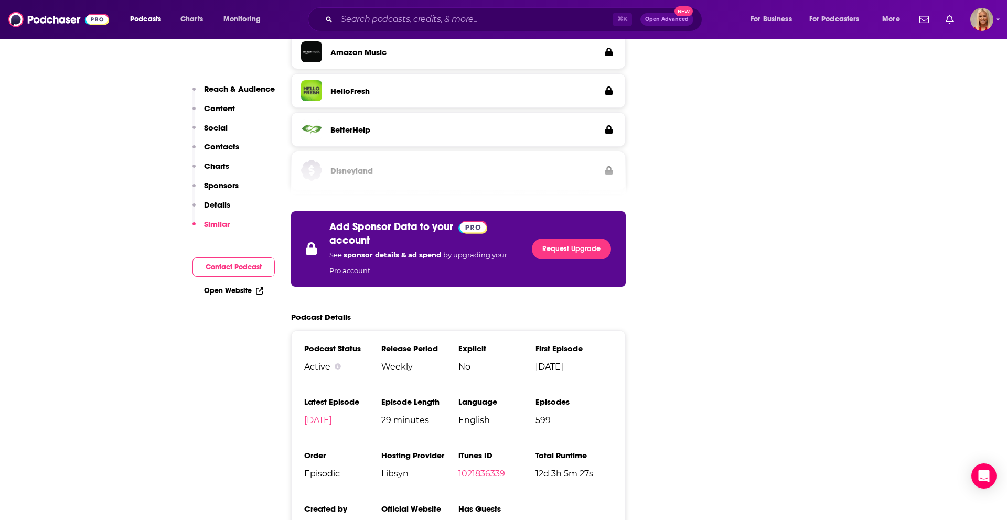
scroll to position [0, 0]
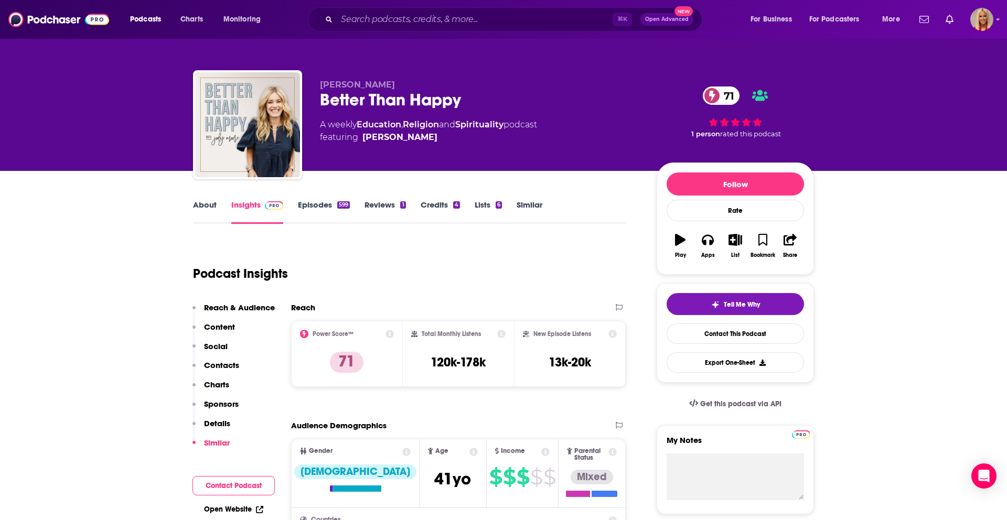
click at [681, 242] on icon "button" at bounding box center [680, 240] width 10 height 12
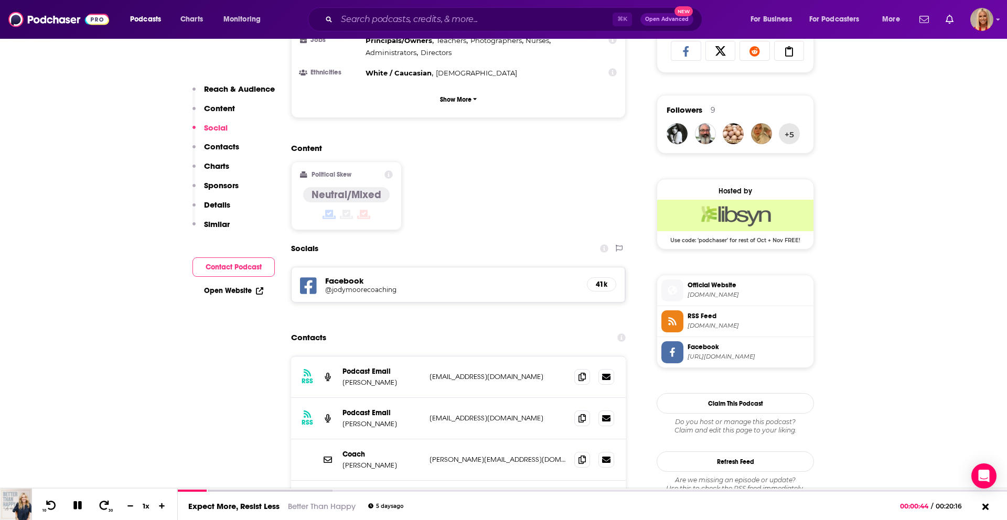
scroll to position [747, 0]
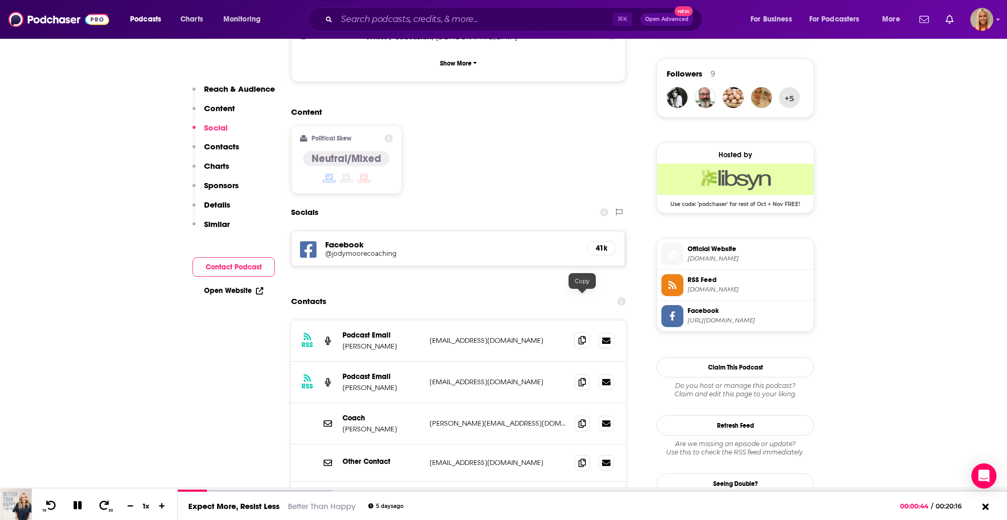
click at [579, 336] on icon at bounding box center [581, 340] width 7 height 8
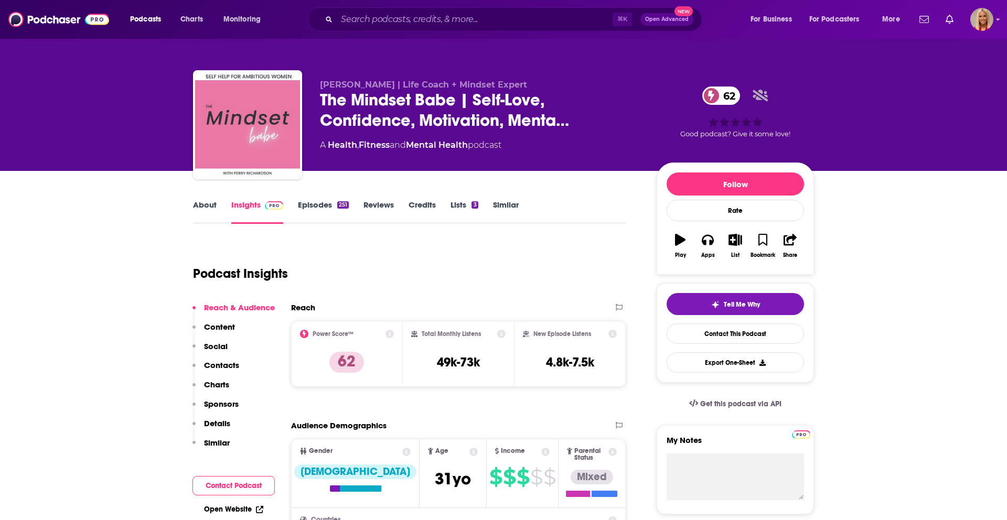
click at [681, 241] on icon "button" at bounding box center [680, 240] width 10 height 12
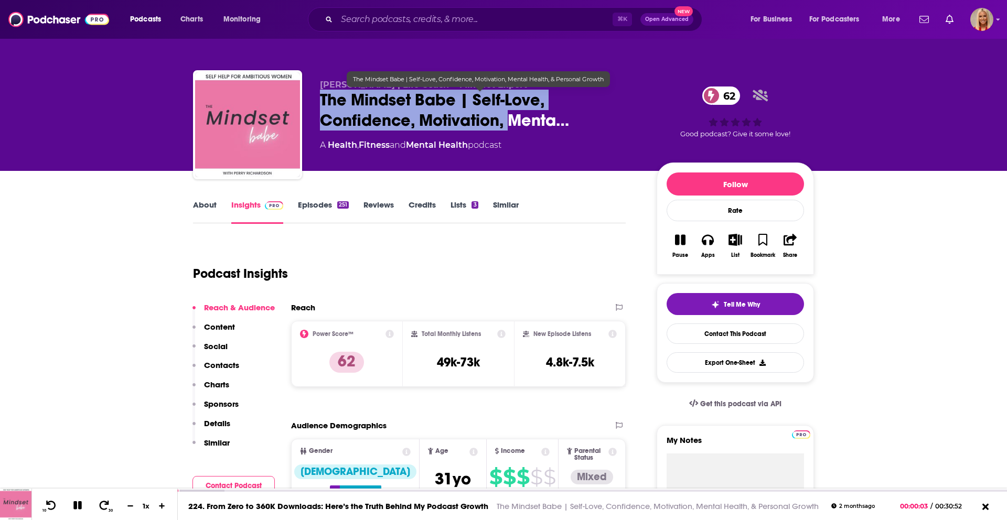
drag, startPoint x: 319, startPoint y: 98, endPoint x: 507, endPoint y: 125, distance: 189.6
click at [507, 125] on div "[PERSON_NAME] | Life Coach + Mindset Expert The Mindset Babe | Self-Love, Confi…" at bounding box center [503, 126] width 621 height 113
copy h2 "The Mindset Babe | Self-Love, Confidence, Motivation,"
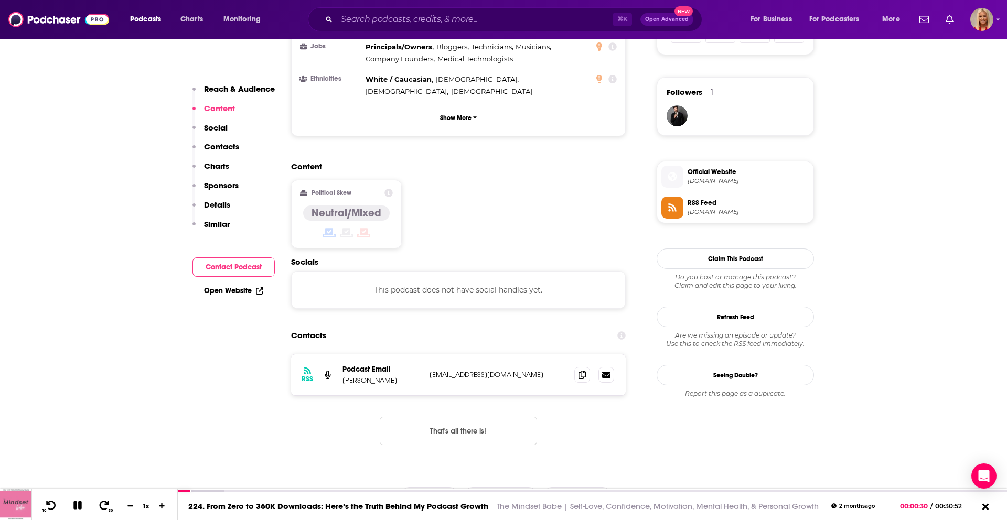
scroll to position [754, 0]
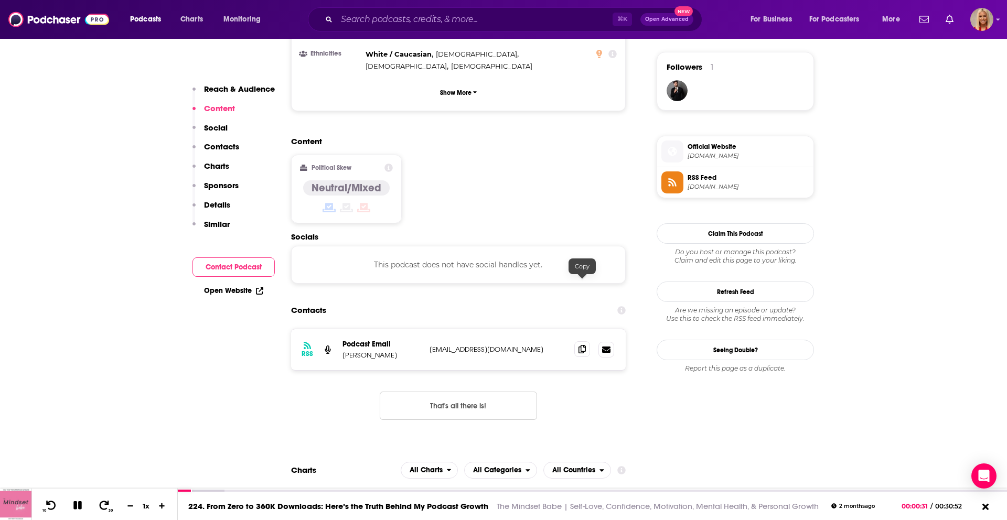
click at [587, 341] on span at bounding box center [582, 349] width 16 height 16
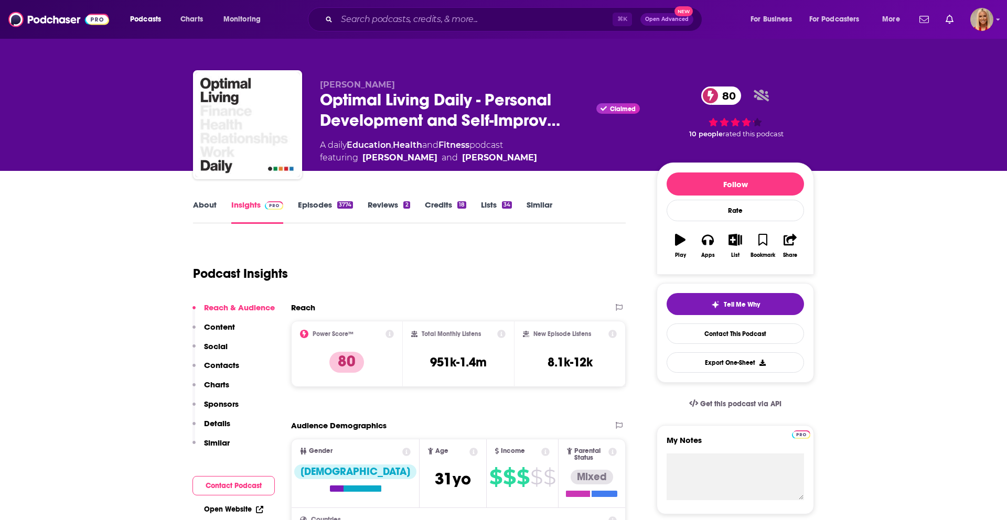
drag, startPoint x: 677, startPoint y: 241, endPoint x: 668, endPoint y: 252, distance: 14.1
click at [677, 242] on icon "button" at bounding box center [680, 240] width 10 height 12
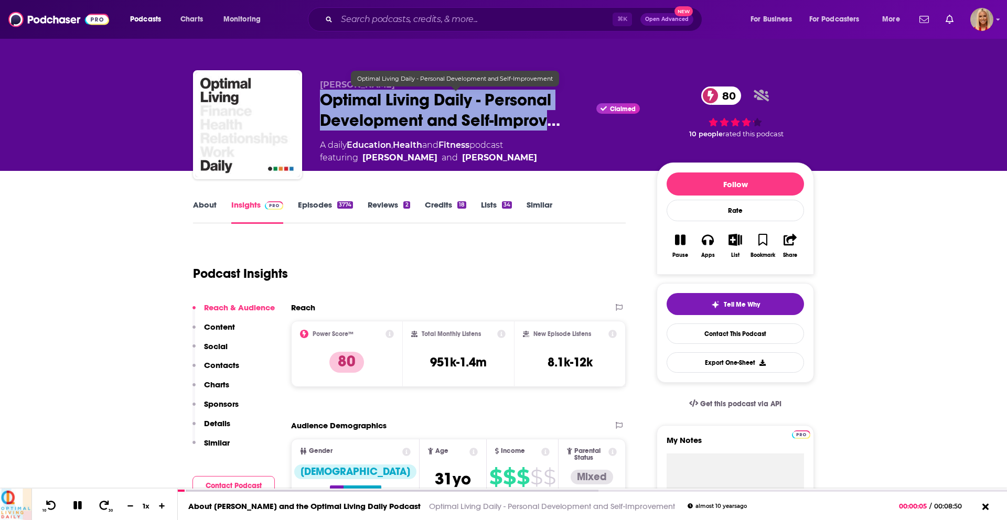
drag, startPoint x: 320, startPoint y: 104, endPoint x: 545, endPoint y: 124, distance: 225.4
click at [545, 124] on span "Optimal Living Daily - Personal Development and Self-Improv…" at bounding box center [456, 110] width 272 height 41
copy h2 "Optimal Living Daily - Personal Development and Self-Improv"
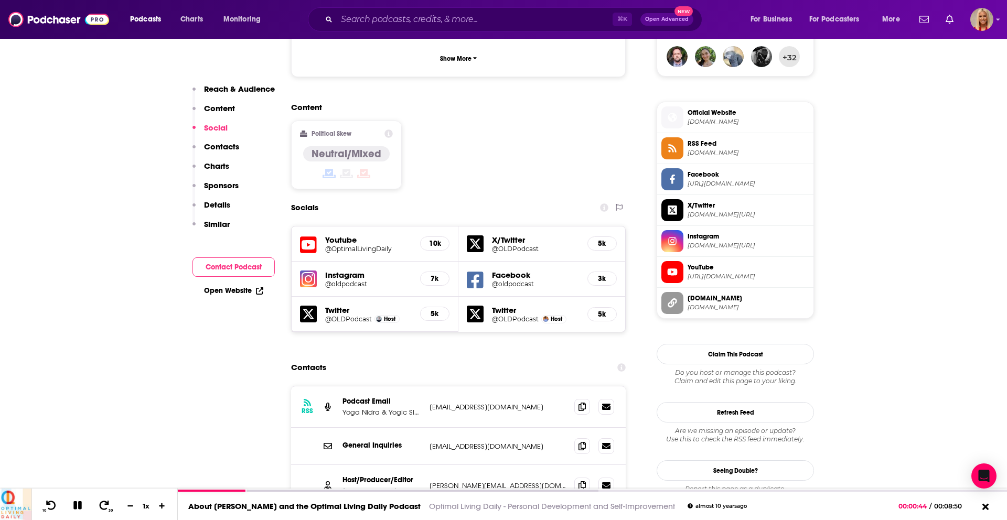
scroll to position [792, 0]
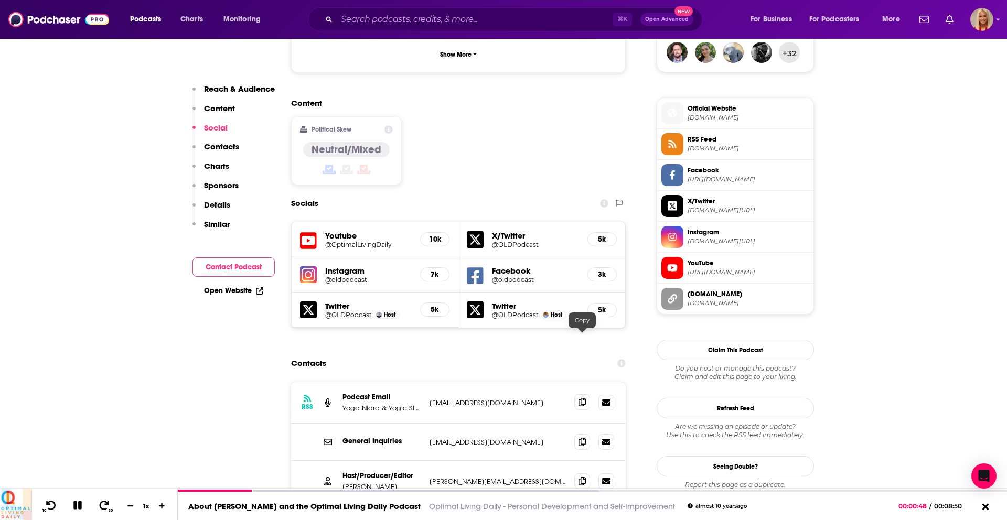
click at [584, 398] on icon at bounding box center [581, 402] width 7 height 8
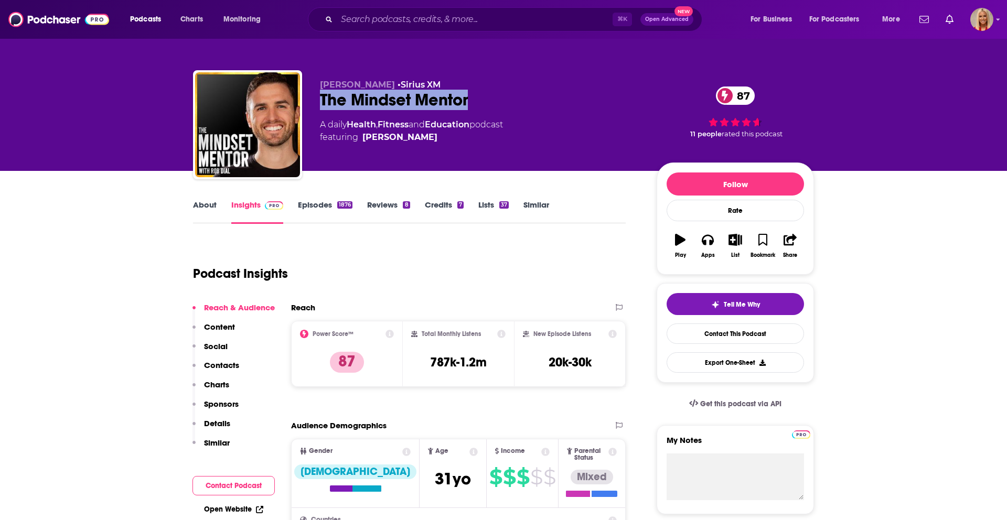
drag, startPoint x: 325, startPoint y: 103, endPoint x: 490, endPoint y: 106, distance: 164.7
click at [490, 106] on div "[PERSON_NAME] • Sirius XM The Mindset Mentor 87 A daily Health , Fitness and Ed…" at bounding box center [503, 126] width 621 height 113
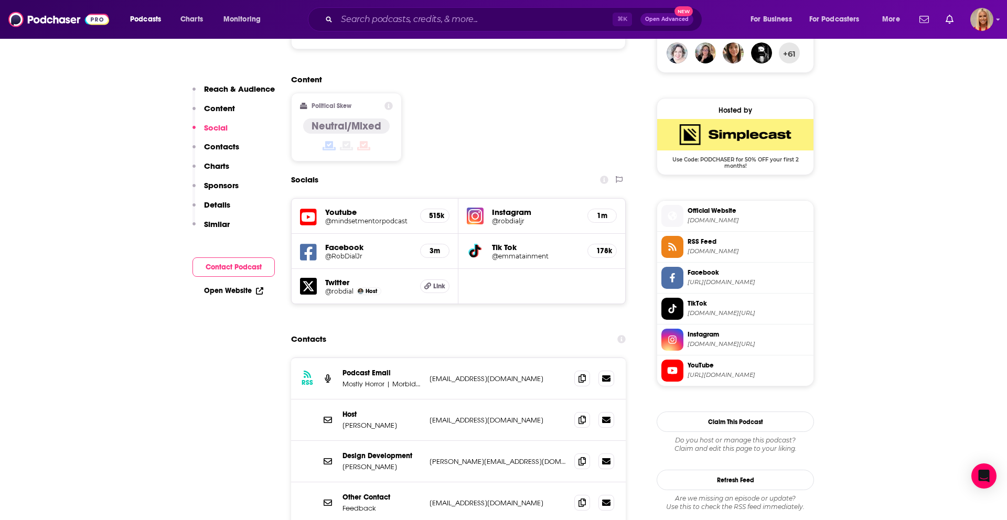
scroll to position [793, 0]
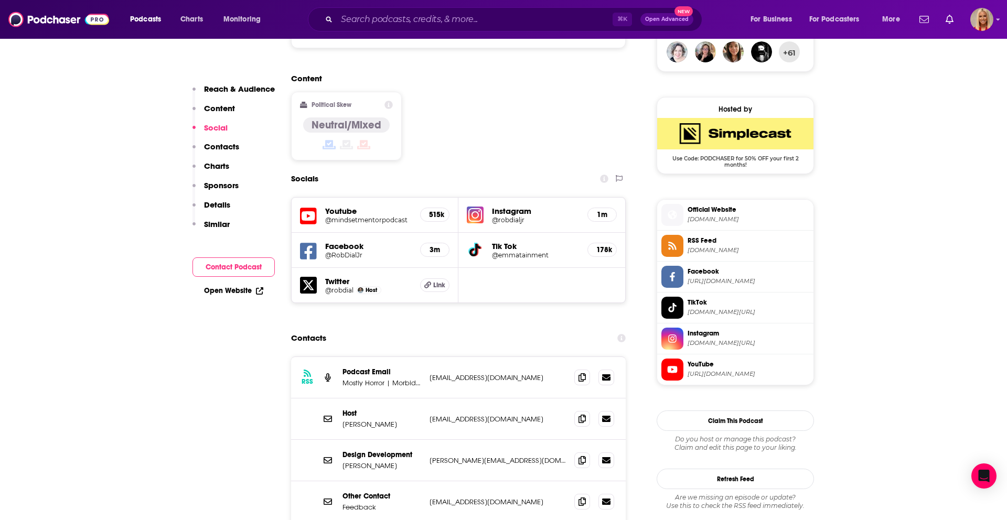
click at [405, 379] on p "Mostly Horror | Morbid Network" at bounding box center [381, 383] width 79 height 9
click at [576, 411] on span at bounding box center [582, 419] width 16 height 16
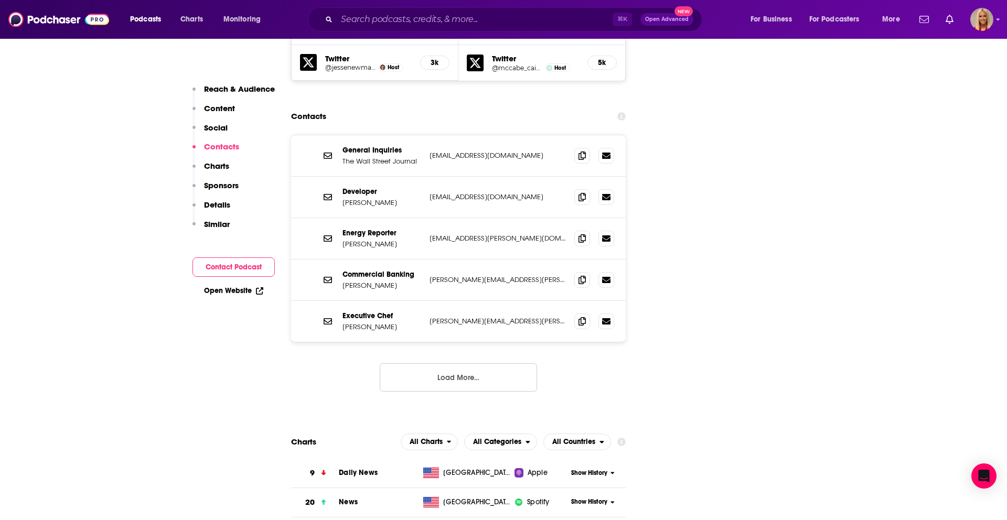
scroll to position [1160, 0]
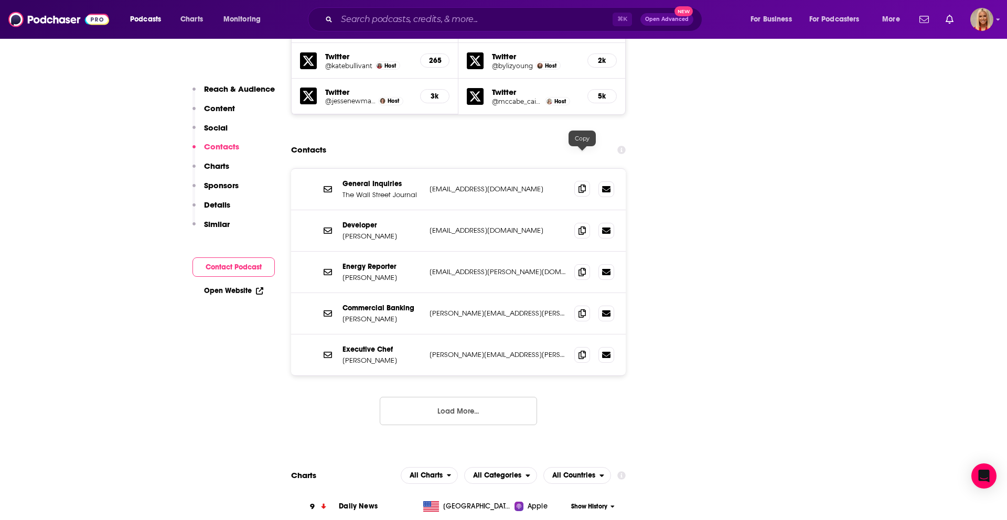
click at [579, 185] on icon at bounding box center [581, 189] width 7 height 8
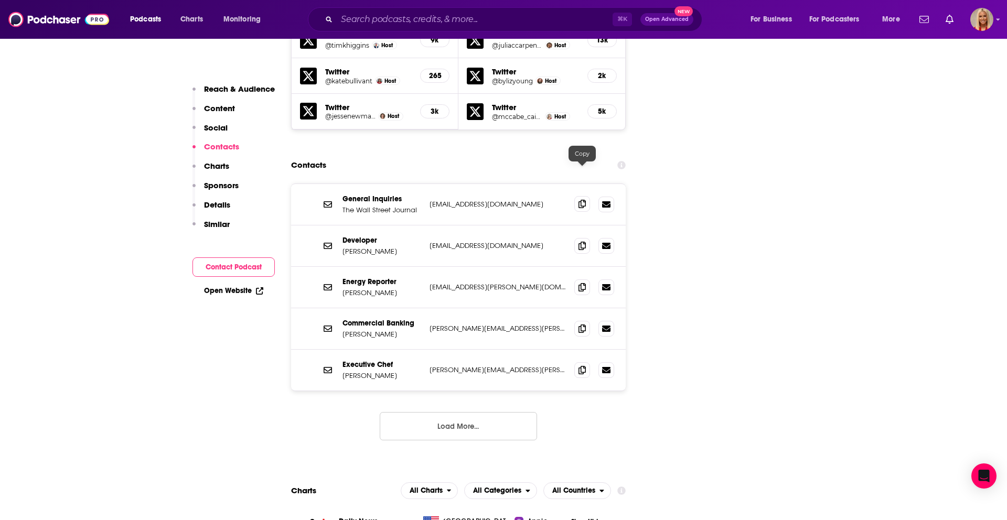
click at [582, 200] on icon at bounding box center [581, 204] width 7 height 8
